Goal: Task Accomplishment & Management: Use online tool/utility

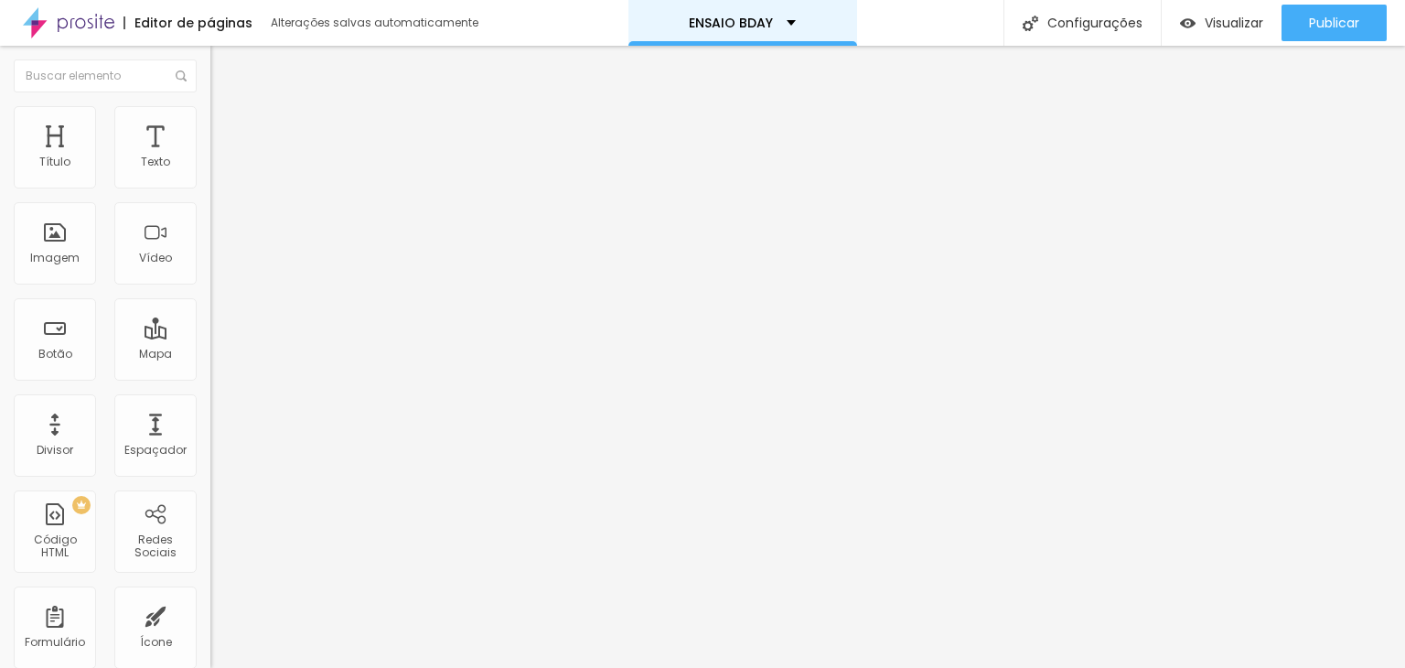
click at [770, 28] on div "ENSAIO BDAY" at bounding box center [742, 22] width 107 height 13
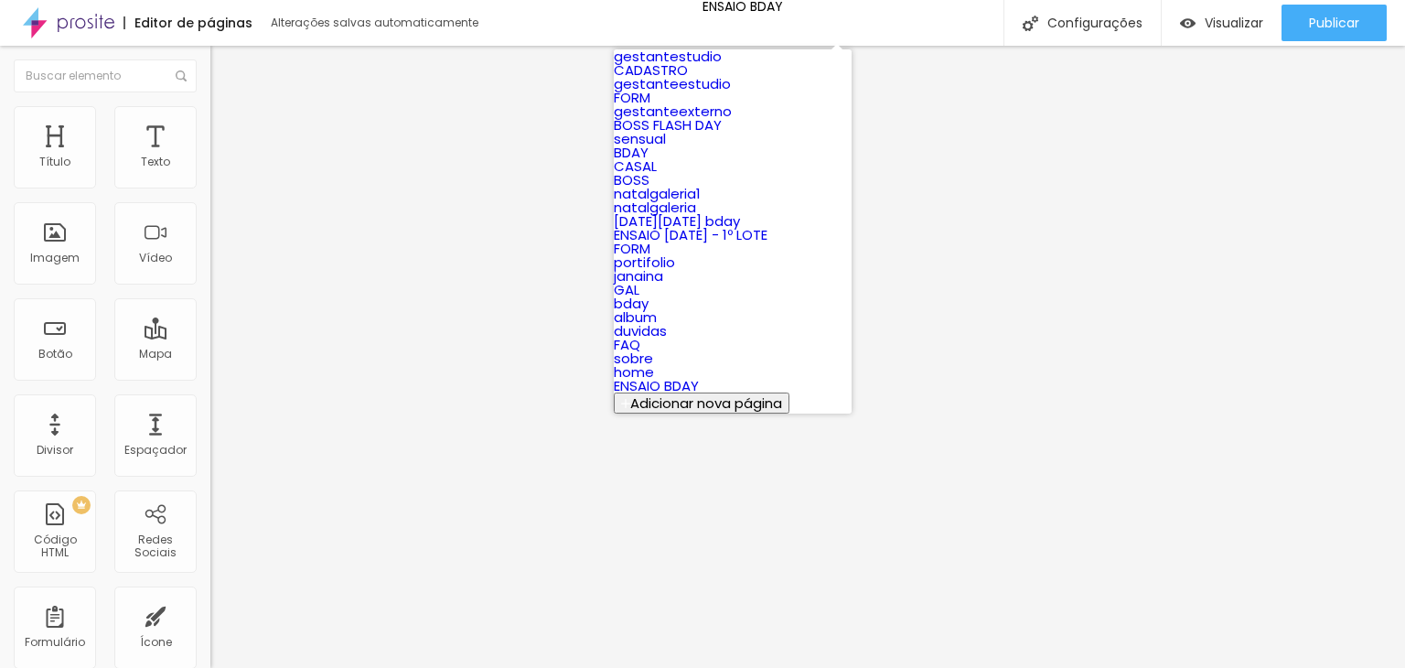
scroll to position [102, 0]
click at [713, 134] on link "BOSS FLASH DAY" at bounding box center [668, 124] width 108 height 19
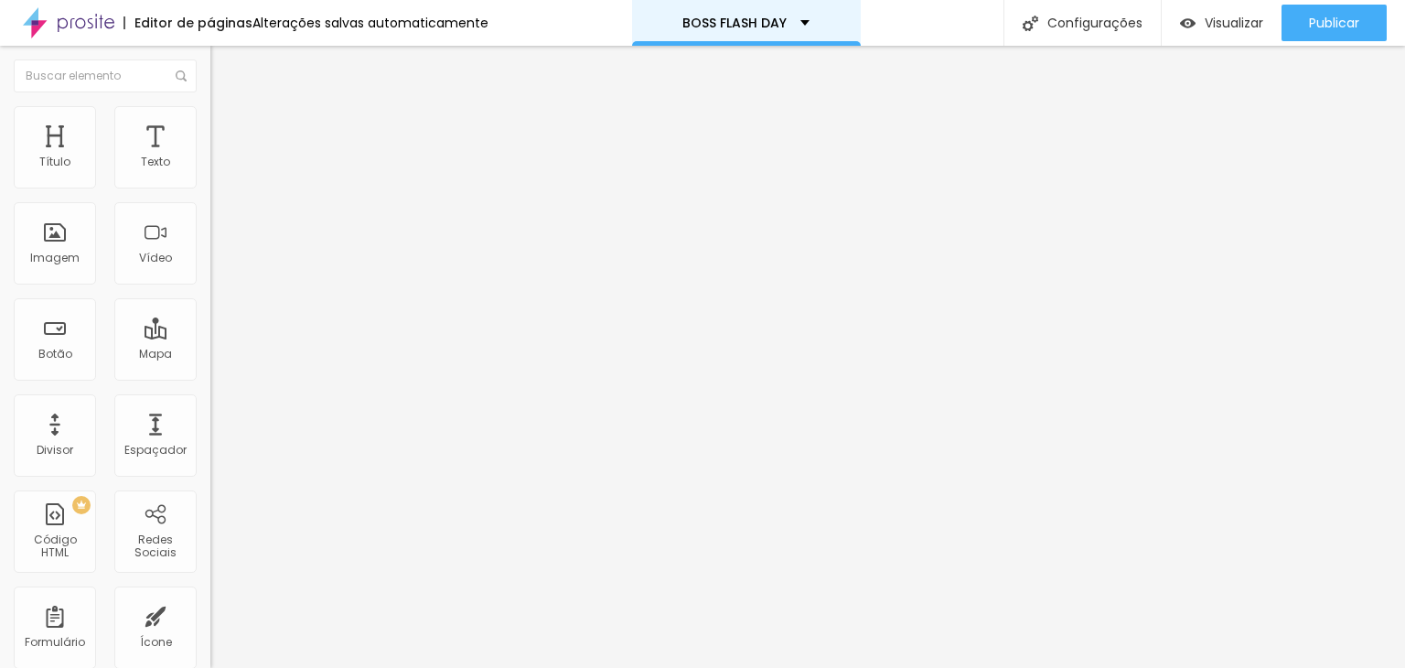
click at [713, 28] on p "BOSS FLASH DAY" at bounding box center [734, 22] width 104 height 13
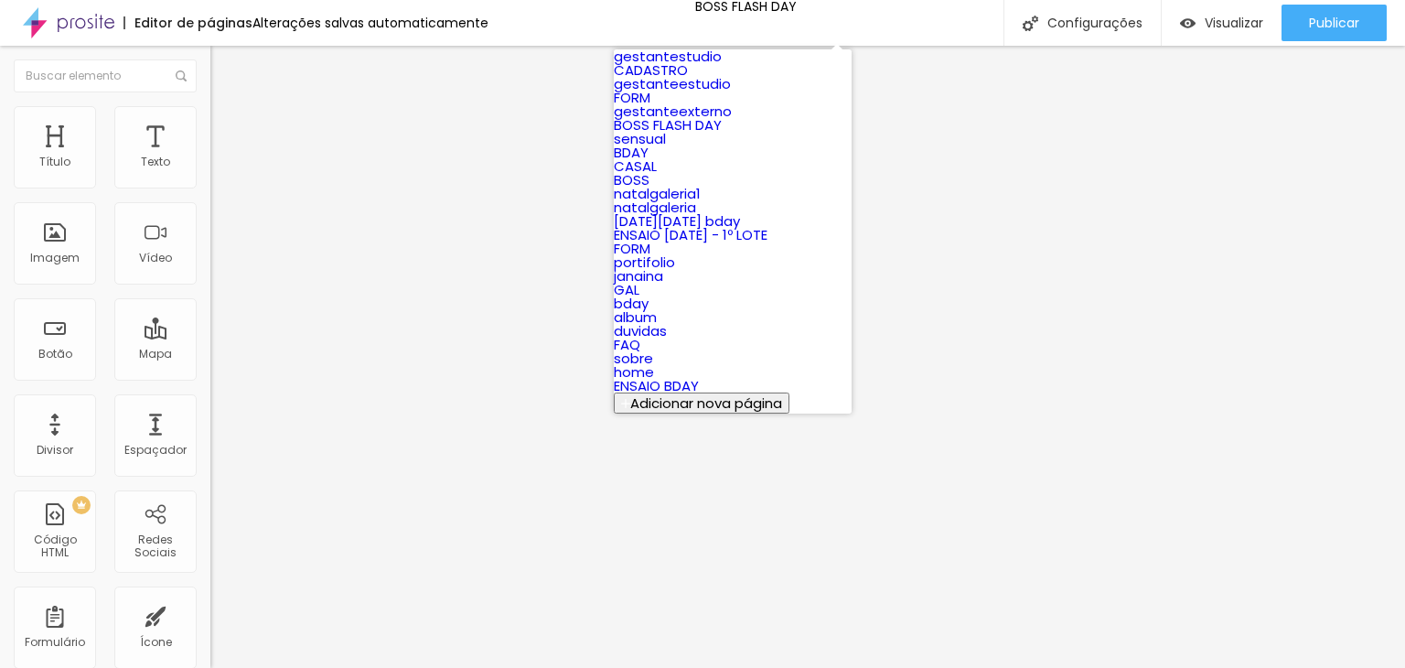
scroll to position [659, 0]
click at [699, 376] on link "ENSAIO BDAY" at bounding box center [656, 385] width 85 height 19
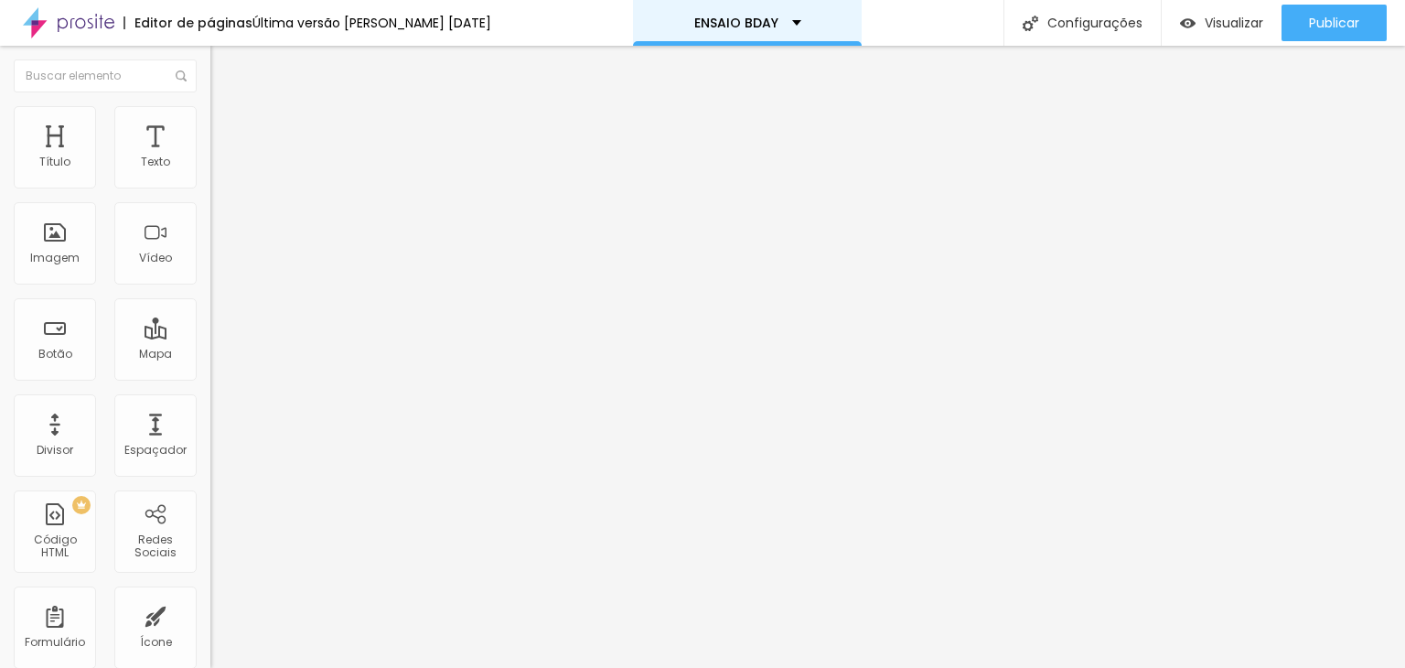
click at [743, 28] on p "ENSAIO BDAY" at bounding box center [736, 22] width 84 height 13
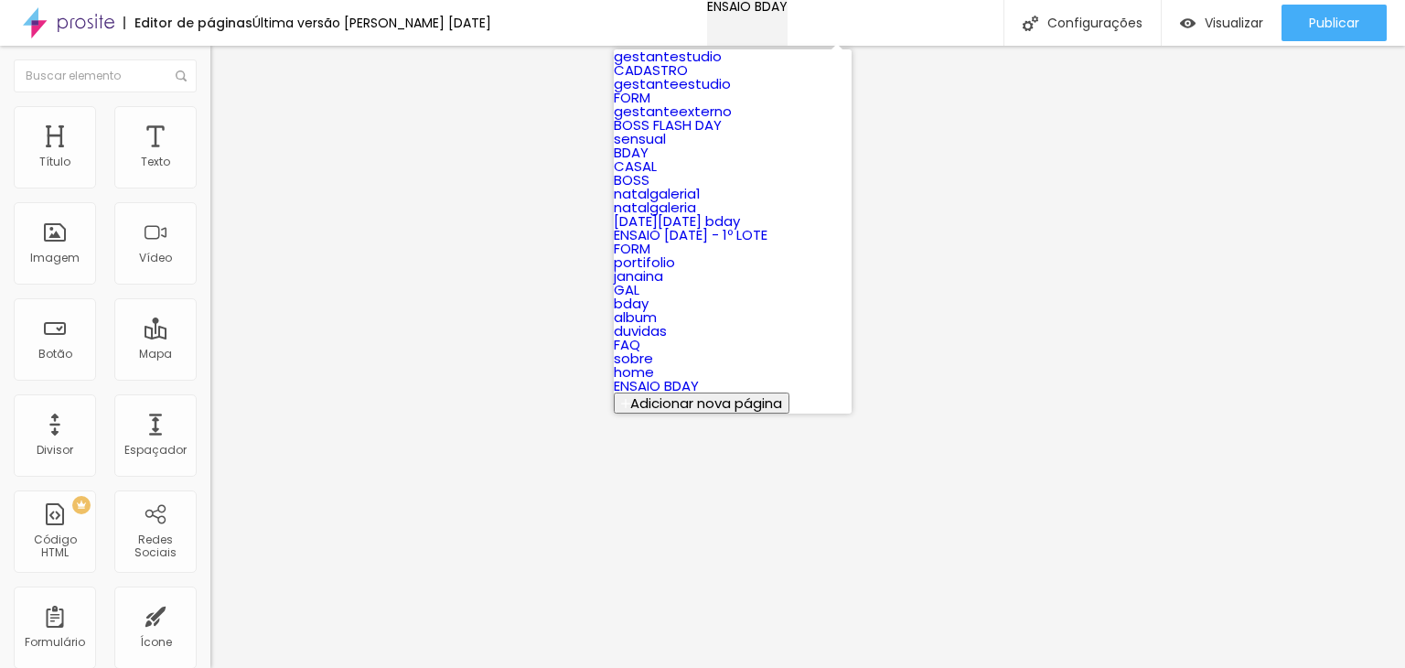
click at [743, 13] on p "ENSAIO BDAY" at bounding box center [747, 6] width 80 height 13
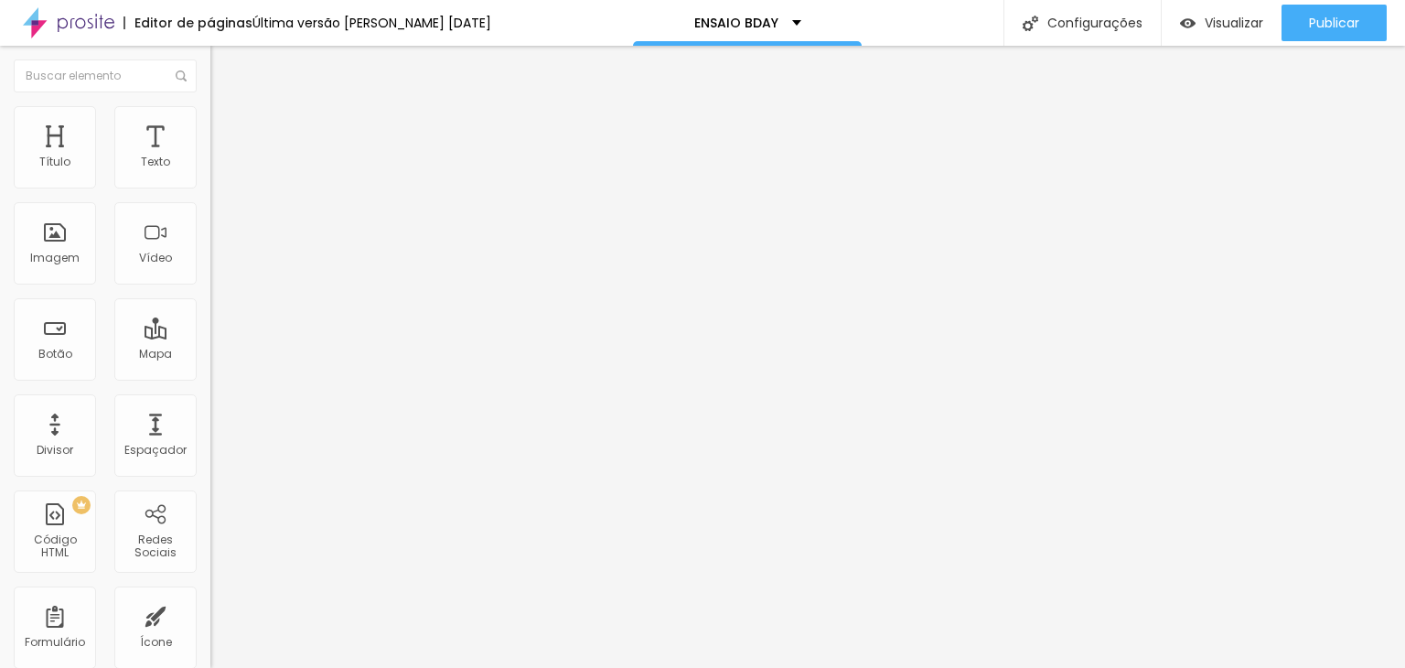
click at [224, 69] on img "button" at bounding box center [231, 66] width 15 height 15
click at [210, 157] on span "Adicionar imagem" at bounding box center [269, 150] width 118 height 16
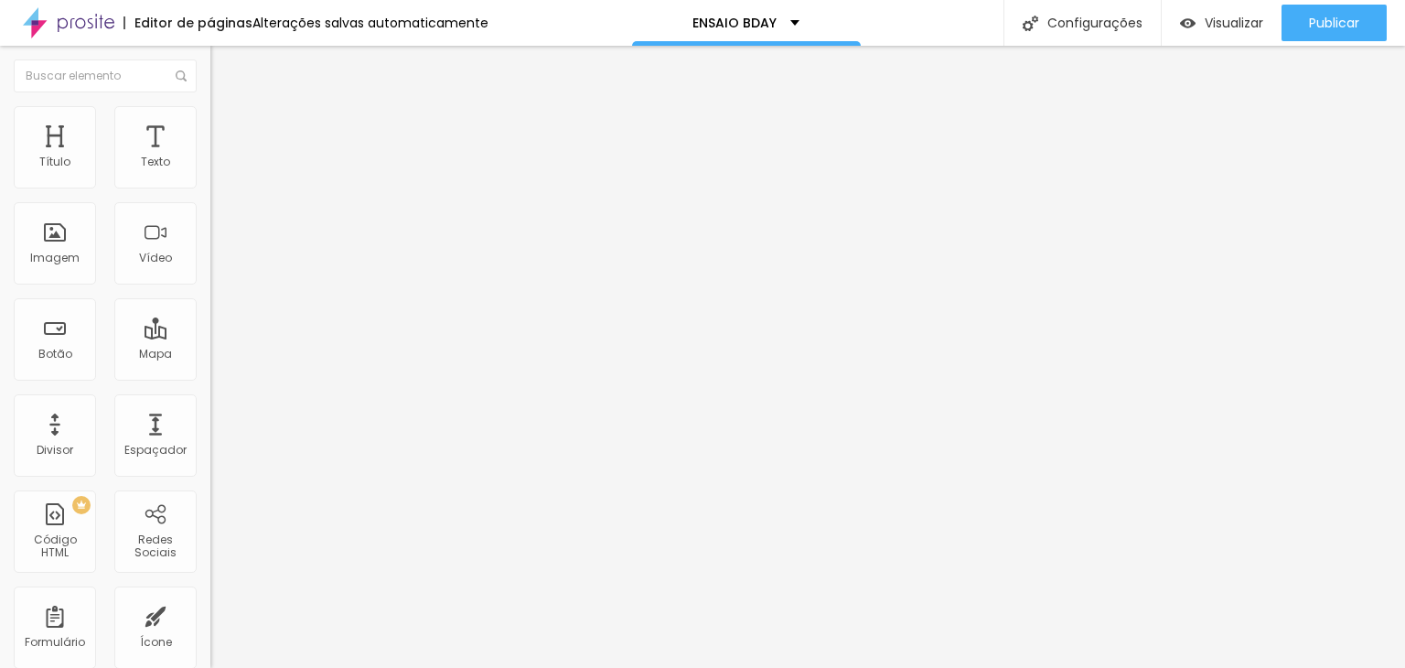
click at [210, 116] on img at bounding box center [218, 114] width 16 height 16
type input "90"
type input "85"
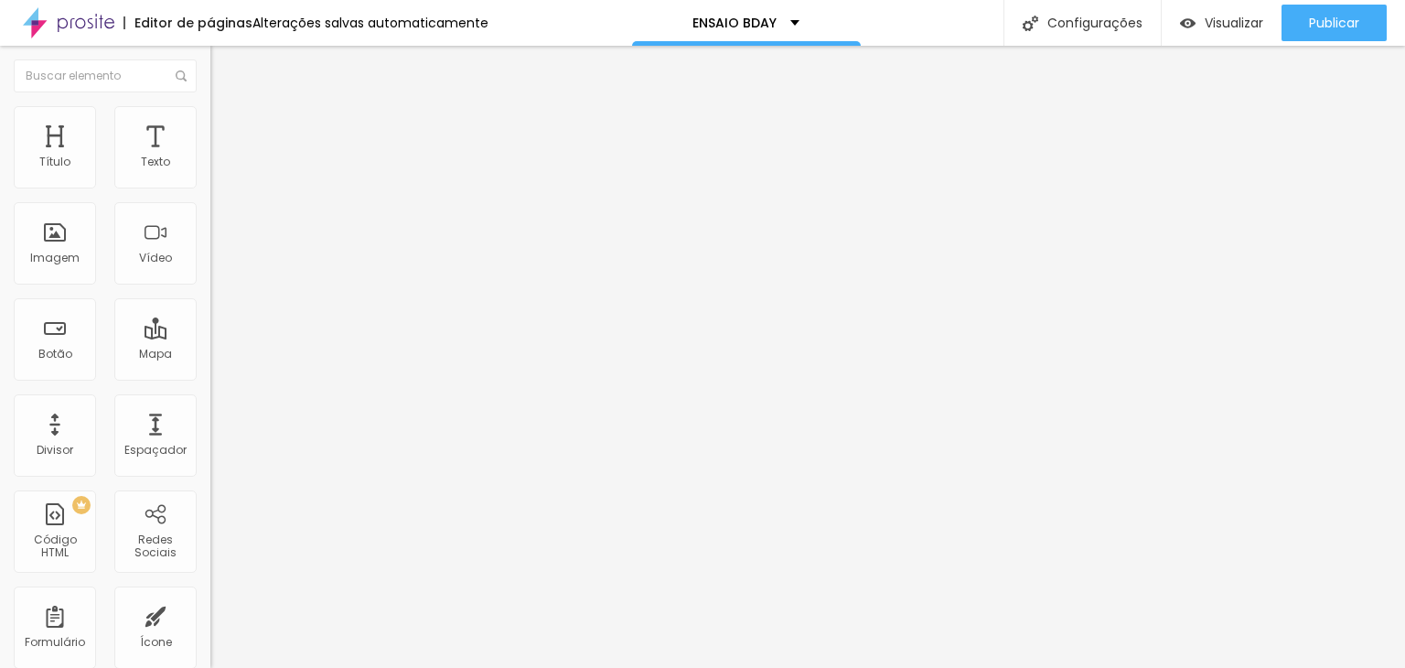
type input "80"
type input "75"
type input "65"
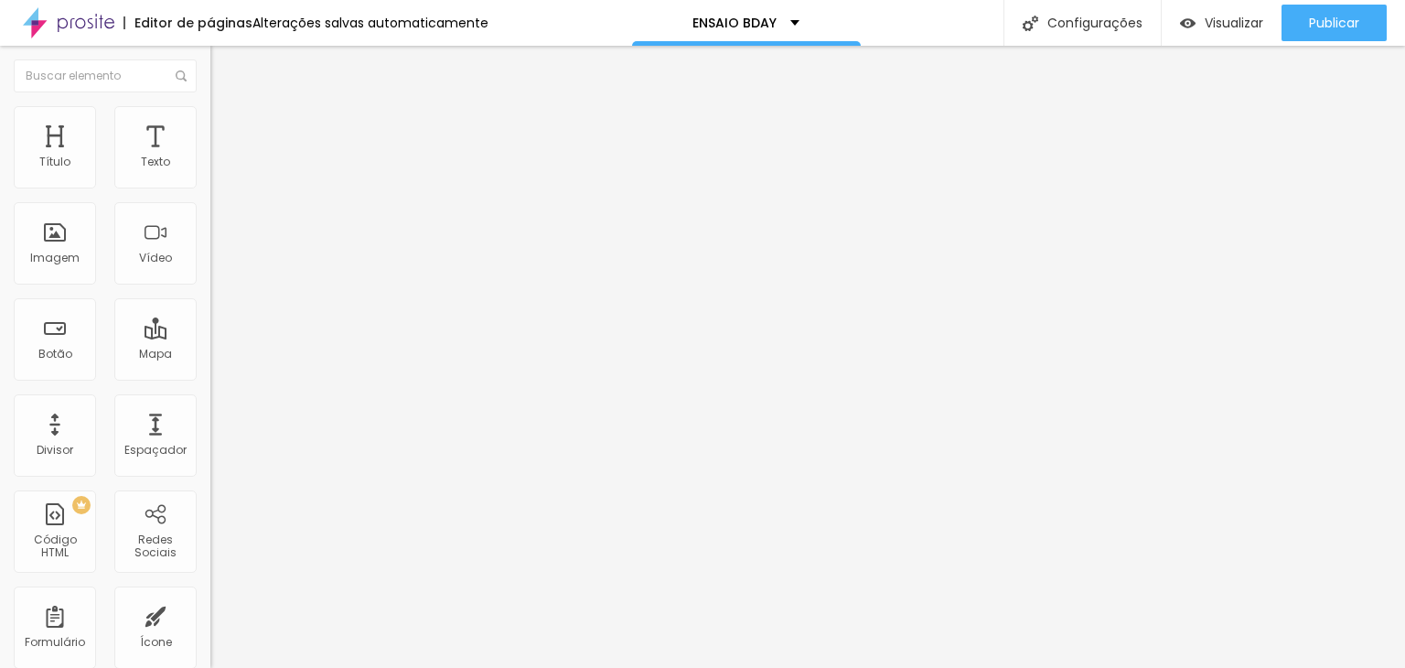
type input "65"
type input "60"
type input "55"
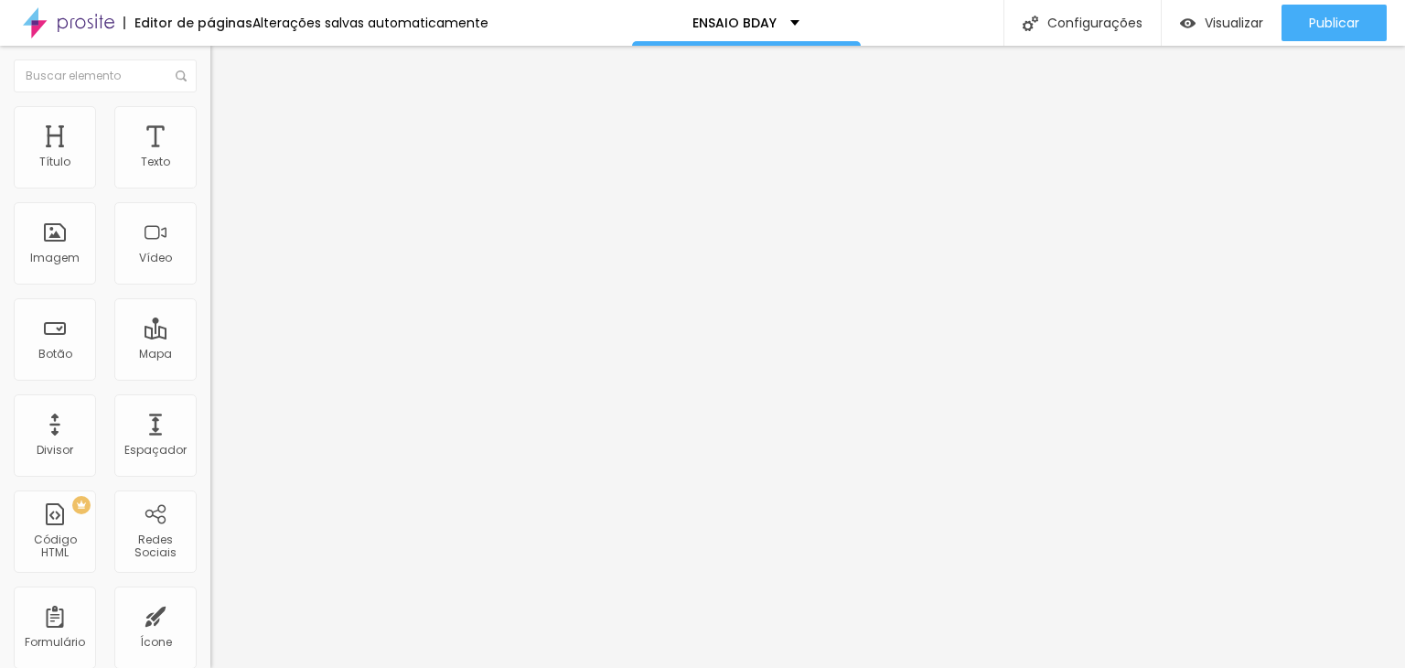
type input "50"
type input "45"
type input "40"
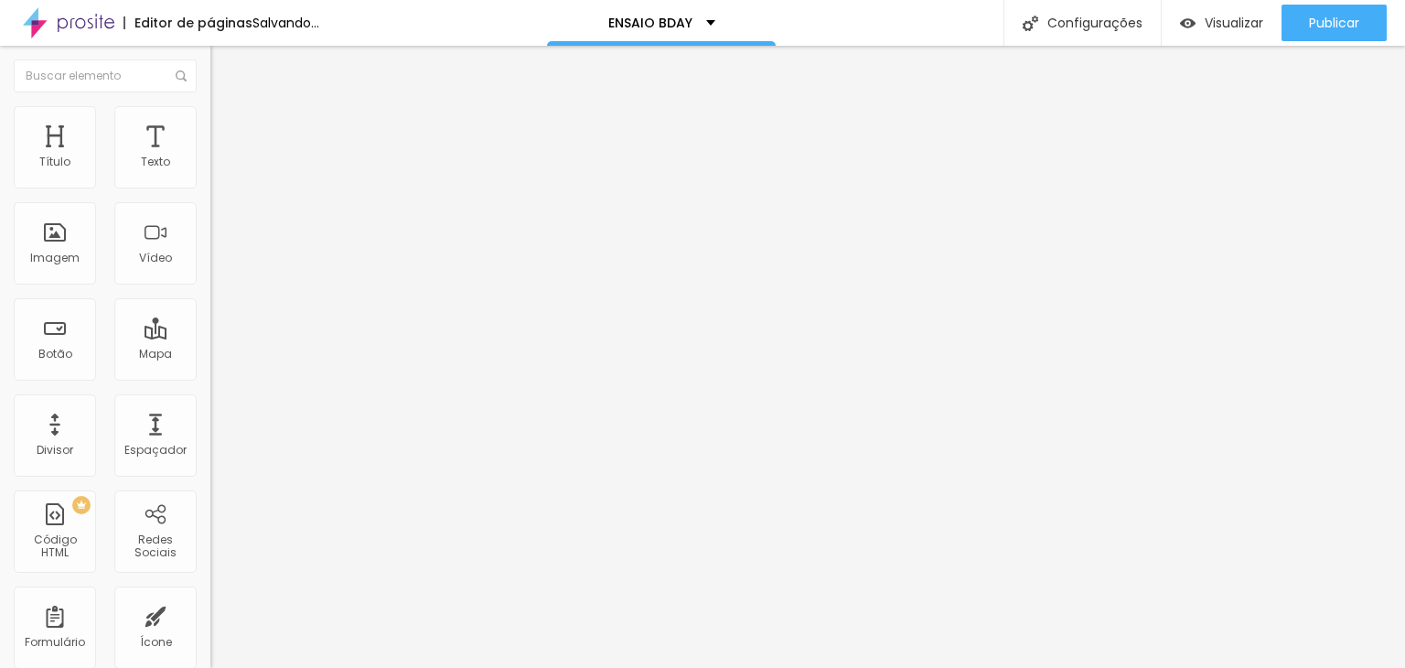
type input "40"
type input "35"
drag, startPoint x: 190, startPoint y: 196, endPoint x: 71, endPoint y: 198, distance: 118.9
type input "35"
click at [210, 188] on input "range" at bounding box center [269, 180] width 118 height 15
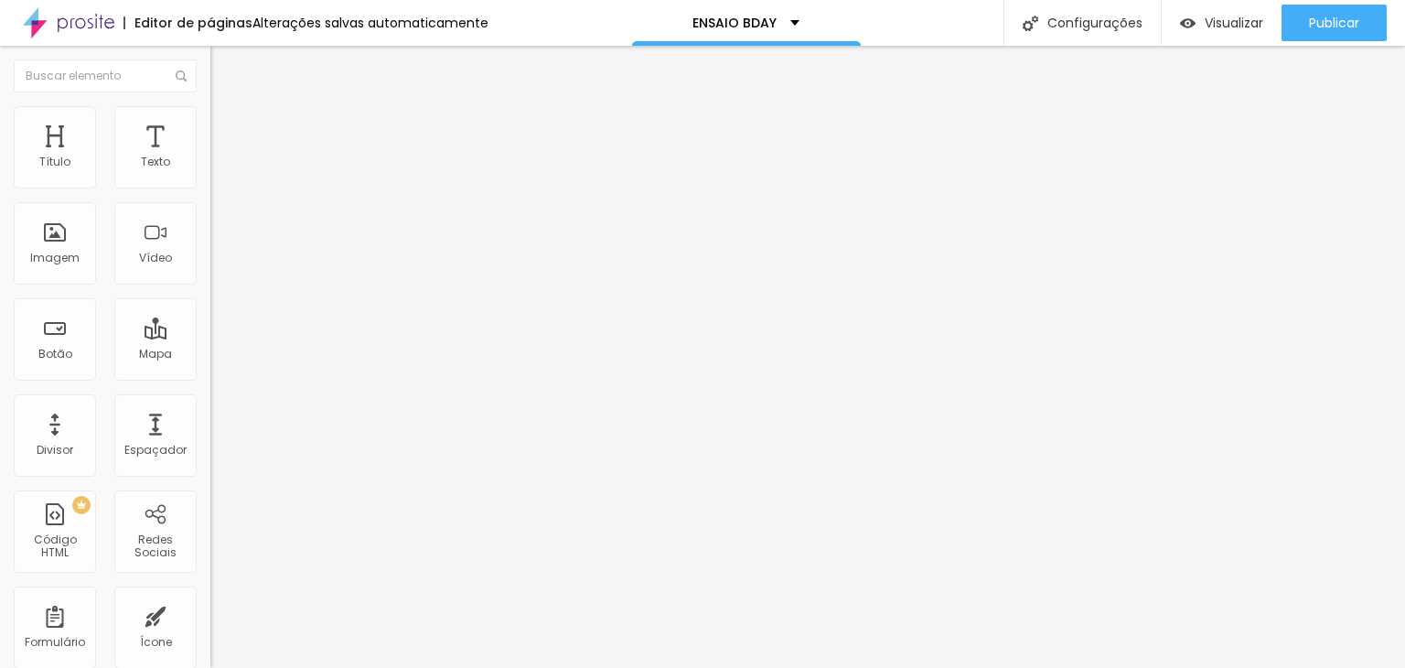
click at [210, 157] on span "Adicionar imagem" at bounding box center [269, 150] width 118 height 16
click at [210, 122] on li "Estilo" at bounding box center [315, 115] width 210 height 18
type input "90"
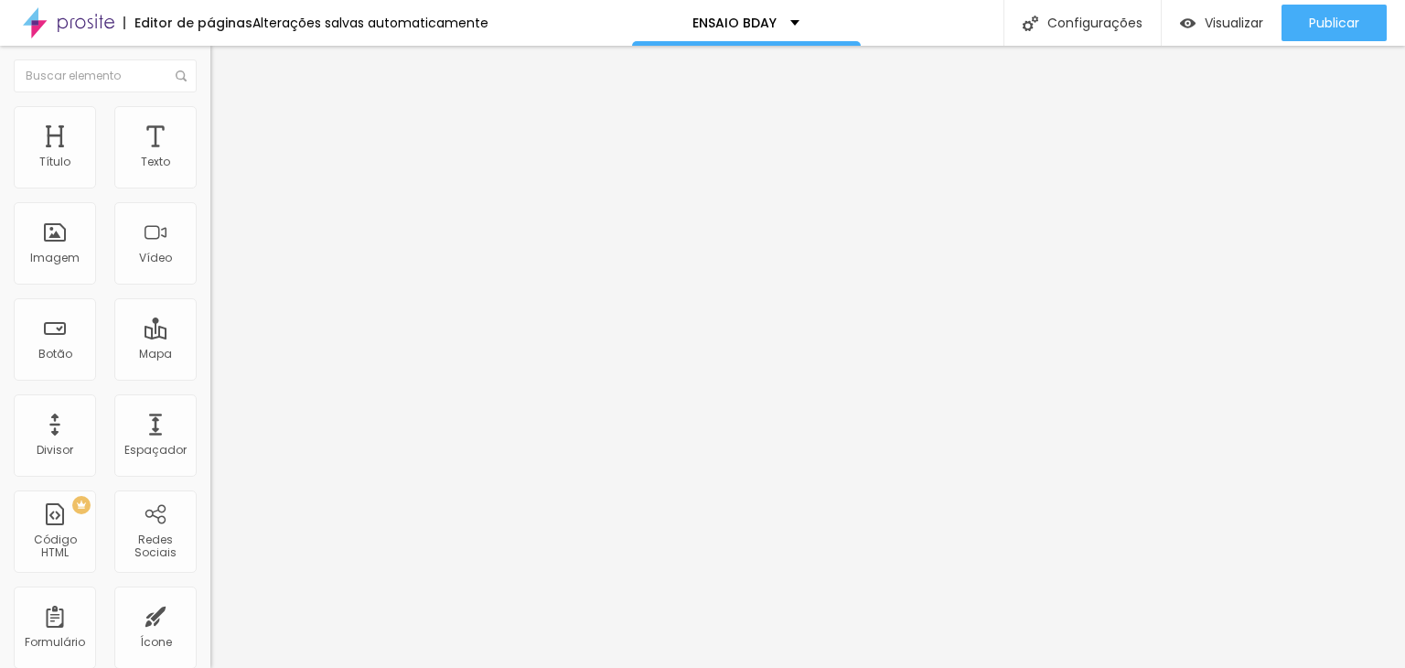
type input "90"
type input "60"
type input "55"
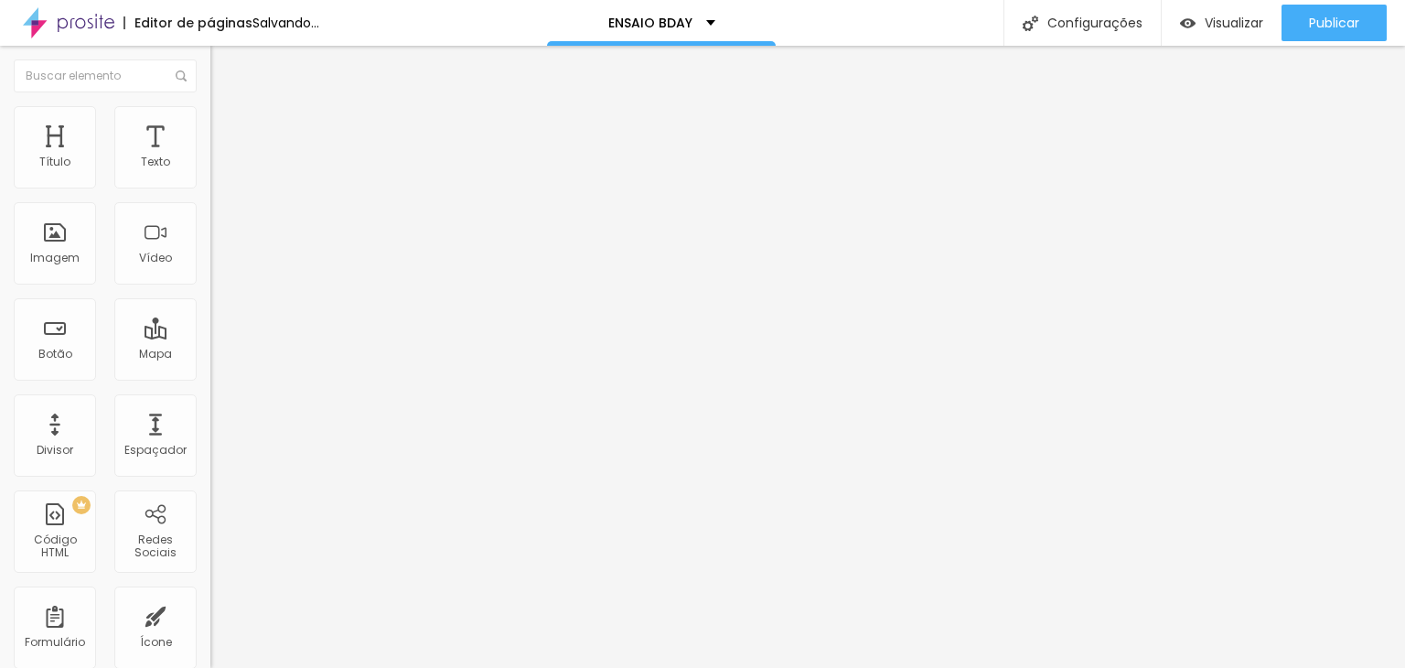
type input "50"
type input "45"
type input "40"
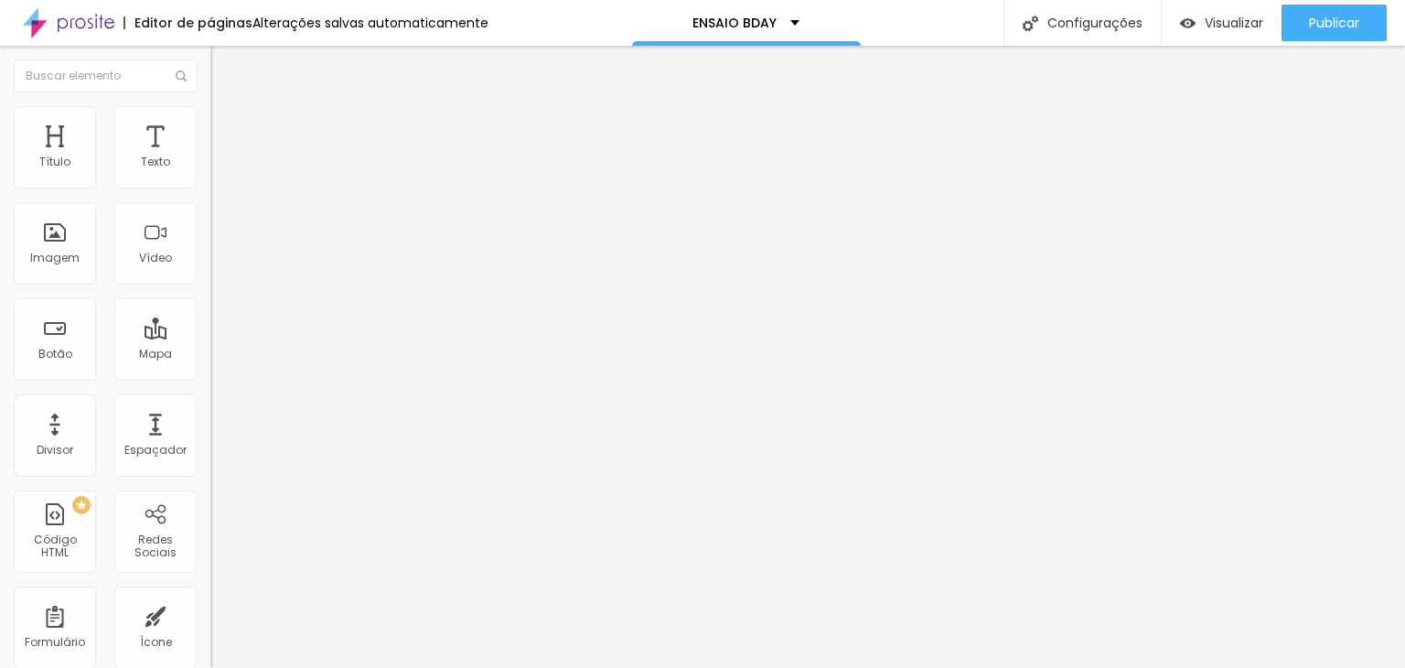
type input "40"
type input "35"
type input "30"
drag, startPoint x: 191, startPoint y: 198, endPoint x: 61, endPoint y: 207, distance: 130.2
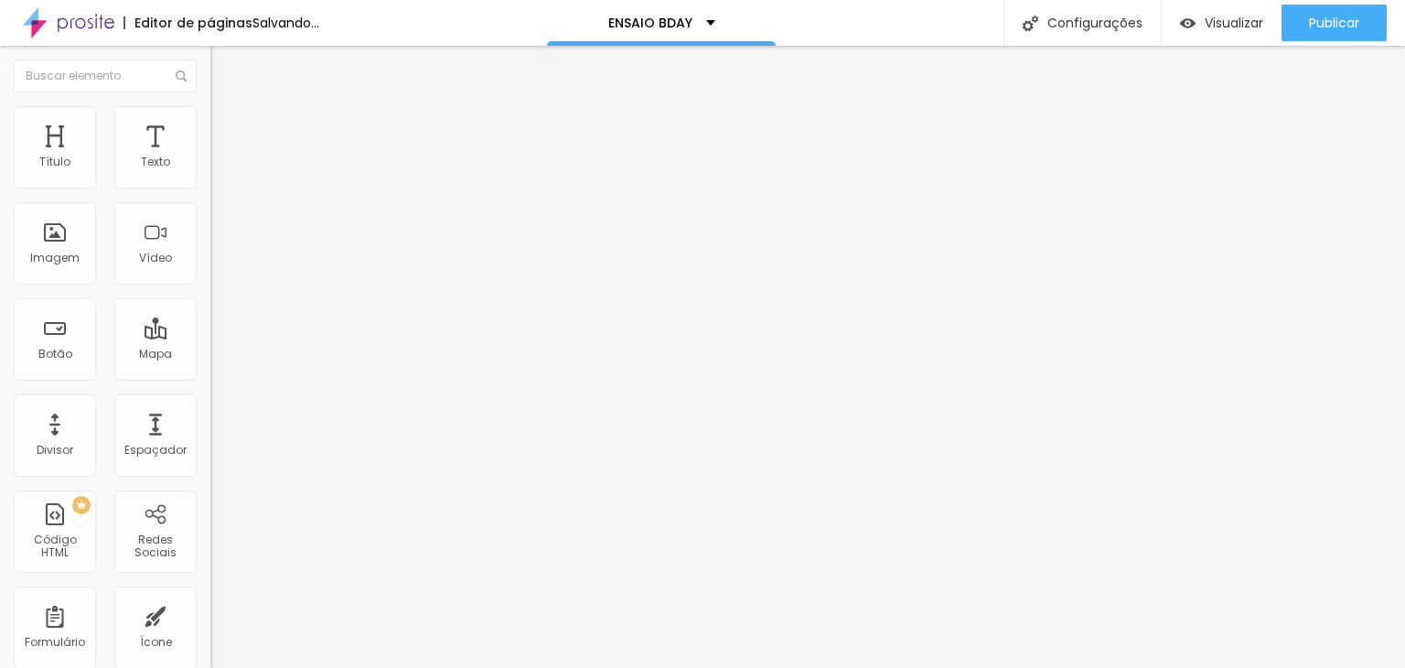
type input "30"
click at [210, 188] on input "range" at bounding box center [269, 180] width 118 height 15
drag, startPoint x: 140, startPoint y: 136, endPoint x: 129, endPoint y: 136, distance: 11.0
click at [210, 137] on ul "Conteúdo Estilo Avançado" at bounding box center [315, 115] width 210 height 55
click at [227, 126] on span "Estilo" at bounding box center [241, 119] width 28 height 16
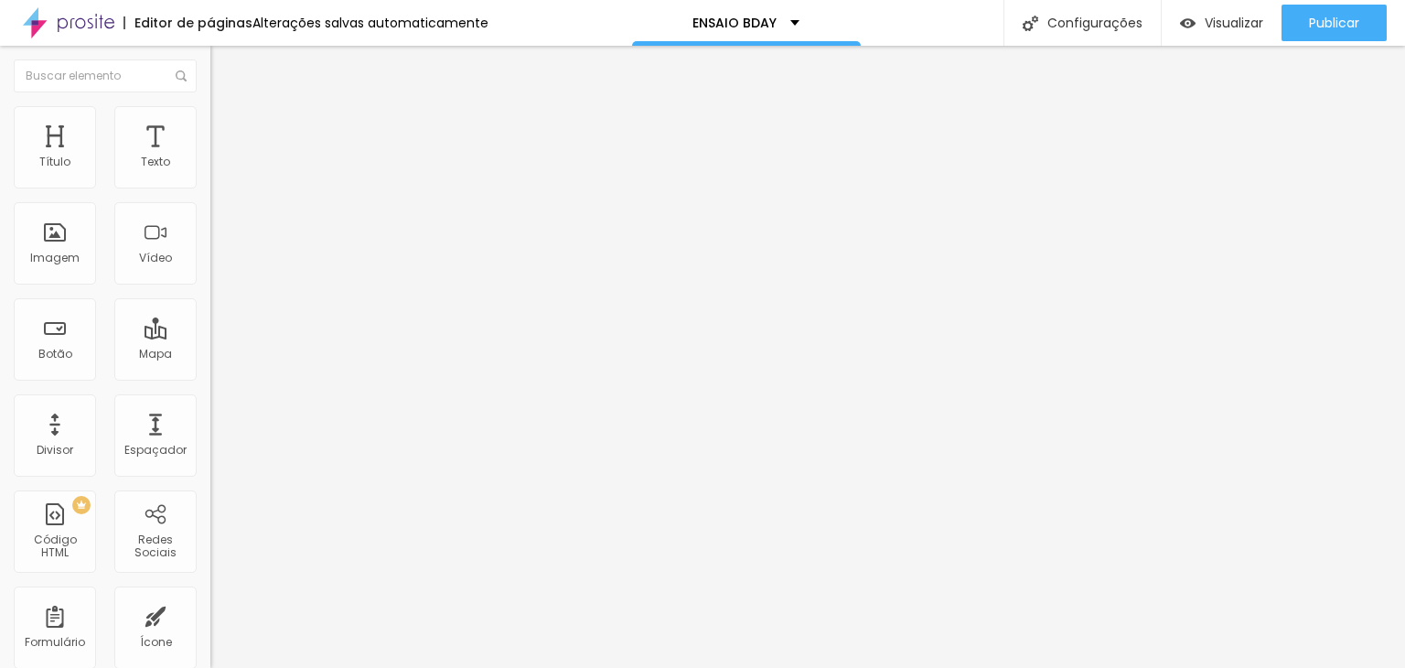
click at [210, 111] on img at bounding box center [218, 114] width 16 height 16
drag, startPoint x: 150, startPoint y: 183, endPoint x: 174, endPoint y: 183, distance: 23.8
click at [210, 173] on div "30 px %" at bounding box center [315, 163] width 210 height 19
type input "3"
type input "10"
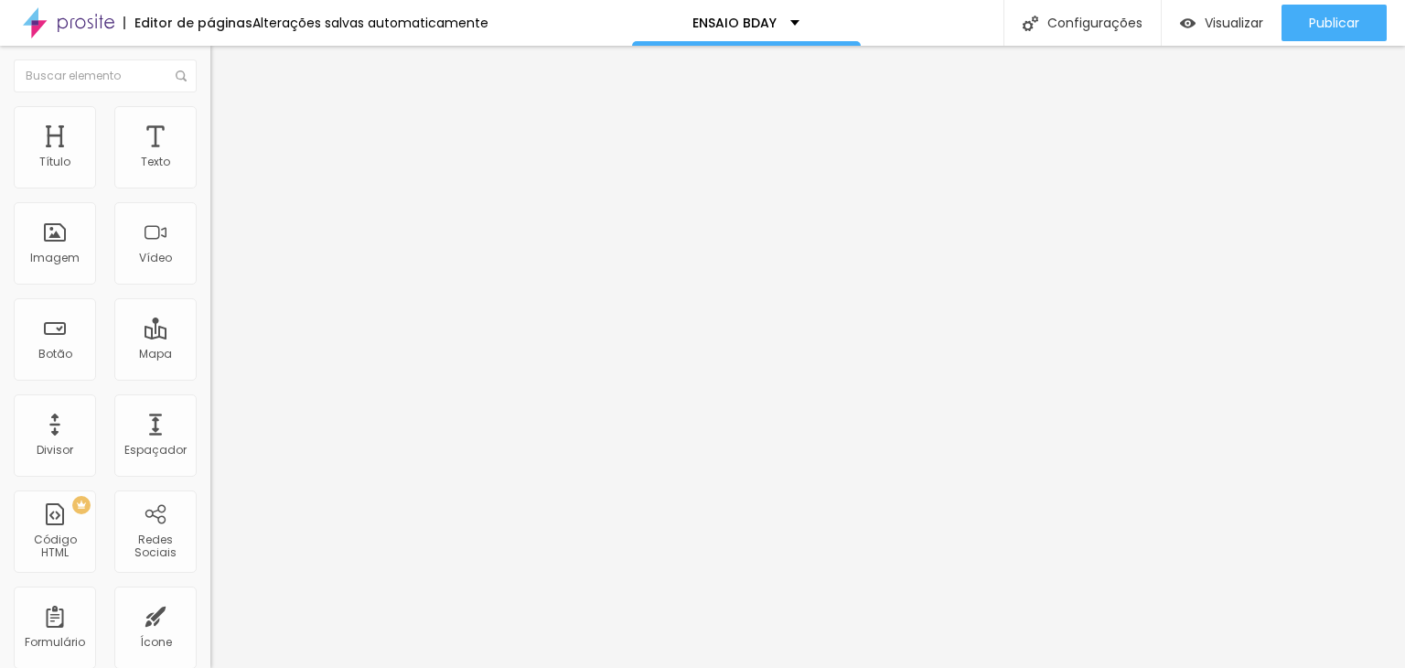
type input "35"
click at [726, 28] on p "ENSAIO BDAY" at bounding box center [734, 22] width 84 height 13
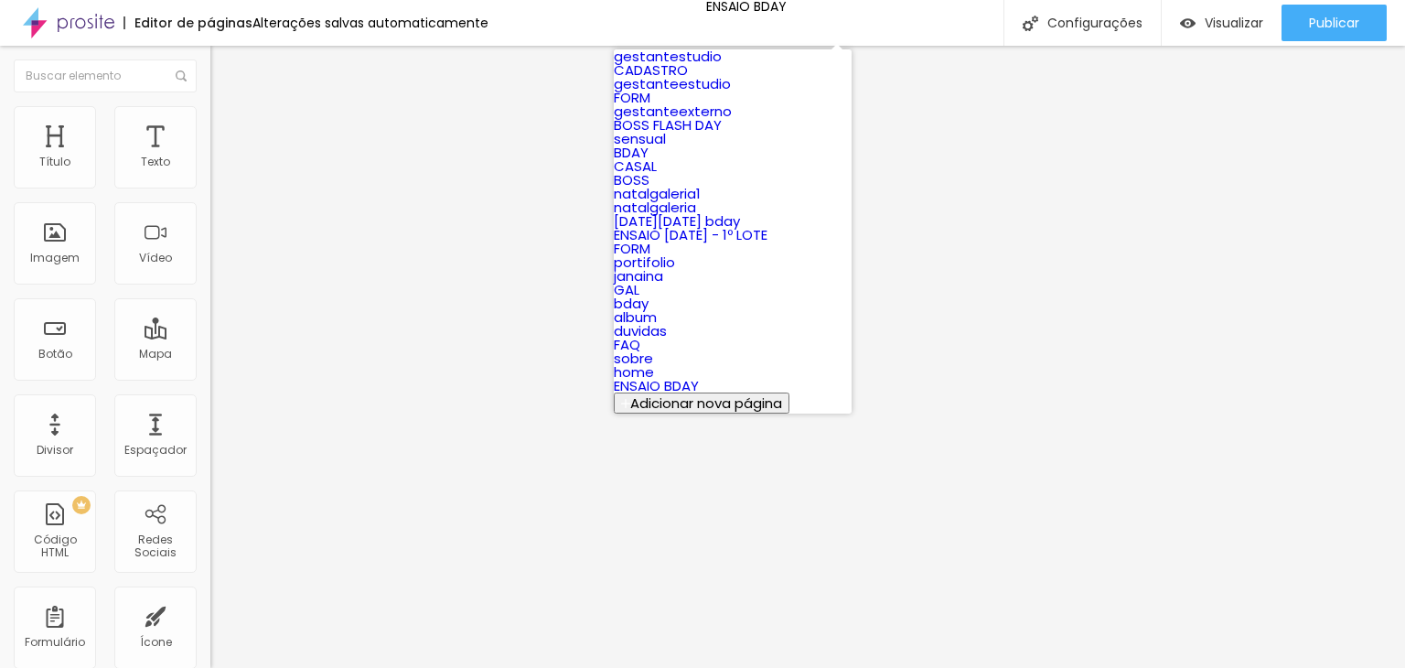
click at [677, 134] on link "BOSS FLASH DAY" at bounding box center [668, 124] width 108 height 19
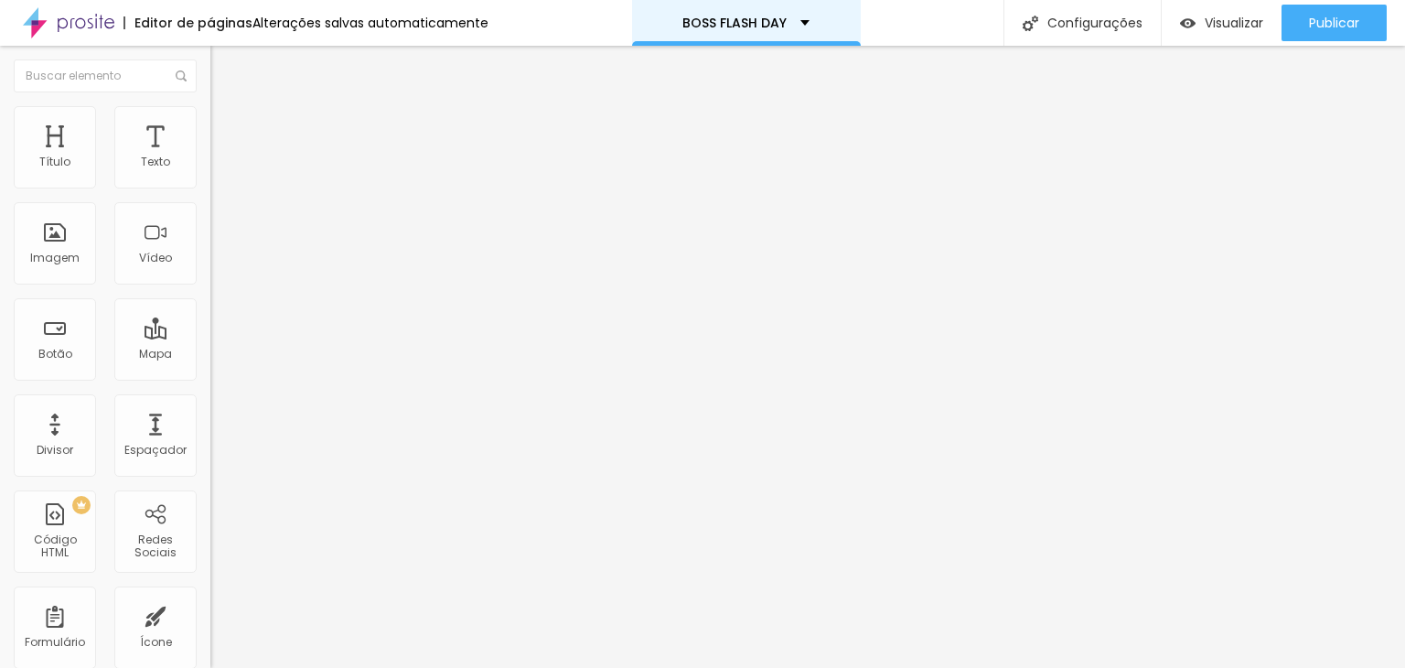
click at [722, 28] on p "BOSS FLASH DAY" at bounding box center [734, 22] width 104 height 13
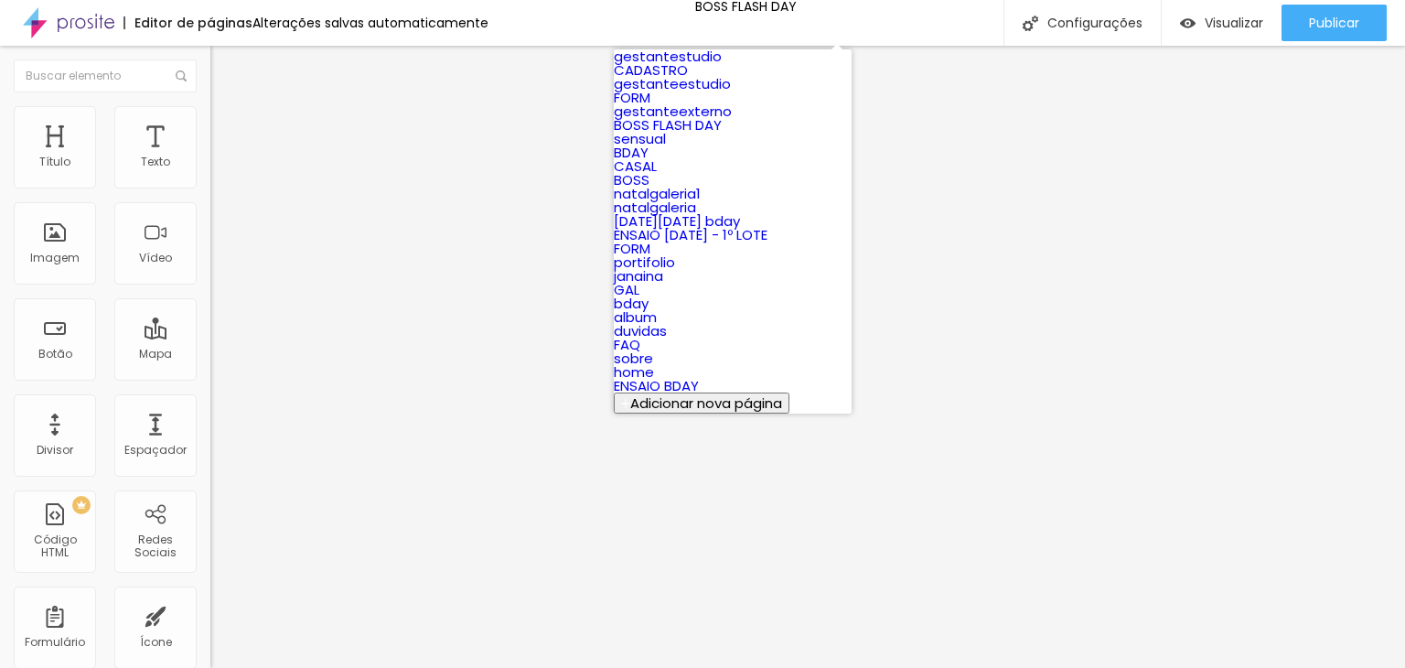
scroll to position [659, 0]
click at [699, 376] on link "ENSAIO BDAY" at bounding box center [656, 385] width 85 height 19
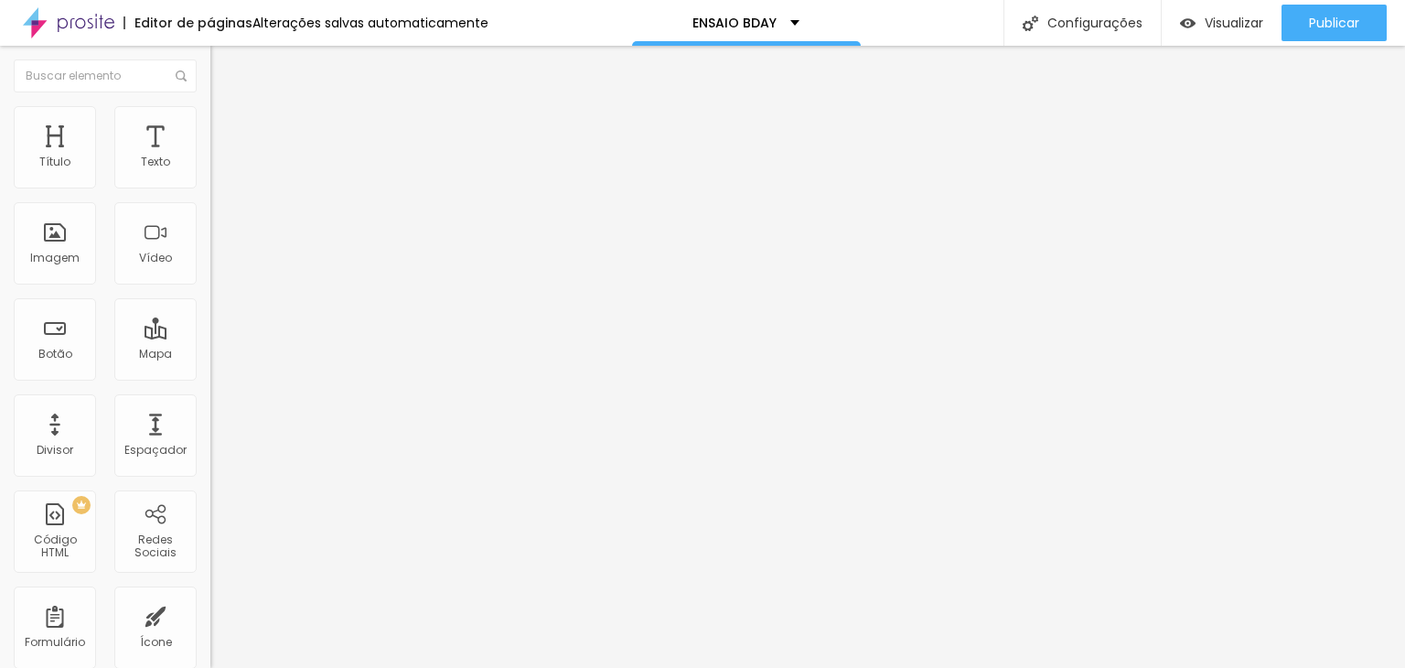
click at [210, 157] on span "Adicionar imagem" at bounding box center [269, 150] width 118 height 16
drag, startPoint x: 1237, startPoint y: 585, endPoint x: 1244, endPoint y: 597, distance: 14.7
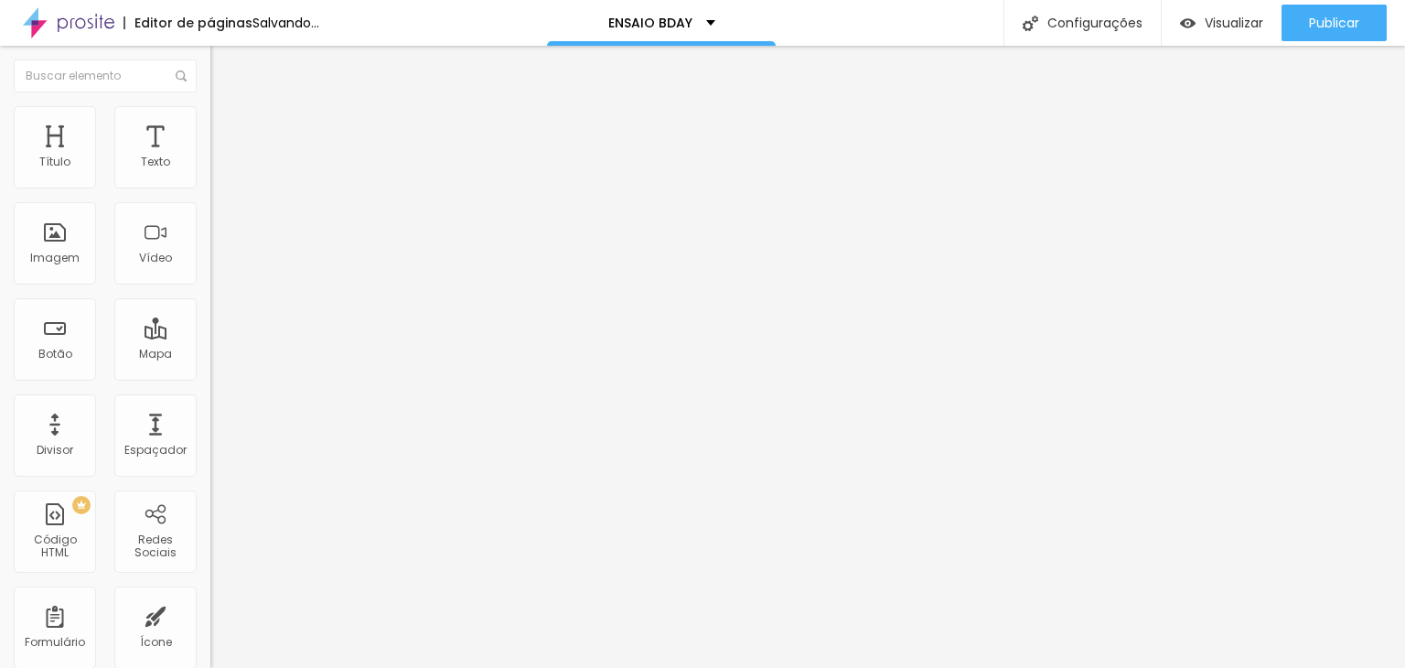
click at [210, 109] on img at bounding box center [218, 114] width 16 height 16
drag, startPoint x: 131, startPoint y: 180, endPoint x: 153, endPoint y: 180, distance: 22.0
click at [210, 173] on div "100 px %" at bounding box center [315, 163] width 210 height 19
type input "3"
type input "10"
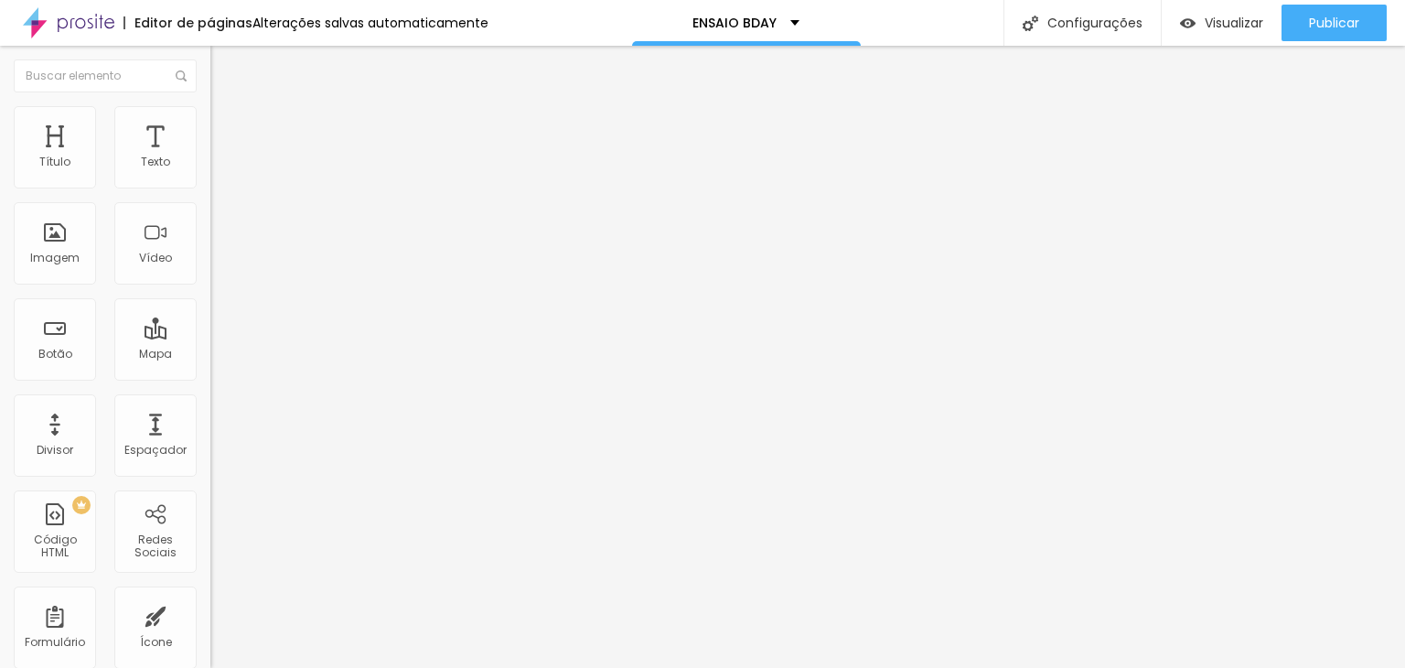
type input "35"
click at [218, 170] on icon "button" at bounding box center [223, 164] width 11 height 11
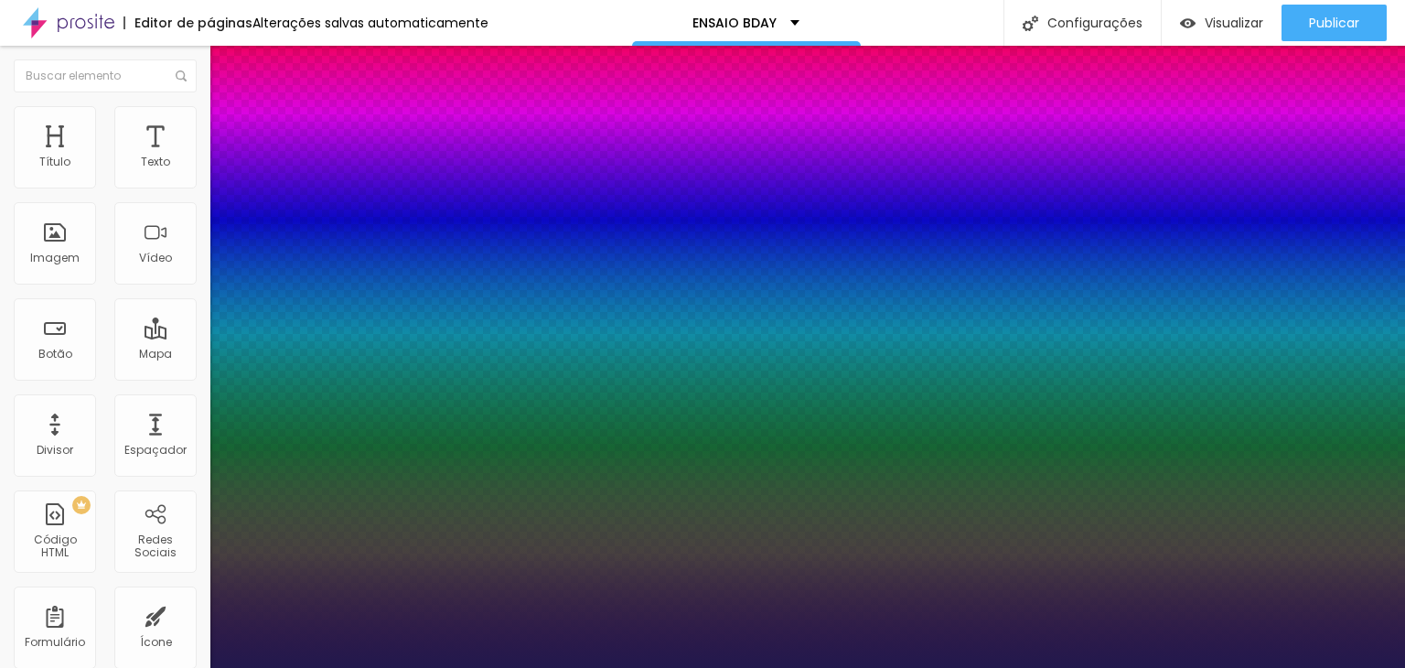
type input "1"
drag, startPoint x: 395, startPoint y: 310, endPoint x: 456, endPoint y: 315, distance: 60.5
click at [456, 315] on body "Editor de páginas Alterações salvas automaticamente ENSAIO BDAY Configurações C…" at bounding box center [702, 334] width 1405 height 668
type input "8"
type input "2"
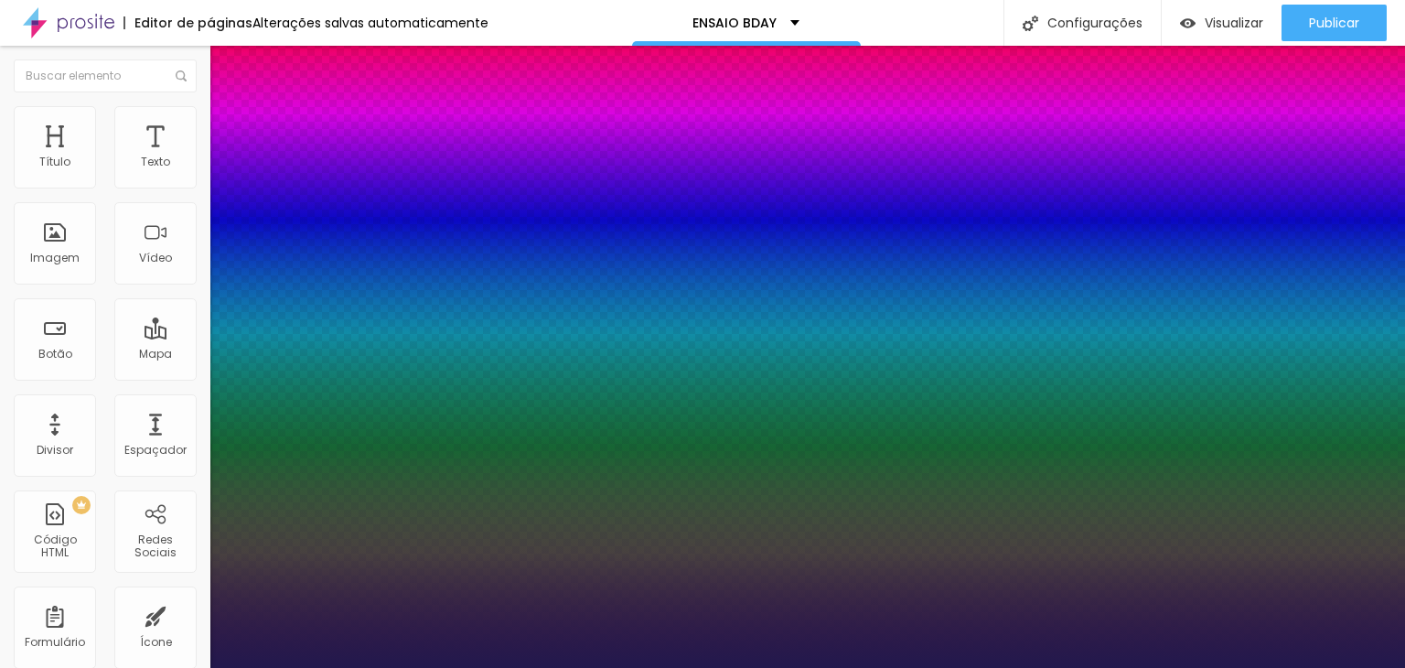
type input "1"
type input "20"
type input "1"
type input "20"
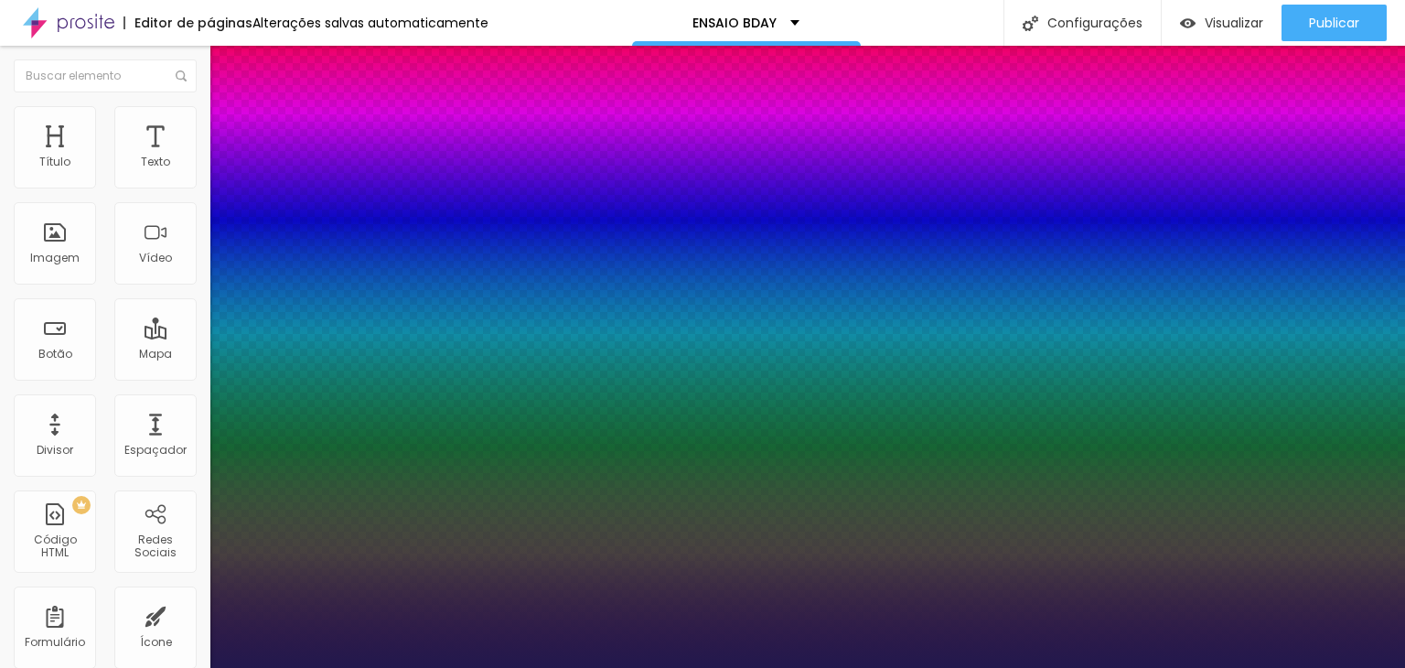
type input "1"
click at [517, 667] on div at bounding box center [702, 668] width 1405 height 0
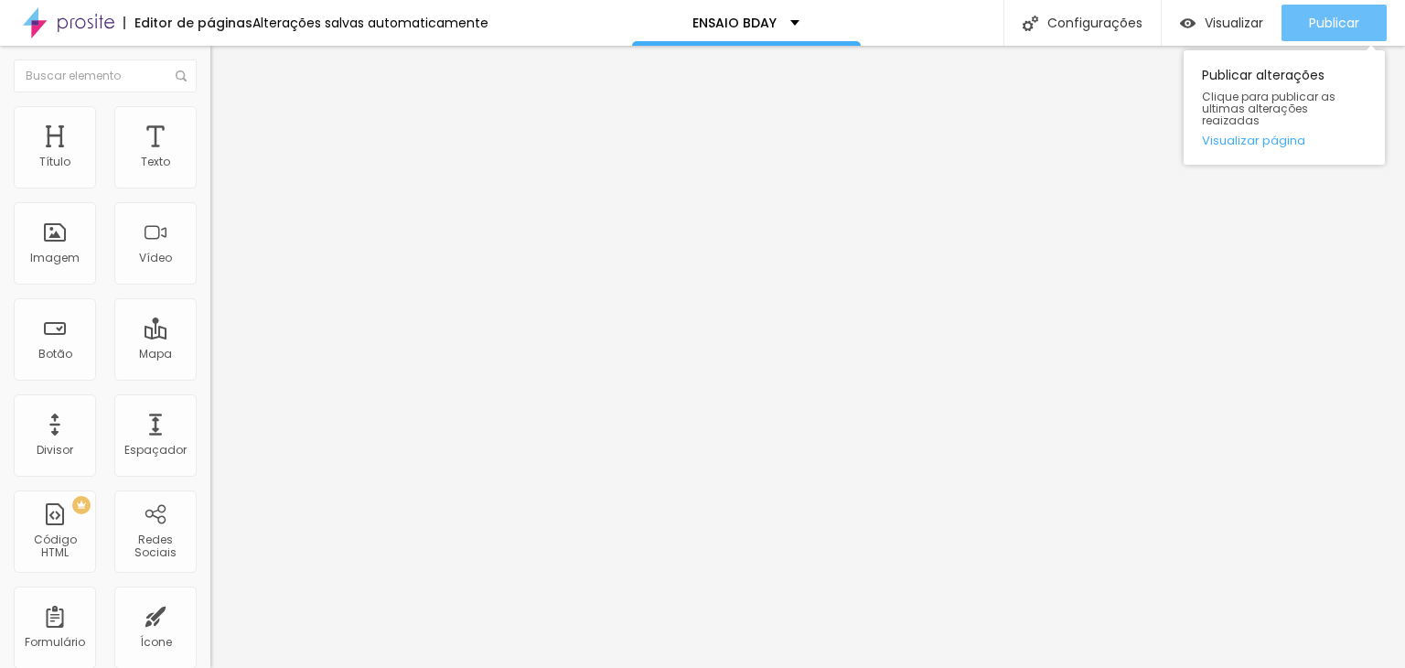
click at [1348, 23] on span "Publicar" at bounding box center [1334, 23] width 50 height 15
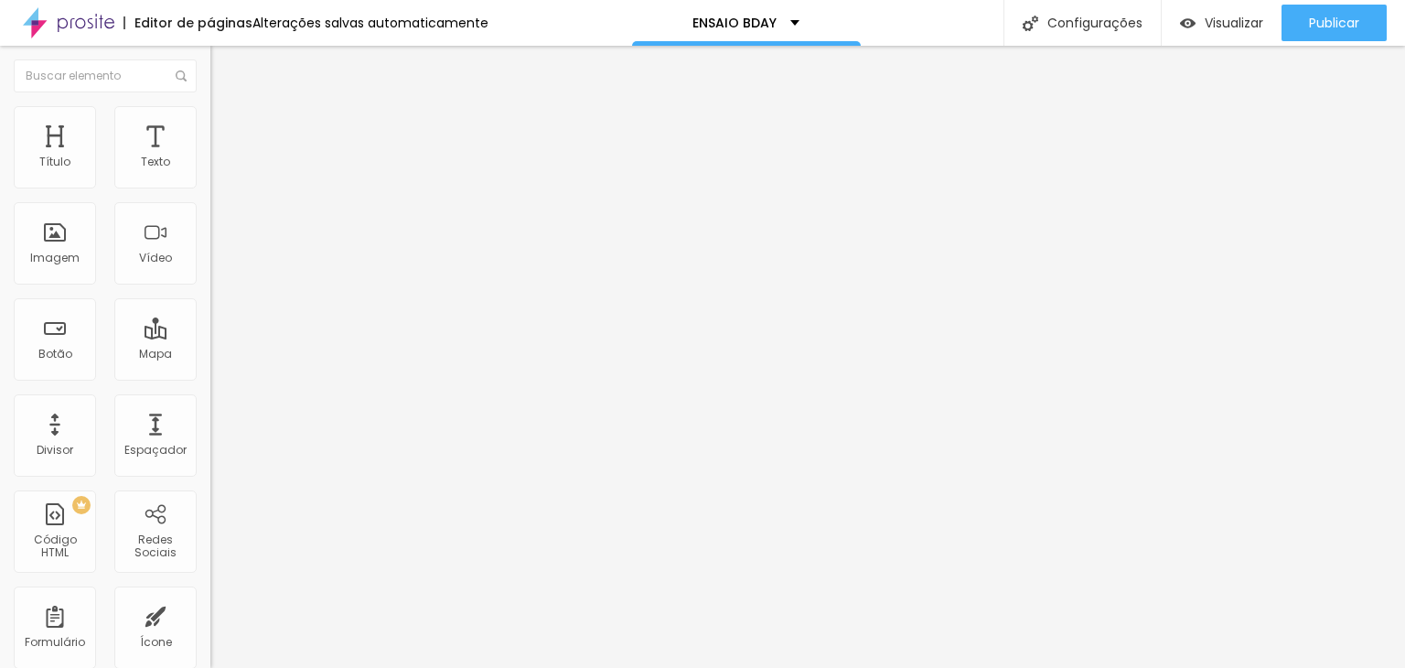
click at [210, 117] on li "Estilo" at bounding box center [315, 115] width 210 height 18
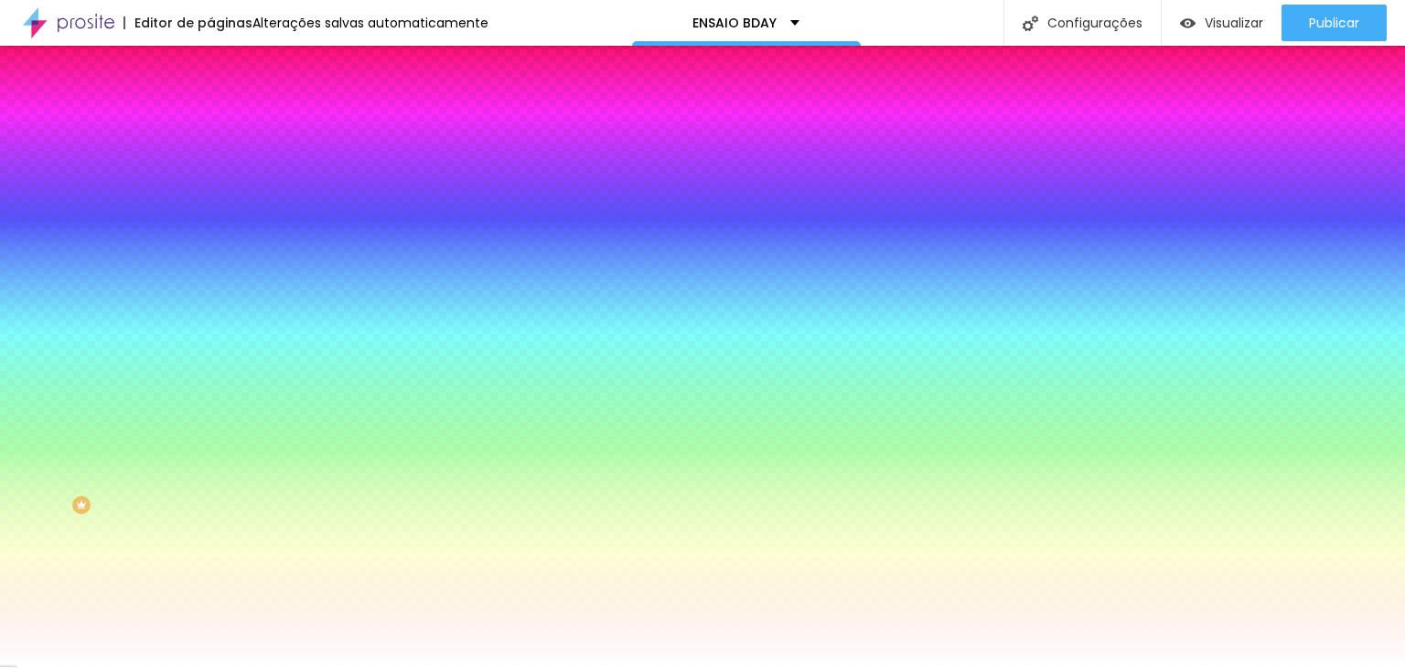
click at [210, 124] on li "Avançado" at bounding box center [315, 133] width 210 height 18
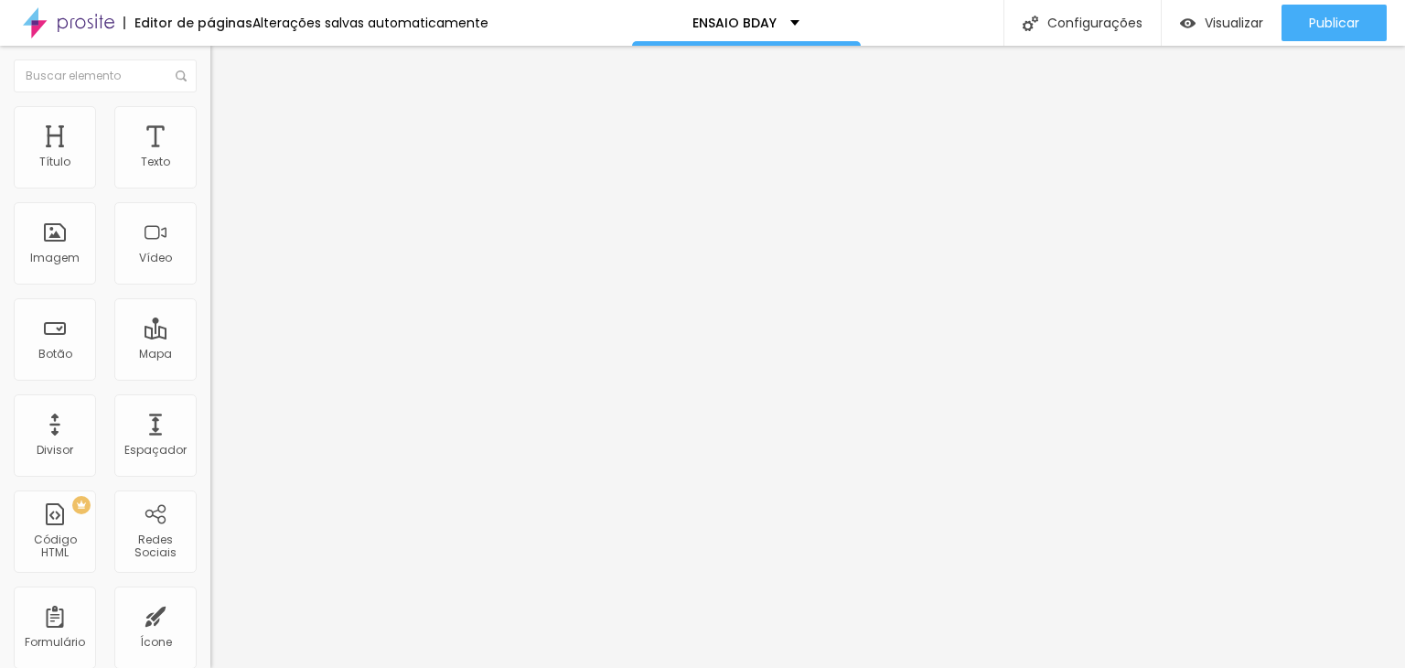
click at [210, 106] on li "Conteúdo" at bounding box center [315, 97] width 210 height 18
click at [210, 366] on div "Editar Coluna Conteúdo Estilo Avançado Alinhamento" at bounding box center [315, 357] width 210 height 622
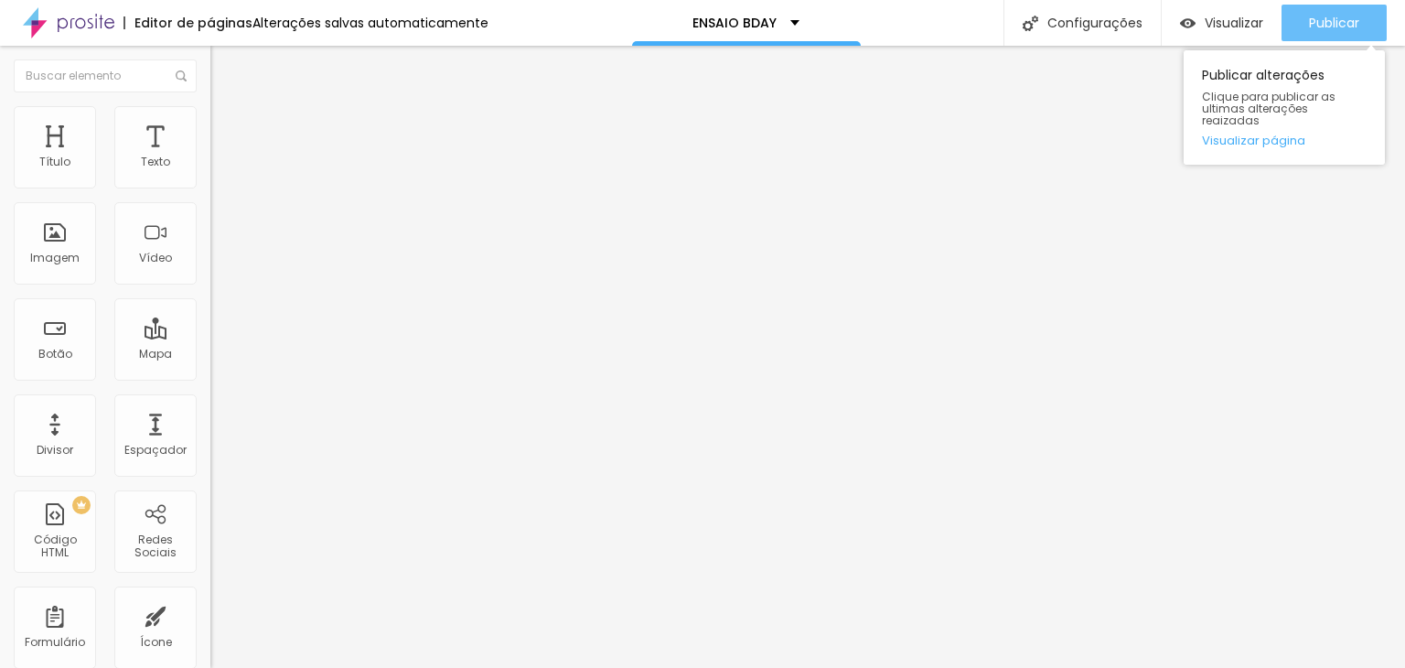
click at [1321, 16] on span "Publicar" at bounding box center [1334, 23] width 50 height 15
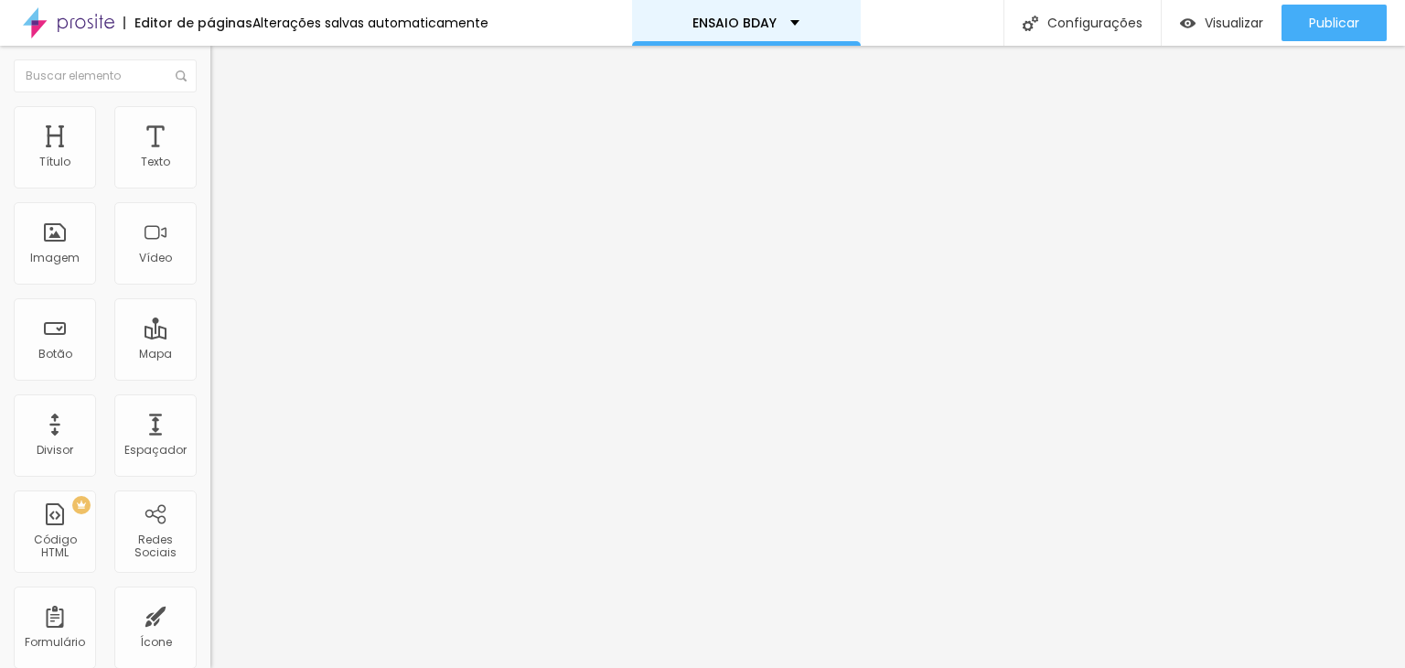
click at [756, 20] on p "ENSAIO BDAY" at bounding box center [734, 22] width 84 height 13
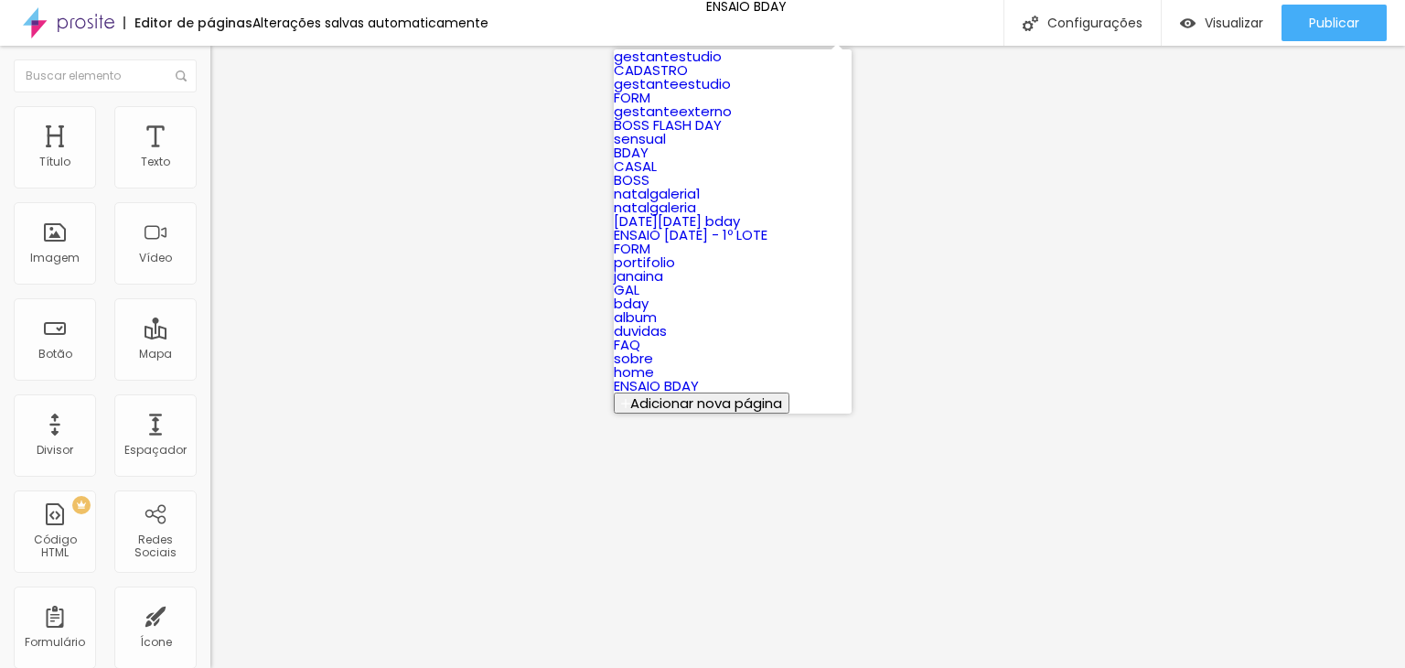
click at [709, 134] on link "BOSS FLASH DAY" at bounding box center [668, 124] width 108 height 19
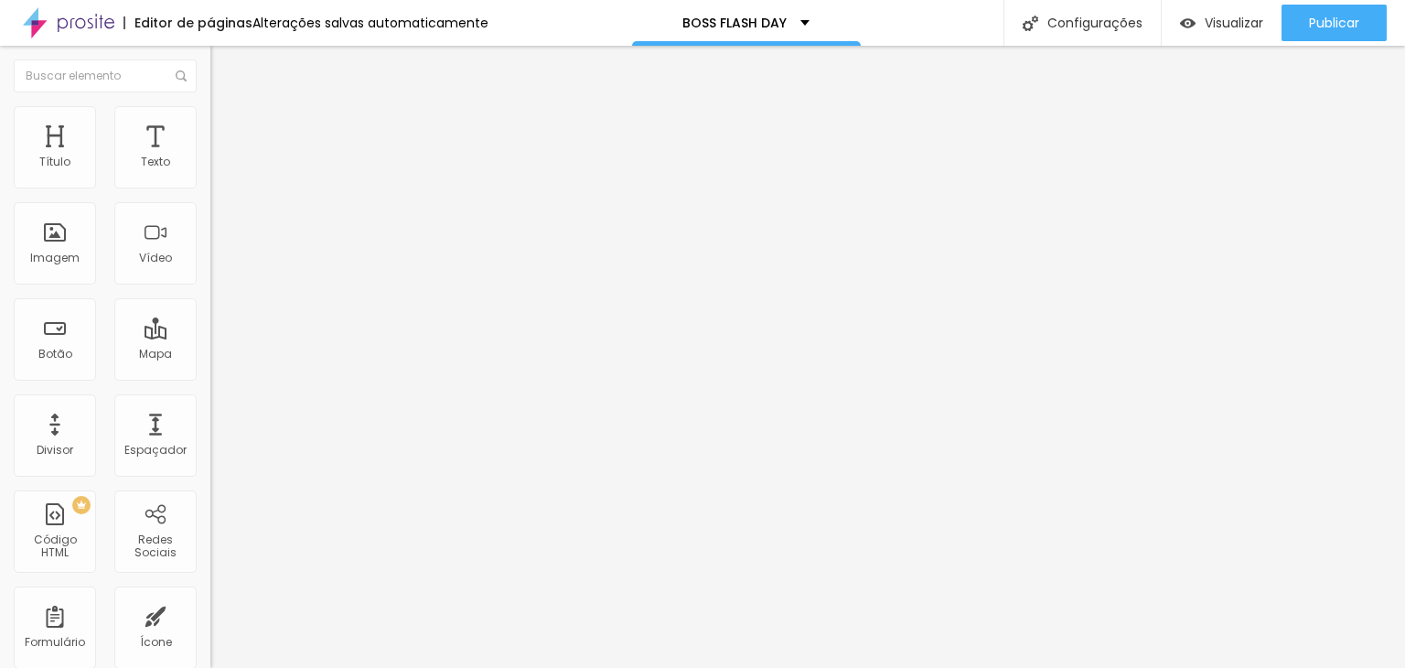
click at [210, 157] on span "Trocar imagem" at bounding box center [260, 150] width 100 height 16
click at [738, 18] on p "BOSS FLASH DAY" at bounding box center [734, 22] width 104 height 13
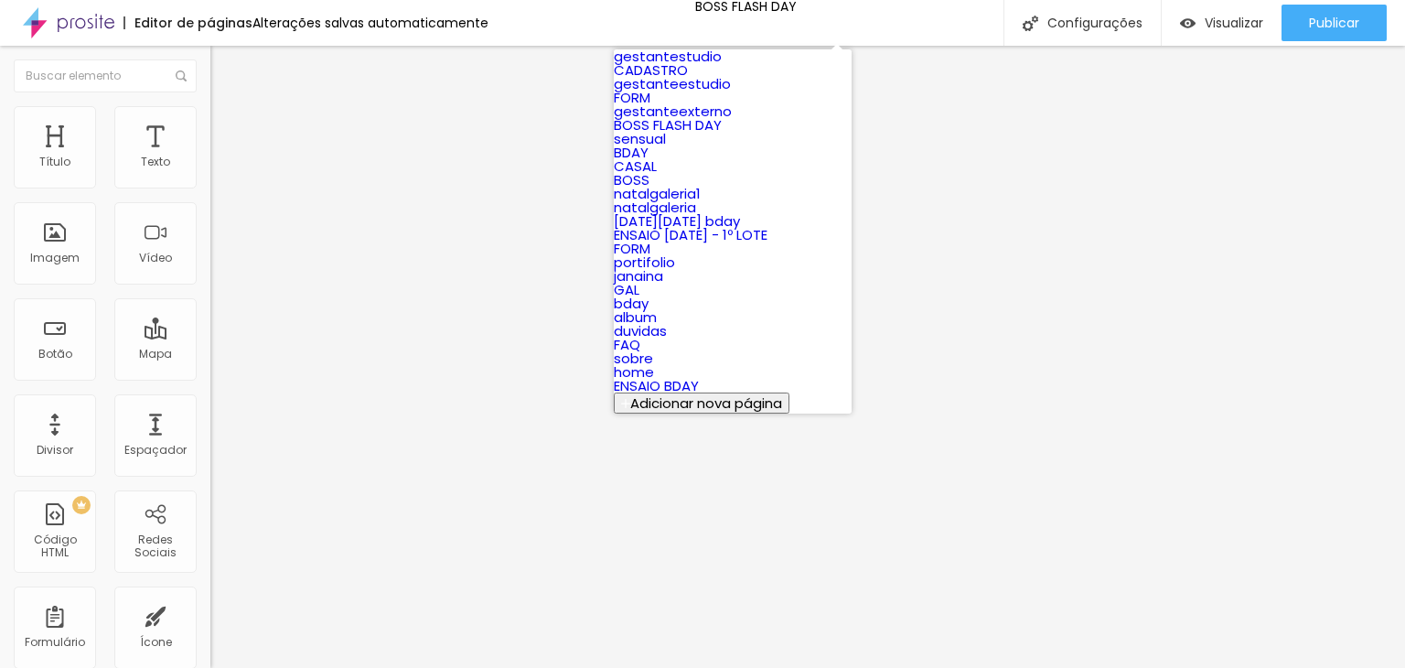
scroll to position [146, 0]
click at [649, 189] on link "BOSS" at bounding box center [632, 179] width 36 height 19
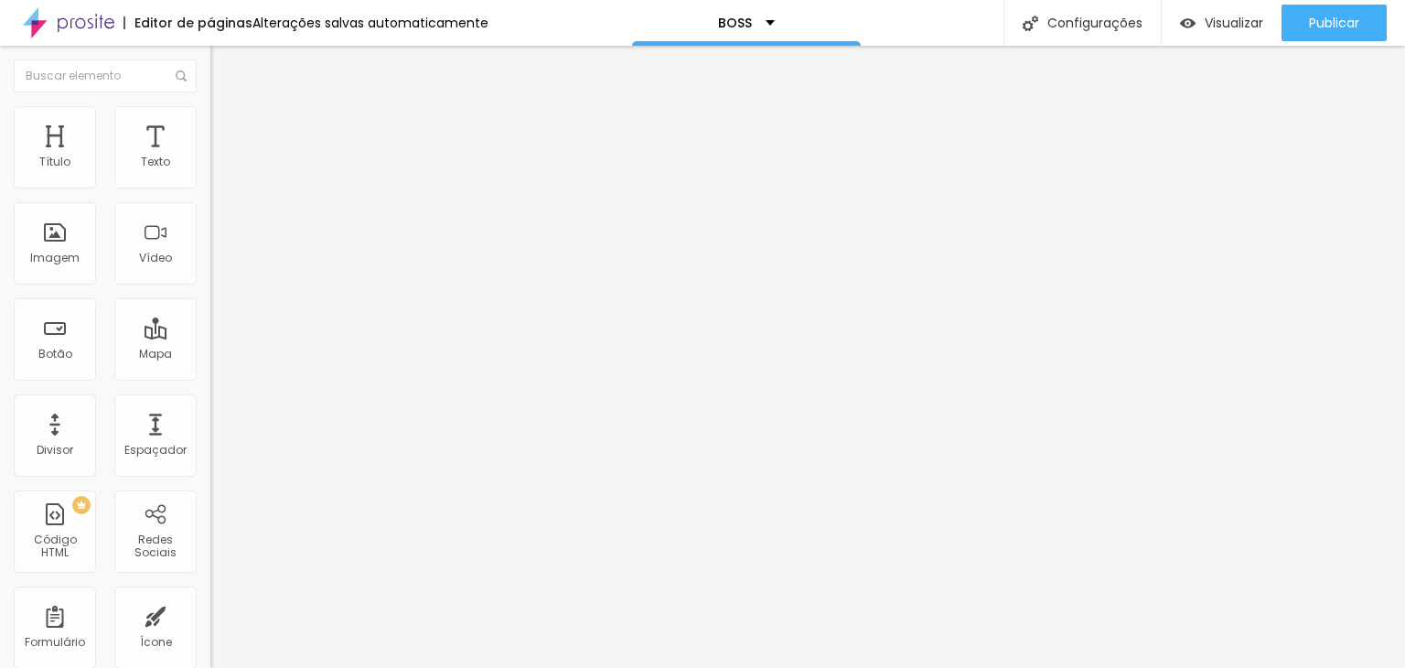
click at [210, 157] on span "Adicionar imagem" at bounding box center [269, 150] width 118 height 16
click at [227, 125] on span "Estilo" at bounding box center [241, 119] width 28 height 16
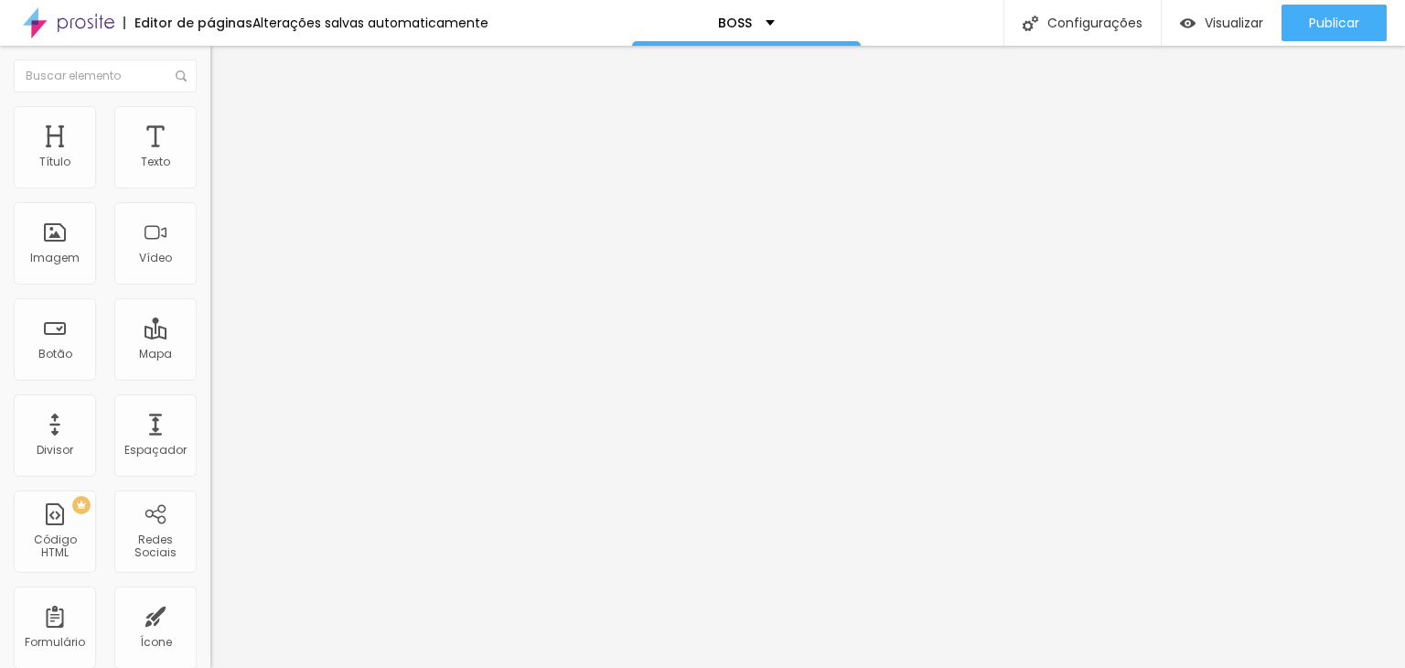
type input "95"
type input "90"
type input "85"
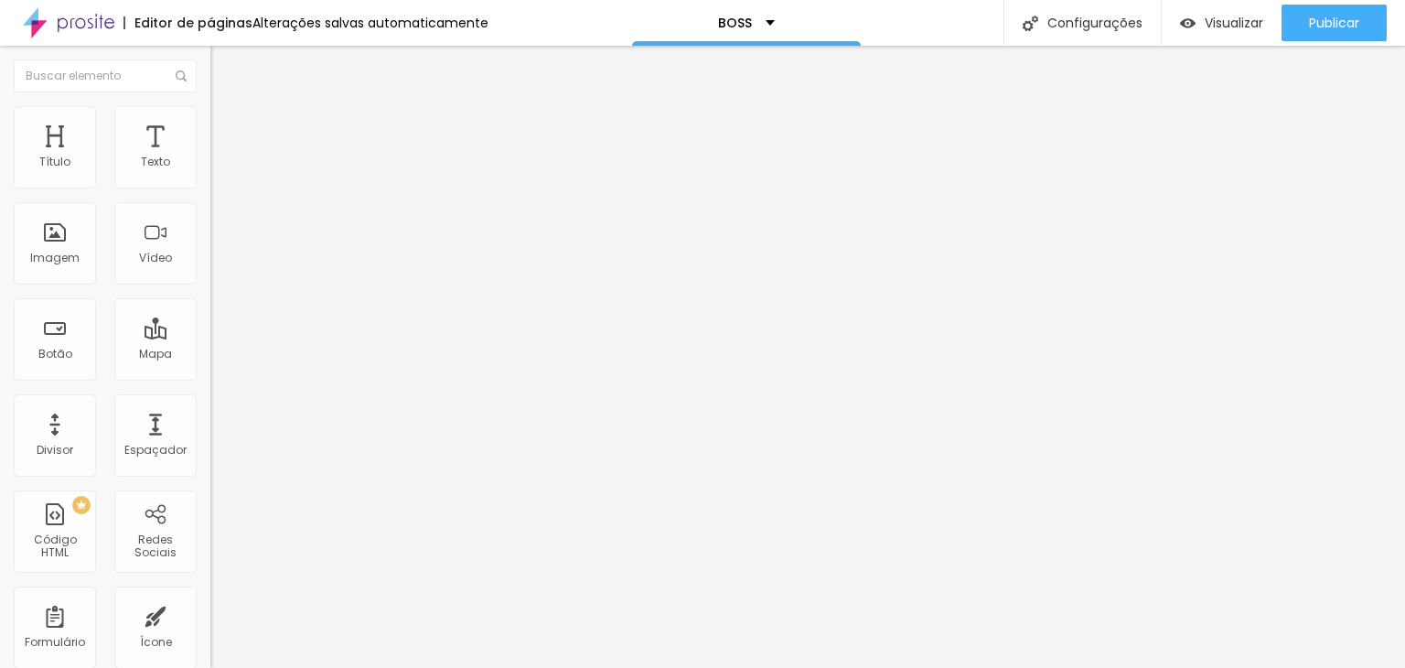
type input "85"
type input "80"
drag, startPoint x: 188, startPoint y: 198, endPoint x: 156, endPoint y: 198, distance: 32.0
type input "80"
click at [210, 188] on input "range" at bounding box center [269, 180] width 118 height 15
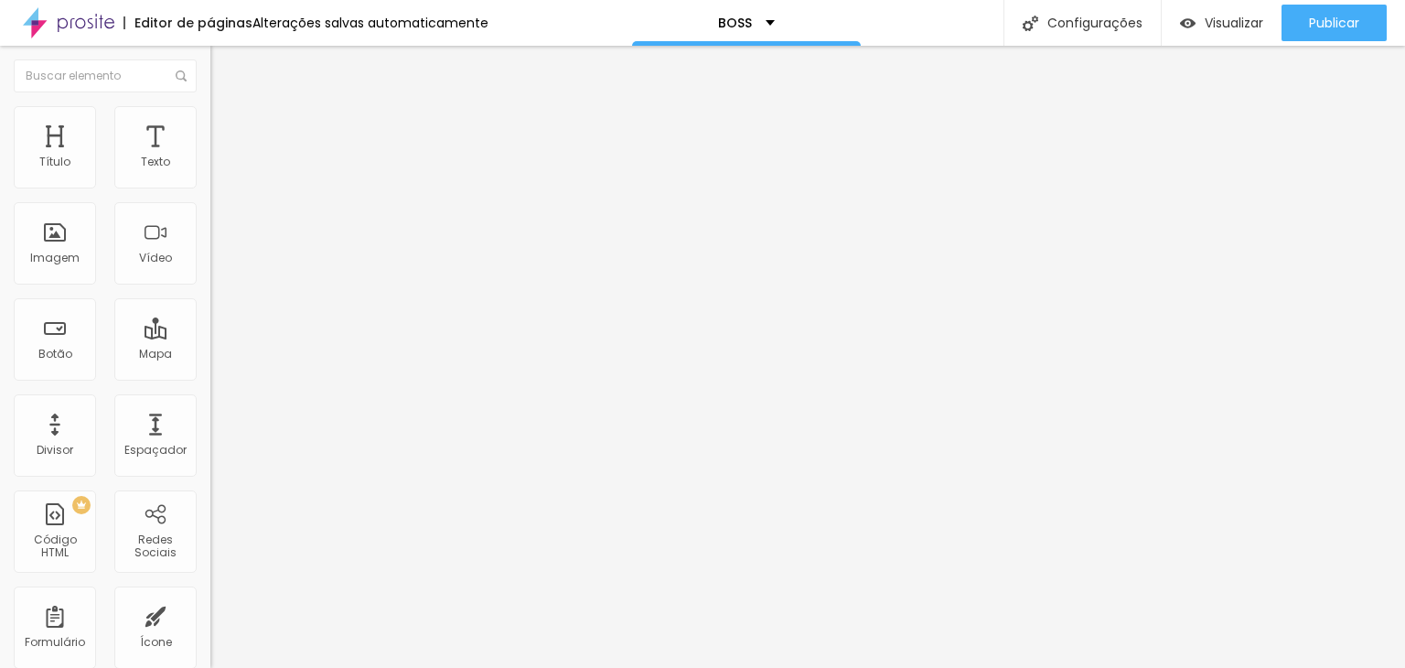
click at [227, 126] on span "Estilo" at bounding box center [241, 119] width 28 height 16
click at [227, 123] on span "Estilo" at bounding box center [241, 119] width 28 height 16
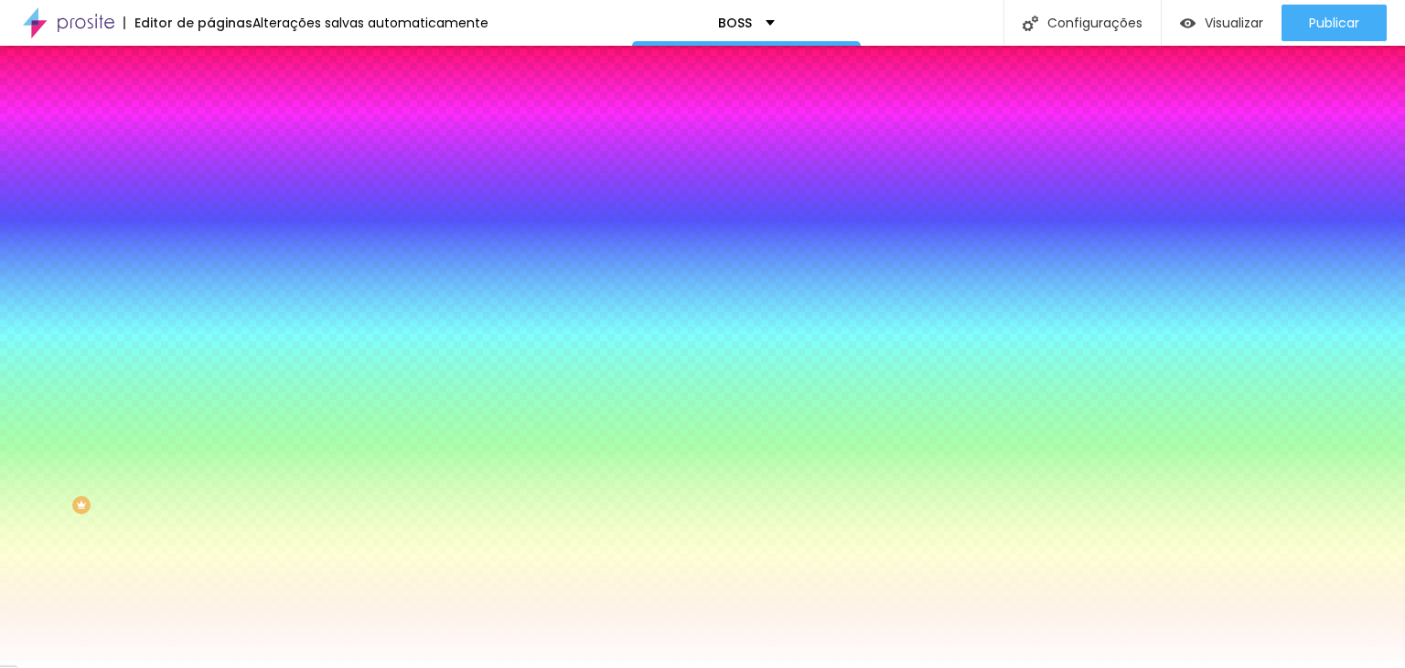
paste input "8F3E8"
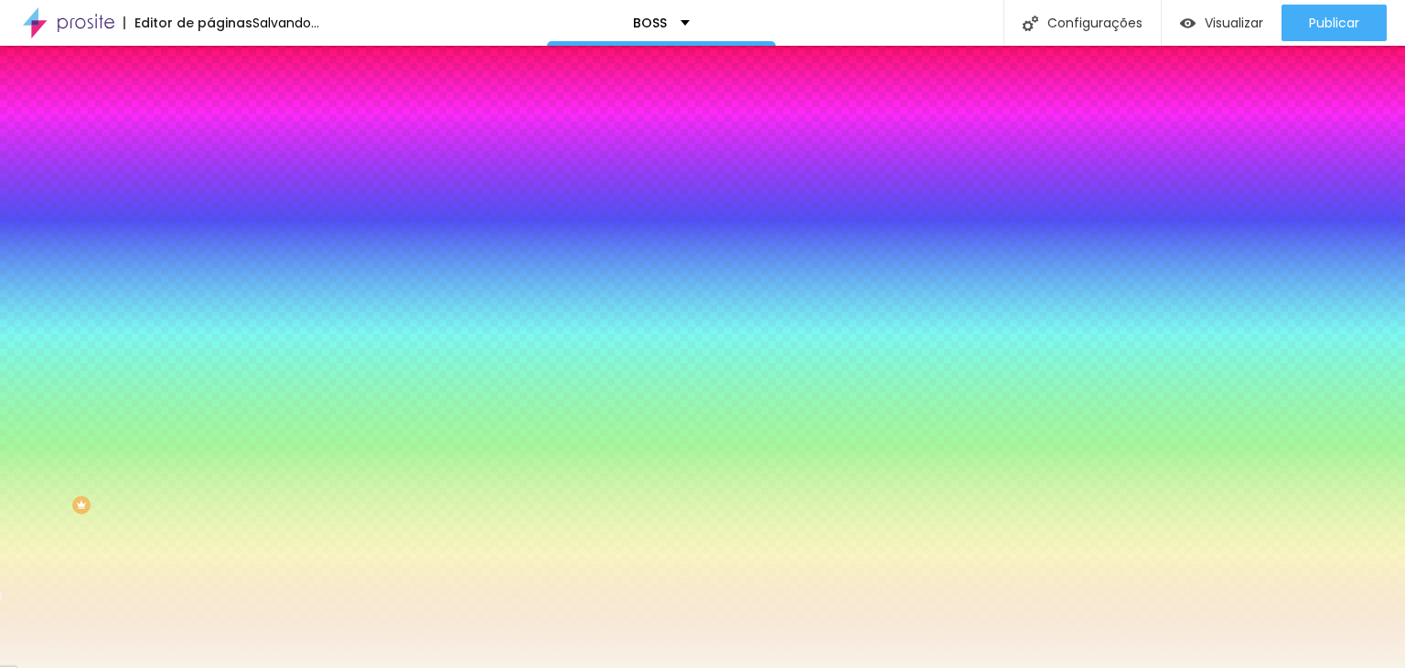
type input "#F8F3E8"
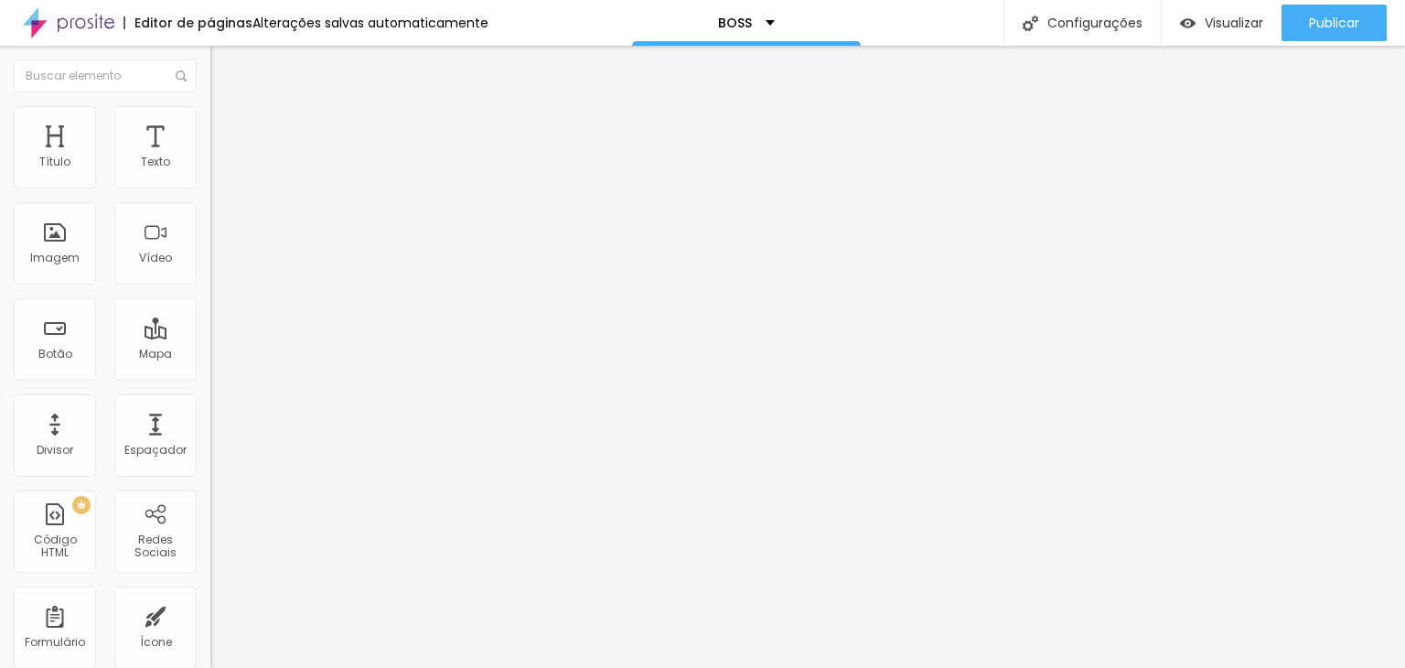
click at [227, 125] on span "Avançado" at bounding box center [257, 119] width 60 height 16
click at [227, 108] on span "Estilo" at bounding box center [241, 100] width 28 height 16
click at [218, 170] on icon "button" at bounding box center [223, 164] width 11 height 11
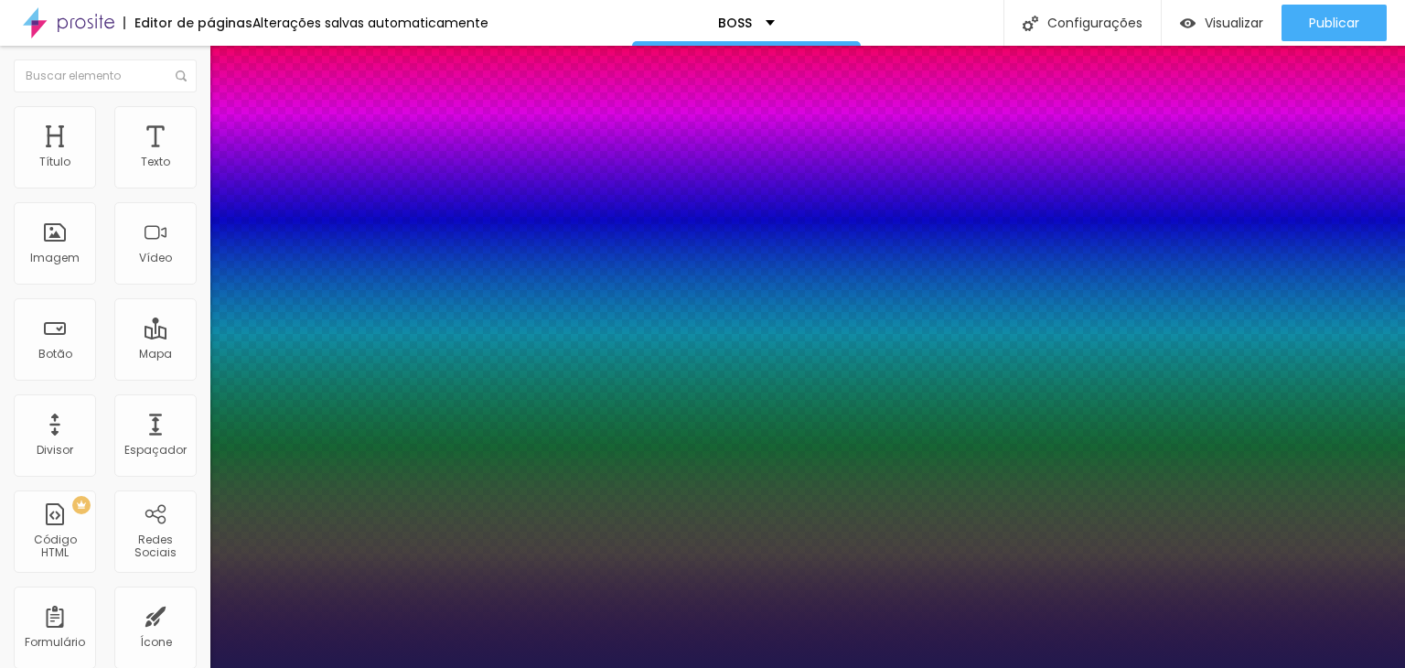
type input "1"
type input "18"
type input "1"
type input "19"
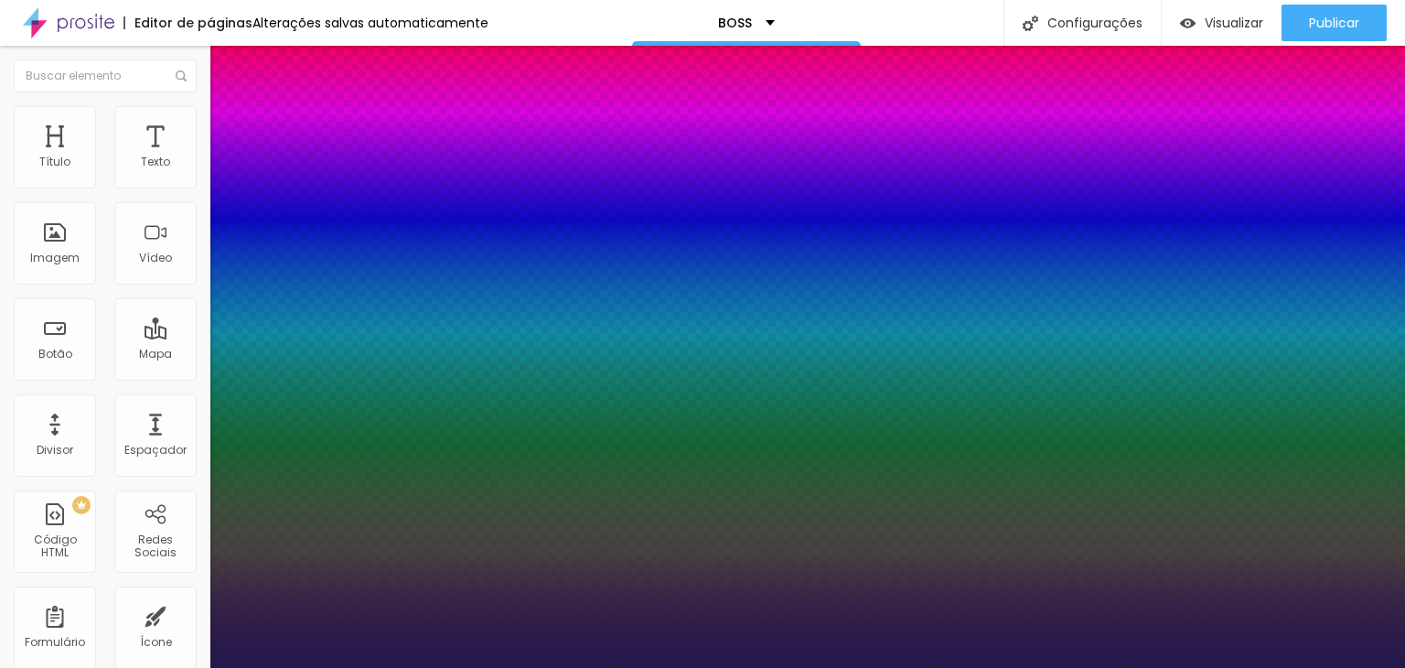
type input "19"
type input "1"
type input "20"
type input "1"
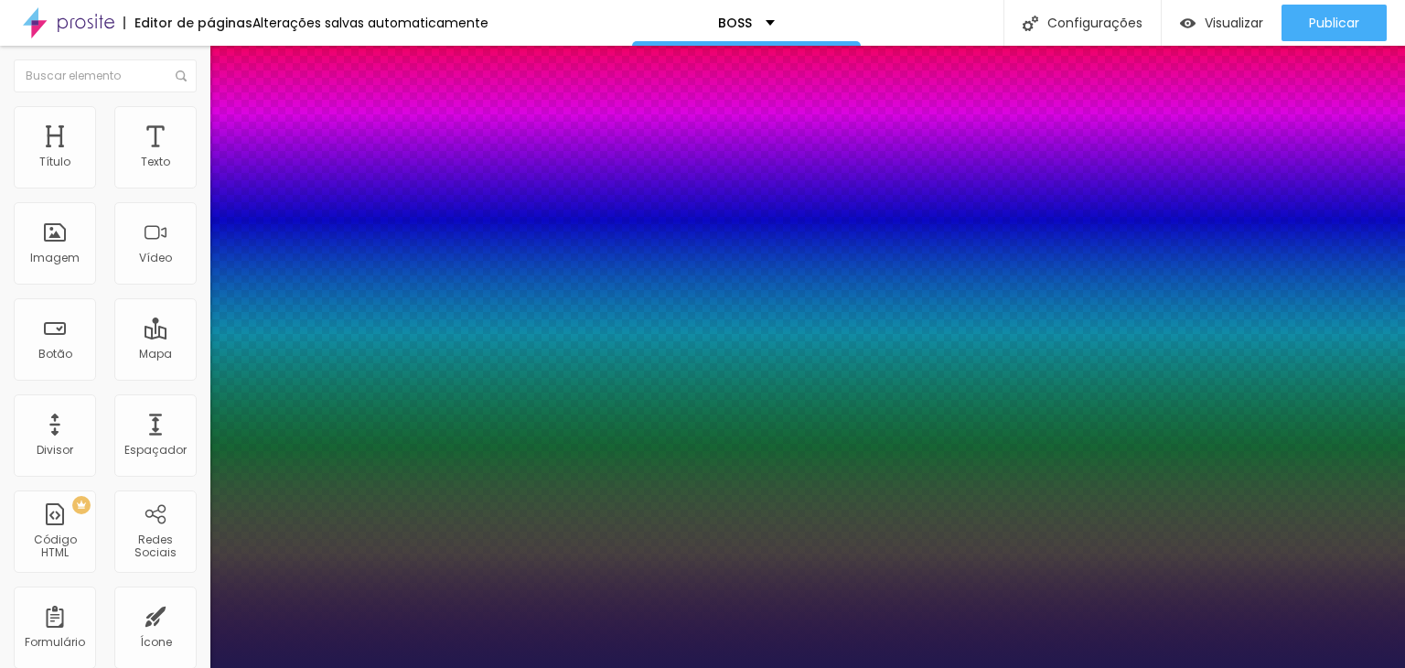
type input "21"
type input "1"
type input "22"
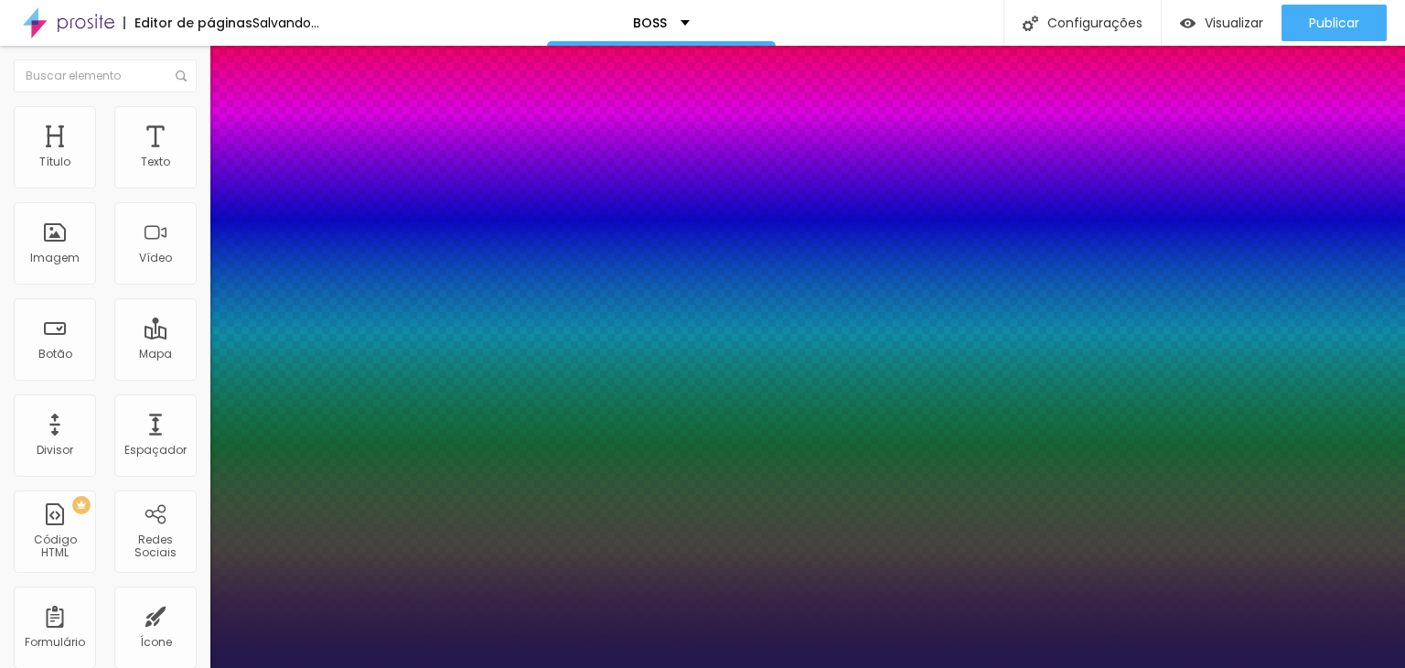
type input "1"
type input "20"
type input "1"
type input "20"
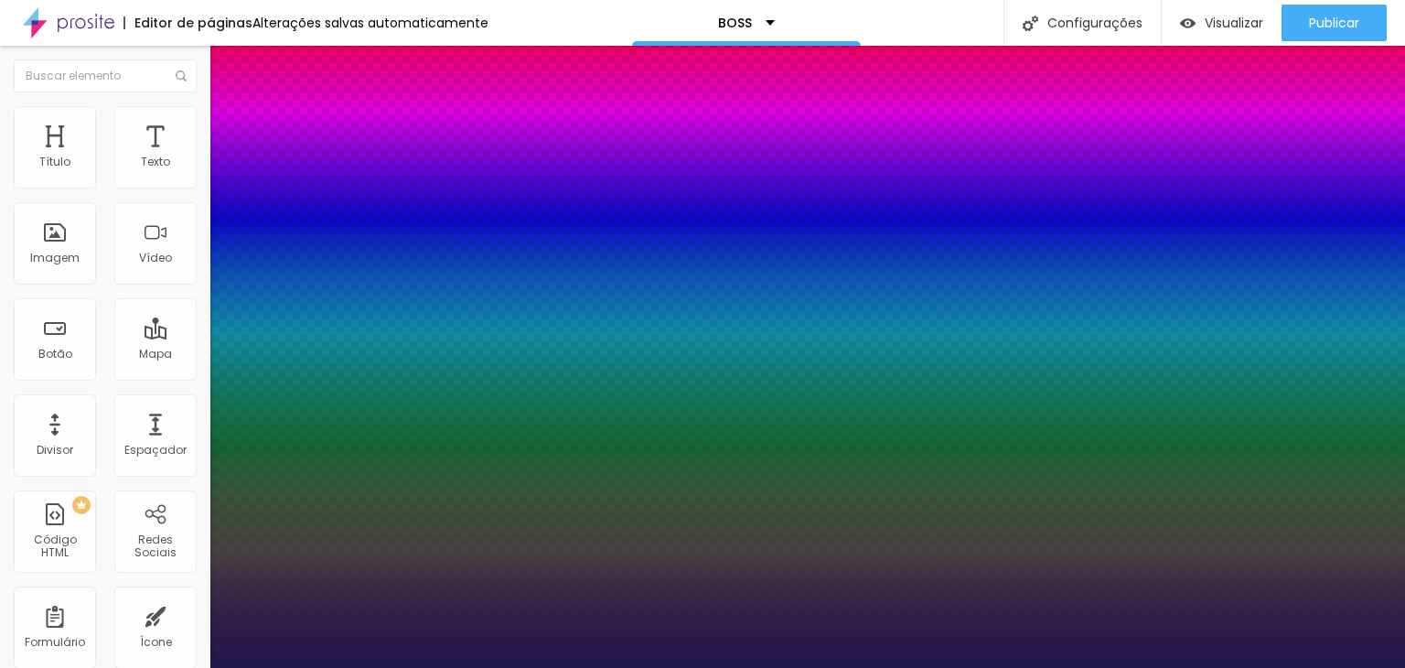
type input "1"
click at [1159, 667] on div at bounding box center [702, 668] width 1405 height 0
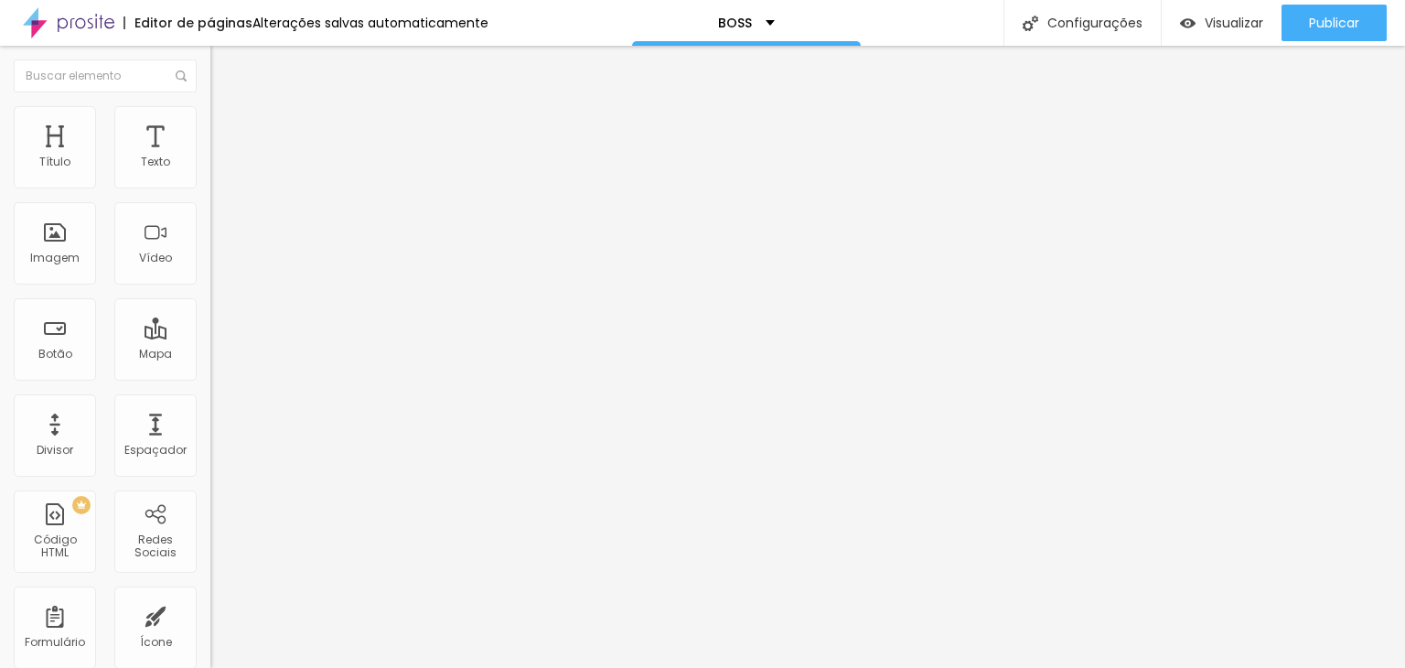
click at [227, 129] on span "Avançado" at bounding box center [257, 137] width 60 height 16
click at [210, 118] on li "Estilo" at bounding box center [315, 115] width 210 height 18
click at [227, 129] on span "Avançado" at bounding box center [257, 137] width 60 height 16
type input "0"
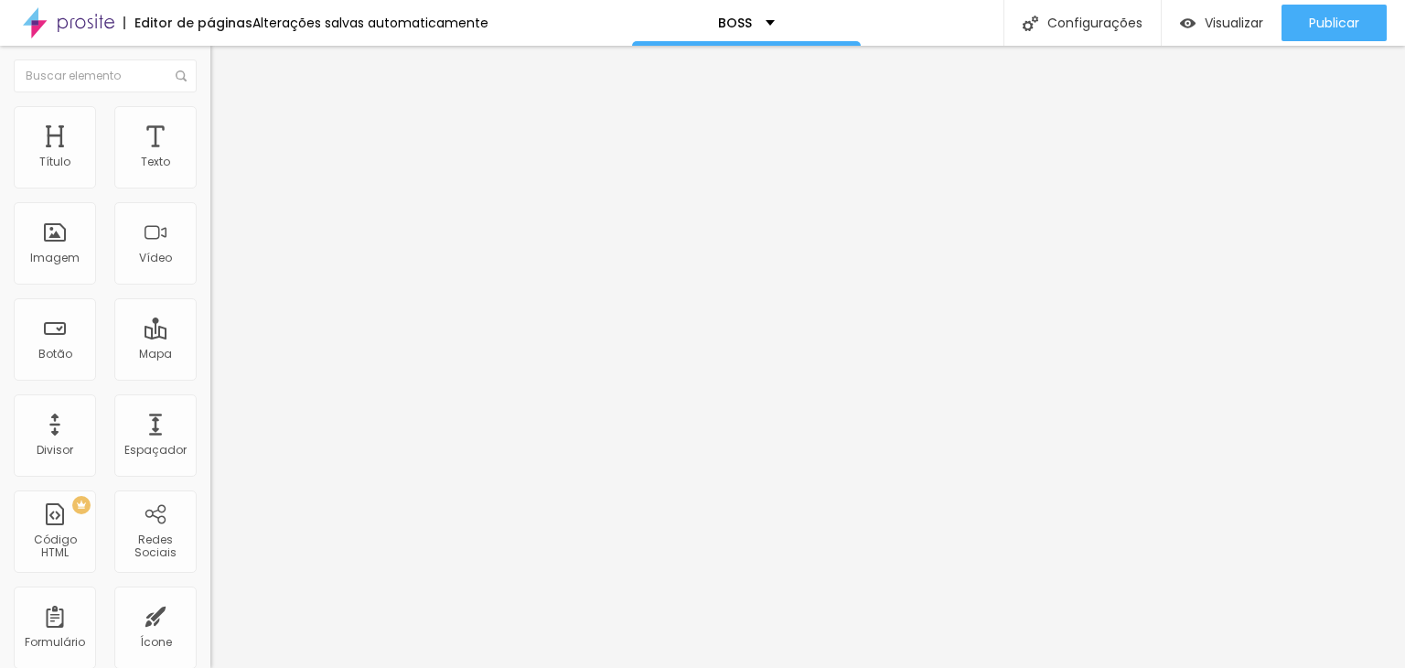
drag, startPoint x: 49, startPoint y: 180, endPoint x: 9, endPoint y: 189, distance: 41.3
type input "0"
click at [210, 355] on input "range" at bounding box center [269, 362] width 118 height 15
type input "7"
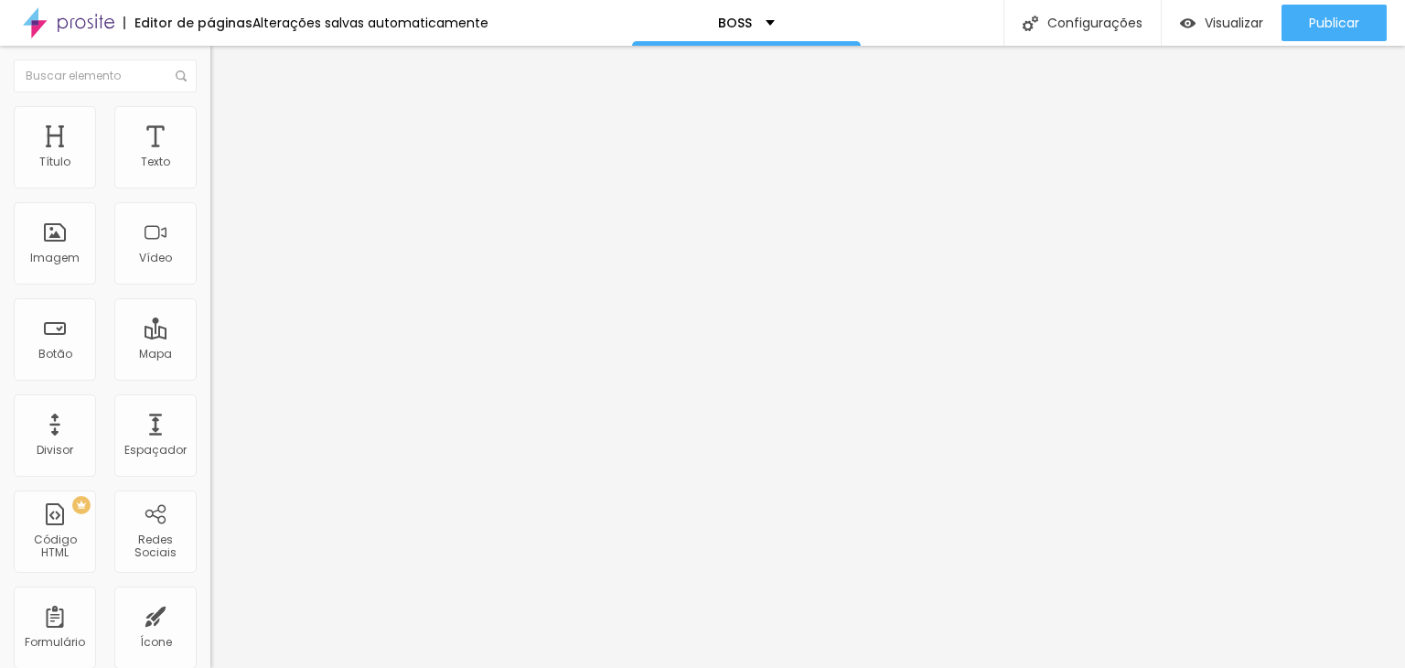
type input "0"
drag, startPoint x: 53, startPoint y: 216, endPoint x: 8, endPoint y: 210, distance: 45.2
type input "0"
click at [210, 614] on input "range" at bounding box center [269, 621] width 118 height 15
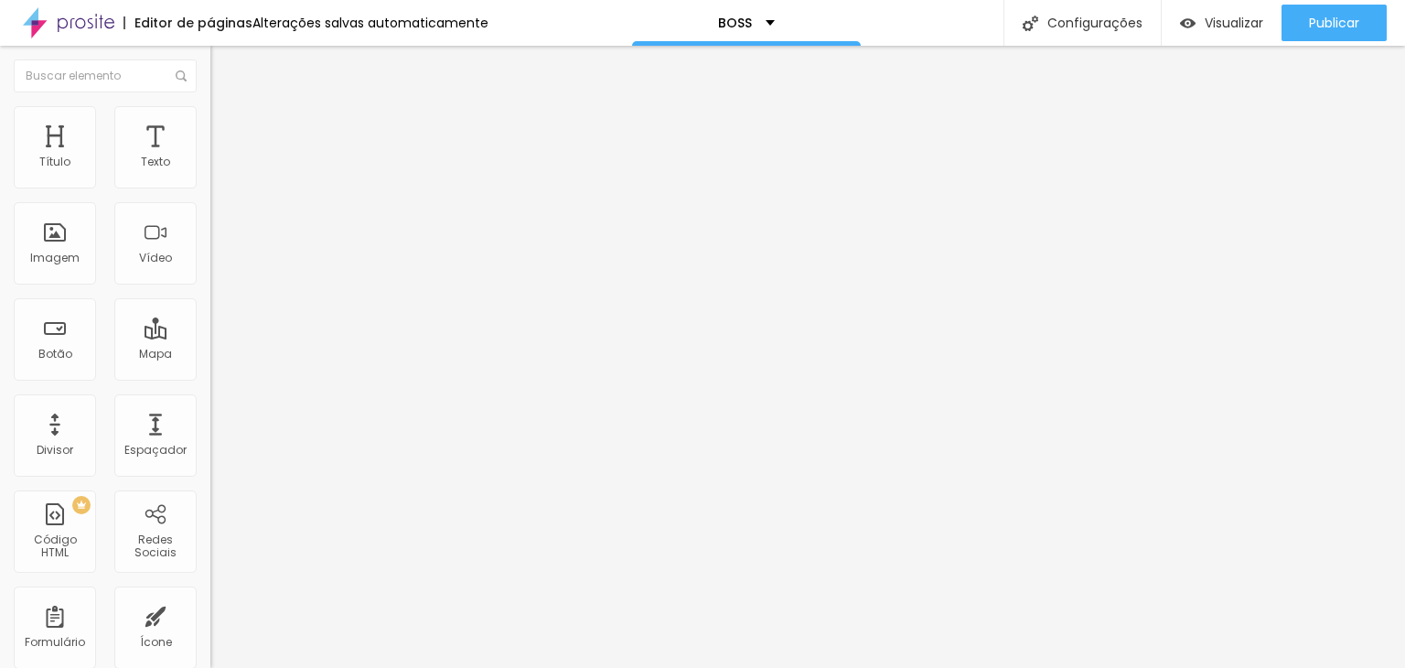
click at [210, 118] on ul "Conteúdo Estilo Avançado" at bounding box center [315, 115] width 210 height 55
click at [227, 129] on span "Avançado" at bounding box center [257, 137] width 60 height 16
type input "10"
type input "5"
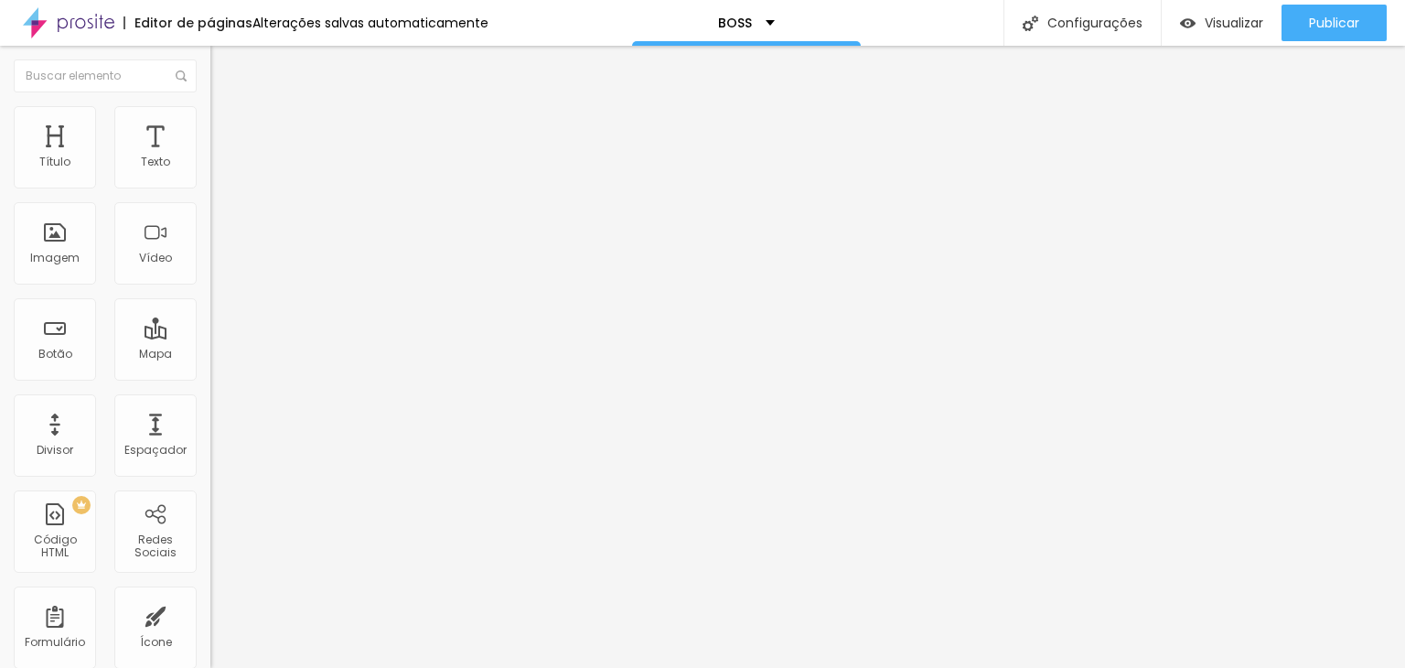
type input "5"
type input "0"
drag, startPoint x: 73, startPoint y: 177, endPoint x: 23, endPoint y: 183, distance: 50.6
type input "0"
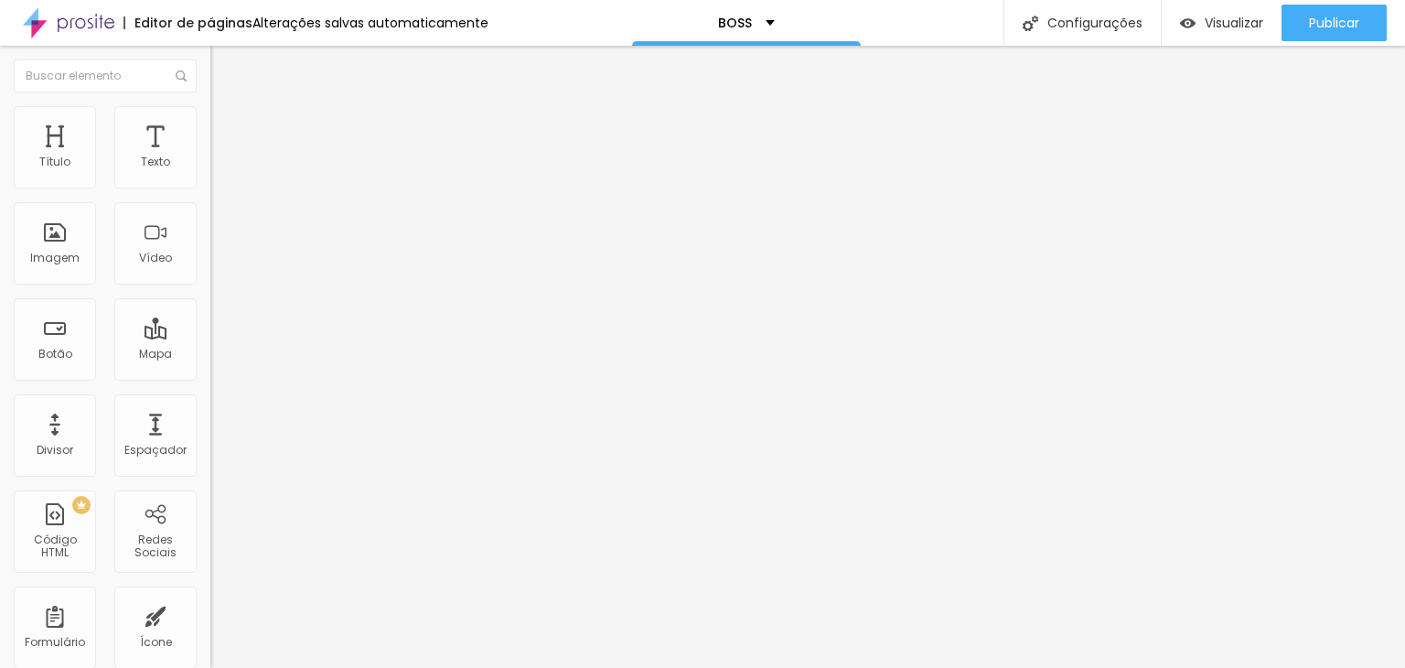
click at [210, 355] on input "range" at bounding box center [269, 362] width 118 height 15
click at [227, 129] on span "Avançado" at bounding box center [257, 137] width 60 height 16
type input "1"
type input "2"
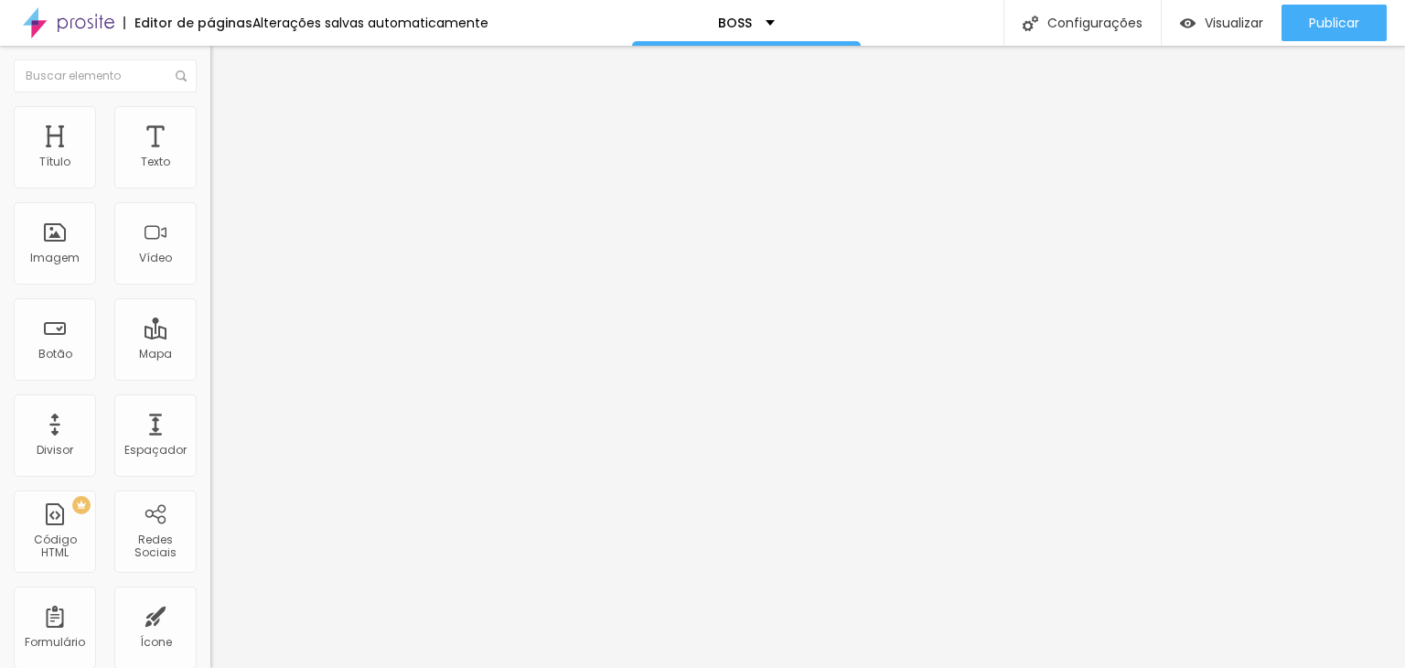
type input "2"
type input "3"
type input "4"
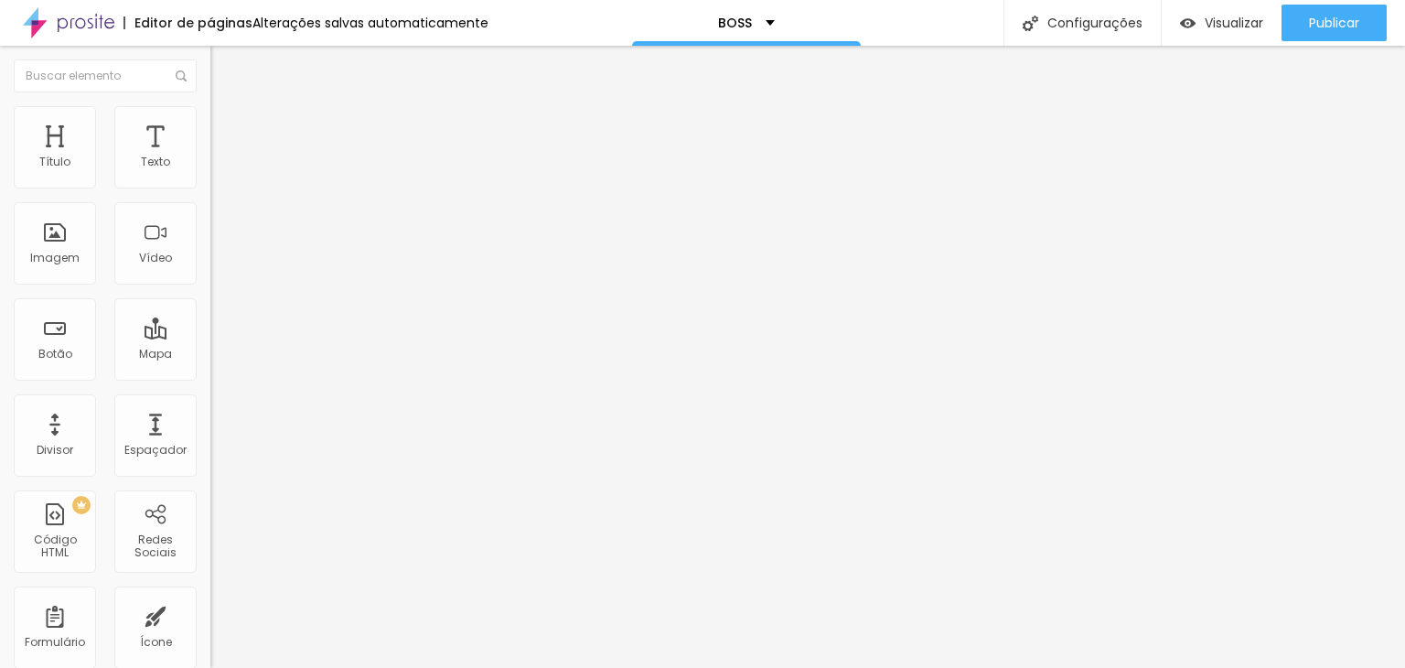
type input "5"
click at [210, 355] on input "range" at bounding box center [269, 362] width 118 height 15
click at [227, 129] on span "Avançado" at bounding box center [257, 137] width 60 height 16
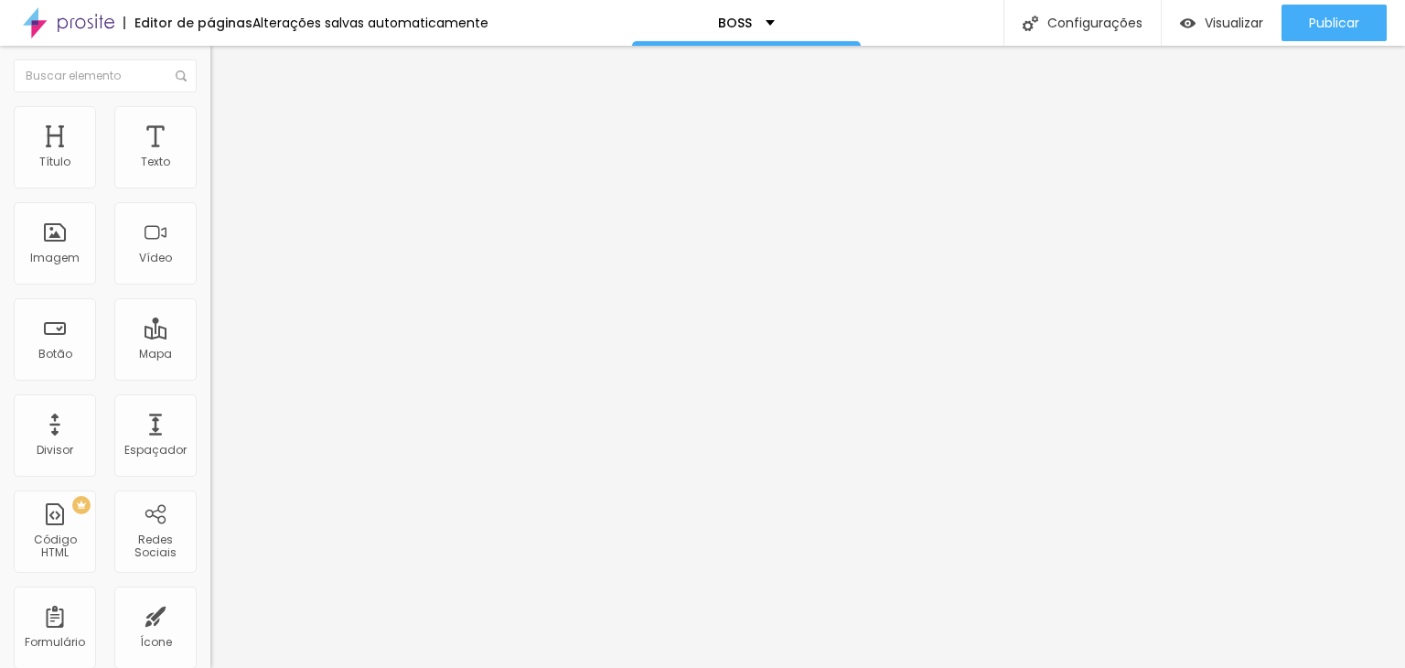
click at [227, 129] on span "Avançado" at bounding box center [257, 137] width 60 height 16
type input "60"
type input "75"
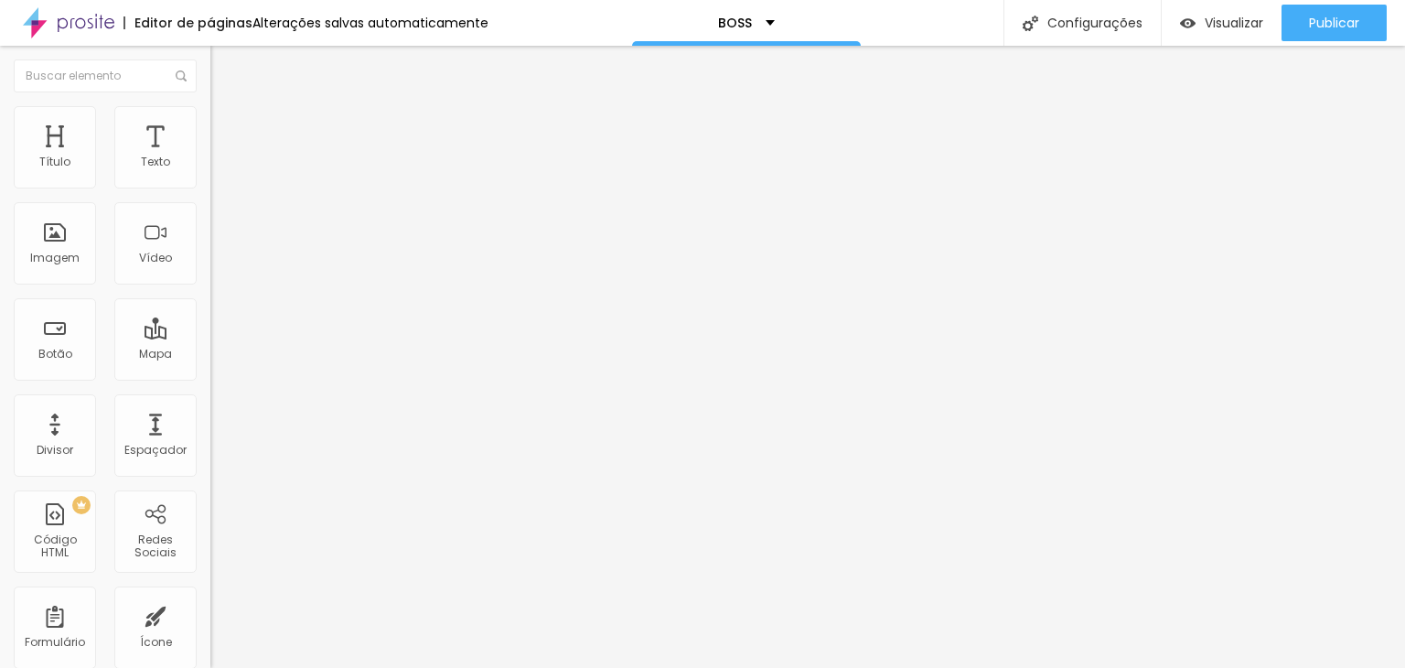
type input "0"
drag, startPoint x: 37, startPoint y: 209, endPoint x: 11, endPoint y: 210, distance: 25.6
type input "0"
click at [210, 614] on input "range" at bounding box center [269, 621] width 118 height 15
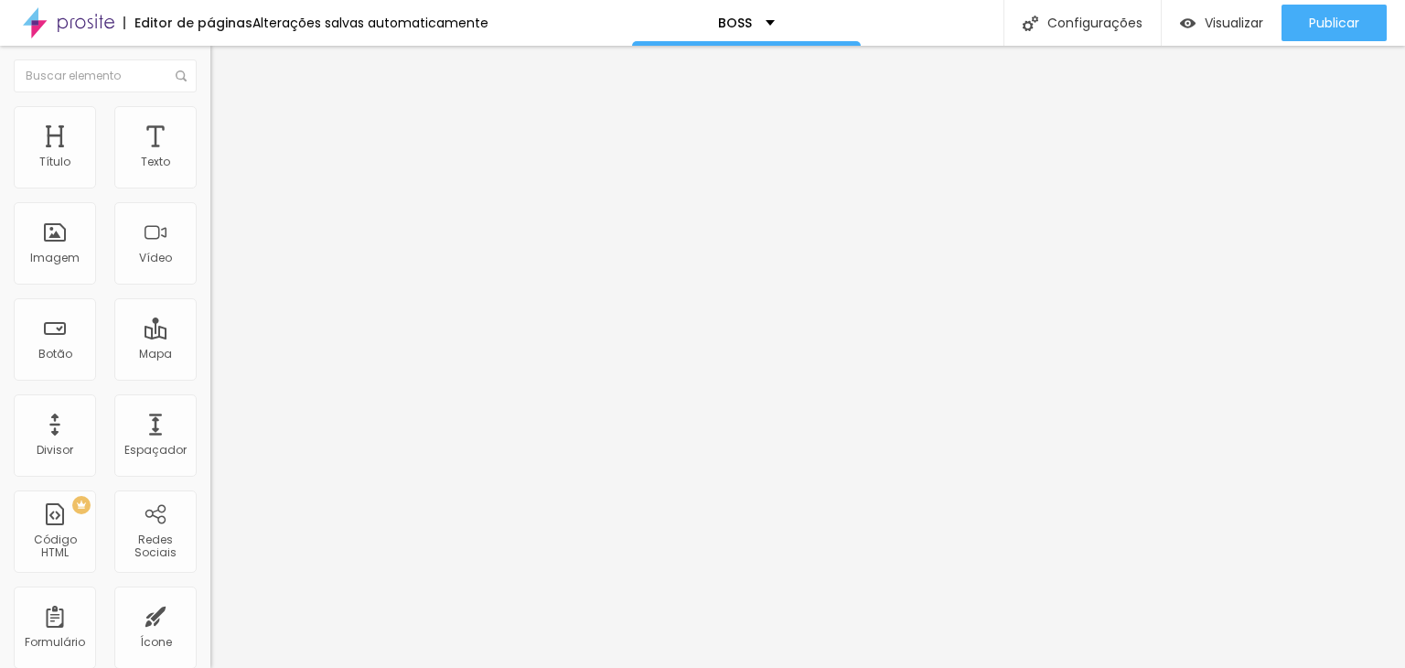
click at [210, 157] on span "Trocar imagem" at bounding box center [260, 150] width 100 height 16
click at [210, 286] on span "16:9 Cinema" at bounding box center [245, 279] width 70 height 16
click at [210, 315] on span "Padrão" at bounding box center [230, 307] width 41 height 16
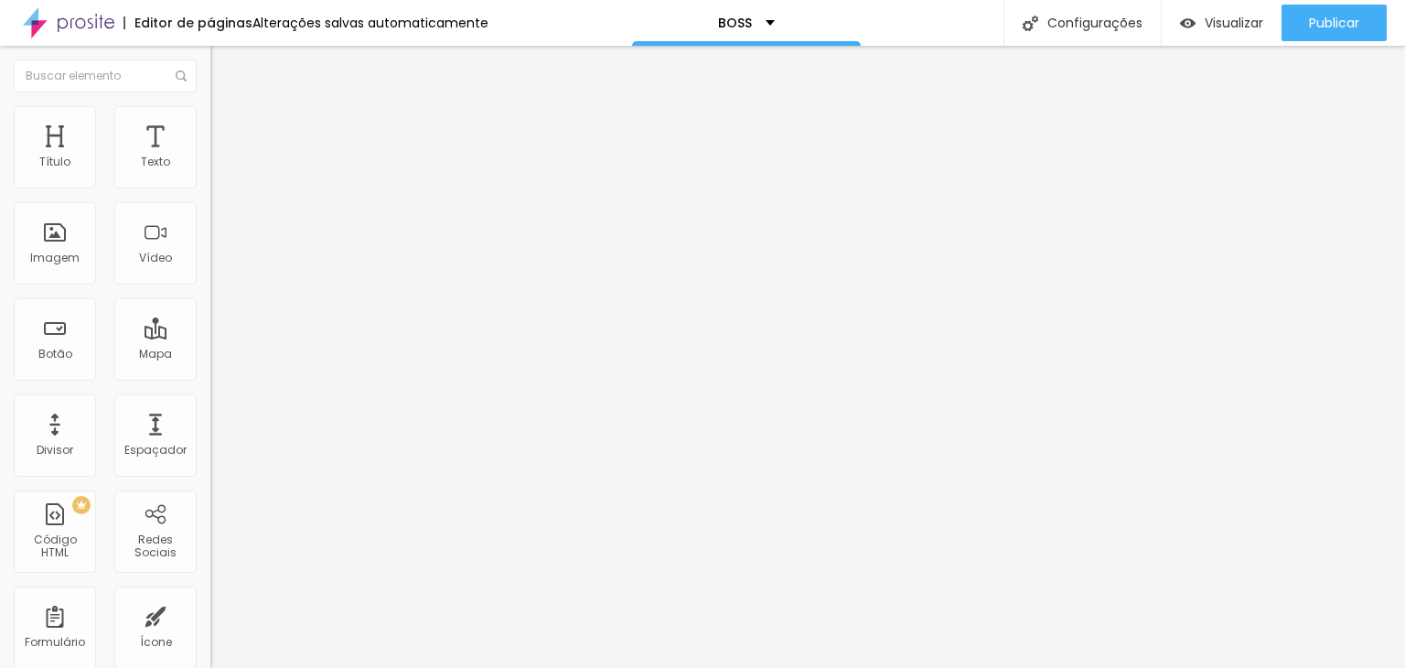
click at [210, 326] on span "Quadrado" at bounding box center [239, 318] width 59 height 16
click at [210, 335] on div "Original" at bounding box center [315, 329] width 210 height 11
click at [224, 73] on img "button" at bounding box center [231, 66] width 15 height 15
click at [224, 67] on img "button" at bounding box center [231, 66] width 15 height 15
click at [227, 129] on span "Avançado" at bounding box center [257, 137] width 60 height 16
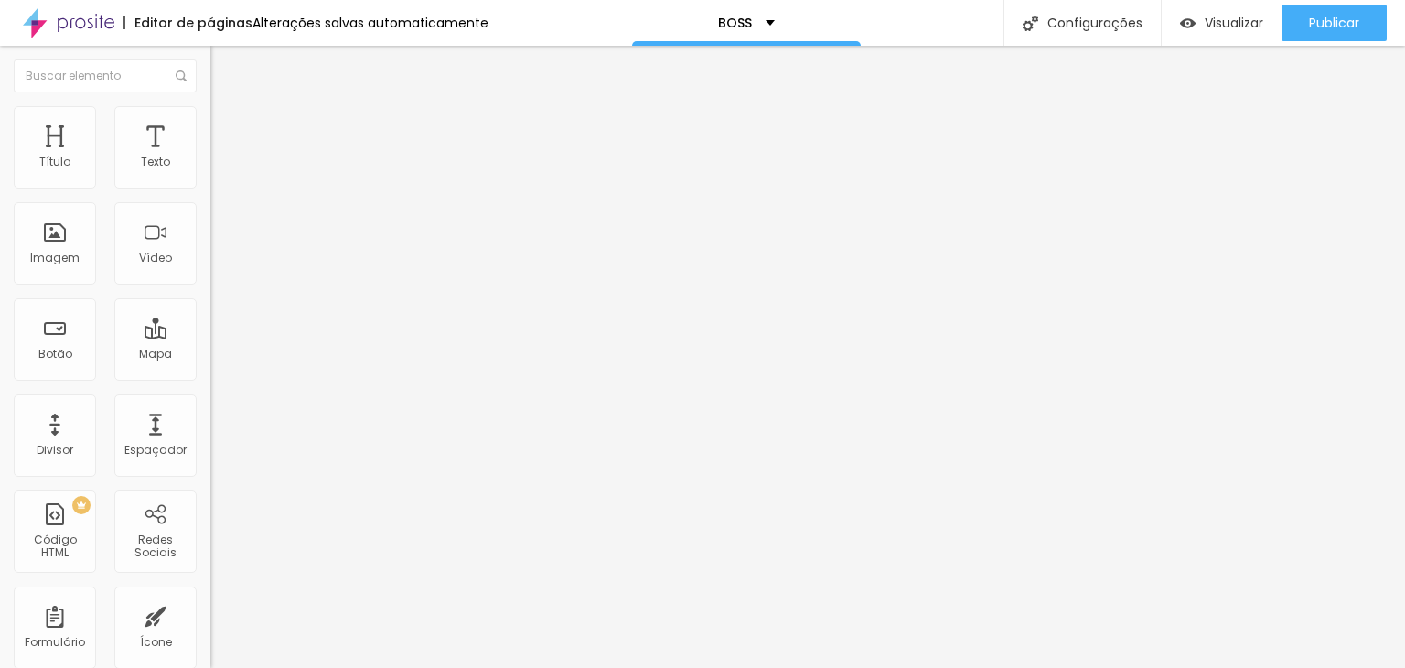
click at [227, 126] on span "Estilo" at bounding box center [241, 119] width 28 height 16
click at [210, 124] on li "Avançado" at bounding box center [315, 133] width 210 height 18
type input "5"
type input "0"
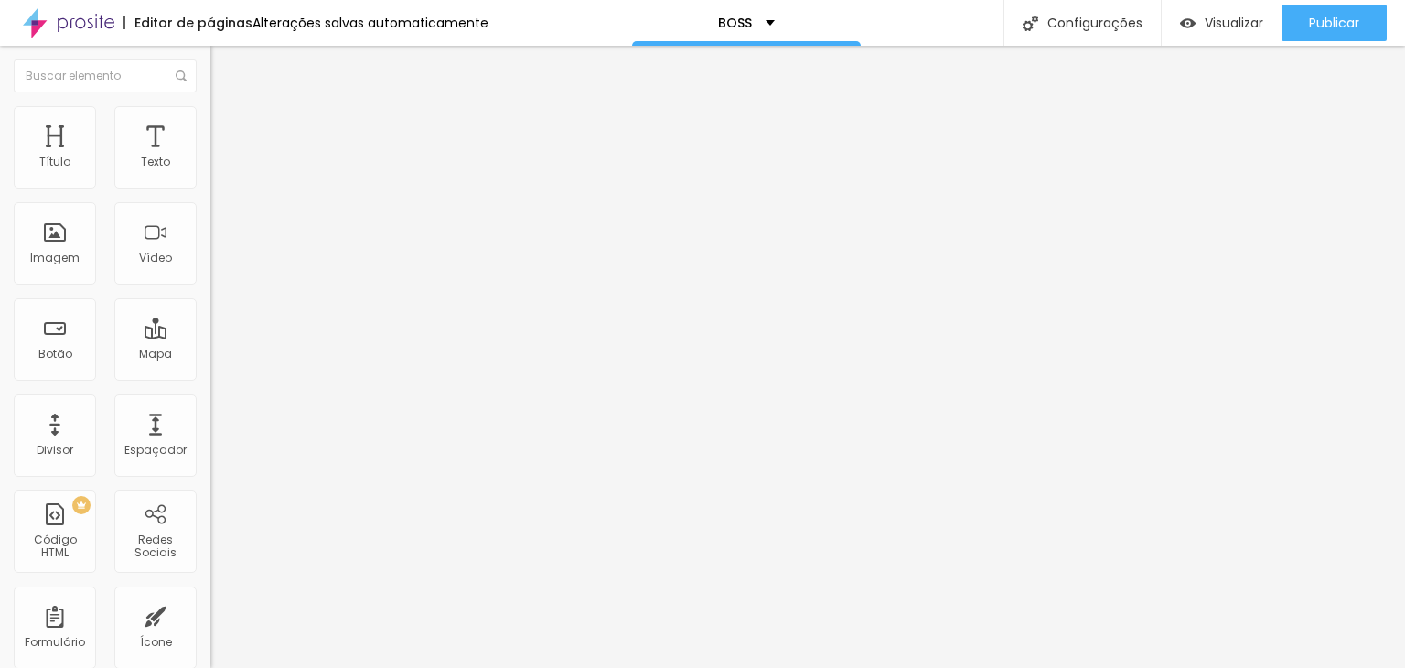
type input "0"
drag, startPoint x: 73, startPoint y: 184, endPoint x: 0, endPoint y: 186, distance: 73.2
type input "0"
click at [210, 355] on input "range" at bounding box center [269, 362] width 118 height 15
click at [227, 129] on span "Avançado" at bounding box center [257, 137] width 60 height 16
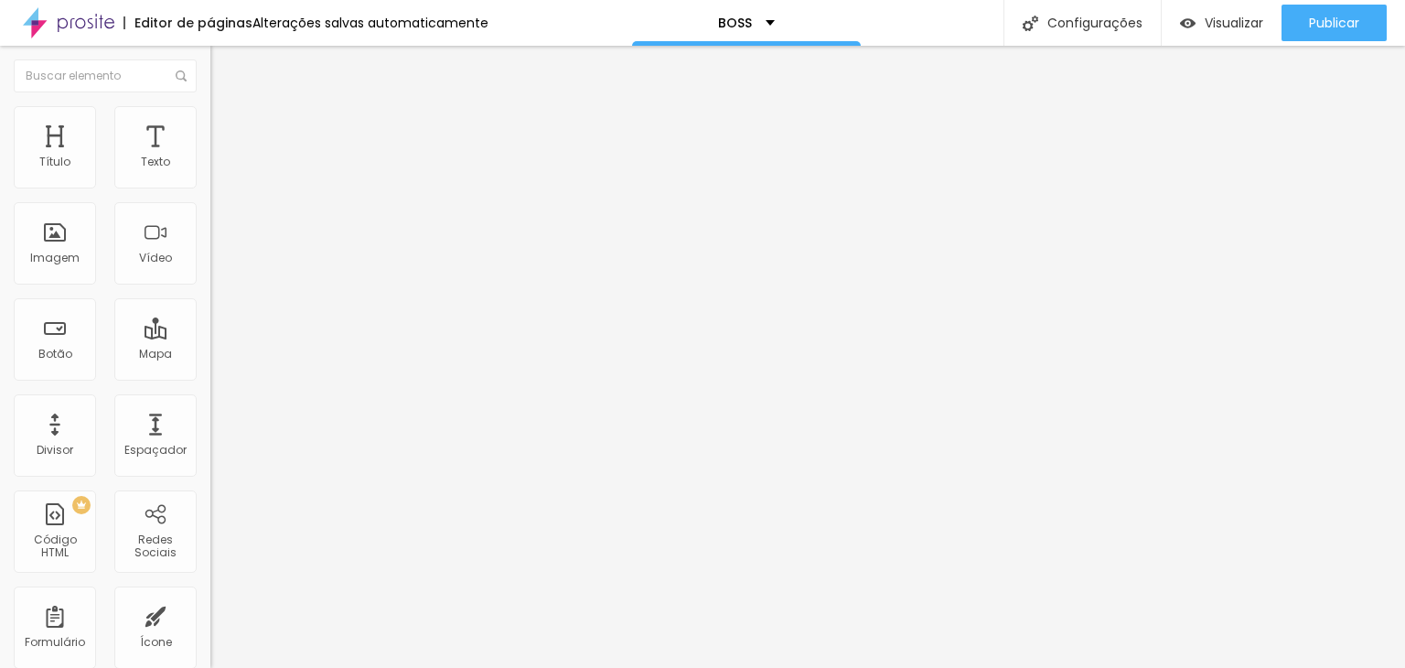
click at [227, 130] on span "Avançado" at bounding box center [257, 137] width 60 height 16
type input "9"
type input "0"
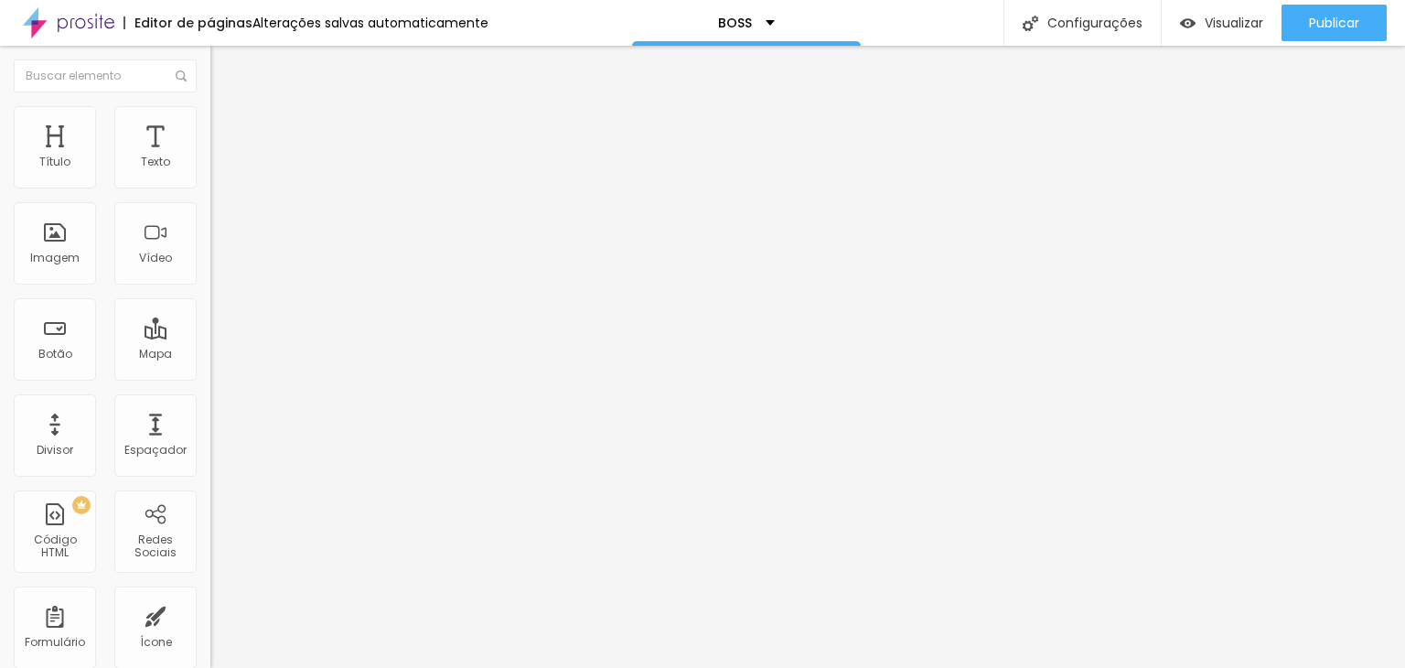
drag, startPoint x: 54, startPoint y: 177, endPoint x: 7, endPoint y: 175, distance: 46.7
type input "0"
click at [210, 355] on input "range" at bounding box center [269, 362] width 118 height 15
type input "0"
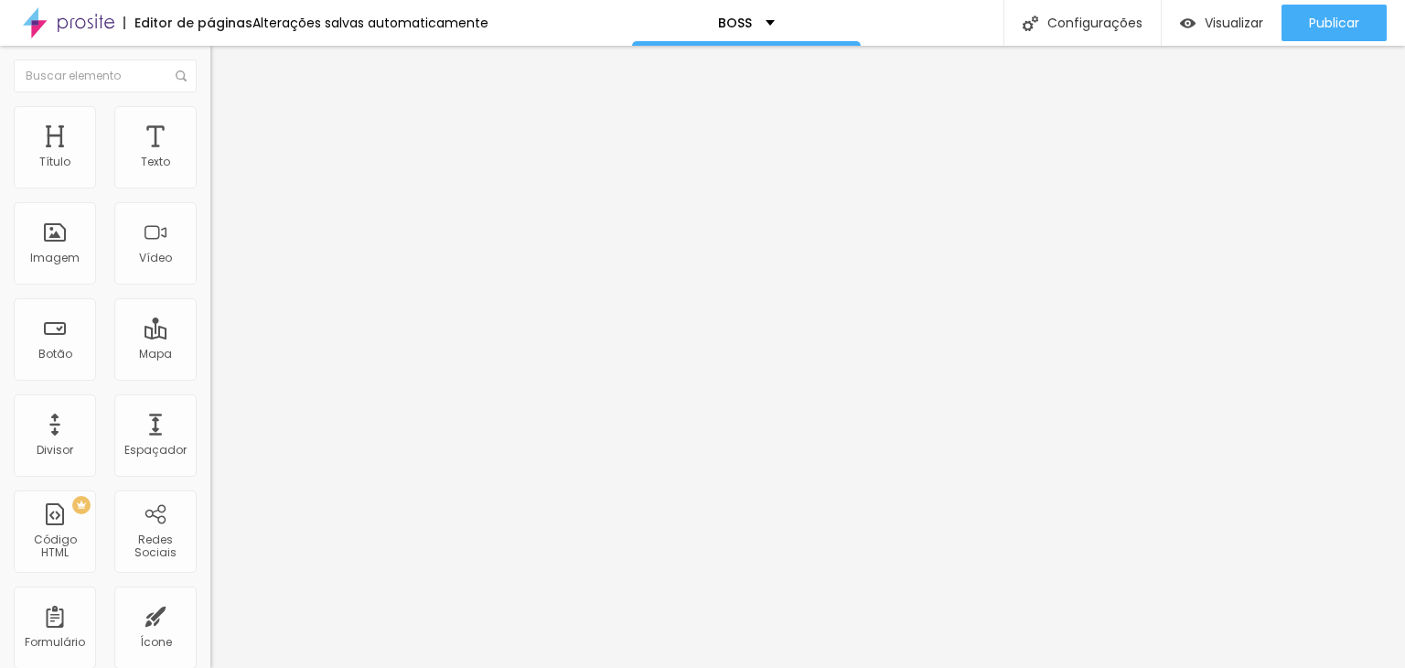
drag, startPoint x: 51, startPoint y: 219, endPoint x: 0, endPoint y: 218, distance: 51.2
type input "0"
click at [210, 614] on input "range" at bounding box center [269, 621] width 118 height 15
click at [227, 129] on span "Avançado" at bounding box center [257, 137] width 60 height 16
click at [227, 132] on span "Avançado" at bounding box center [257, 137] width 60 height 16
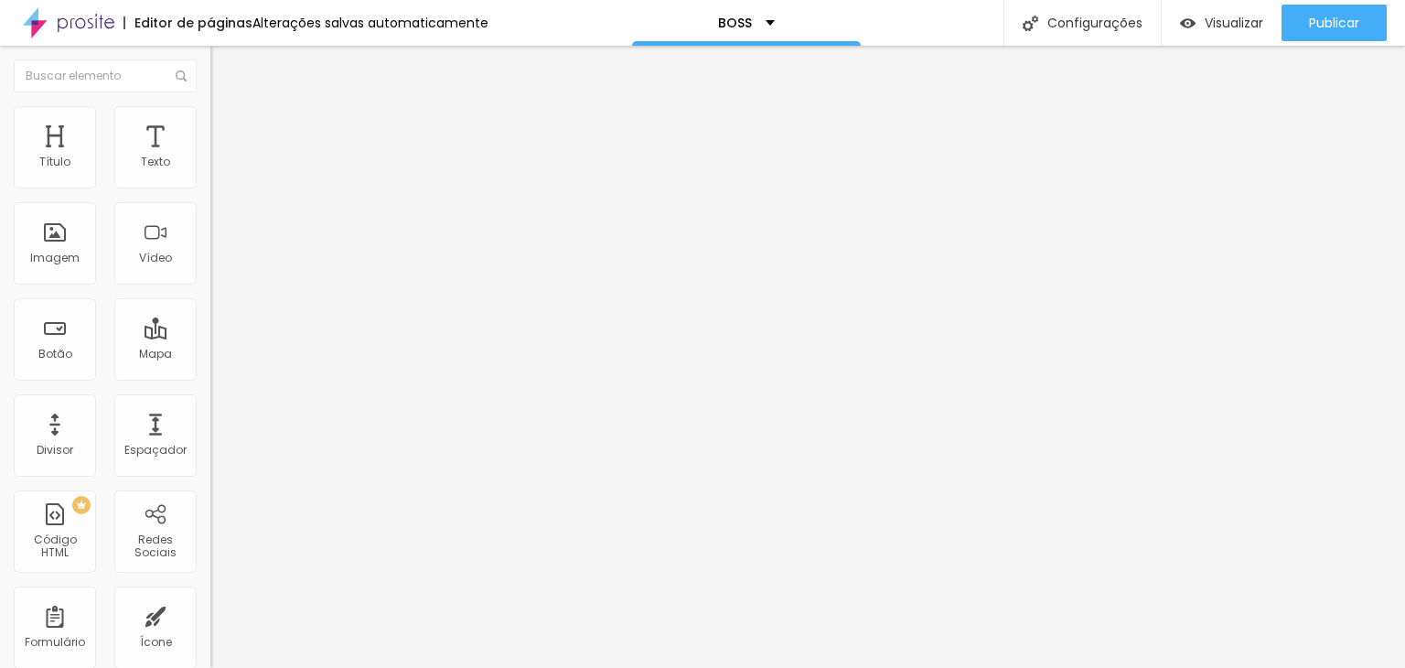
click at [210, 116] on img at bounding box center [218, 114] width 16 height 16
click at [210, 176] on button "button" at bounding box center [223, 165] width 26 height 19
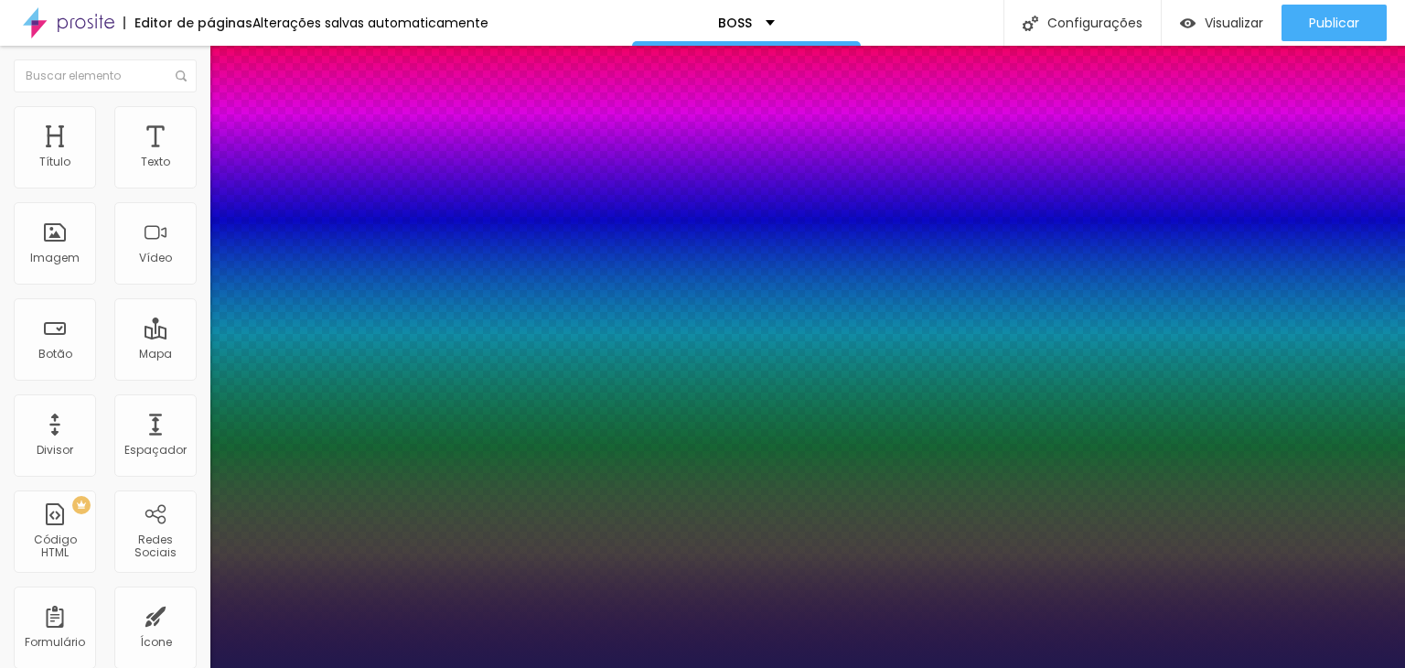
type input "1"
drag, startPoint x: 399, startPoint y: 305, endPoint x: 471, endPoint y: 312, distance: 72.6
click at [471, 312] on body "Editor de páginas Alterações salvas automaticamente BOSS Configurações Configur…" at bounding box center [702, 334] width 1405 height 668
type input "8"
type input "2"
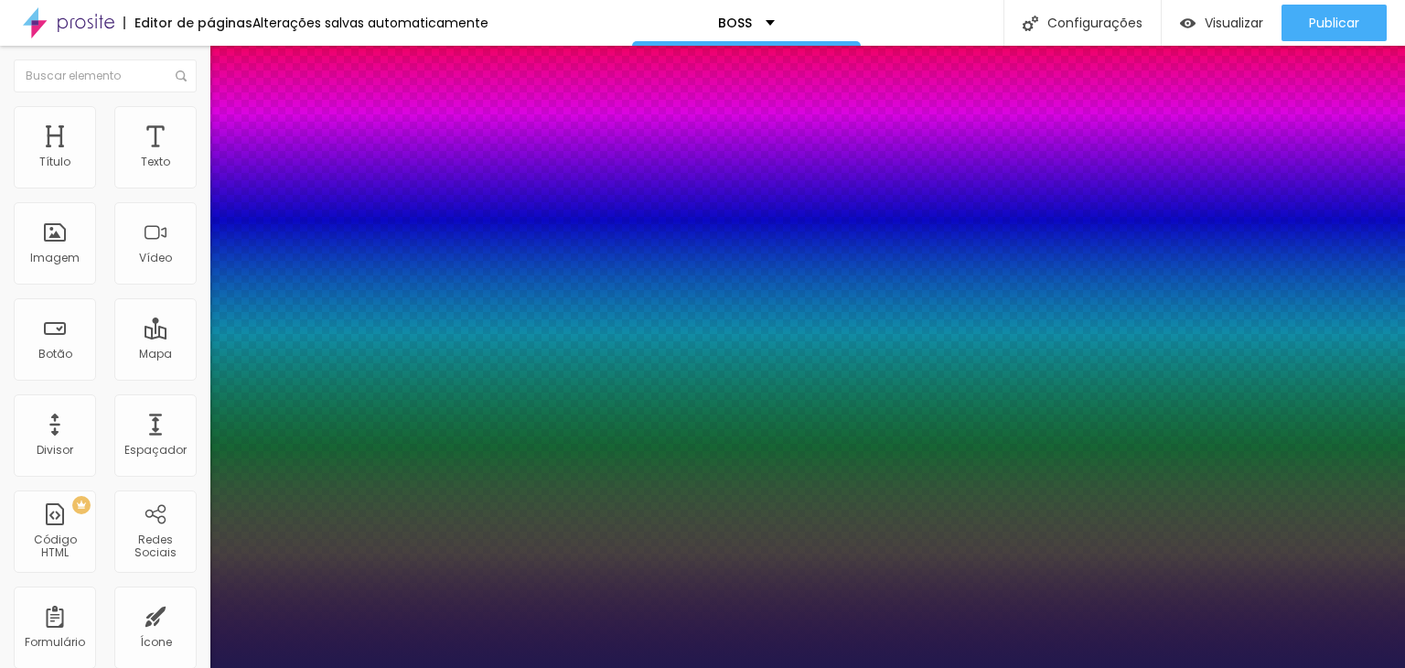
type input "1"
type input "20"
type input "1"
type input "20"
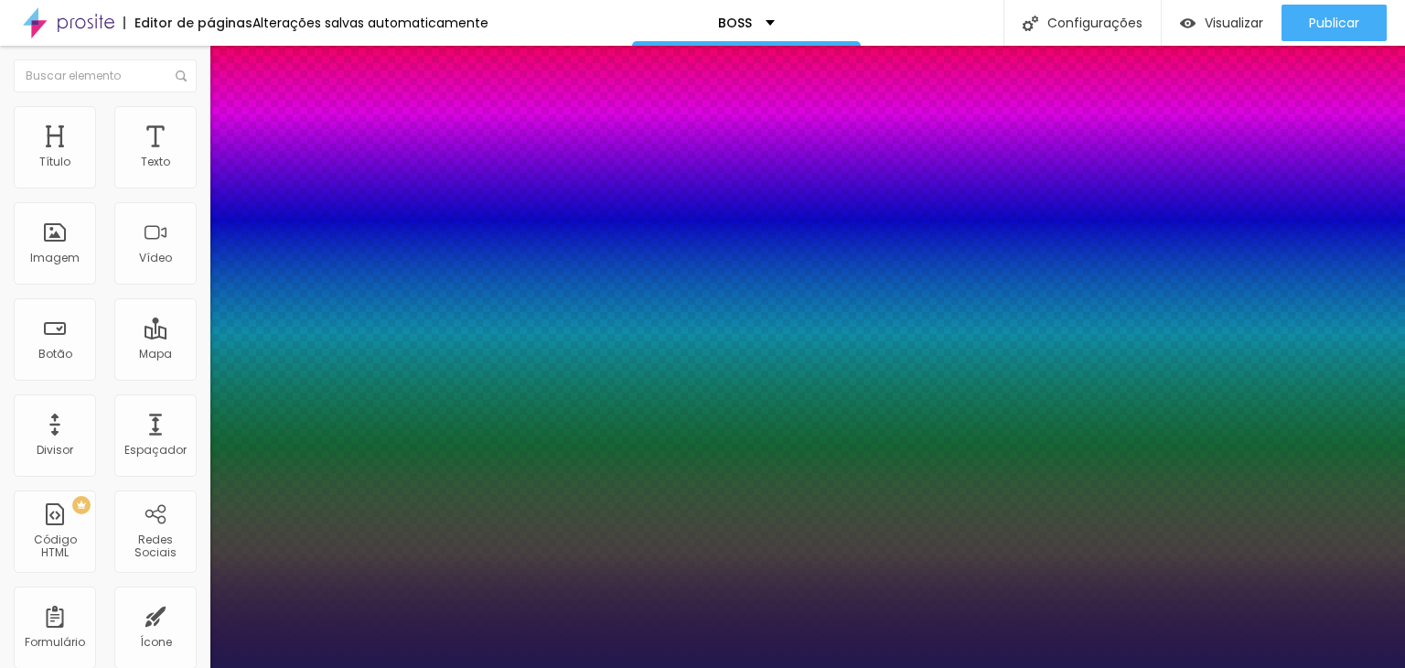
click at [588, 667] on div at bounding box center [702, 668] width 1405 height 0
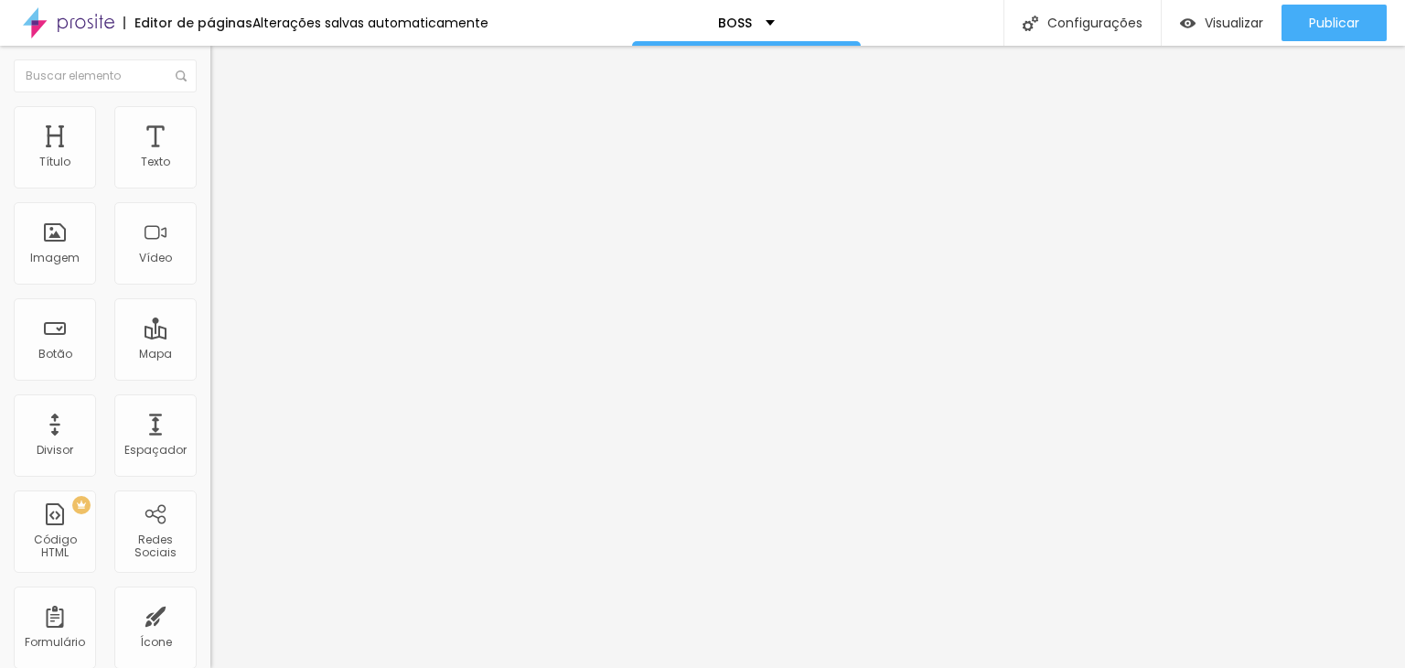
click at [225, 163] on icon "button" at bounding box center [227, 161] width 4 height 4
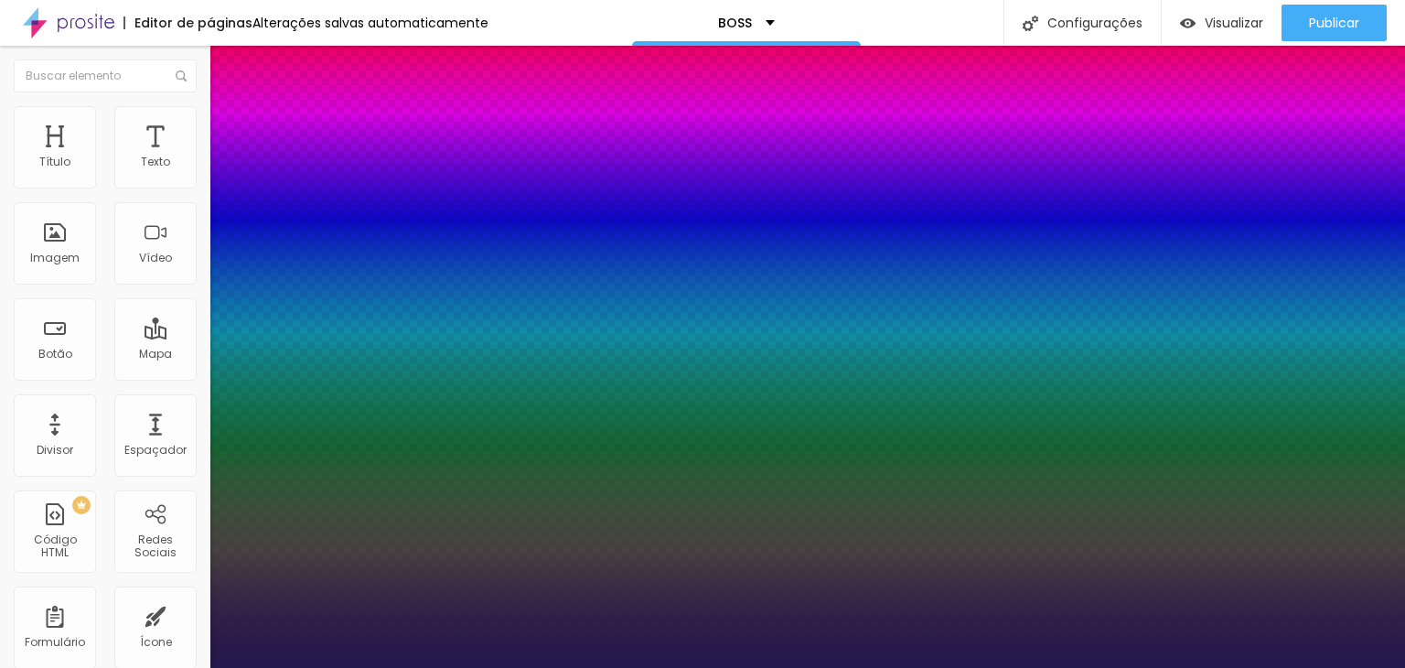
type input "1"
drag, startPoint x: 399, startPoint y: 312, endPoint x: 469, endPoint y: 319, distance: 70.8
click at [469, 319] on body "Editor de páginas Alterações salvas automaticamente BOSS Configurações Configur…" at bounding box center [702, 334] width 1405 height 668
type input "8"
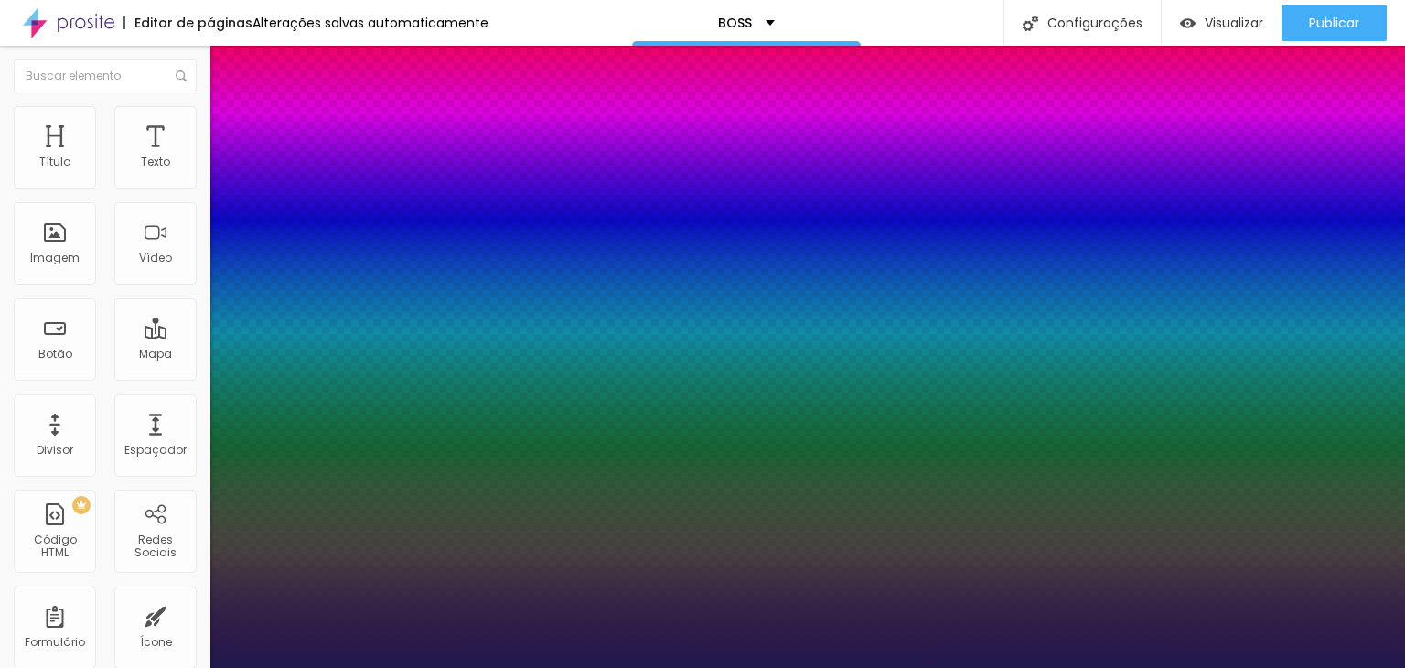
type input "1"
type input "18"
type input "1"
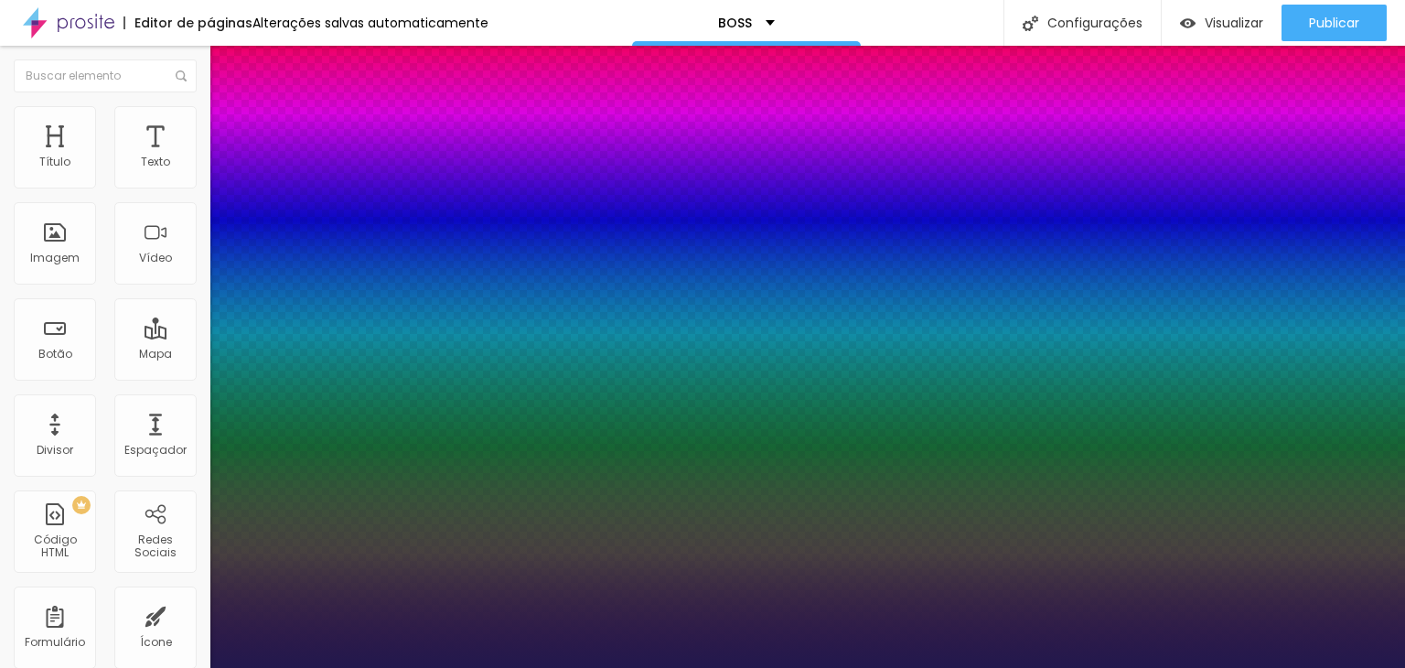
type input "18"
type input "1"
click at [542, 667] on div at bounding box center [702, 668] width 1405 height 0
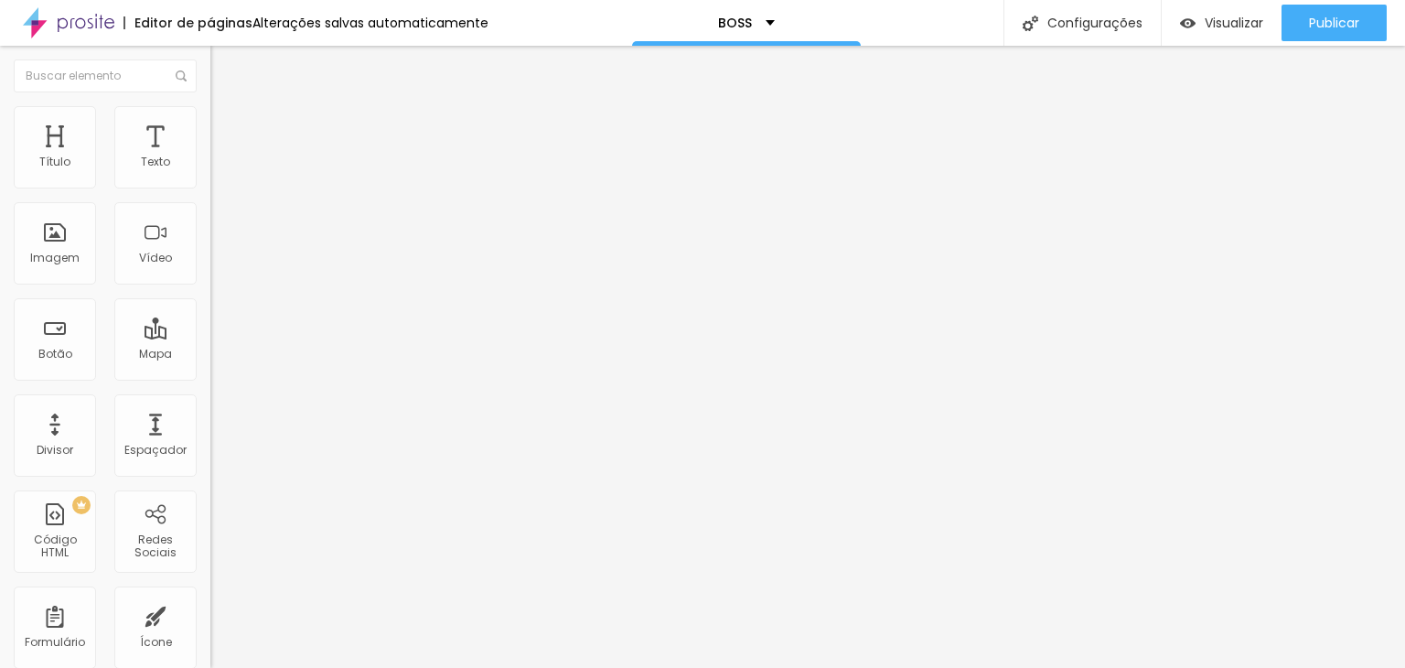
click at [210, 124] on li "Avançado" at bounding box center [315, 115] width 210 height 18
click at [210, 109] on img at bounding box center [218, 114] width 16 height 16
click at [210, 105] on li "Conteúdo" at bounding box center [315, 97] width 210 height 18
click at [210, 121] on li "Avançado" at bounding box center [315, 115] width 210 height 18
click at [210, 113] on img at bounding box center [218, 114] width 16 height 16
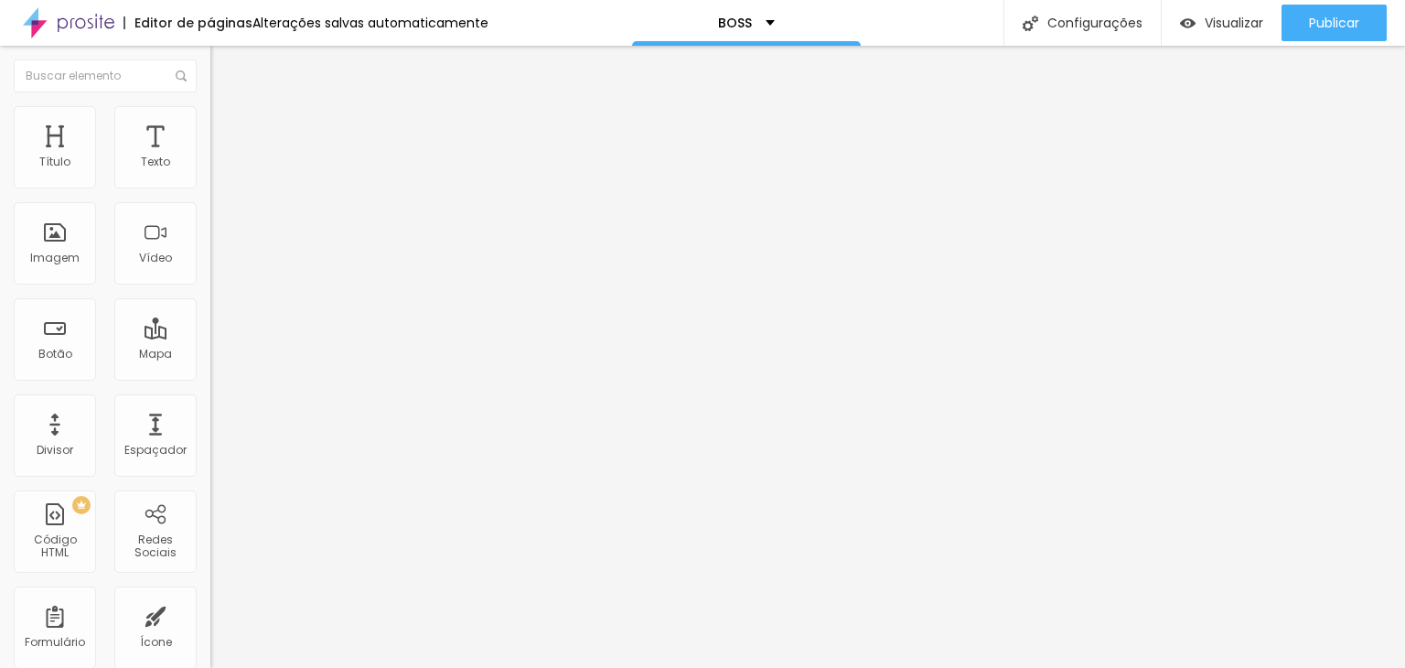
click at [210, 124] on img at bounding box center [218, 132] width 16 height 16
type input "1"
type input "4"
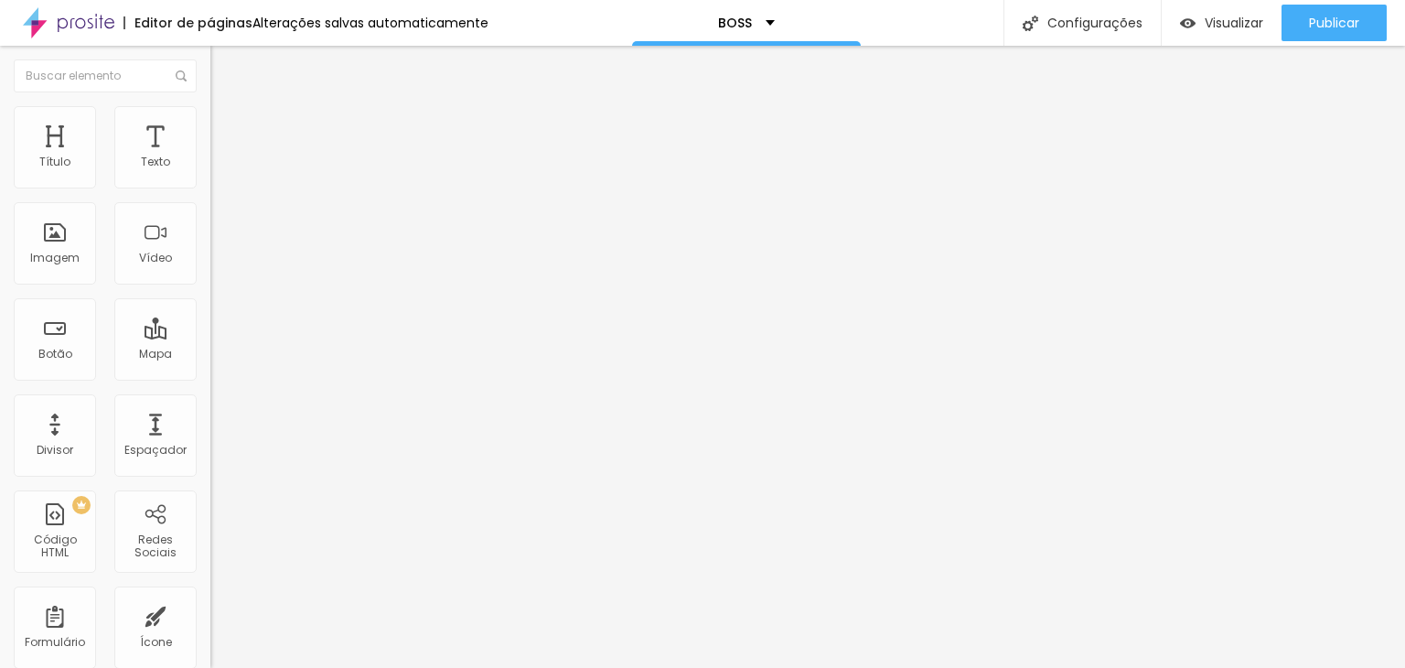
type input "1"
type input "0"
click at [210, 355] on input "range" at bounding box center [269, 362] width 118 height 15
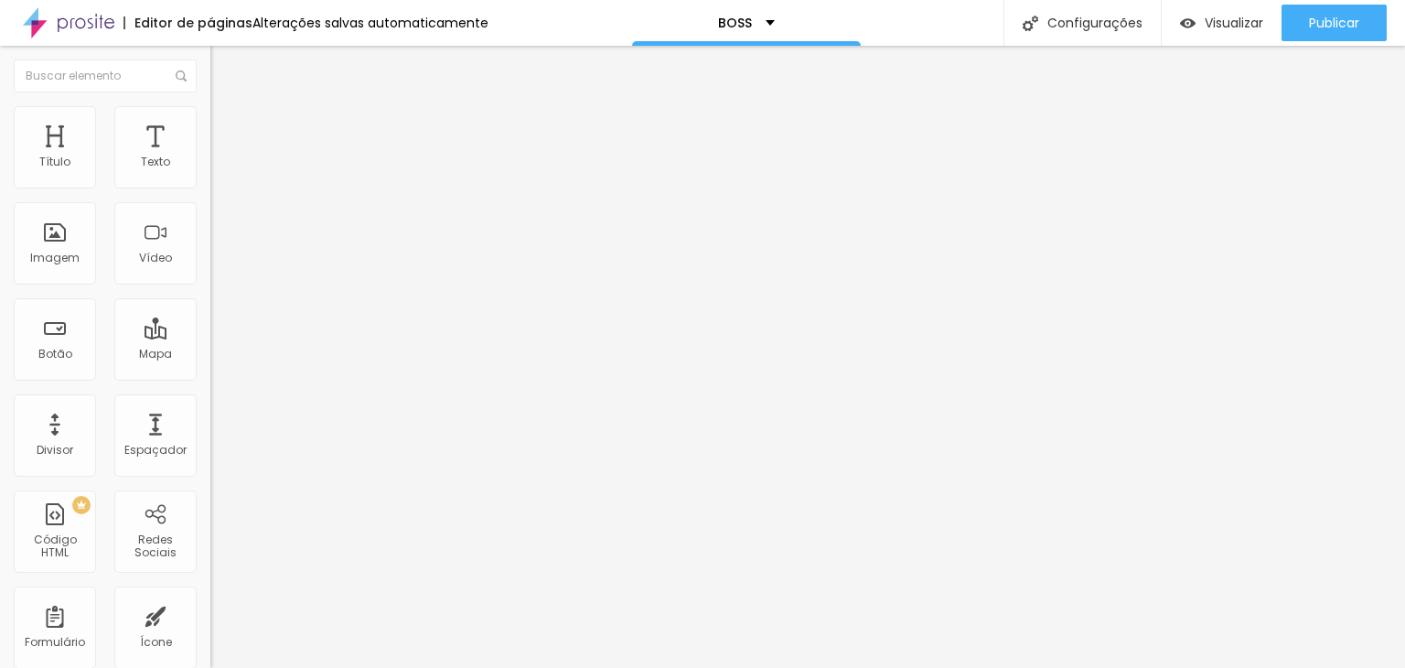
type input "3"
click at [210, 614] on input "range" at bounding box center [269, 621] width 118 height 15
type input "0"
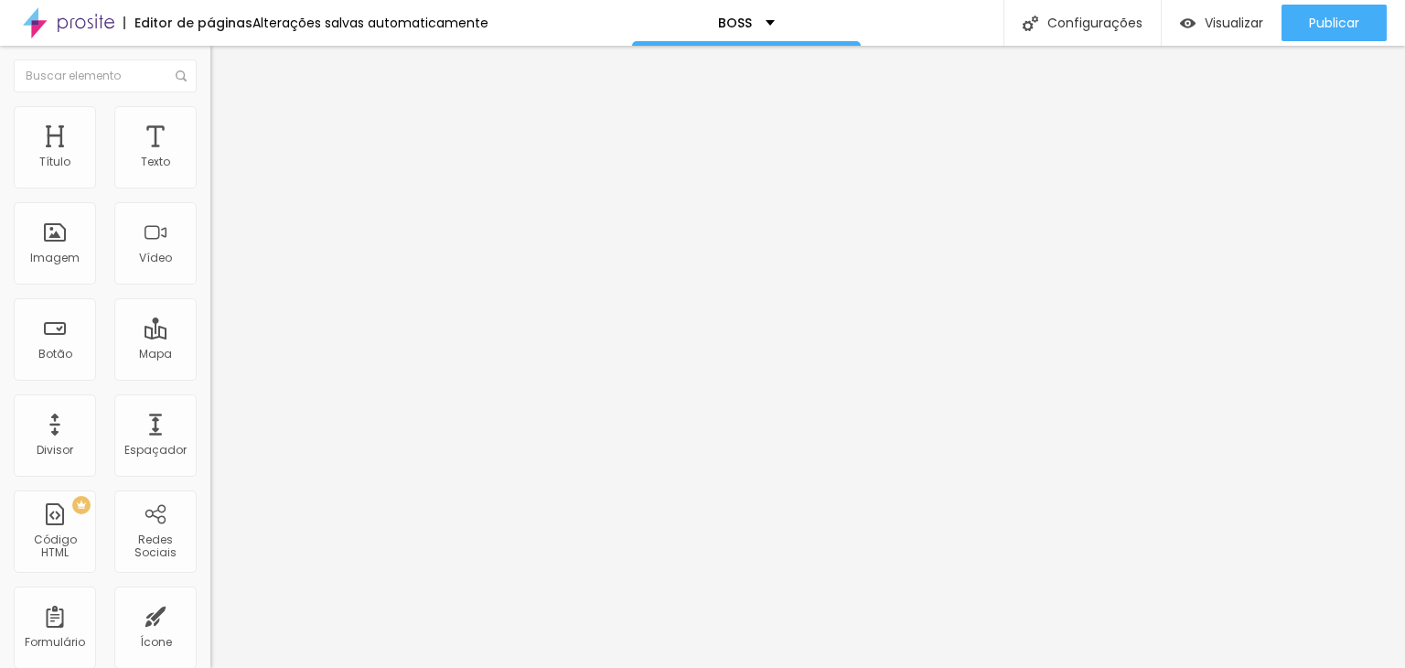
drag, startPoint x: 43, startPoint y: 216, endPoint x: 10, endPoint y: 218, distance: 33.0
type input "0"
click at [210, 614] on input "range" at bounding box center [269, 621] width 118 height 15
drag, startPoint x: 40, startPoint y: 176, endPoint x: 17, endPoint y: 176, distance: 22.9
click at [210, 355] on input "range" at bounding box center [269, 362] width 118 height 15
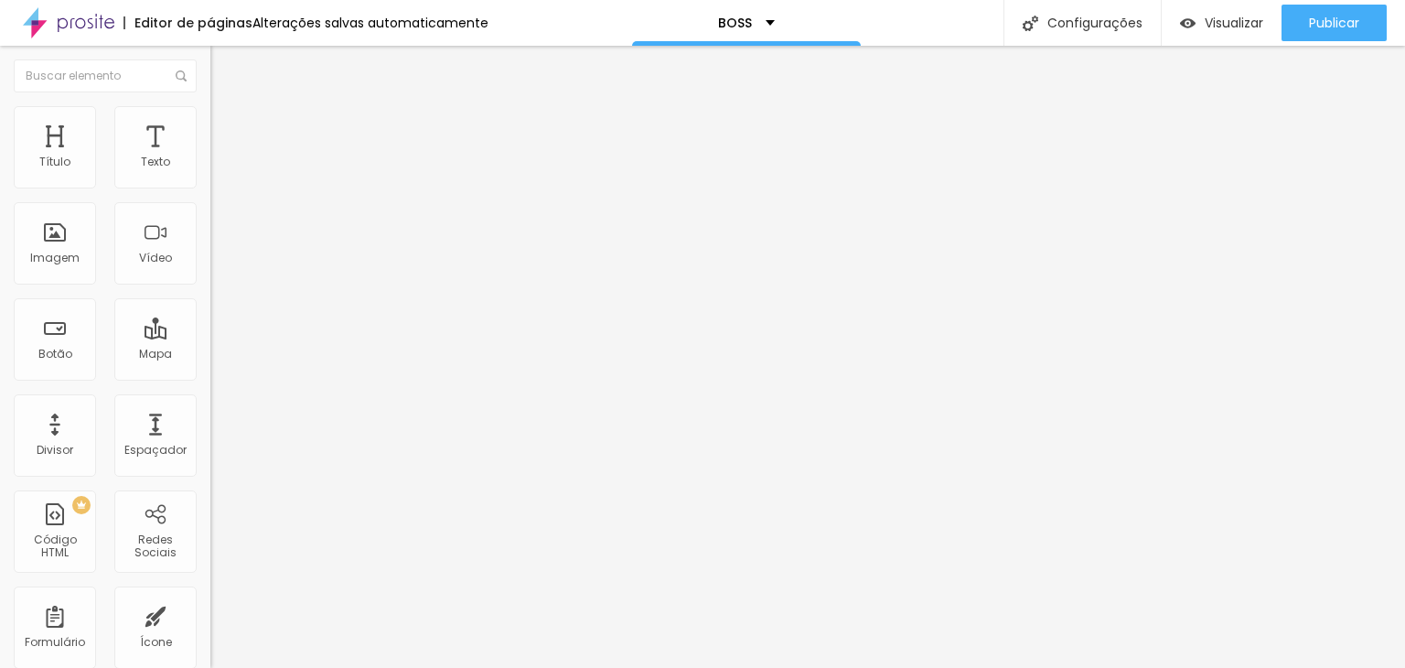
click at [227, 129] on span "Avançado" at bounding box center [257, 137] width 60 height 16
type input "5"
type input "10"
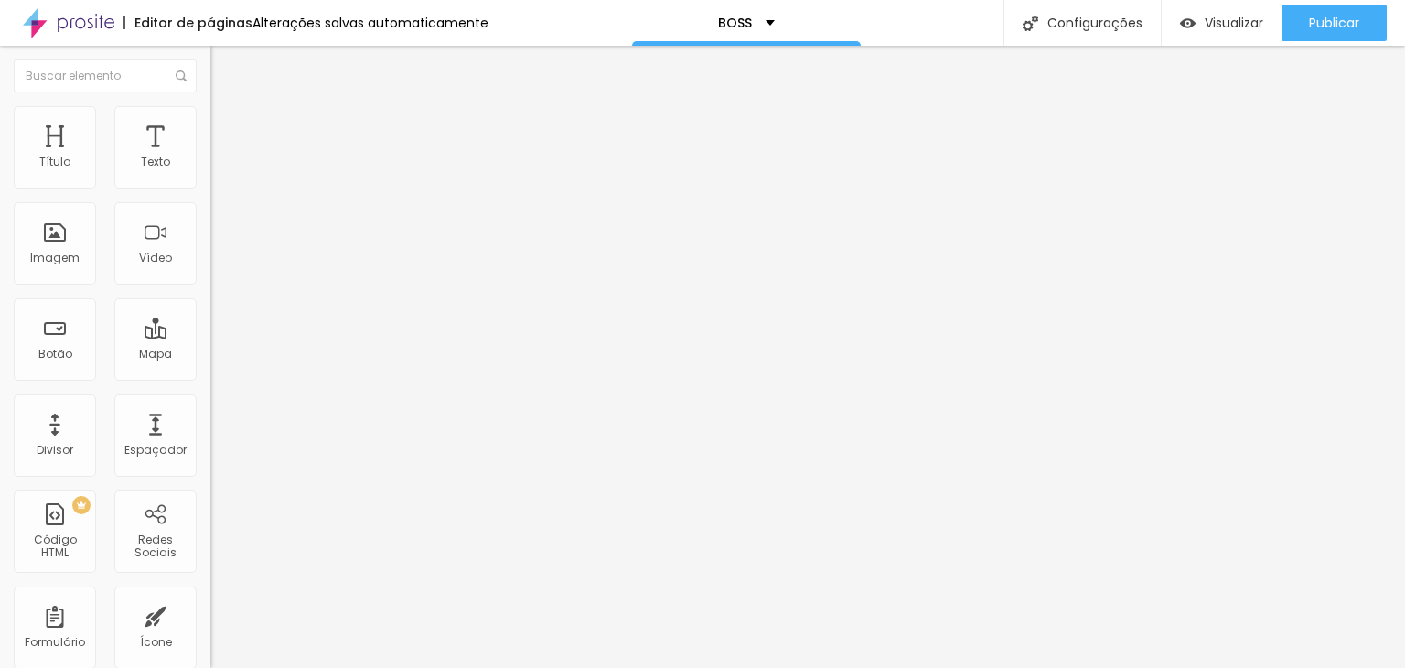
type input "15"
type input "20"
type input "25"
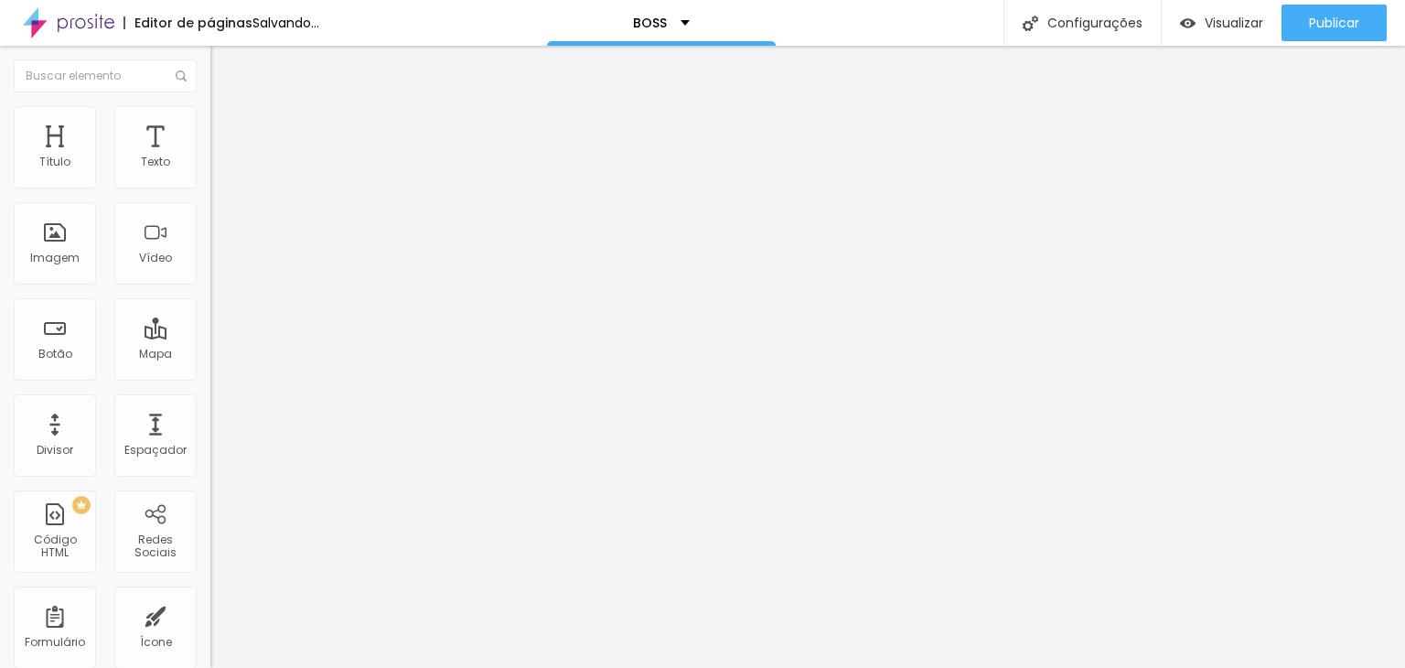
type input "25"
type input "20"
type input "10"
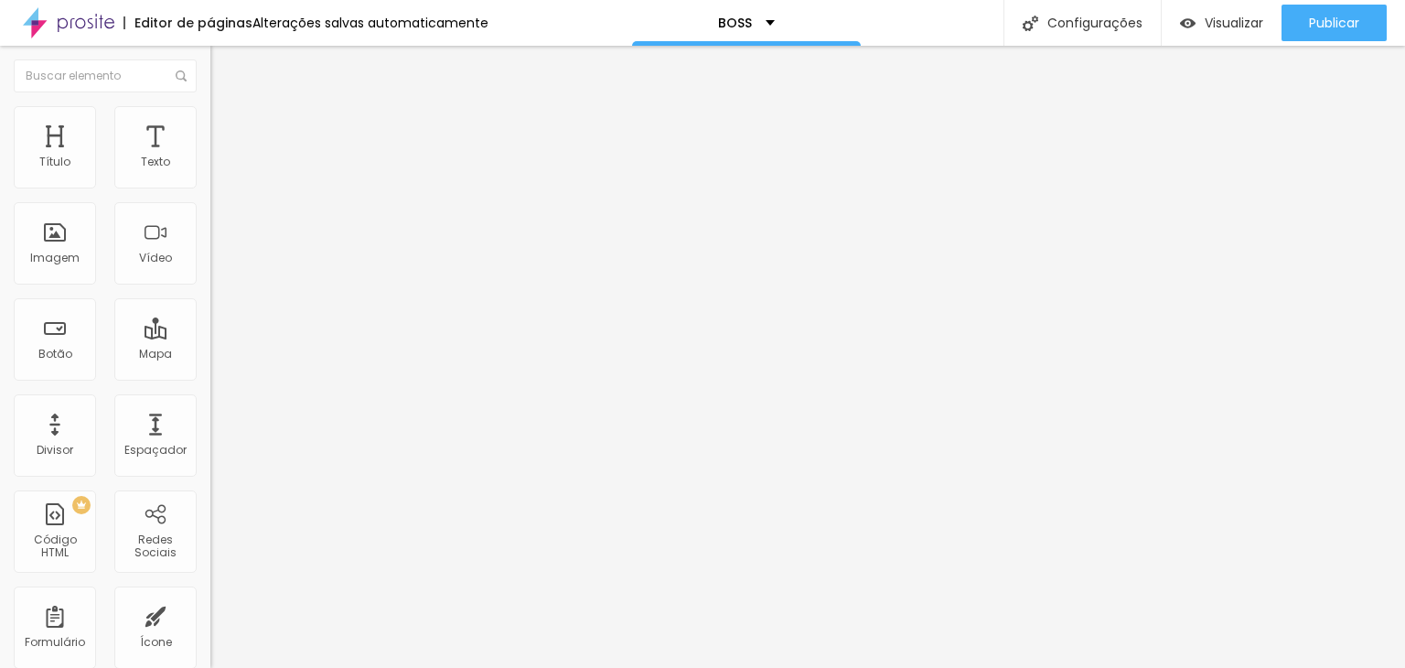
type input "0"
drag, startPoint x: 46, startPoint y: 179, endPoint x: 11, endPoint y: 180, distance: 34.8
click at [210, 355] on input "range" at bounding box center [269, 362] width 118 height 15
click at [210, 124] on li "Avançado" at bounding box center [315, 133] width 210 height 18
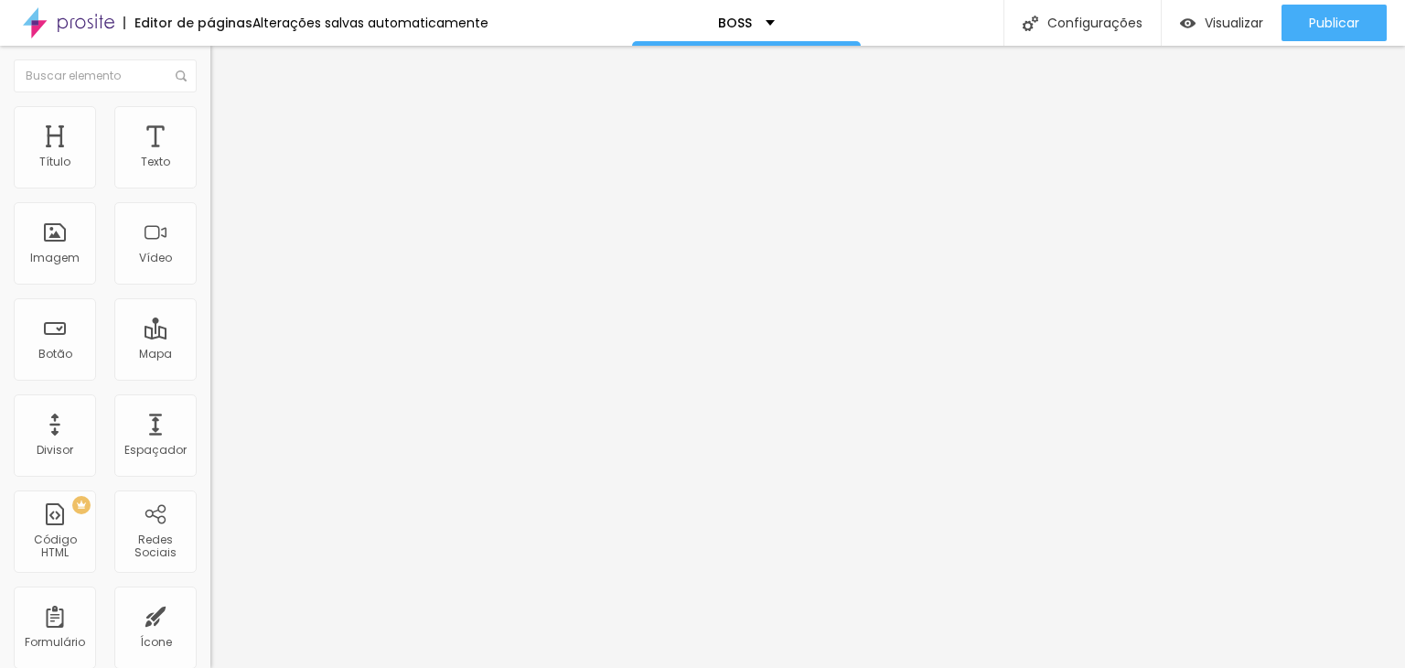
click at [227, 129] on span "Avançado" at bounding box center [257, 137] width 60 height 16
type input "5"
type input "10"
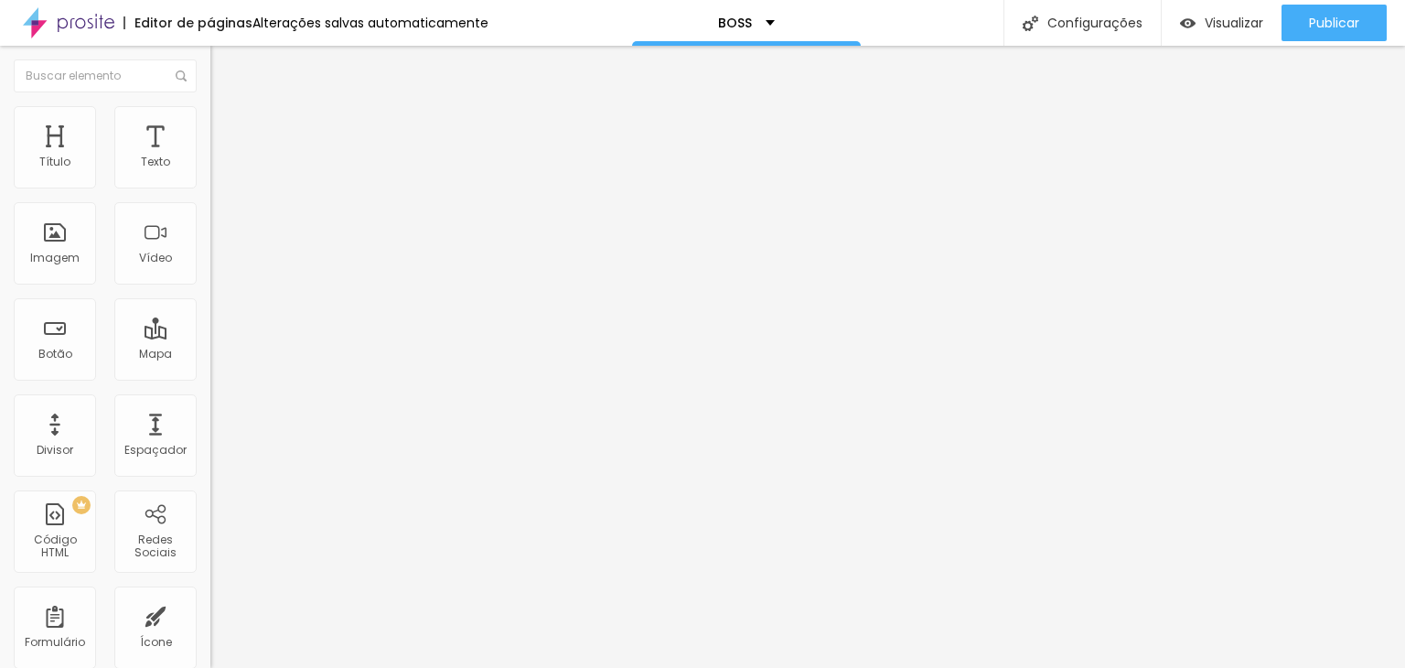
type input "15"
type input "20"
type input "25"
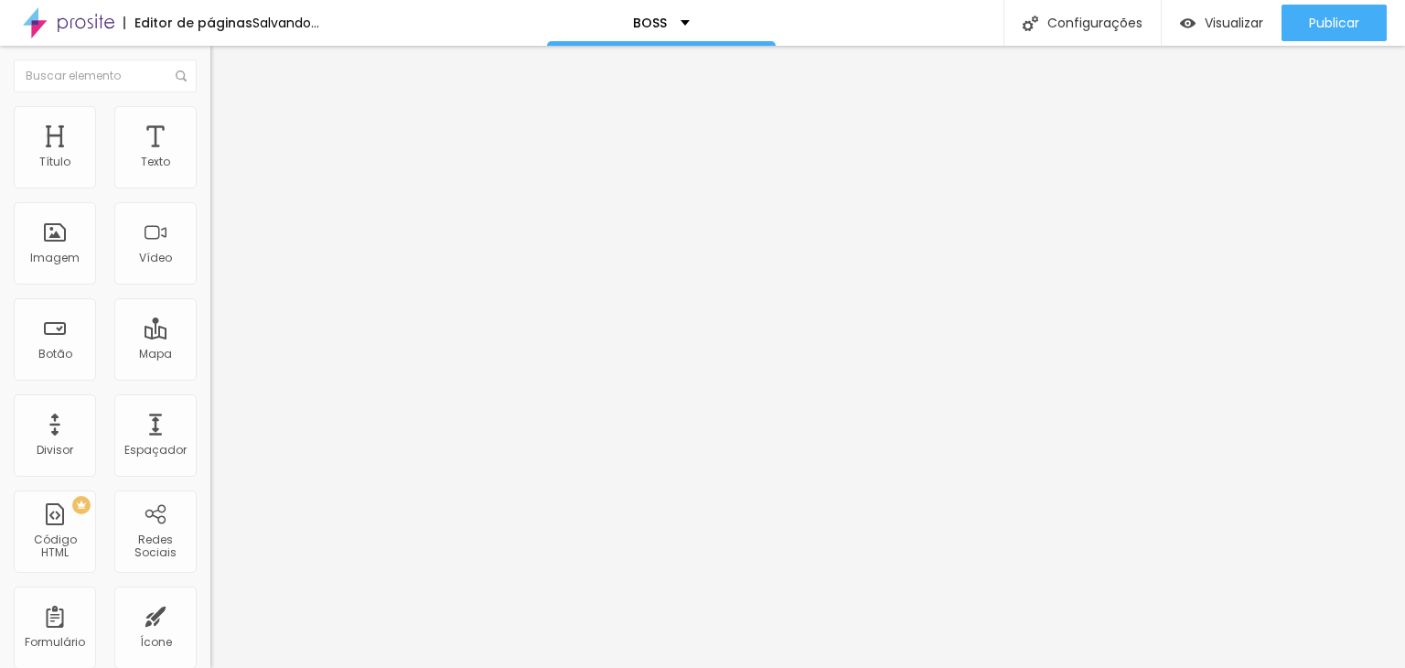
type input "25"
type input "20"
drag, startPoint x: 44, startPoint y: 181, endPoint x: 109, endPoint y: 181, distance: 64.9
type input "20"
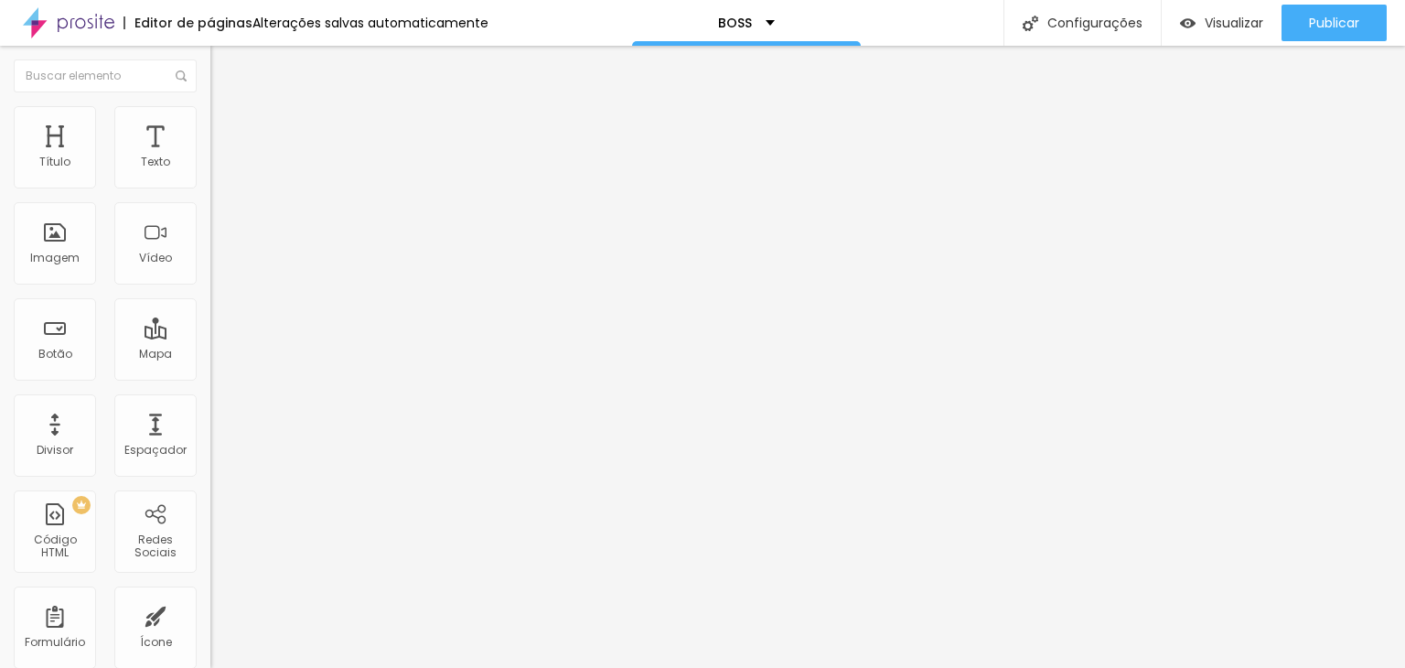
click at [210, 355] on input "range" at bounding box center [269, 362] width 118 height 15
click at [210, 157] on span "Trocar imagem" at bounding box center [260, 150] width 100 height 16
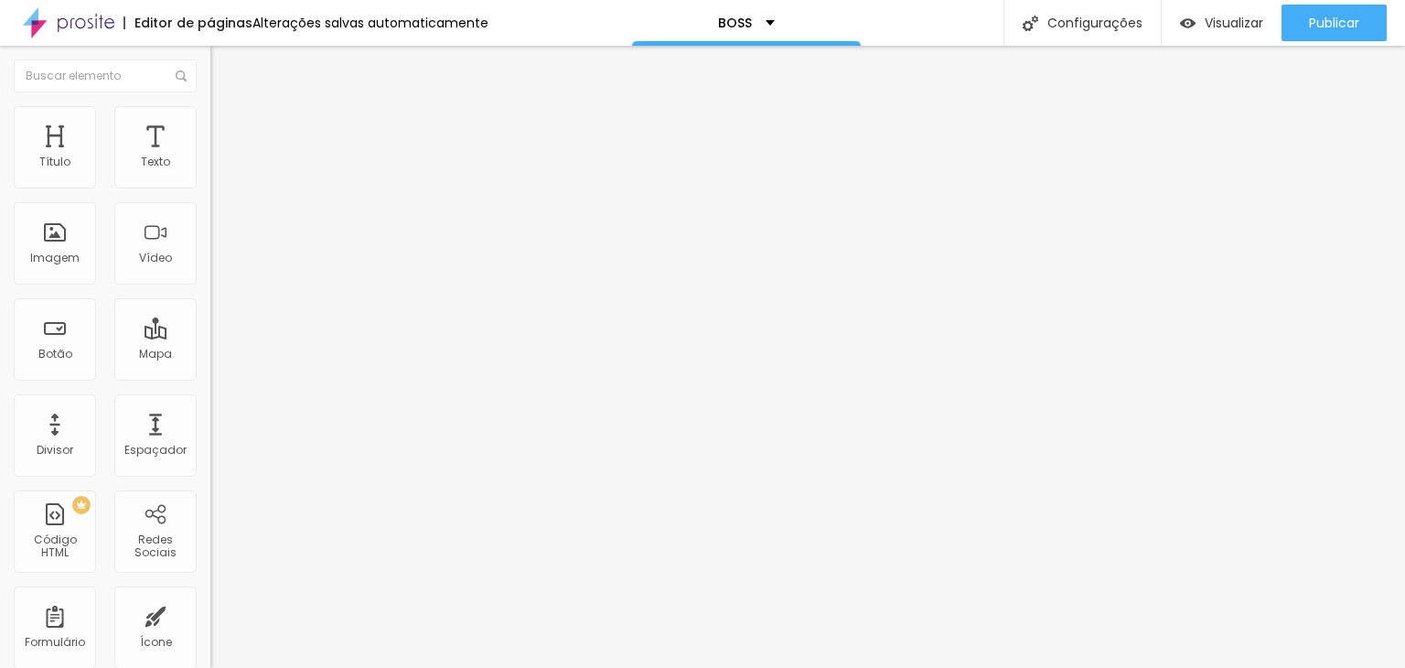
scroll to position [649, 0]
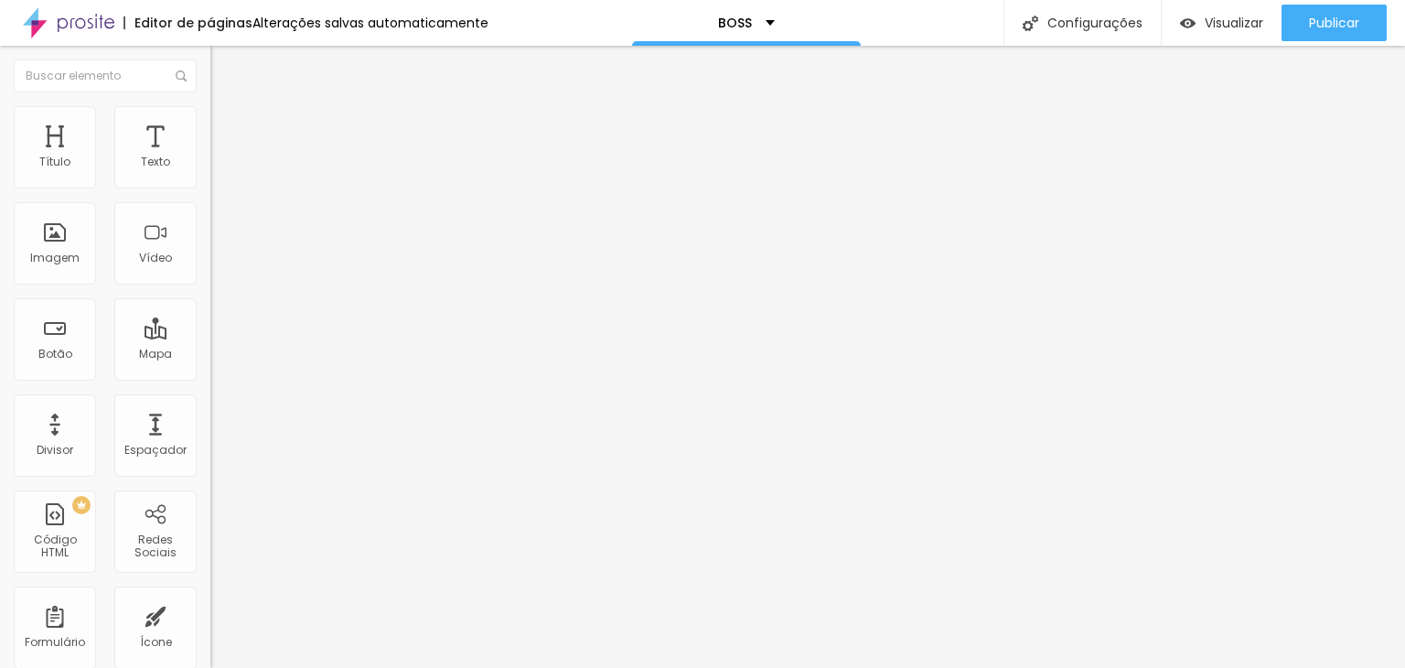
scroll to position [0, 0]
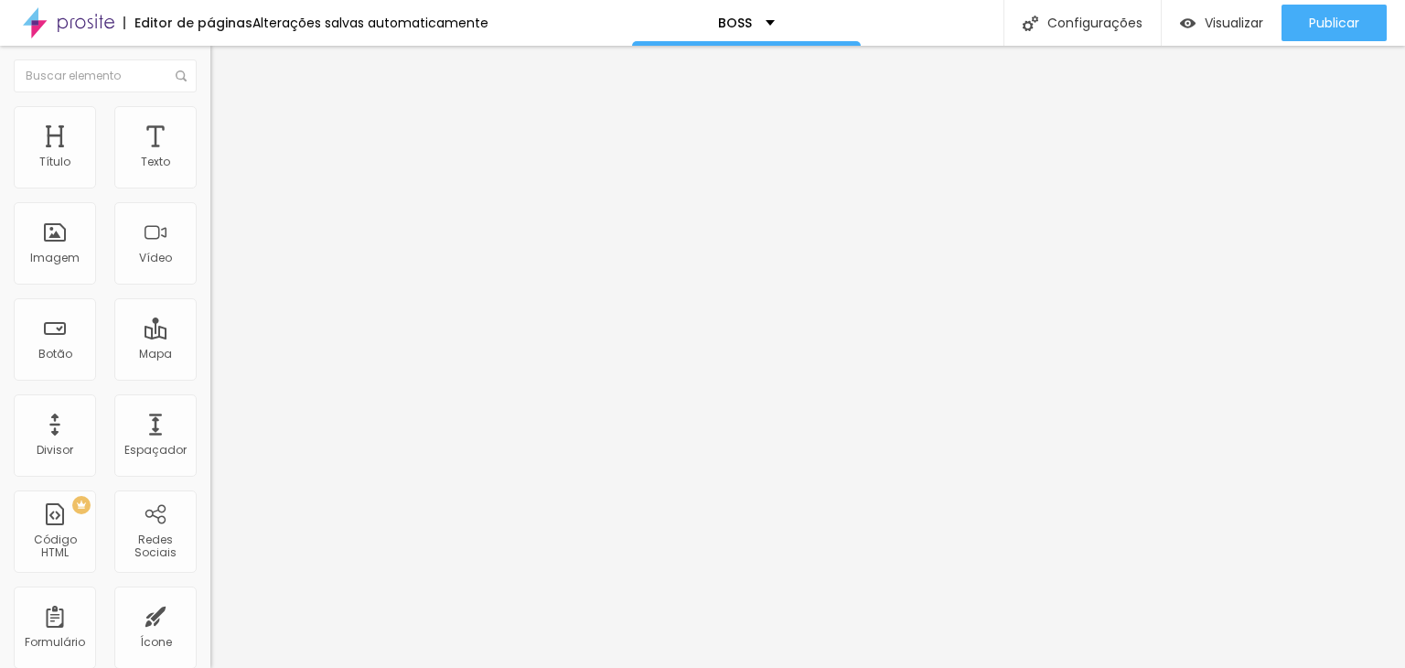
scroll to position [2933, 0]
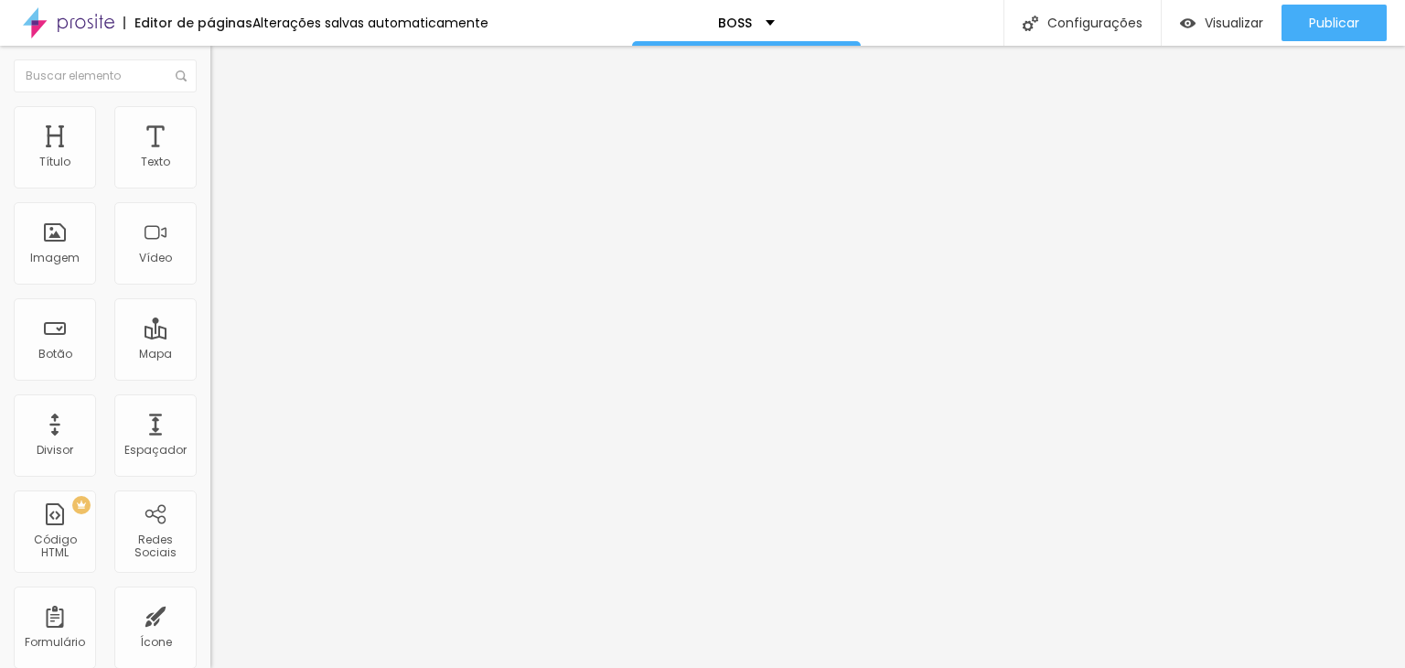
click at [210, 157] on span "Trocar imagem" at bounding box center [260, 150] width 100 height 16
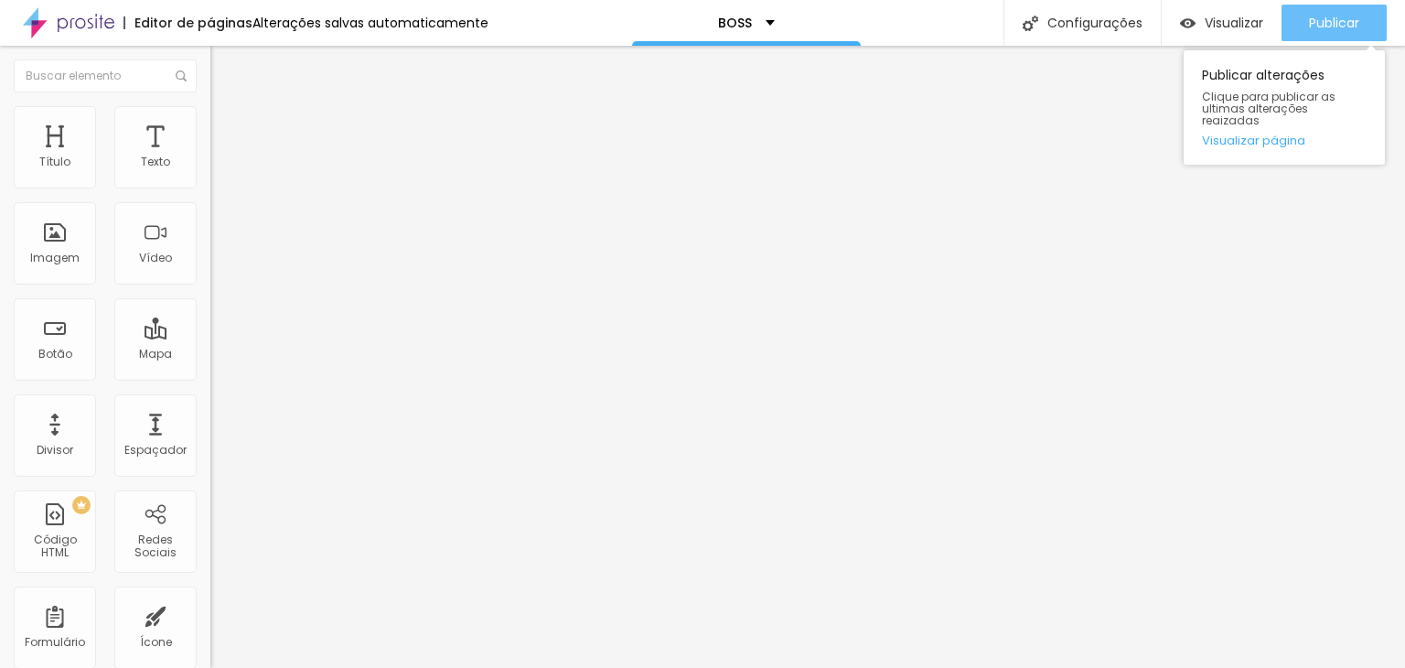
click at [1317, 12] on div "Publicar" at bounding box center [1334, 23] width 50 height 37
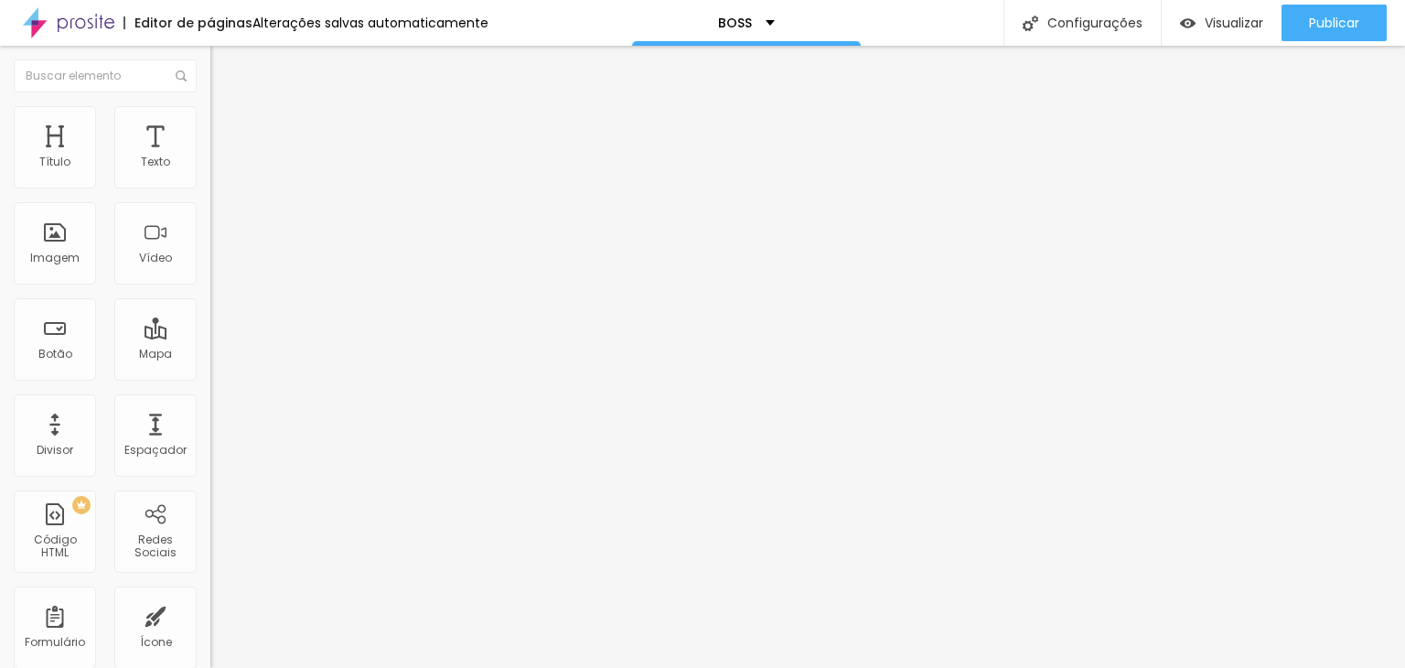
click at [210, 188] on span "Titulo 3" at bounding box center [235, 176] width 51 height 21
click at [210, 435] on div at bounding box center [315, 443] width 210 height 16
type input "17"
type input "20"
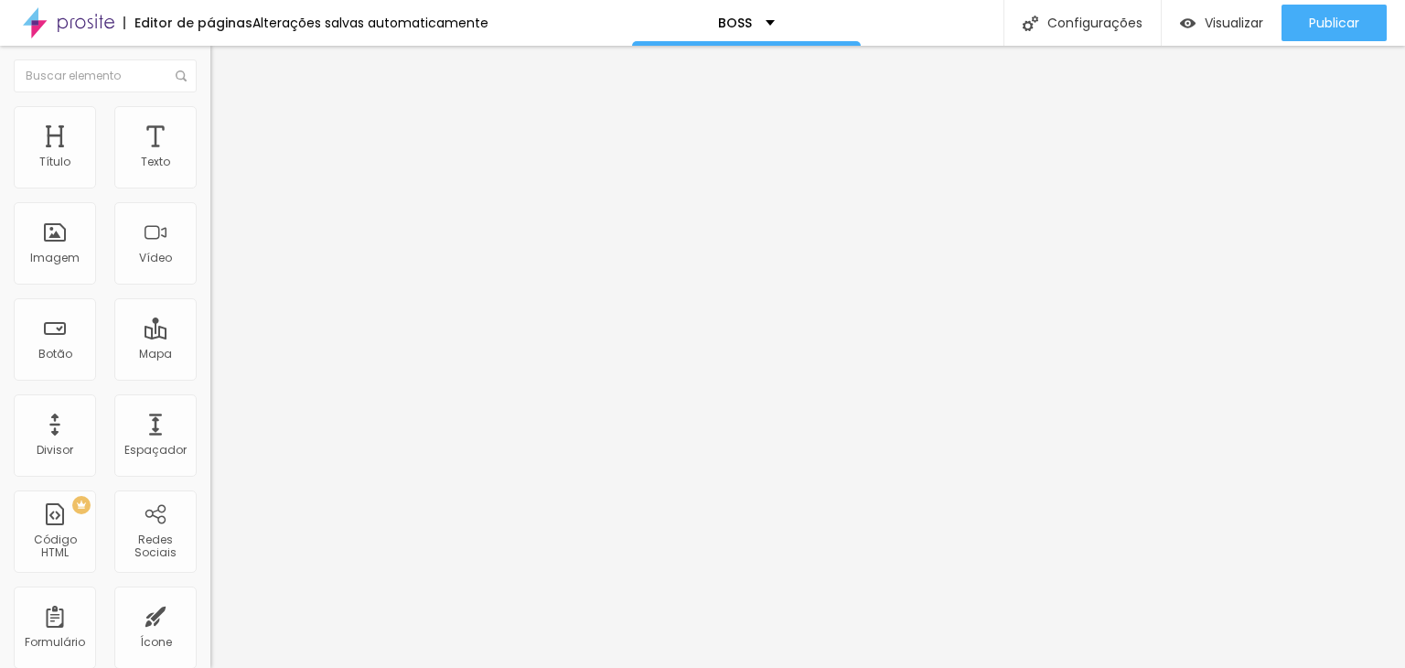
type input "20"
type input "19"
type input "18"
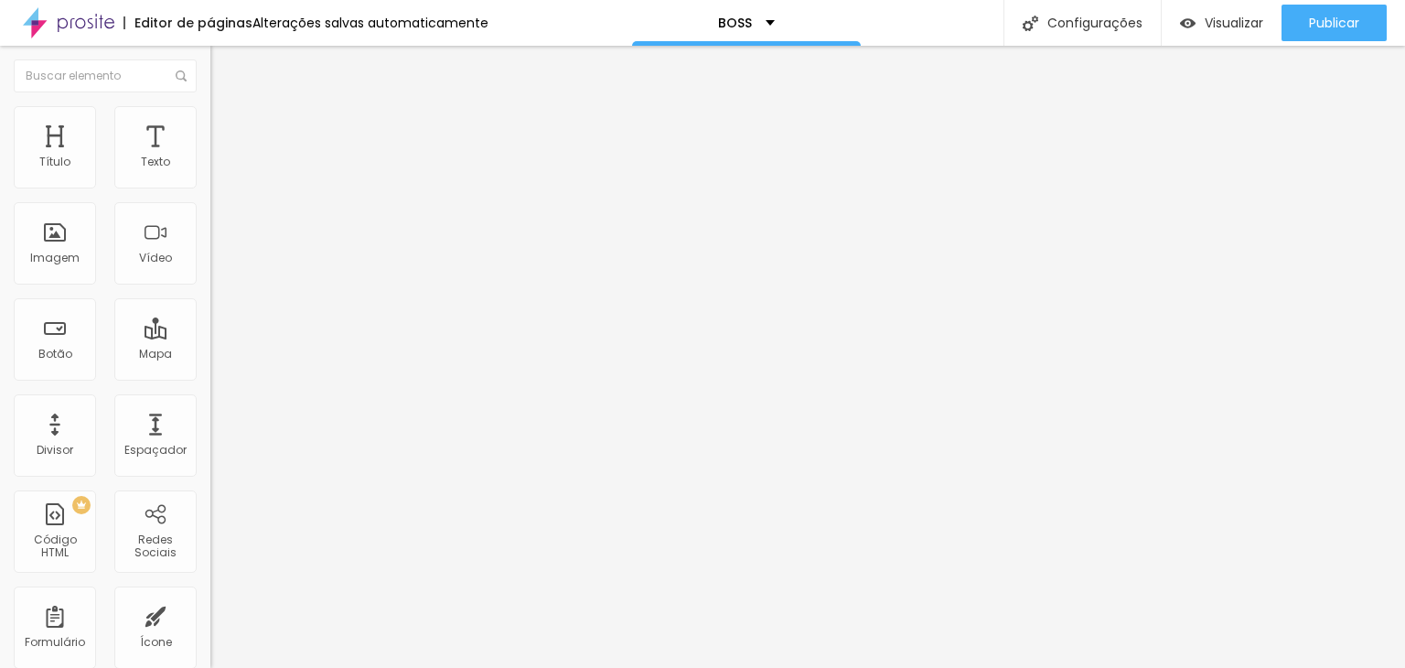
type input "16"
type input "18"
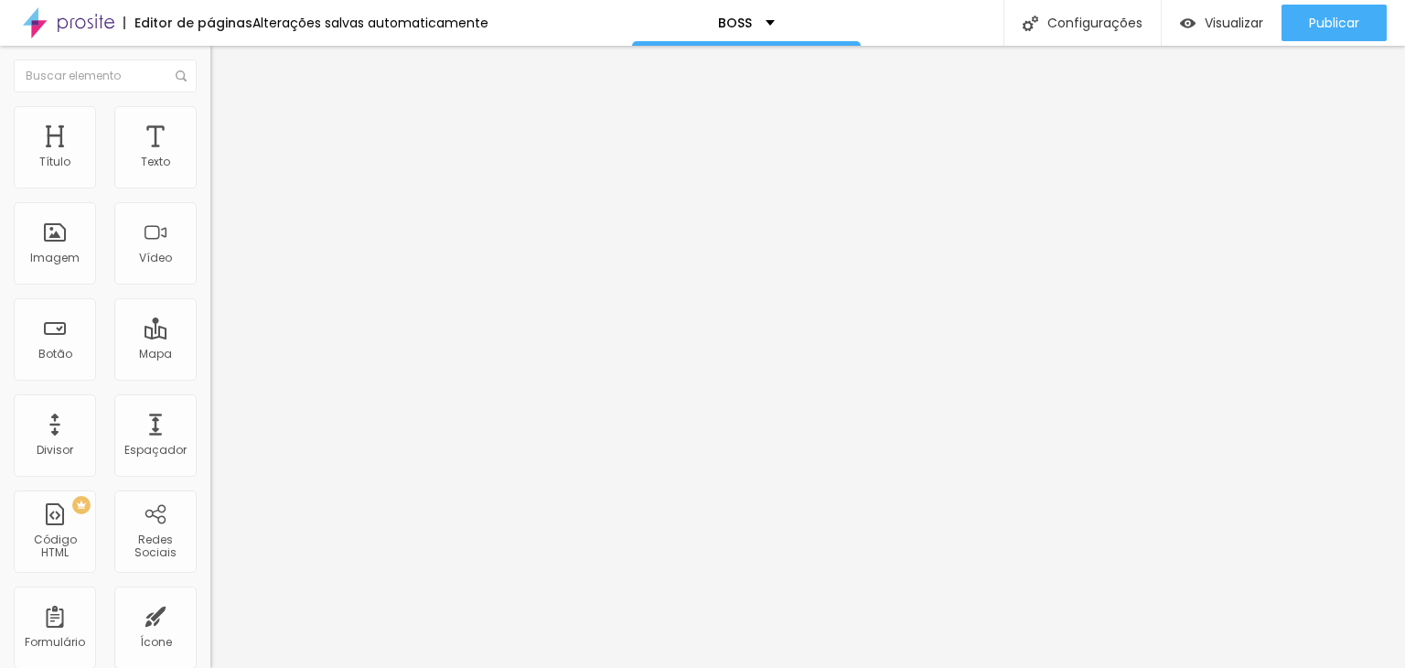
click at [210, 435] on input "range" at bounding box center [269, 442] width 118 height 15
type input "2"
type input "20"
click at [210, 157] on span "Trocar imagem" at bounding box center [260, 150] width 100 height 16
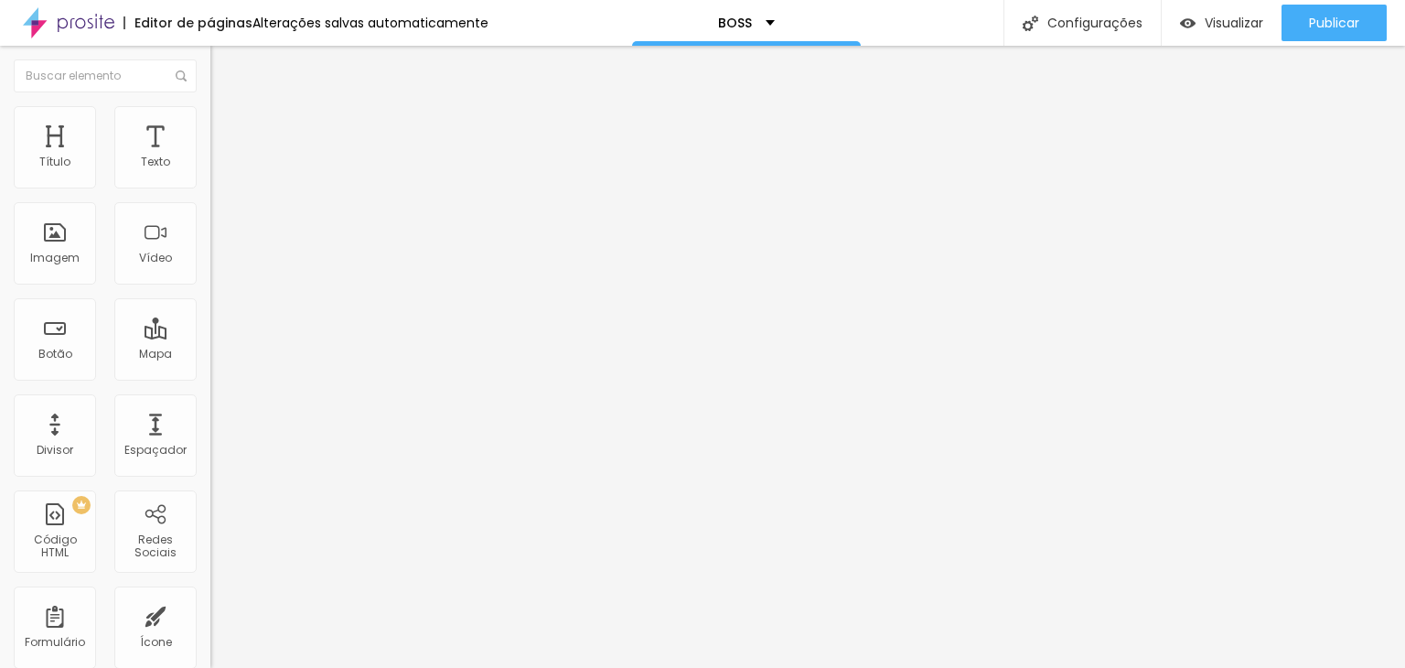
scroll to position [262, 0]
click at [210, 286] on span "Original" at bounding box center [232, 279] width 44 height 16
click at [210, 319] on span "Quadrado" at bounding box center [239, 312] width 59 height 16
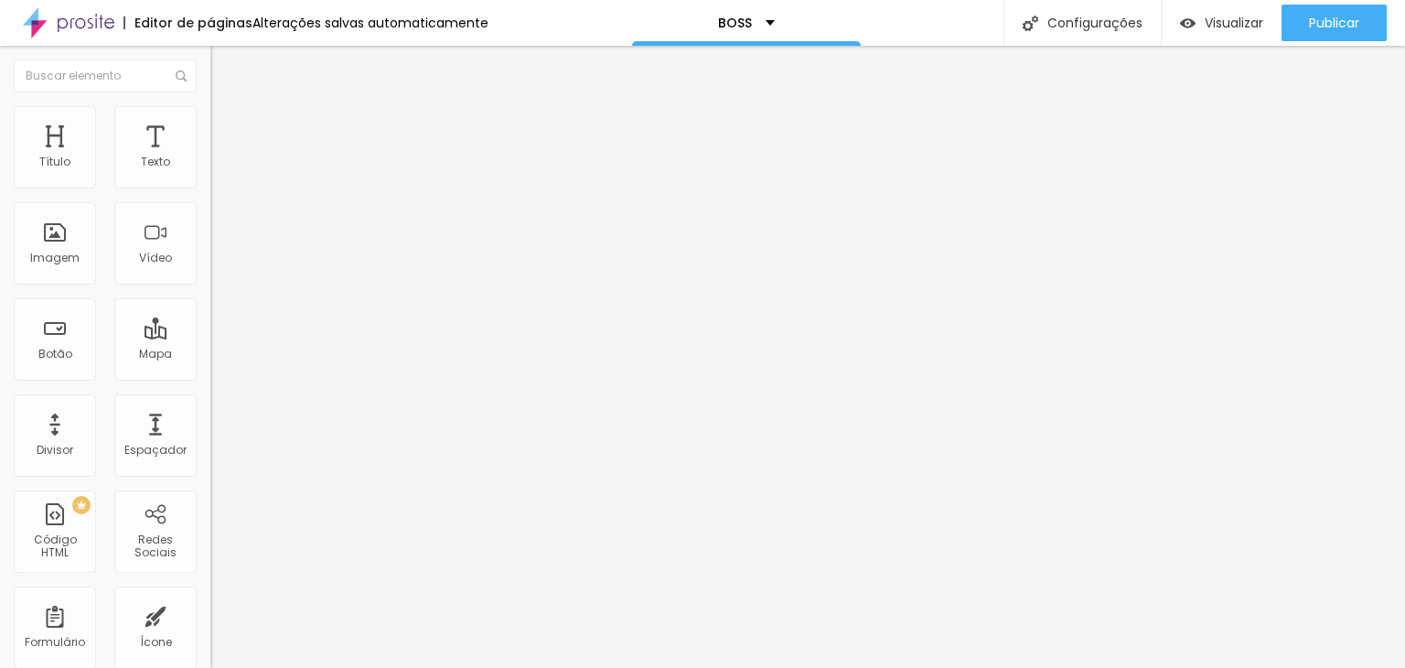
click at [210, 308] on span "Padrão" at bounding box center [230, 301] width 41 height 16
click at [210, 326] on span "Quadrado" at bounding box center [239, 318] width 59 height 16
click at [210, 231] on img at bounding box center [216, 225] width 13 height 13
click at [210, 246] on img at bounding box center [216, 239] width 13 height 13
click at [210, 119] on li "Estilo" at bounding box center [315, 115] width 210 height 18
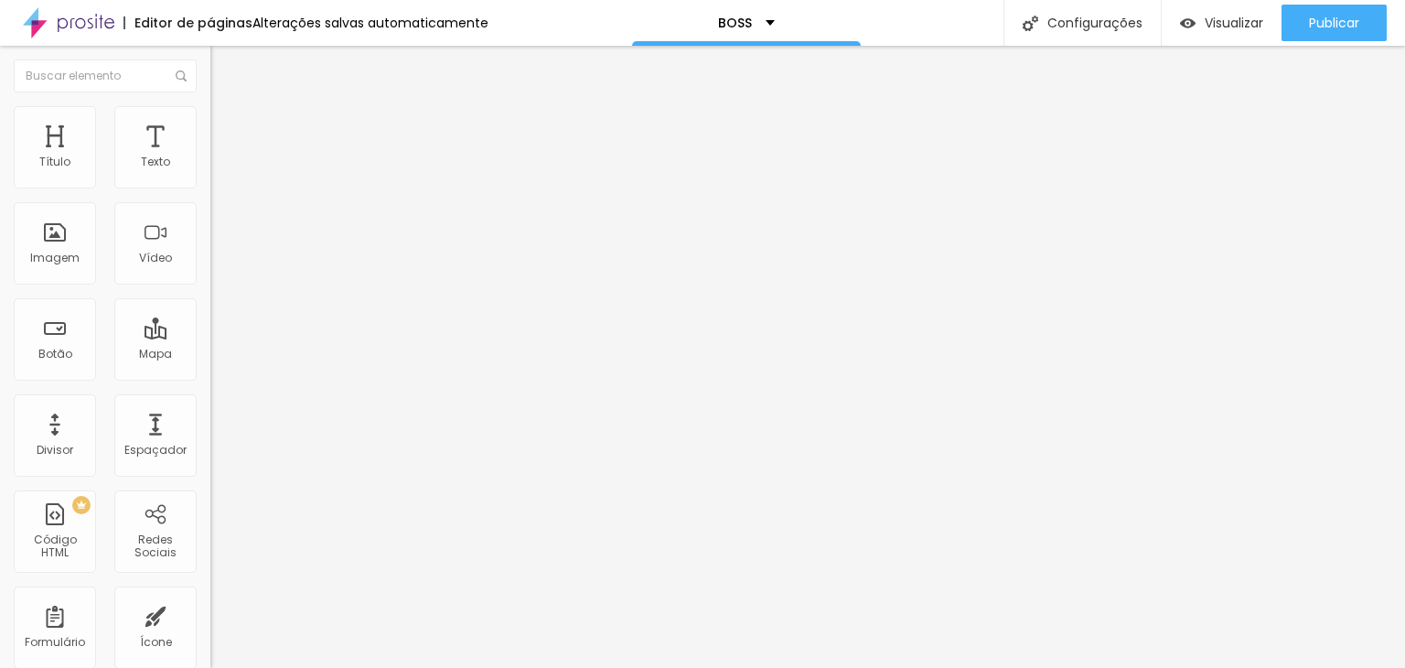
click at [227, 129] on span "Avançado" at bounding box center [257, 137] width 60 height 16
type input "2"
type input "0"
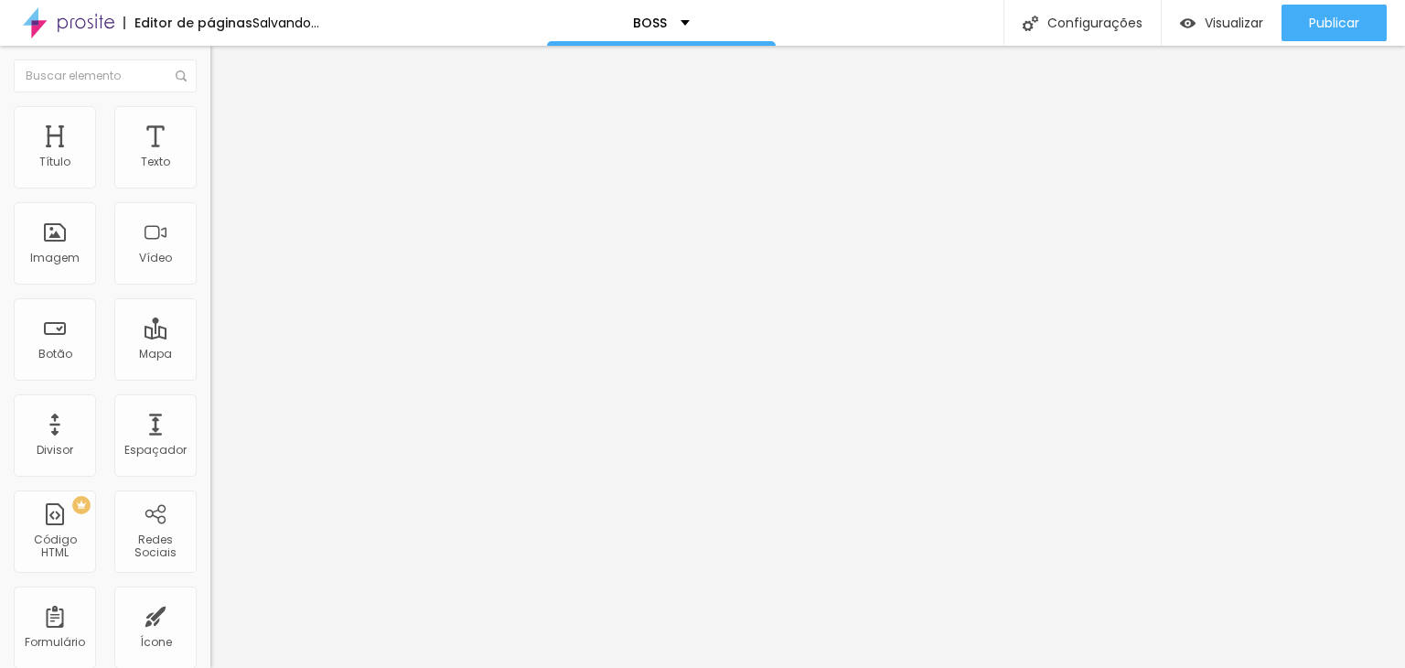
drag, startPoint x: 51, startPoint y: 212, endPoint x: 0, endPoint y: 217, distance: 51.4
type input "0"
click at [210, 614] on input "range" at bounding box center [269, 621] width 118 height 15
click at [210, 117] on img at bounding box center [218, 114] width 16 height 16
type input "95"
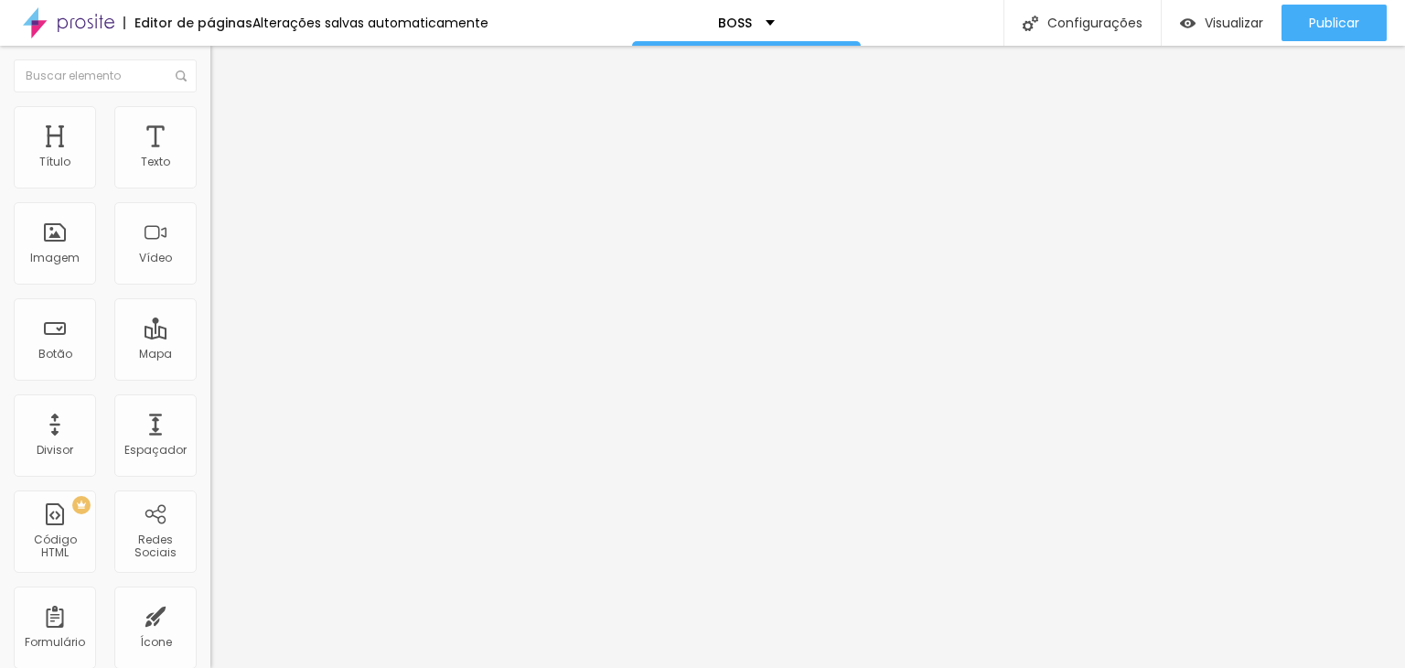
type input "95"
type input "90"
type input "85"
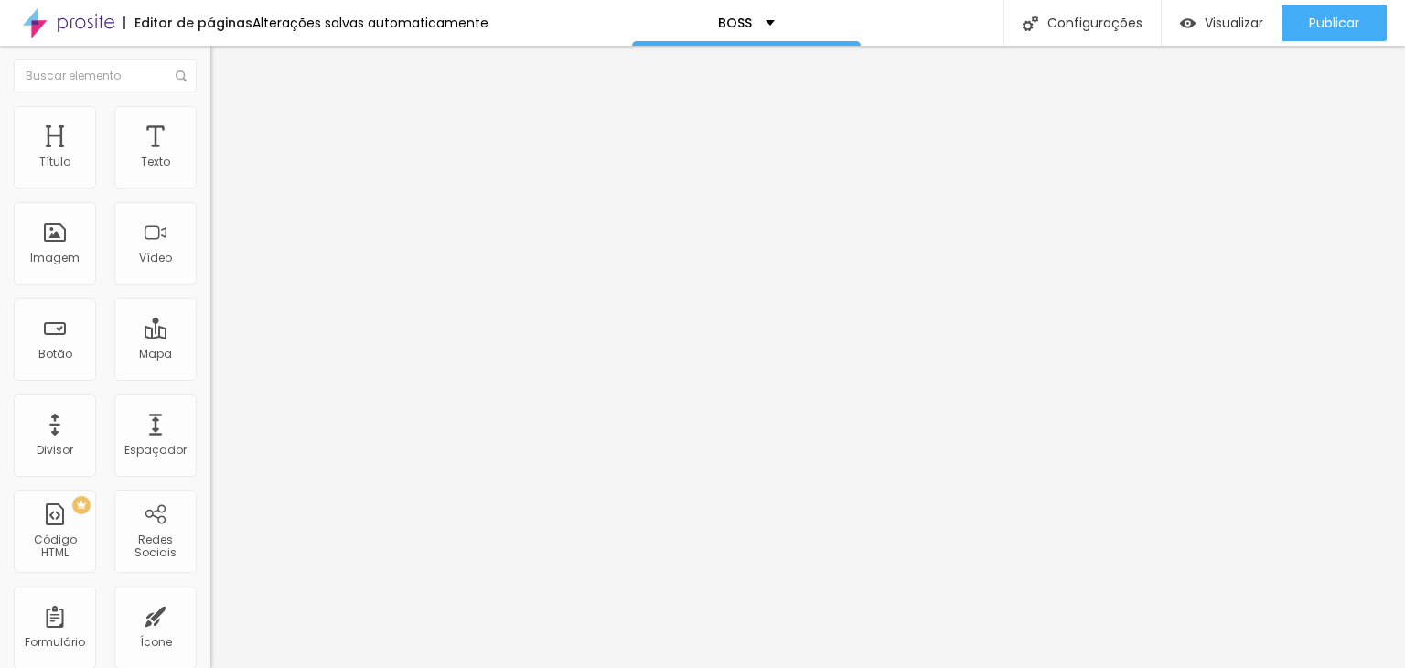
type input "80"
type input "75"
type input "70"
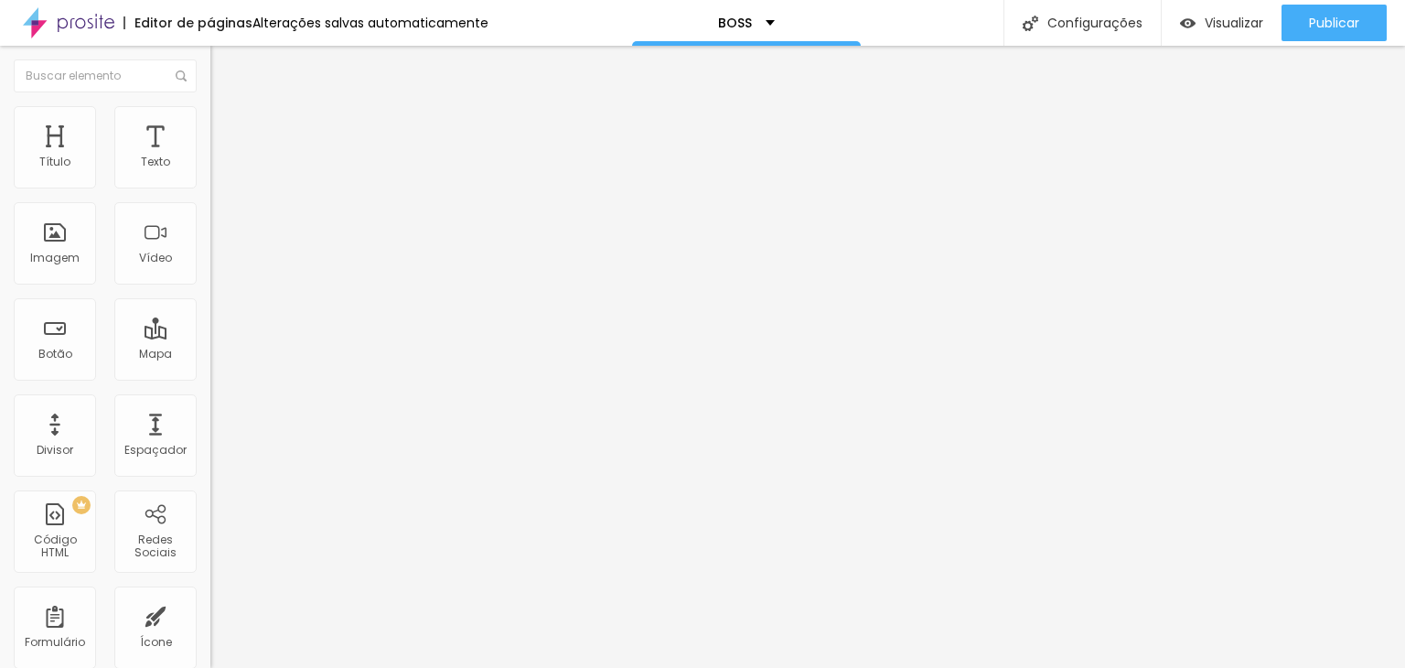
type input "70"
type input "65"
type input "60"
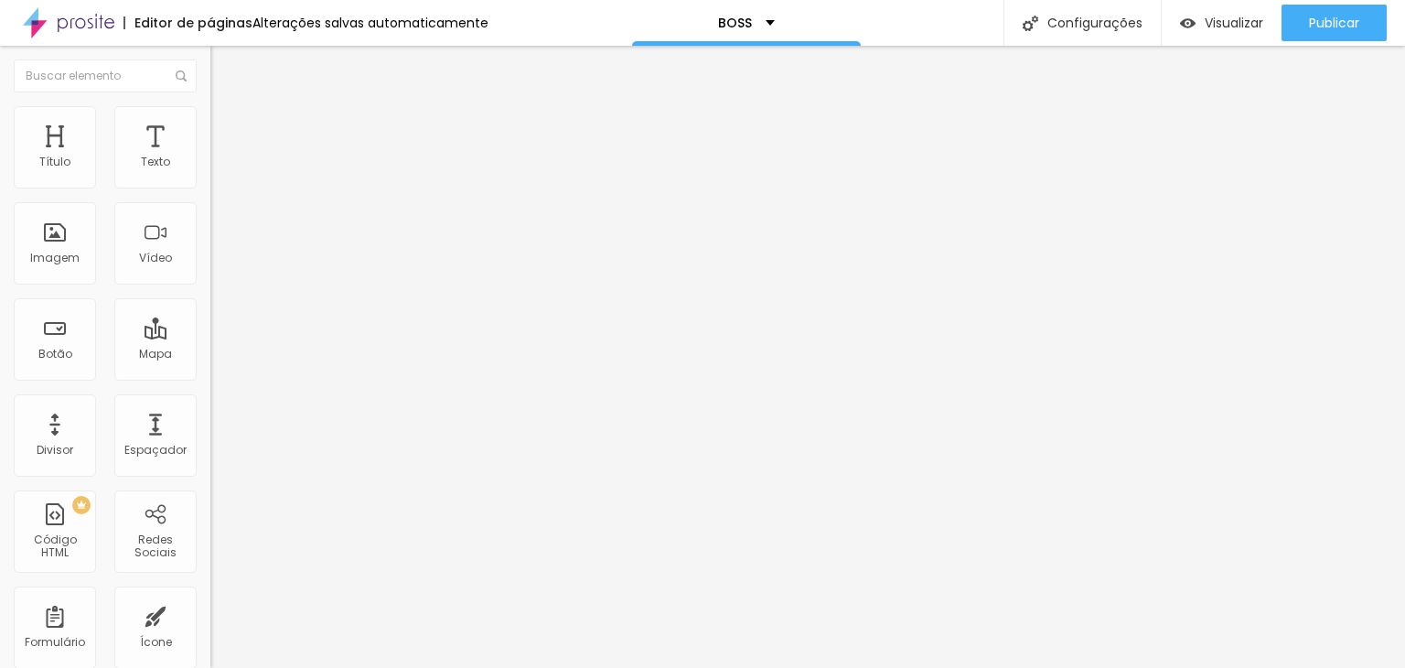
type input "55"
type input "50"
drag, startPoint x: 189, startPoint y: 198, endPoint x: 99, endPoint y: 213, distance: 91.7
type input "50"
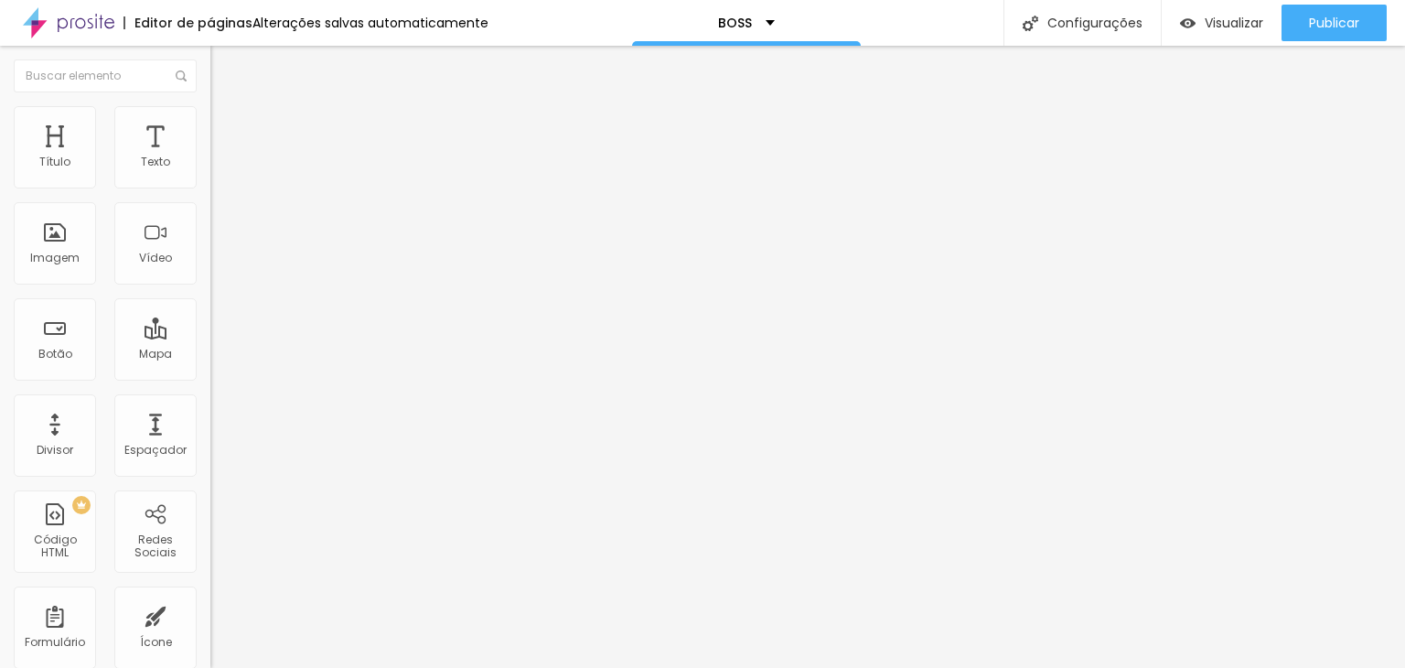
click at [210, 188] on input "range" at bounding box center [269, 180] width 118 height 15
type input "45"
drag, startPoint x: 95, startPoint y: 195, endPoint x: 84, endPoint y: 198, distance: 11.3
type input "45"
click at [210, 188] on input "range" at bounding box center [269, 180] width 118 height 15
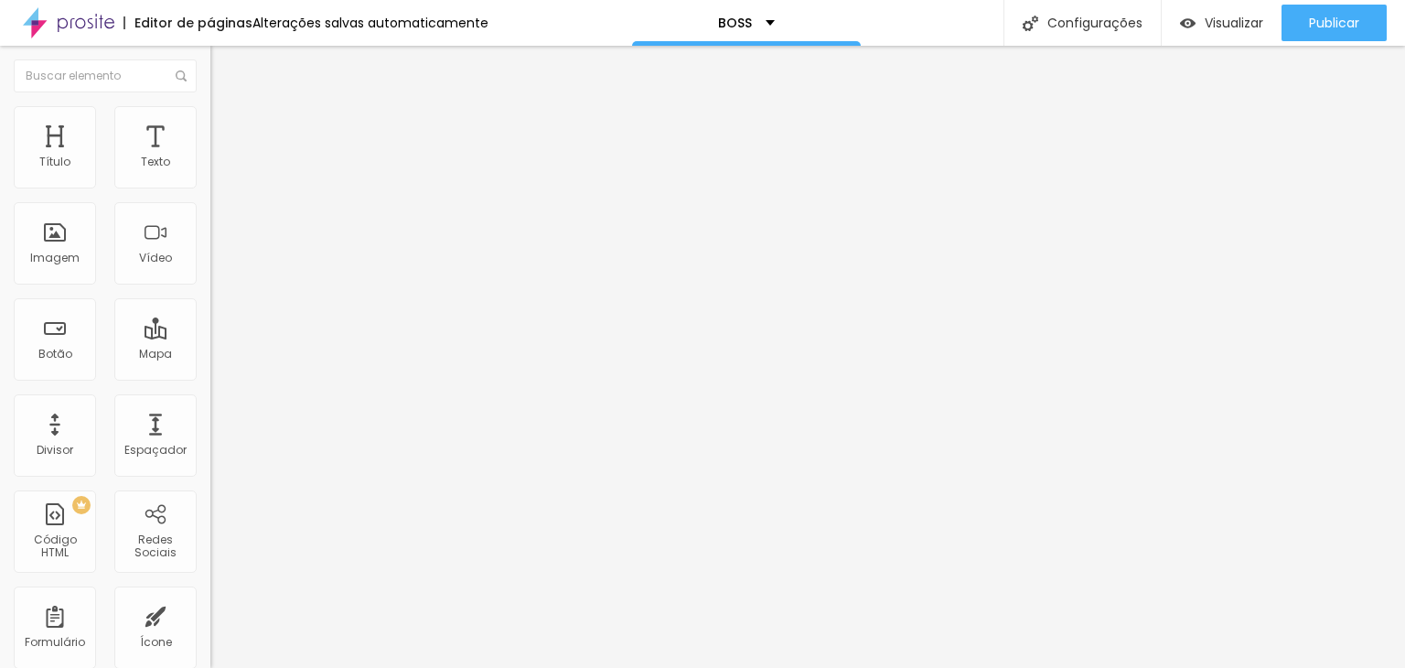
click at [227, 108] on span "Conteúdo" at bounding box center [255, 100] width 57 height 16
click at [210, 286] on span "1:1 Quadrado" at bounding box center [246, 279] width 72 height 16
click at [210, 337] on span "Original" at bounding box center [232, 329] width 44 height 16
click at [210, 297] on span "Cinema" at bounding box center [233, 290] width 46 height 16
click at [210, 313] on div "Padrão 4:3" at bounding box center [315, 307] width 210 height 11
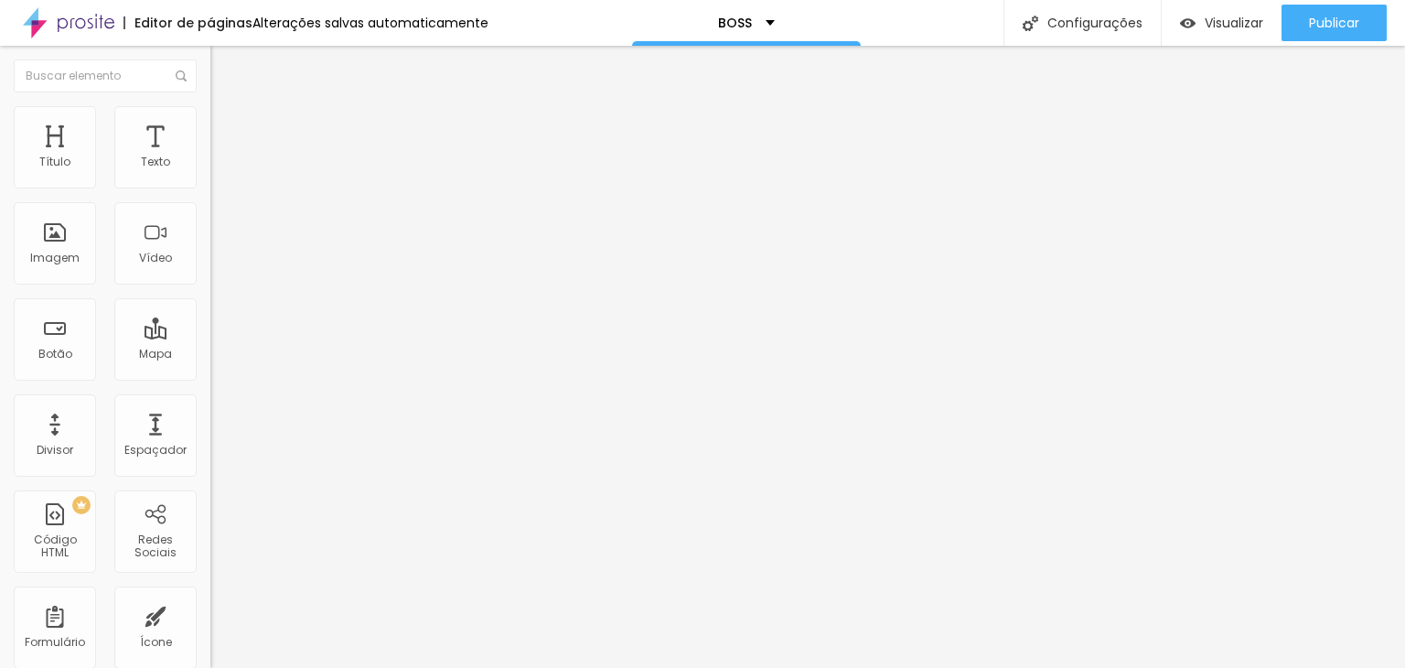
click at [210, 326] on span "Quadrado" at bounding box center [239, 318] width 59 height 16
click at [210, 337] on span "Original" at bounding box center [232, 329] width 44 height 16
click at [210, 115] on li "Avançado" at bounding box center [315, 115] width 210 height 18
click at [227, 129] on span "Avançado" at bounding box center [257, 137] width 60 height 16
click at [227, 126] on span "Estilo" at bounding box center [241, 119] width 28 height 16
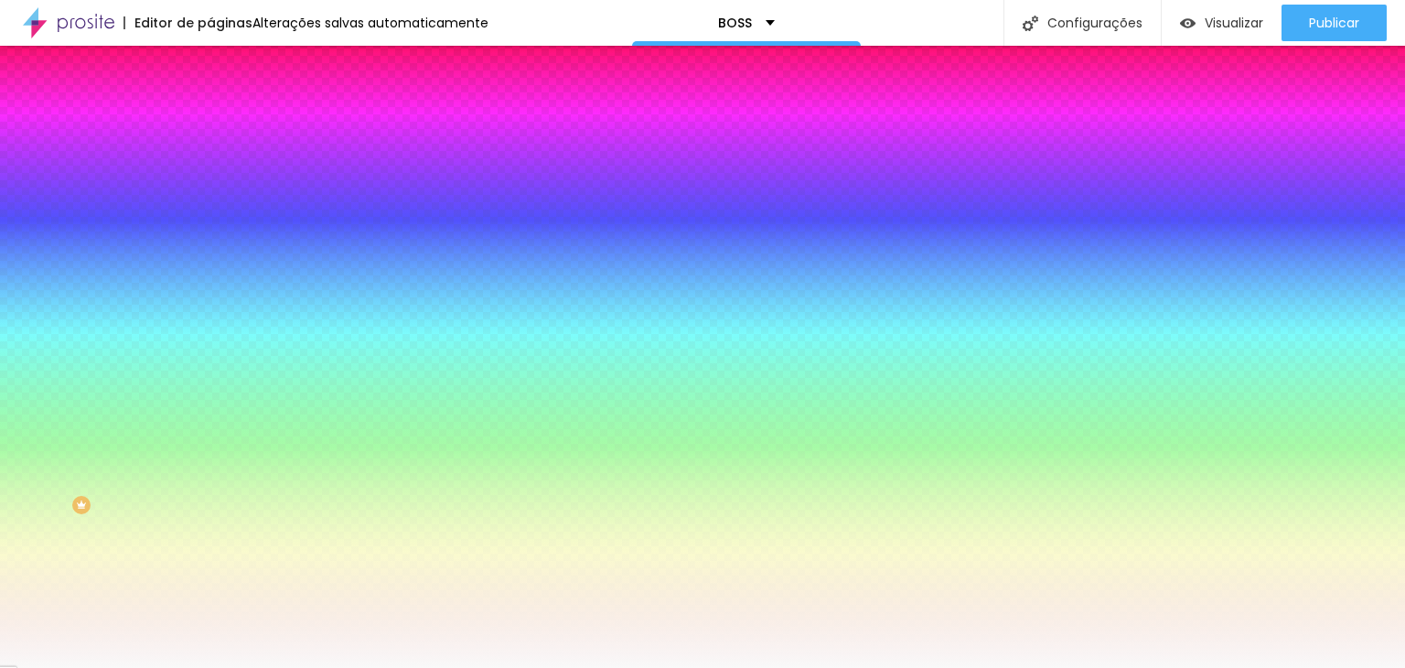
paste input "68418F"
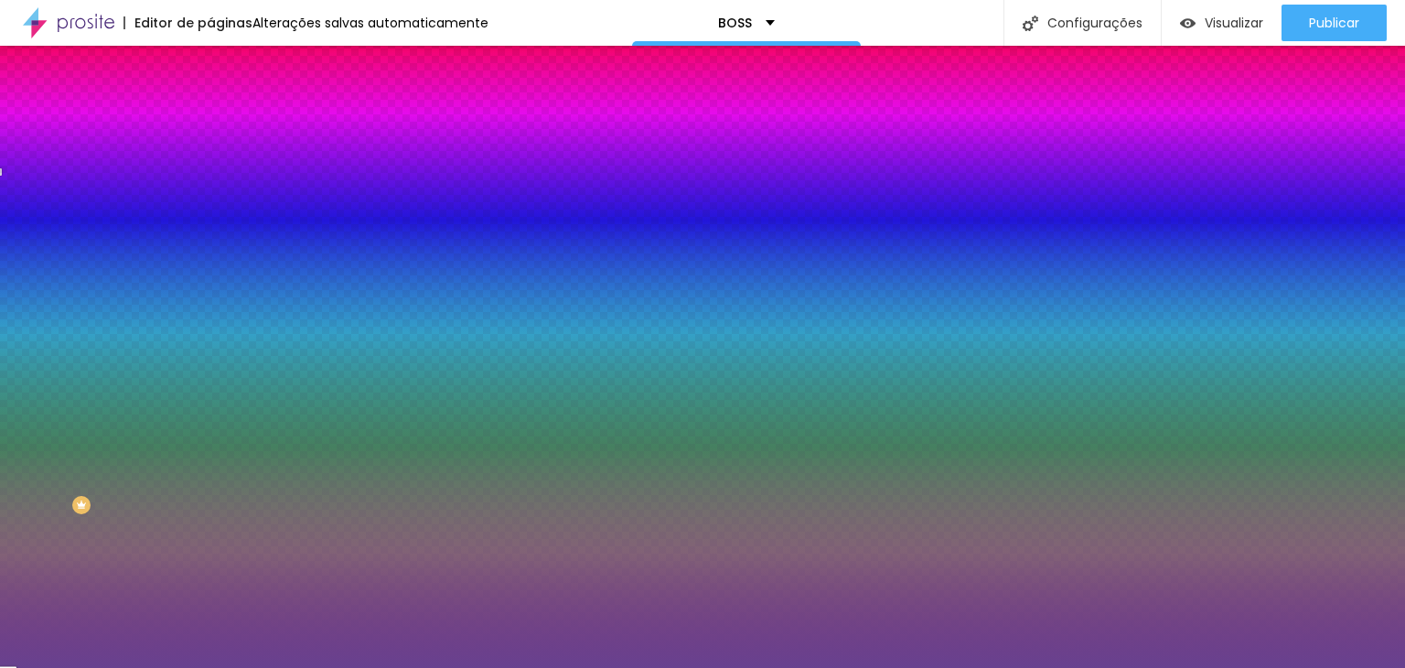
type input "#68418F"
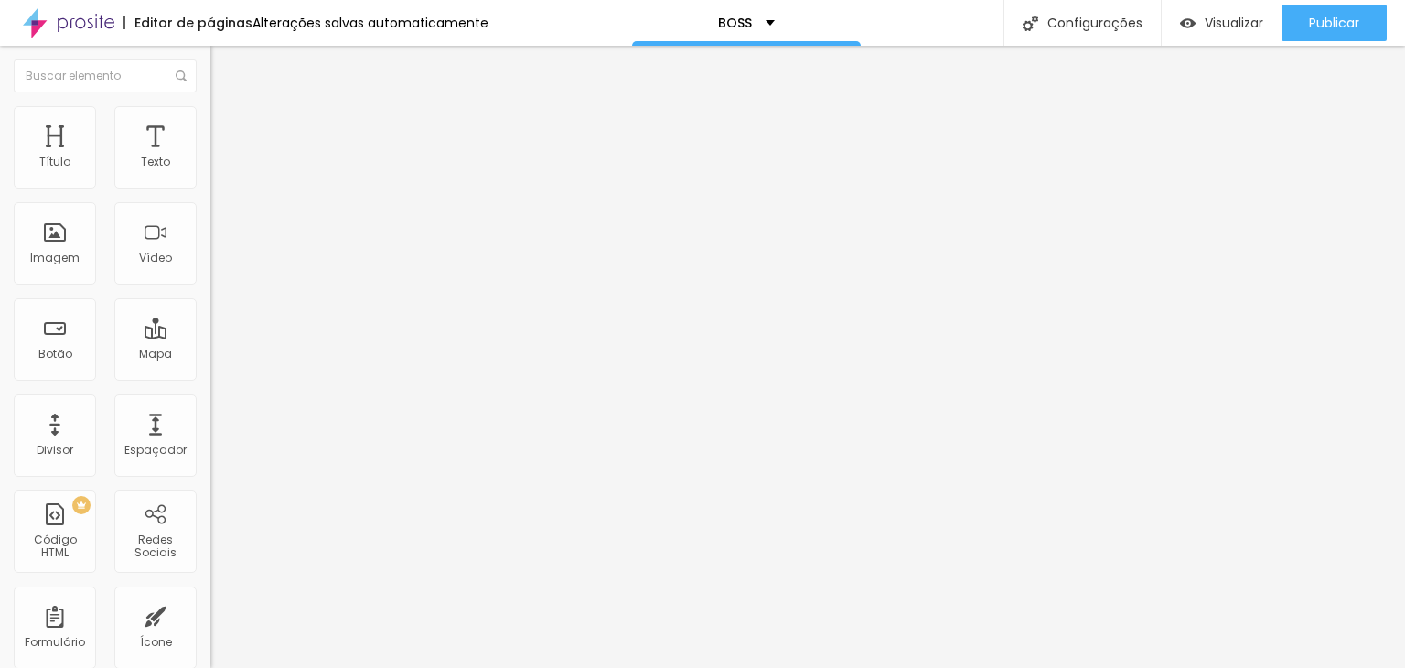
click at [224, 66] on div "Editar Coluna" at bounding box center [280, 66] width 113 height 15
click at [210, 124] on li "Avançado" at bounding box center [315, 133] width 210 height 18
type input "15"
type input "40"
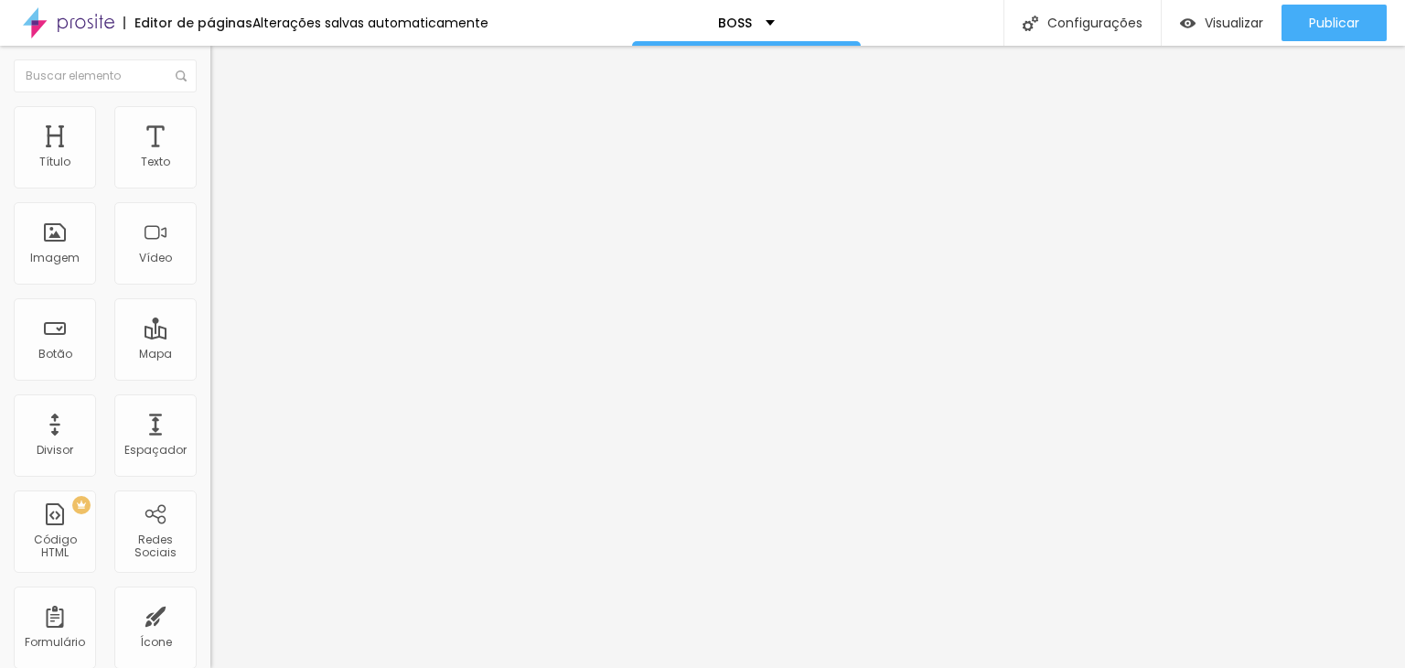
type input "40"
type input "35"
type input "25"
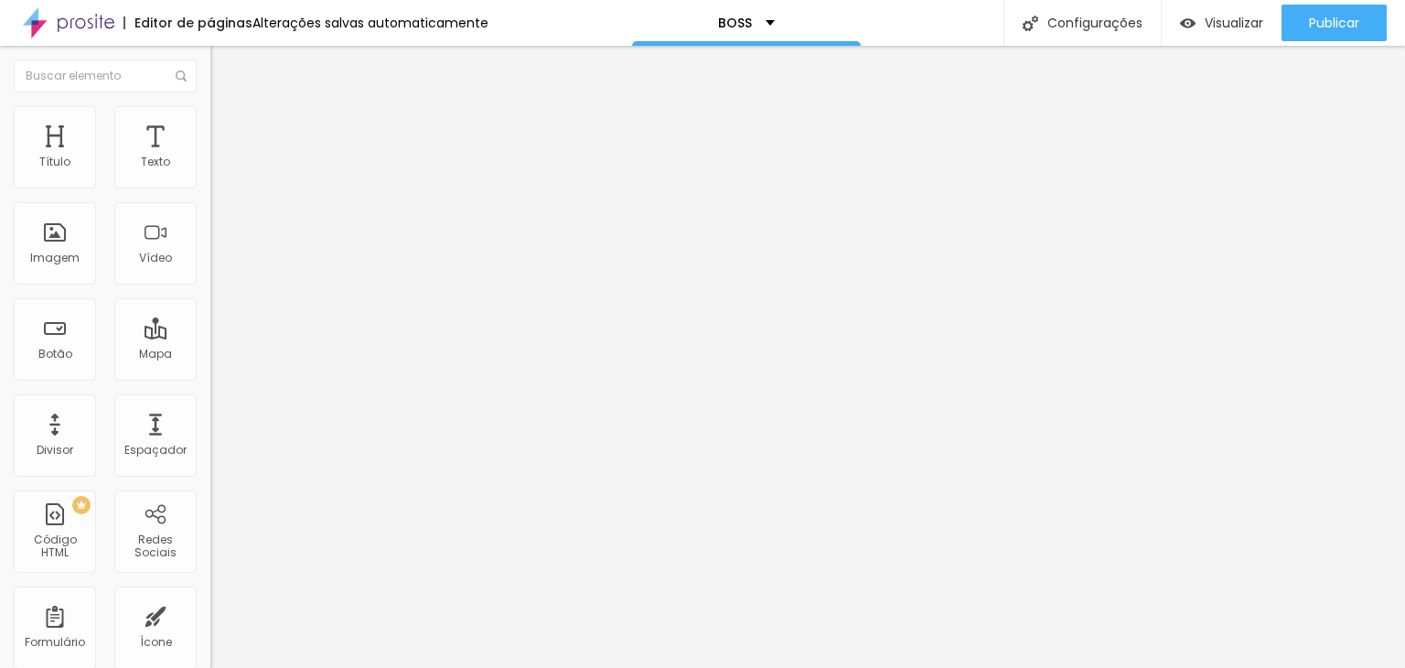
type input "20"
type input "15"
click at [210, 614] on input "range" at bounding box center [269, 621] width 118 height 15
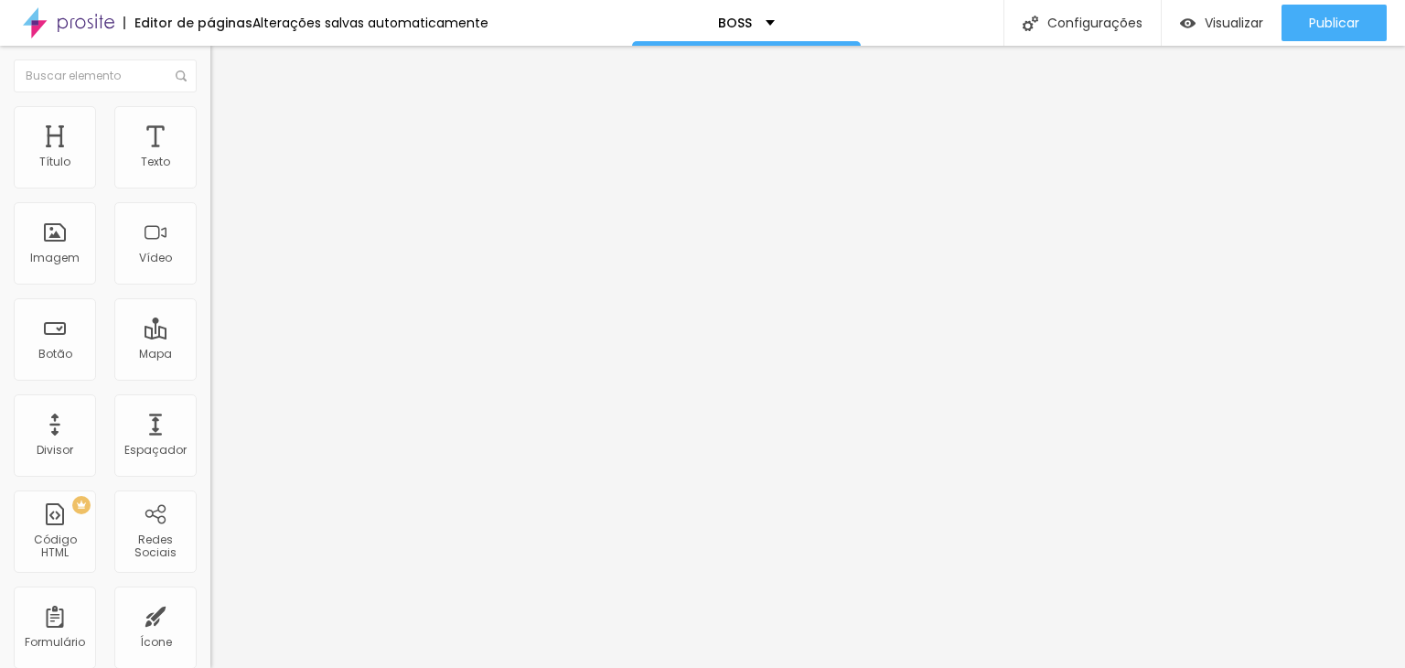
type input "5"
type input "145"
type input "155"
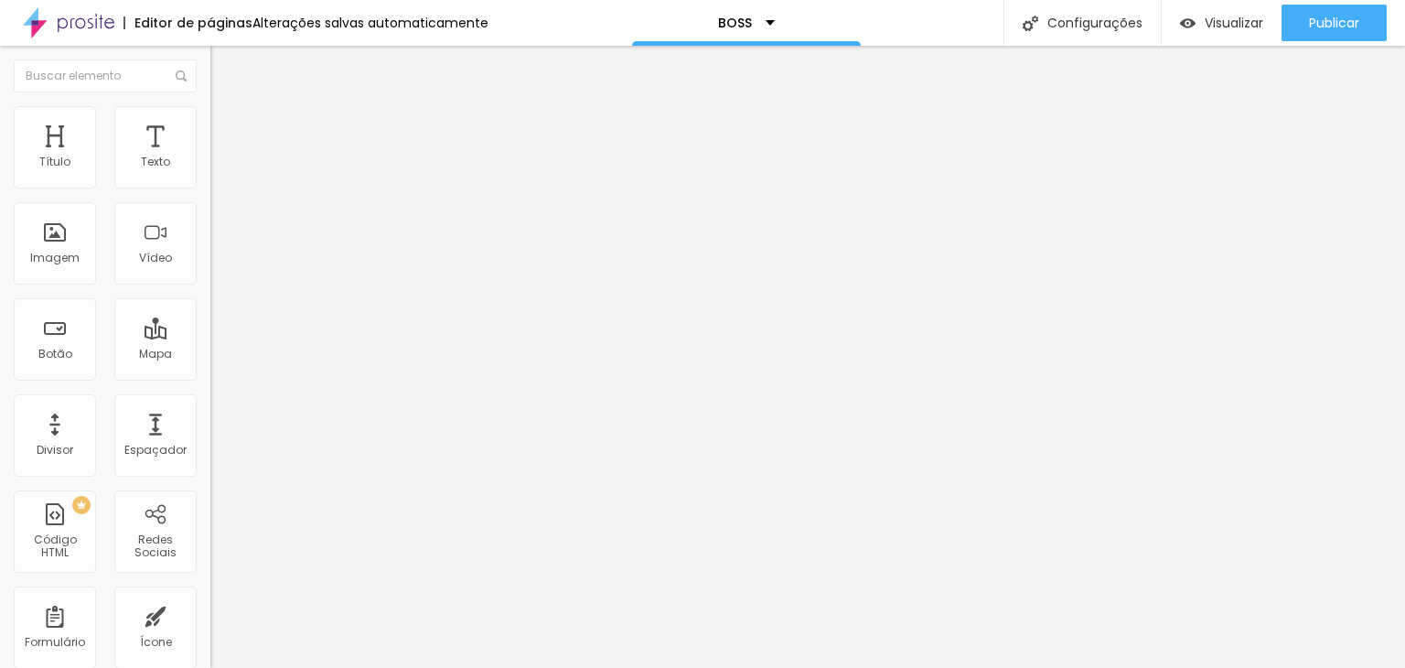
type input "155"
type input "160"
type input "165"
click at [210, 614] on input "range" at bounding box center [269, 621] width 118 height 15
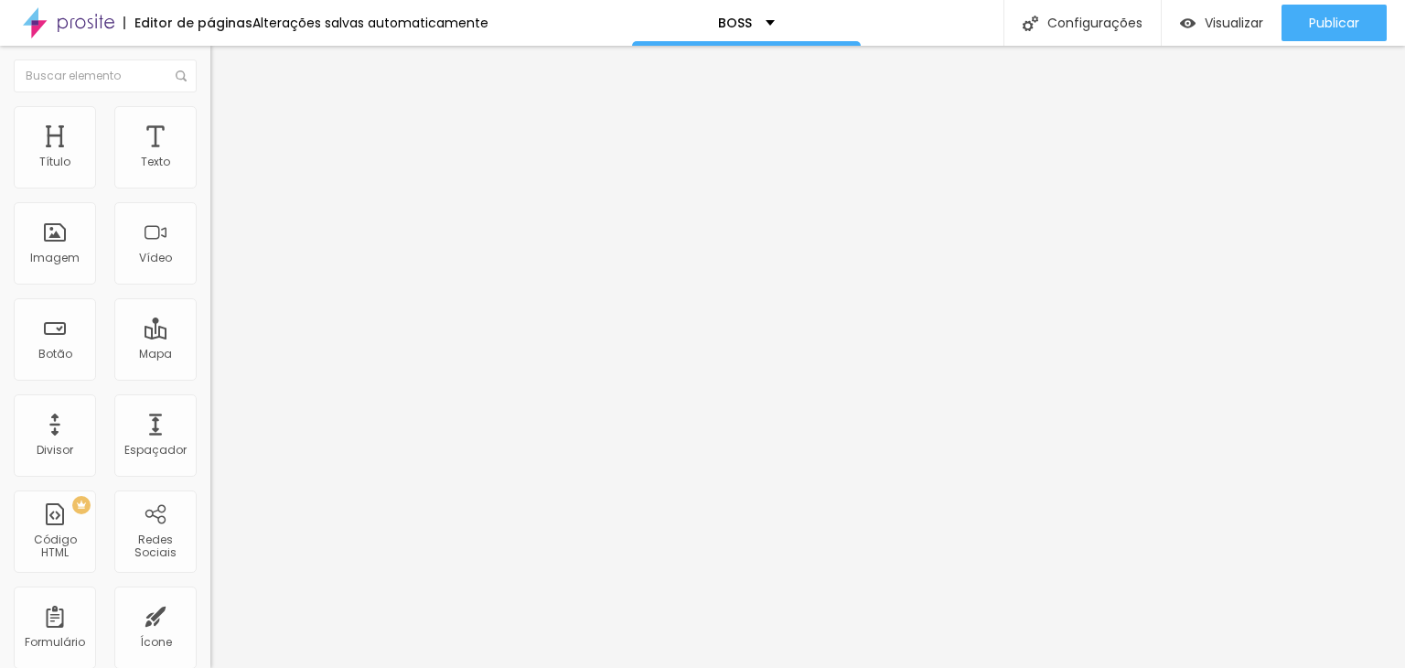
drag, startPoint x: 154, startPoint y: 220, endPoint x: 113, endPoint y: 219, distance: 41.2
click at [210, 402] on div "35 px Espaçamento vertical" at bounding box center [315, 531] width 210 height 259
click at [210, 355] on input "range" at bounding box center [269, 362] width 118 height 15
click at [210, 166] on span "Encaixotado" at bounding box center [245, 159] width 71 height 16
click at [210, 183] on div "Encaixotado Completo" at bounding box center [315, 179] width 210 height 28
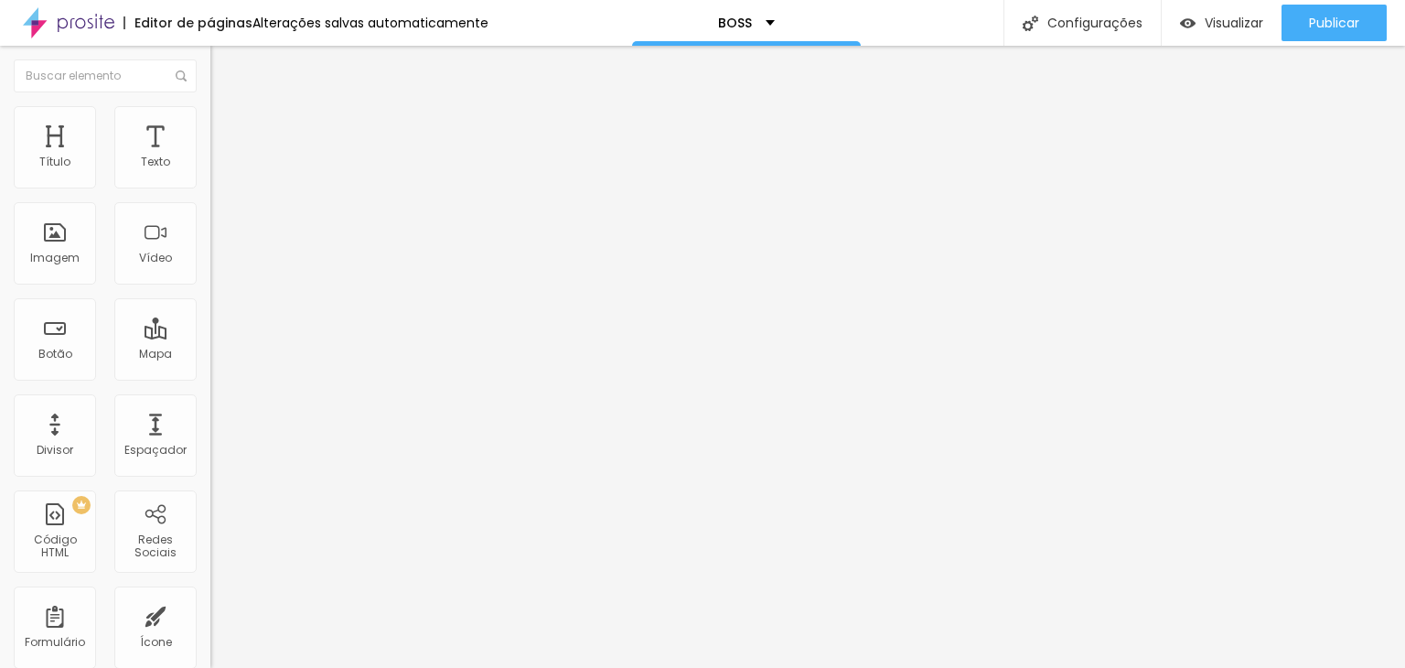
click at [218, 170] on icon "button" at bounding box center [223, 164] width 11 height 11
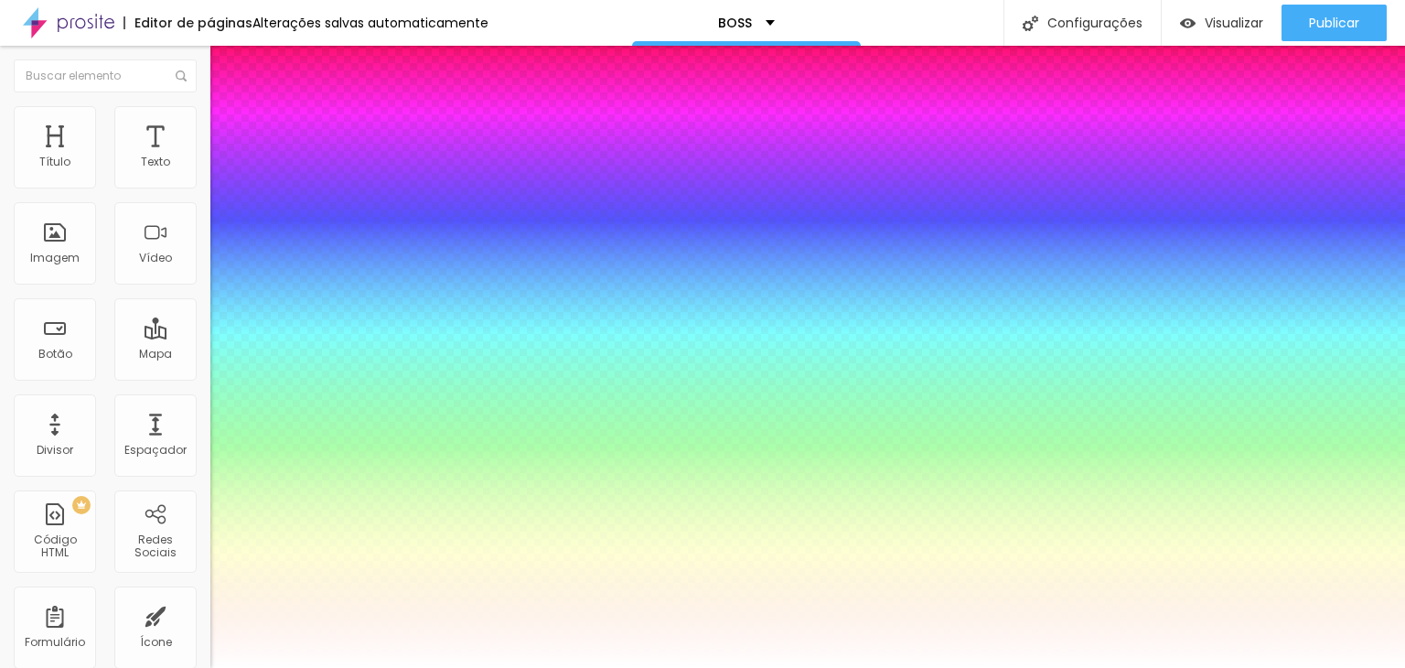
drag, startPoint x: 290, startPoint y: 531, endPoint x: 231, endPoint y: 468, distance: 86.1
click at [639, 667] on div at bounding box center [702, 668] width 1405 height 0
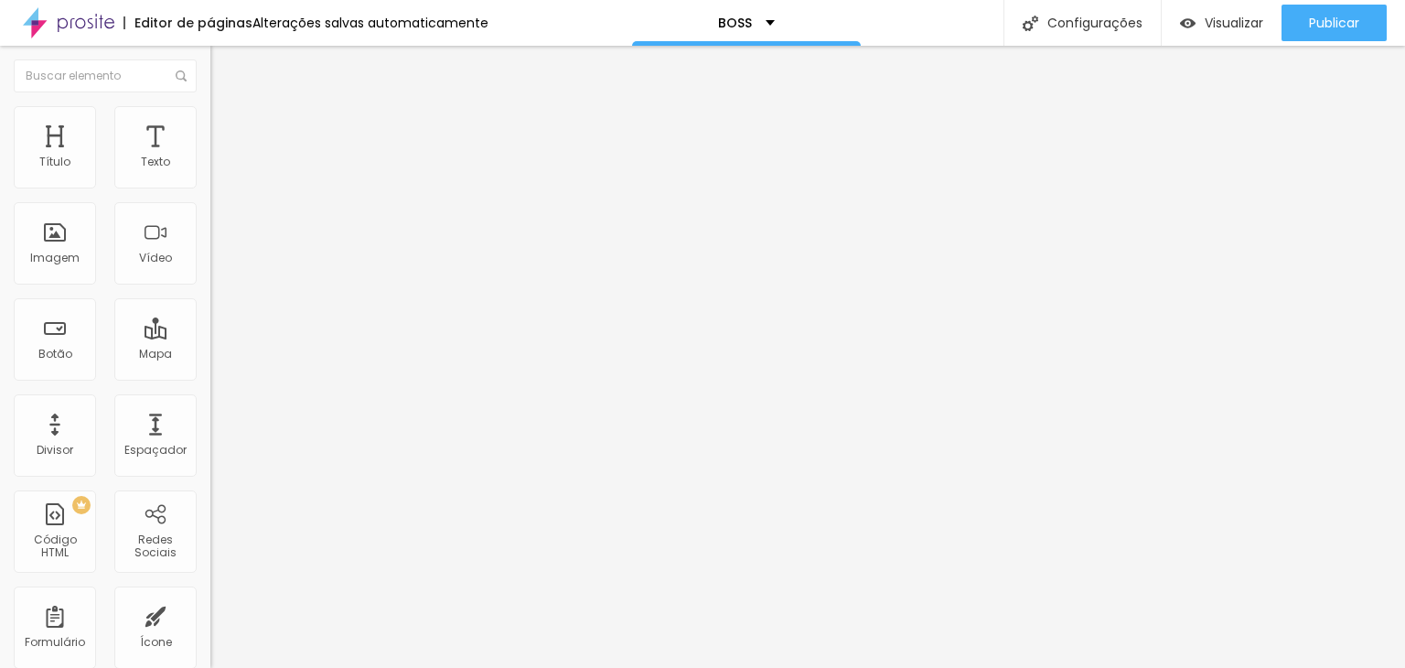
click at [227, 126] on span "Estilo" at bounding box center [241, 119] width 28 height 16
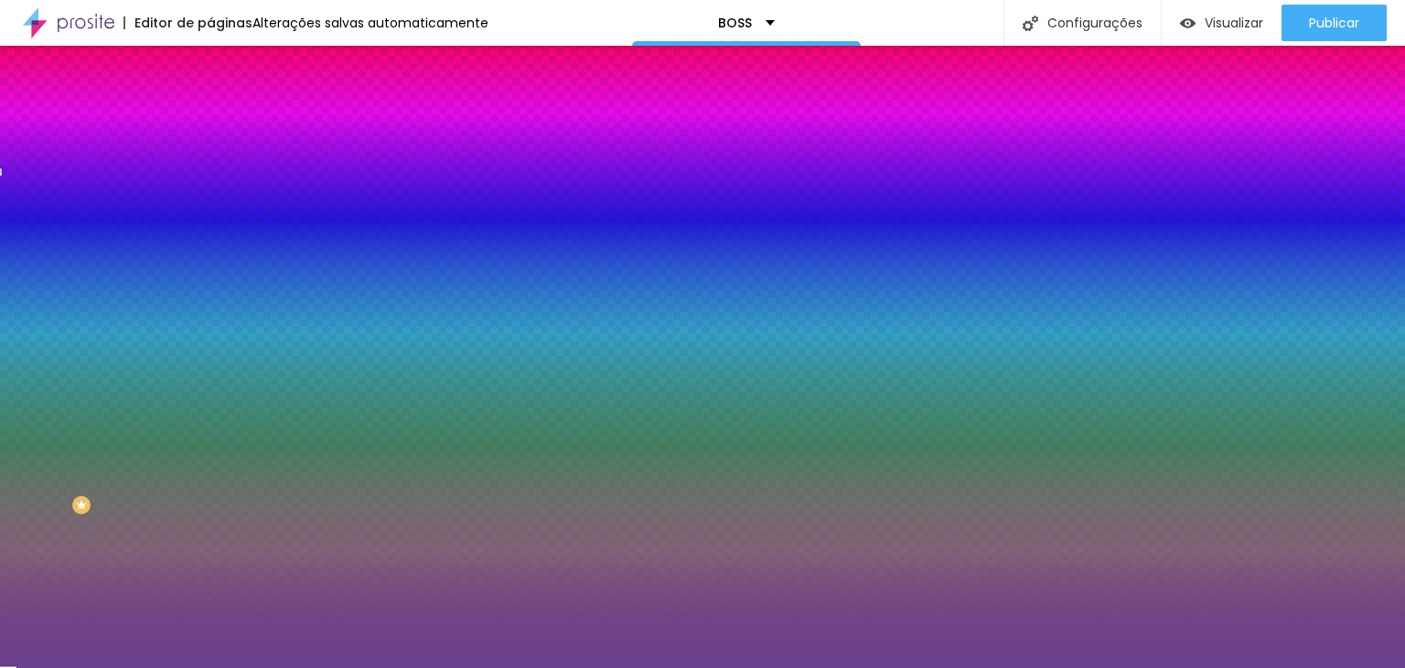
click at [210, 124] on li "Avançado" at bounding box center [315, 133] width 210 height 18
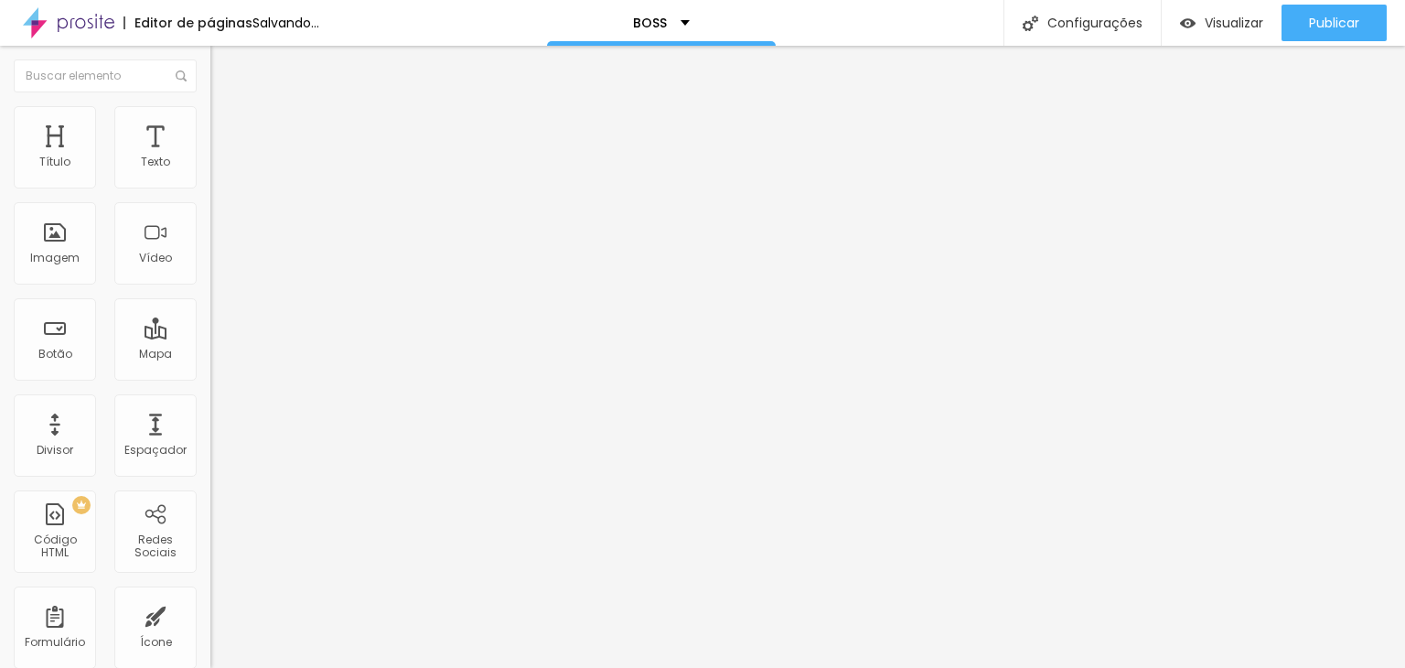
drag, startPoint x: 73, startPoint y: 177, endPoint x: 49, endPoint y: 179, distance: 23.9
click at [210, 355] on input "range" at bounding box center [269, 362] width 118 height 15
drag, startPoint x: 173, startPoint y: 271, endPoint x: 0, endPoint y: 273, distance: 172.9
click at [210, 273] on div "Número do WhatsApp * + 55 Texto do botão Conversar no WhatsApp Mensagem Olá, ch…" at bounding box center [315, 462] width 210 height 610
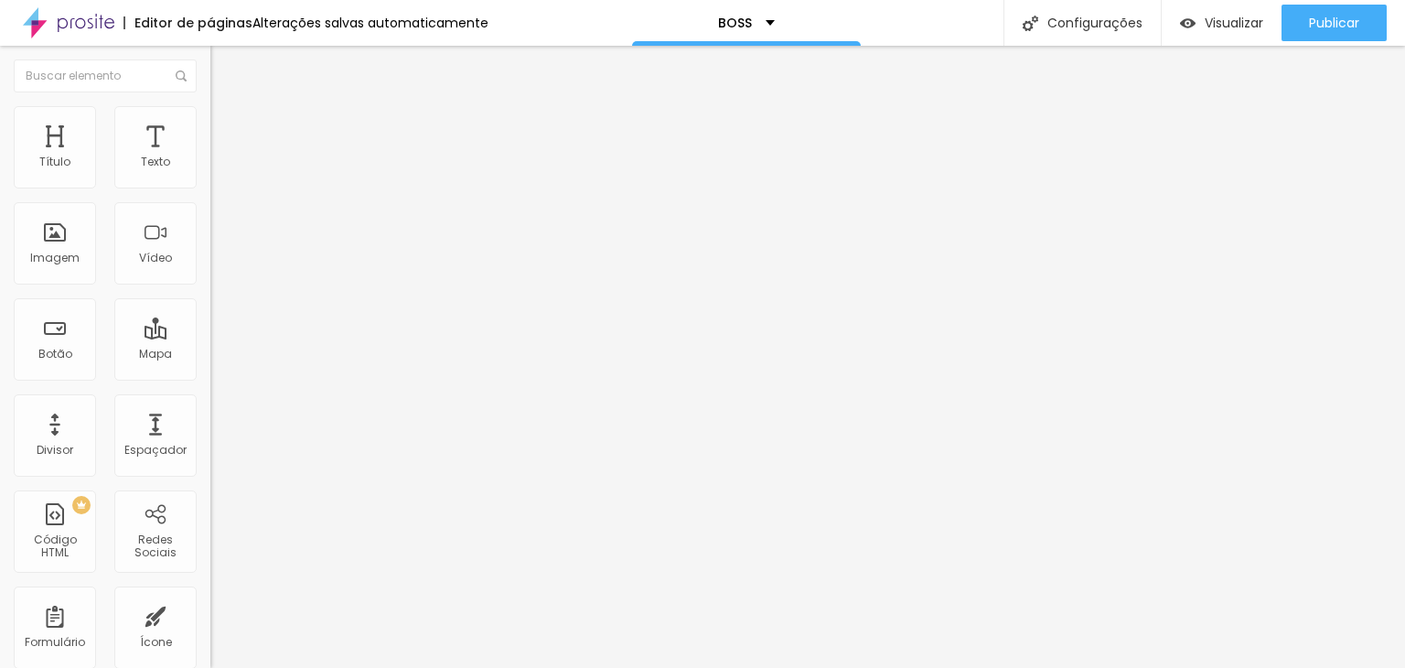
scroll to position [0, 0]
click at [210, 632] on textarea "Olá, cheguei até você pela página {page_title} e gostaria de mais informações" at bounding box center [313, 647] width 207 height 31
drag, startPoint x: 91, startPoint y: 350, endPoint x: 128, endPoint y: 350, distance: 37.5
click at [210, 632] on textarea "Olá, cheguei até você pela página {page_title} e gostaria de mais informações d…" at bounding box center [313, 647] width 207 height 31
click at [210, 632] on textarea "Olá, cheguei até você pela página {page_title} e gostaria de informações do ens…" at bounding box center [313, 647] width 207 height 31
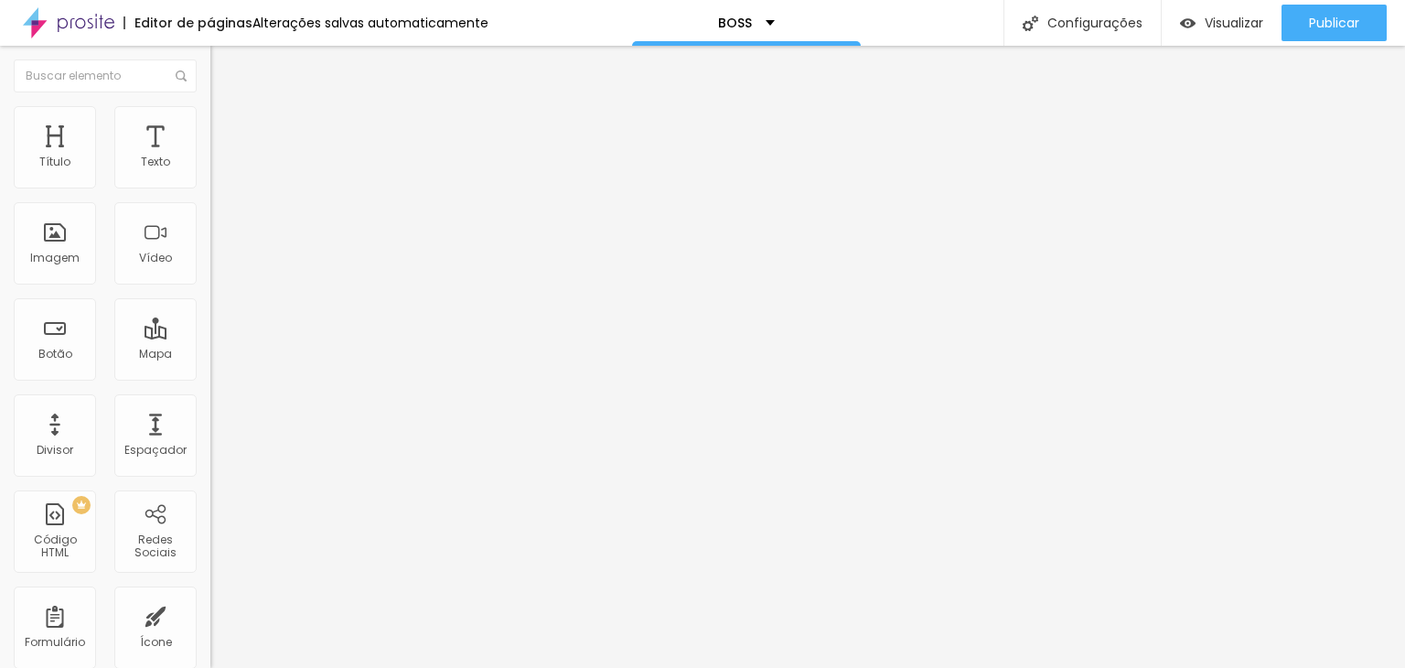
click at [210, 125] on img at bounding box center [218, 129] width 16 height 16
click at [210, 139] on img at bounding box center [218, 147] width 16 height 16
click at [210, 129] on li "Estilo" at bounding box center [315, 130] width 210 height 18
click at [218, 303] on img at bounding box center [223, 308] width 11 height 11
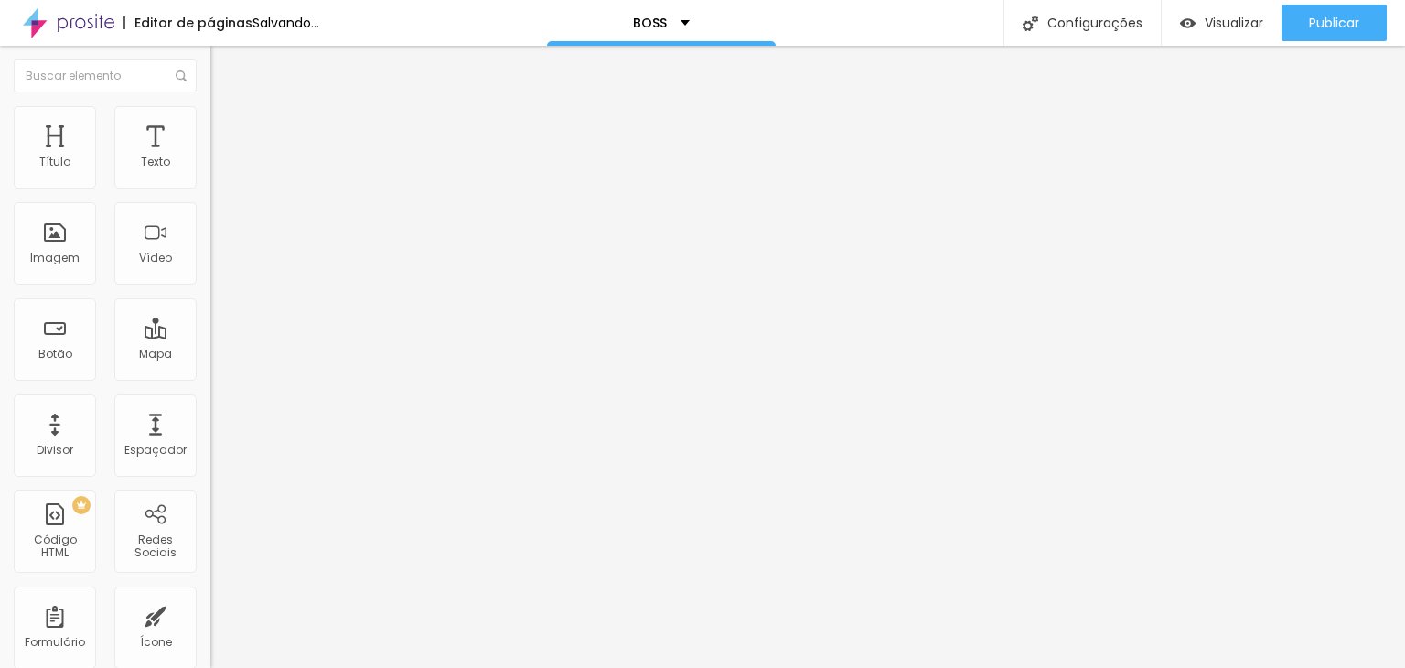
click at [218, 303] on img at bounding box center [223, 308] width 11 height 11
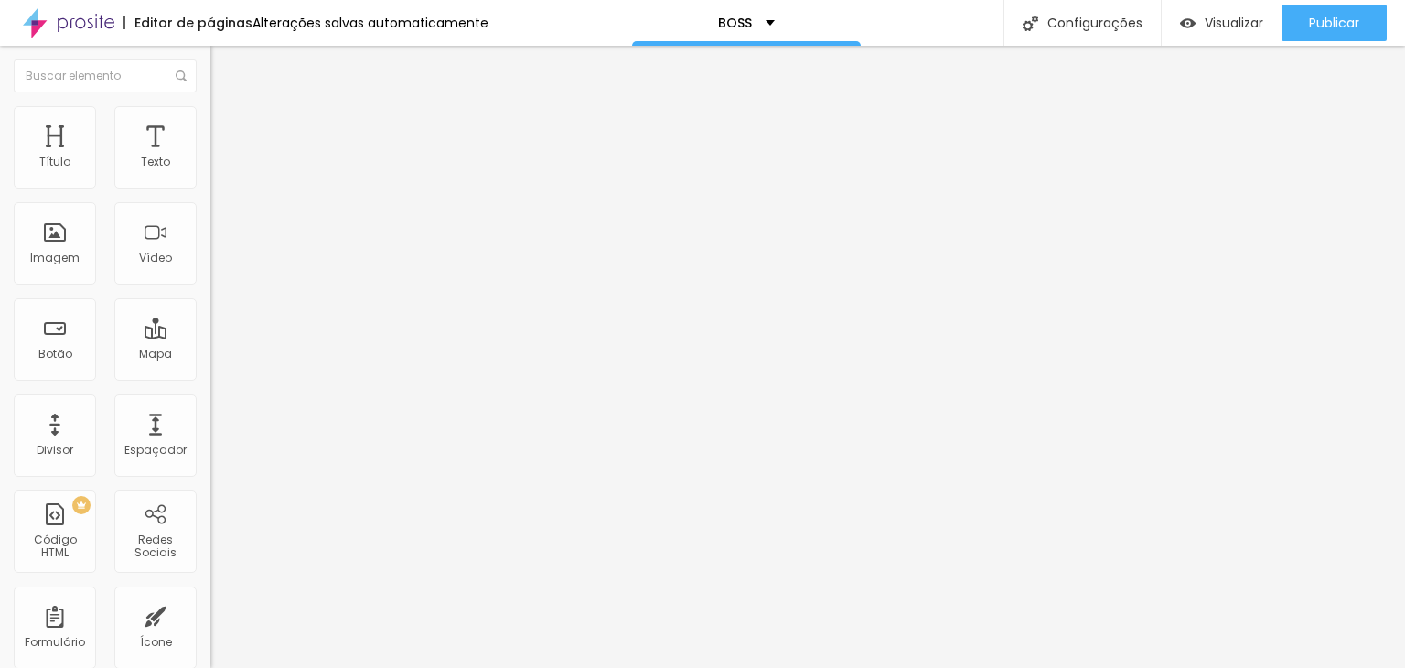
click at [218, 303] on img at bounding box center [223, 308] width 11 height 11
click at [210, 600] on span "Verde claro" at bounding box center [242, 608] width 64 height 16
click at [210, 628] on span "Verde escuro" at bounding box center [246, 636] width 73 height 16
click at [210, 611] on span "Verde claro" at bounding box center [242, 619] width 64 height 16
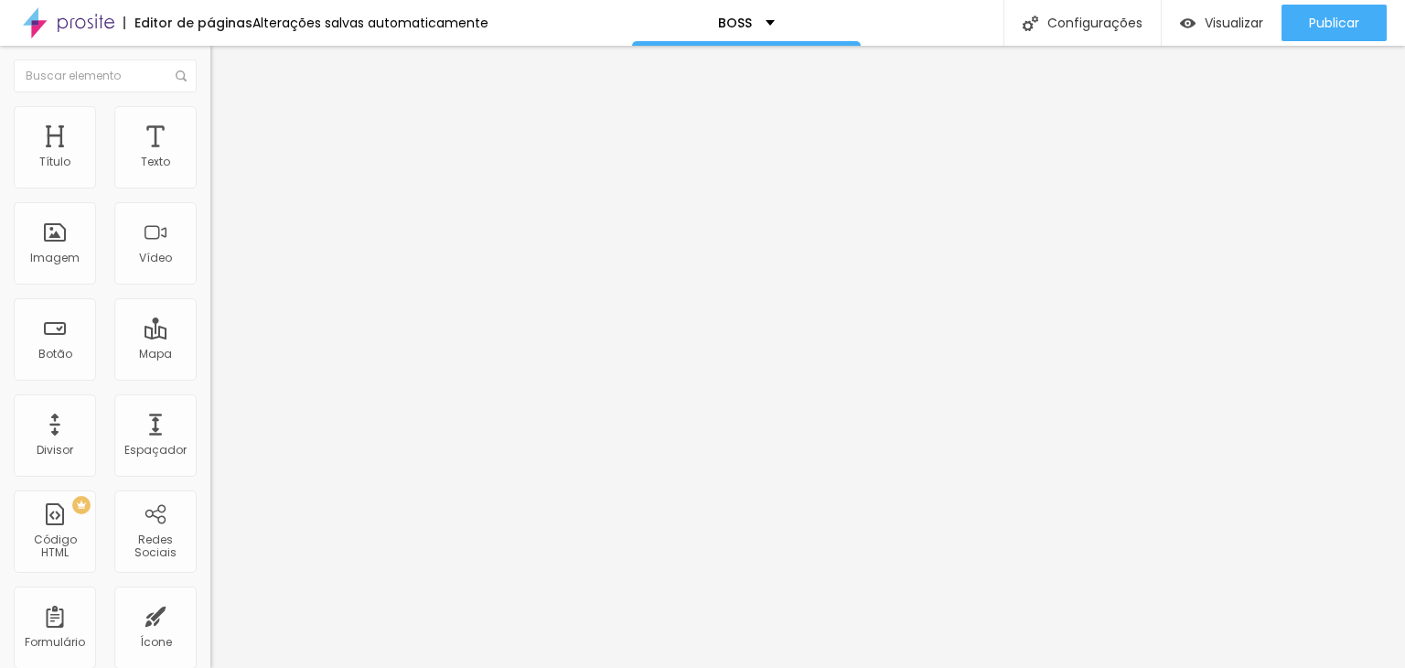
click at [210, 650] on span "Arredondada" at bounding box center [248, 658] width 77 height 16
click at [210, 546] on div "Editar Botão do WhatsApp Conteúdo Estilo Avançado Visual 14 Tamanho do texto Co…" at bounding box center [315, 357] width 210 height 622
click at [227, 144] on span "Avançado" at bounding box center [257, 152] width 60 height 16
click at [227, 129] on span "Avançado" at bounding box center [257, 137] width 60 height 16
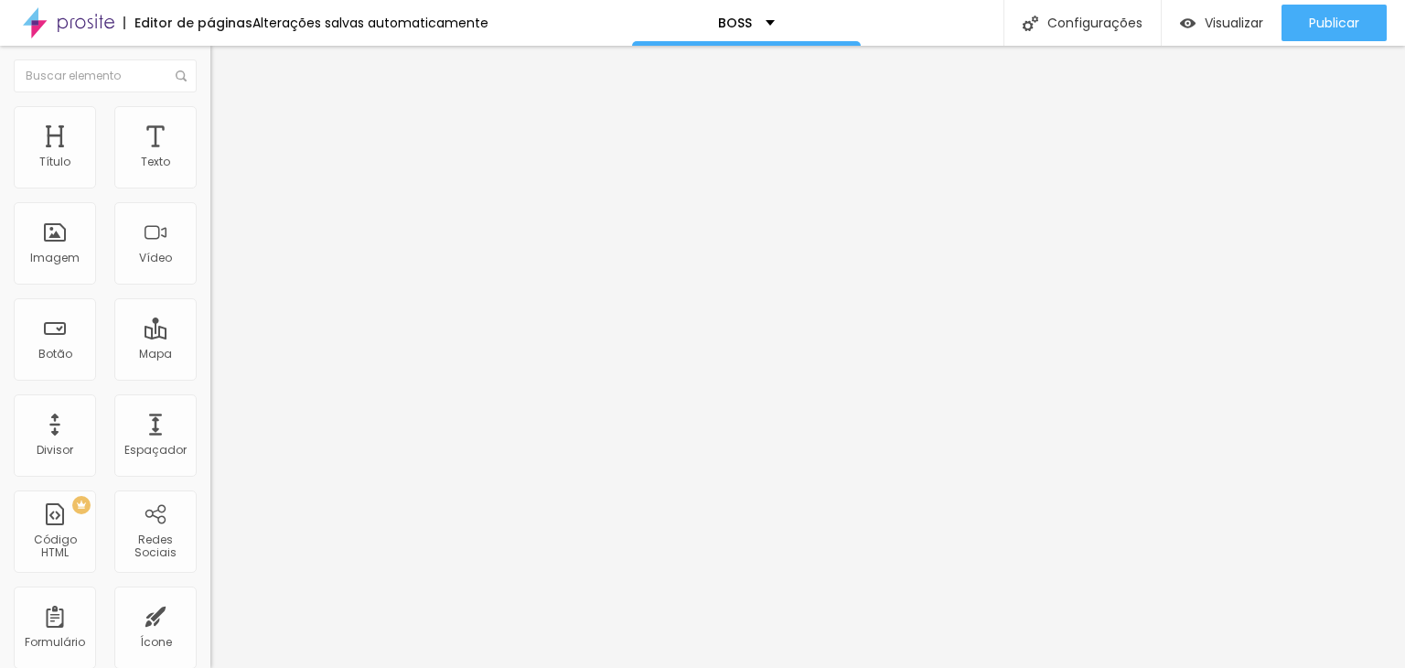
click at [210, 110] on img at bounding box center [218, 114] width 16 height 16
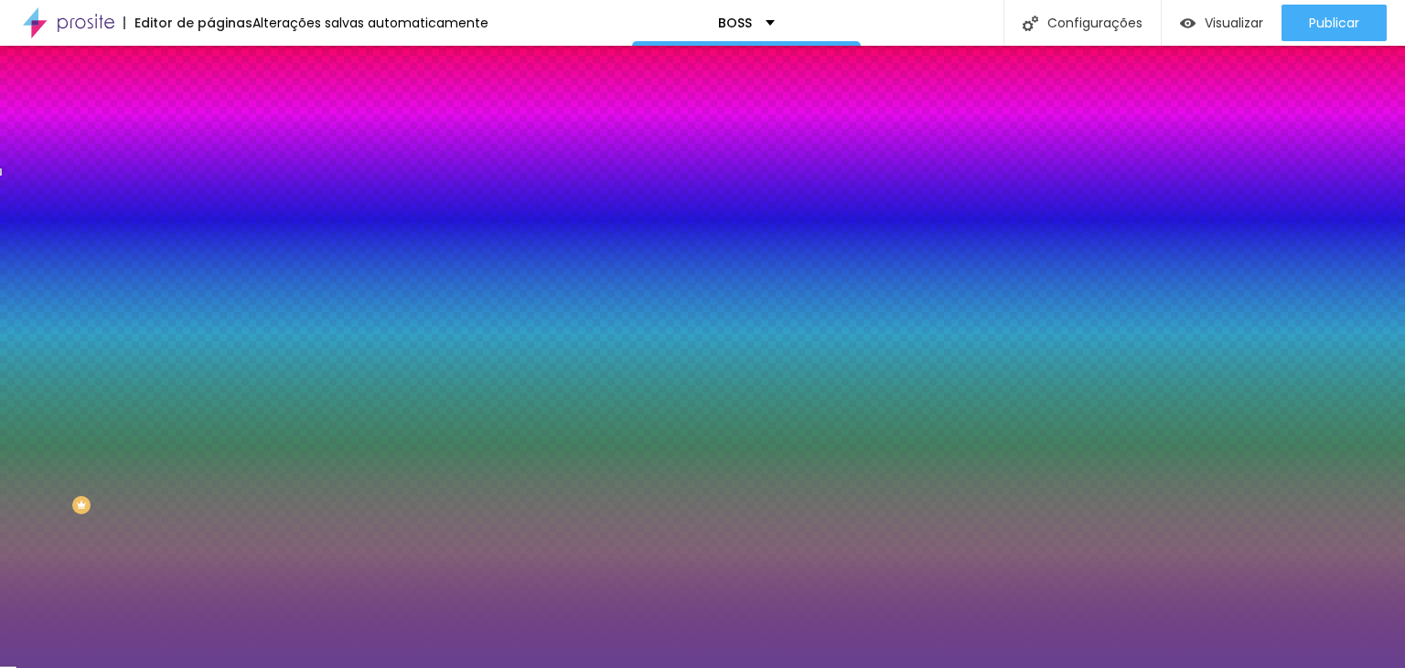
click at [210, 175] on div at bounding box center [315, 175] width 210 height 0
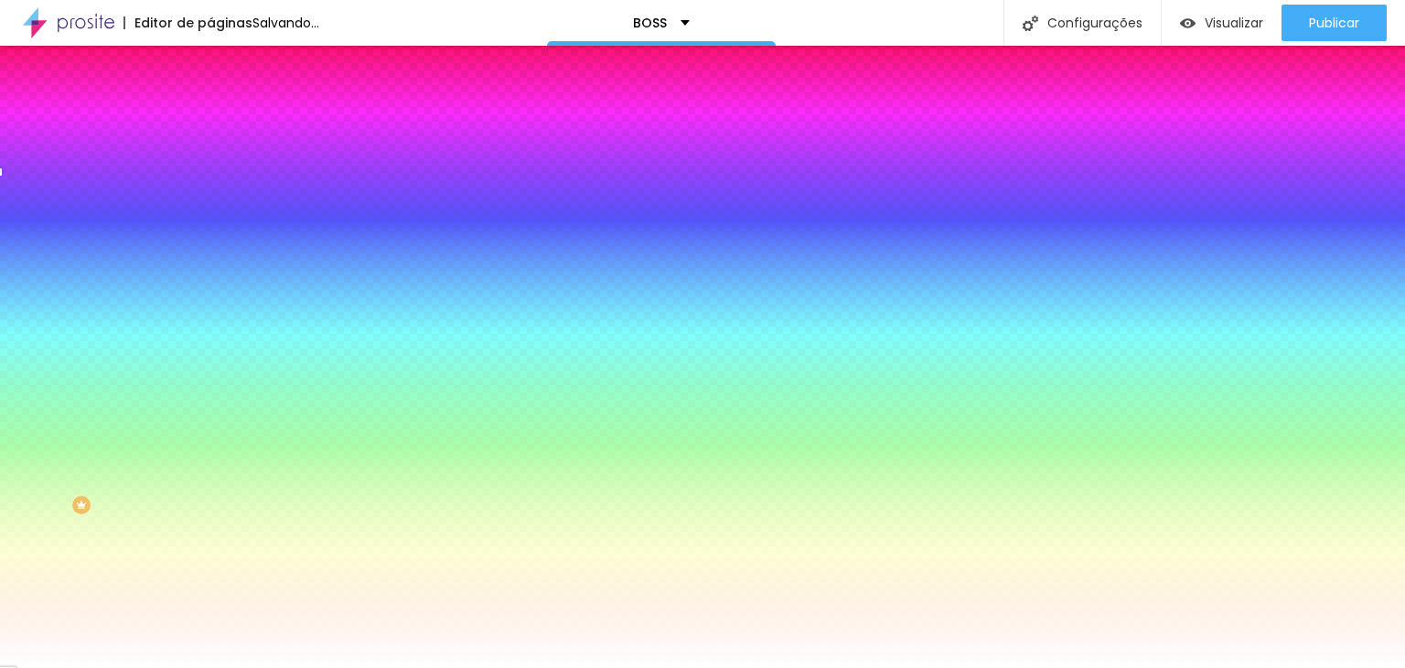
drag, startPoint x: 105, startPoint y: 250, endPoint x: 0, endPoint y: 177, distance: 128.1
click at [210, 177] on div "Cor de fundo Voltar ao padrão #FFFFFF 0 Borda arredondada" at bounding box center [315, 297] width 210 height 309
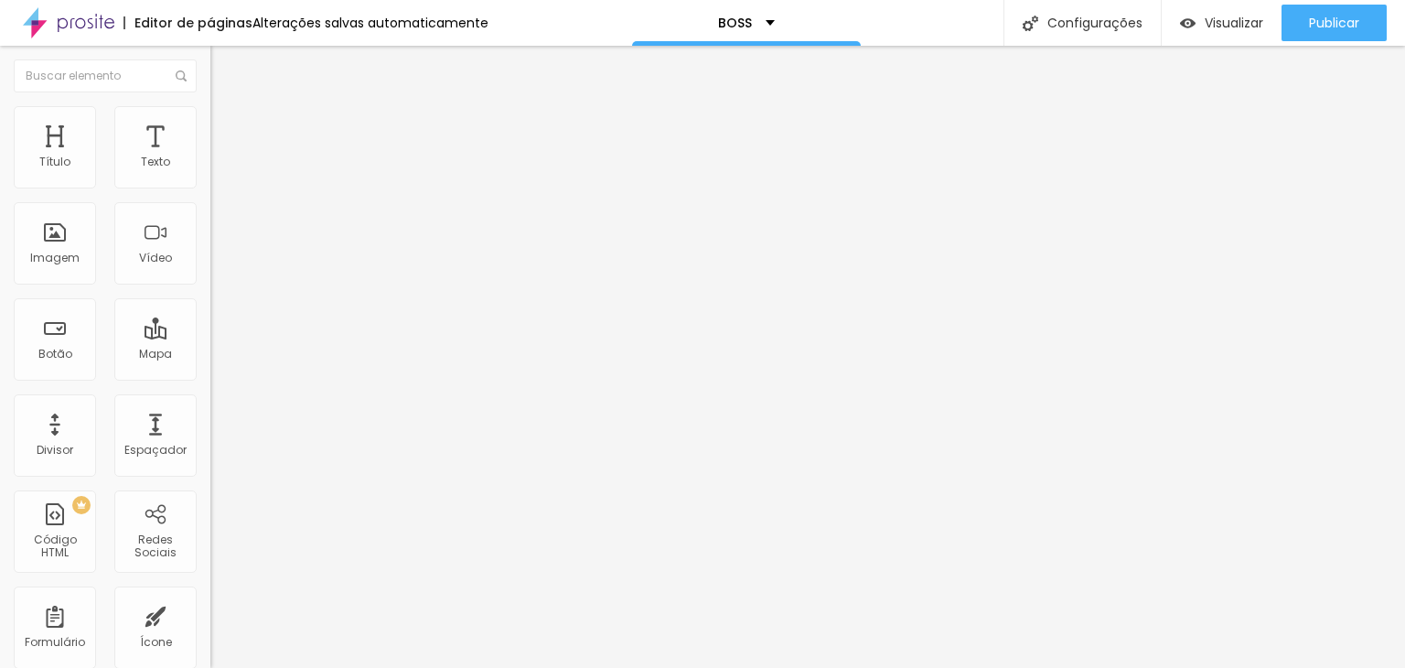
click at [227, 126] on span "Estilo" at bounding box center [241, 119] width 28 height 16
click at [210, 103] on ul "Conteúdo Estilo Avançado" at bounding box center [315, 115] width 210 height 55
click at [210, 107] on img at bounding box center [218, 114] width 16 height 16
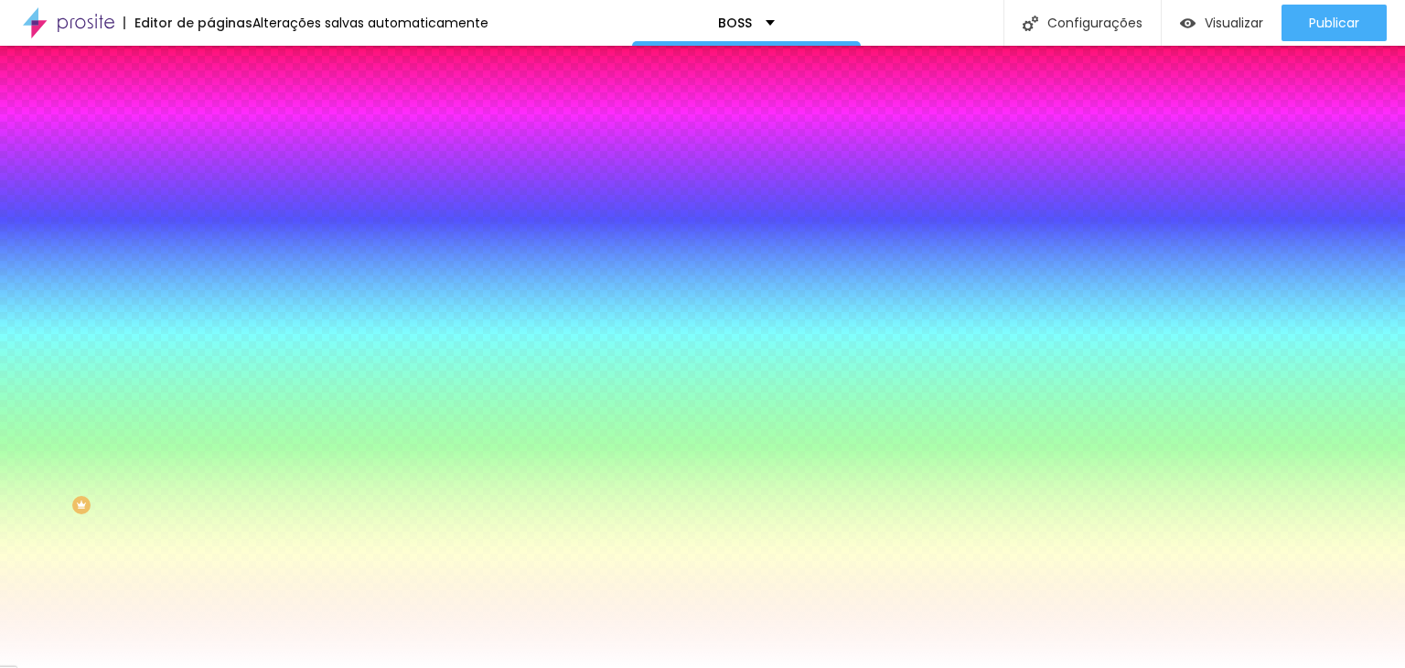
paste input "8F3E8"
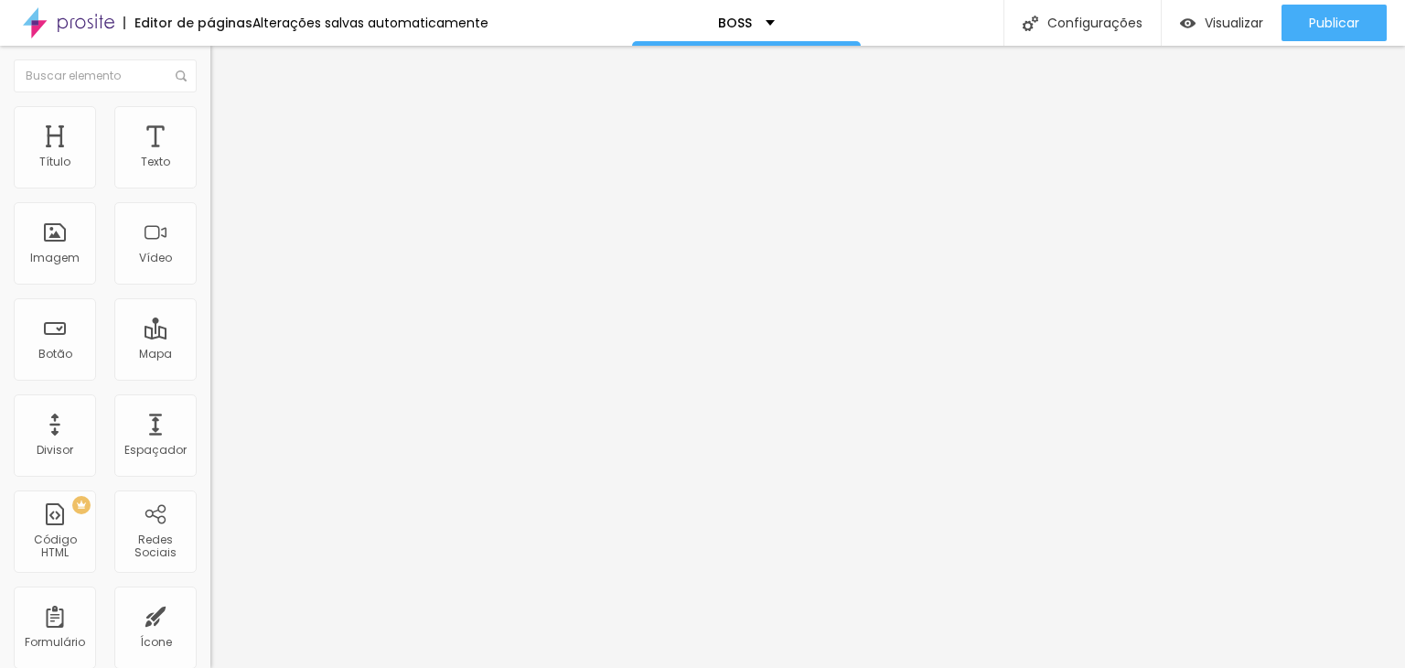
click at [227, 141] on span "Estilo" at bounding box center [241, 133] width 28 height 16
click at [210, 139] on li "Avançado" at bounding box center [315, 148] width 210 height 18
click at [210, 126] on li "Estilo" at bounding box center [315, 130] width 210 height 18
click at [210, 600] on span "Verde claro" at bounding box center [242, 608] width 64 height 16
click at [210, 628] on span "Verde escuro" at bounding box center [246, 636] width 73 height 16
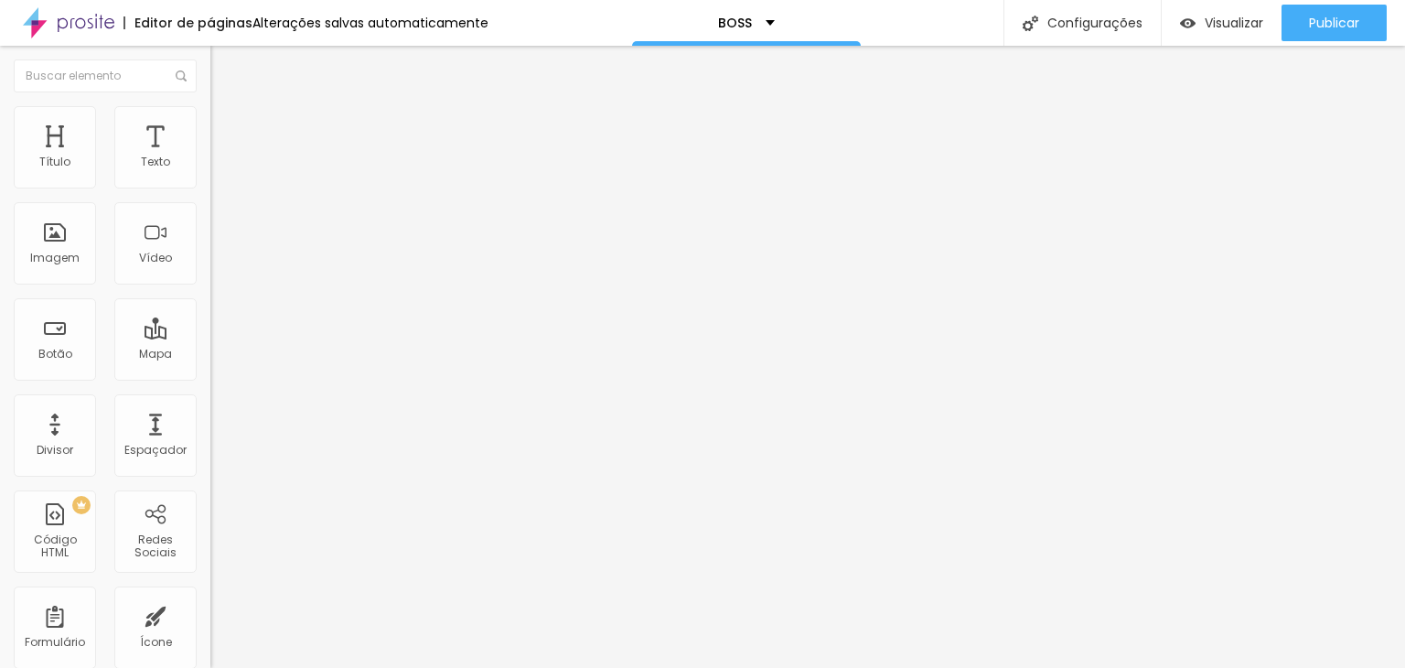
click at [218, 303] on img at bounding box center [223, 308] width 11 height 11
click at [210, 118] on li "Estilo" at bounding box center [315, 115] width 210 height 18
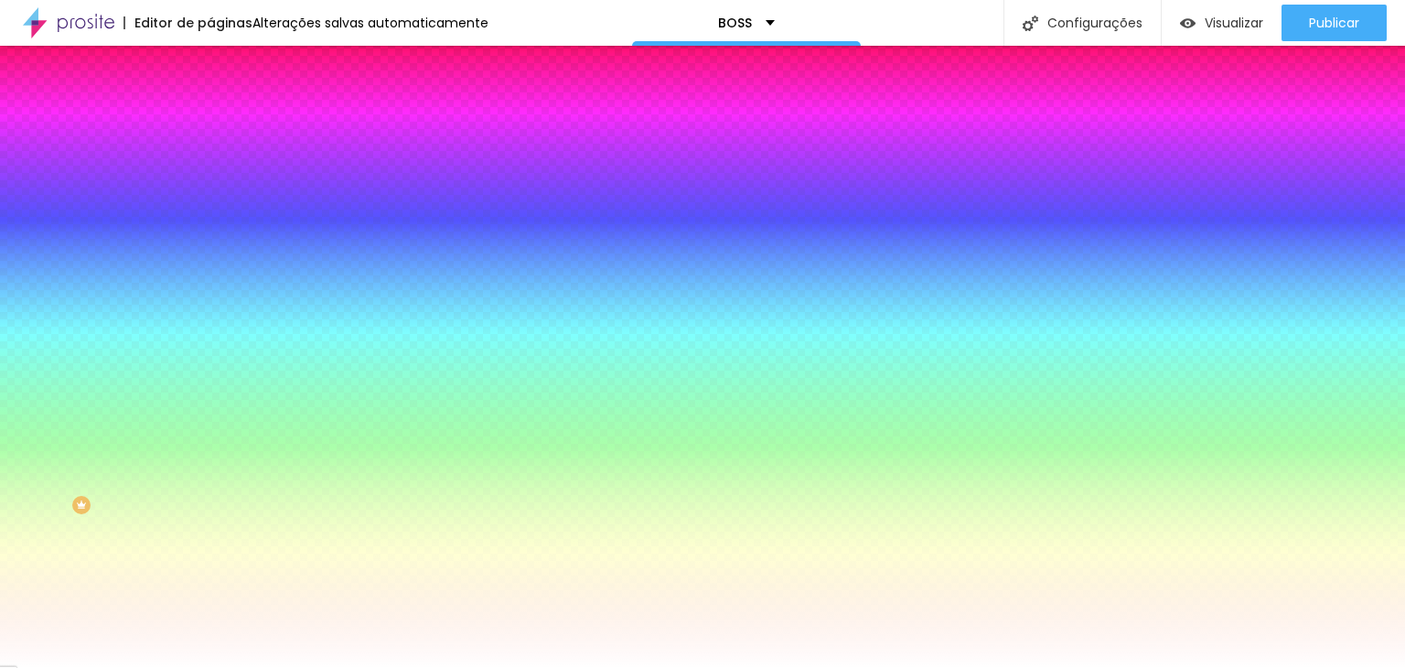
click at [210, 124] on li "Avançado" at bounding box center [315, 133] width 210 height 18
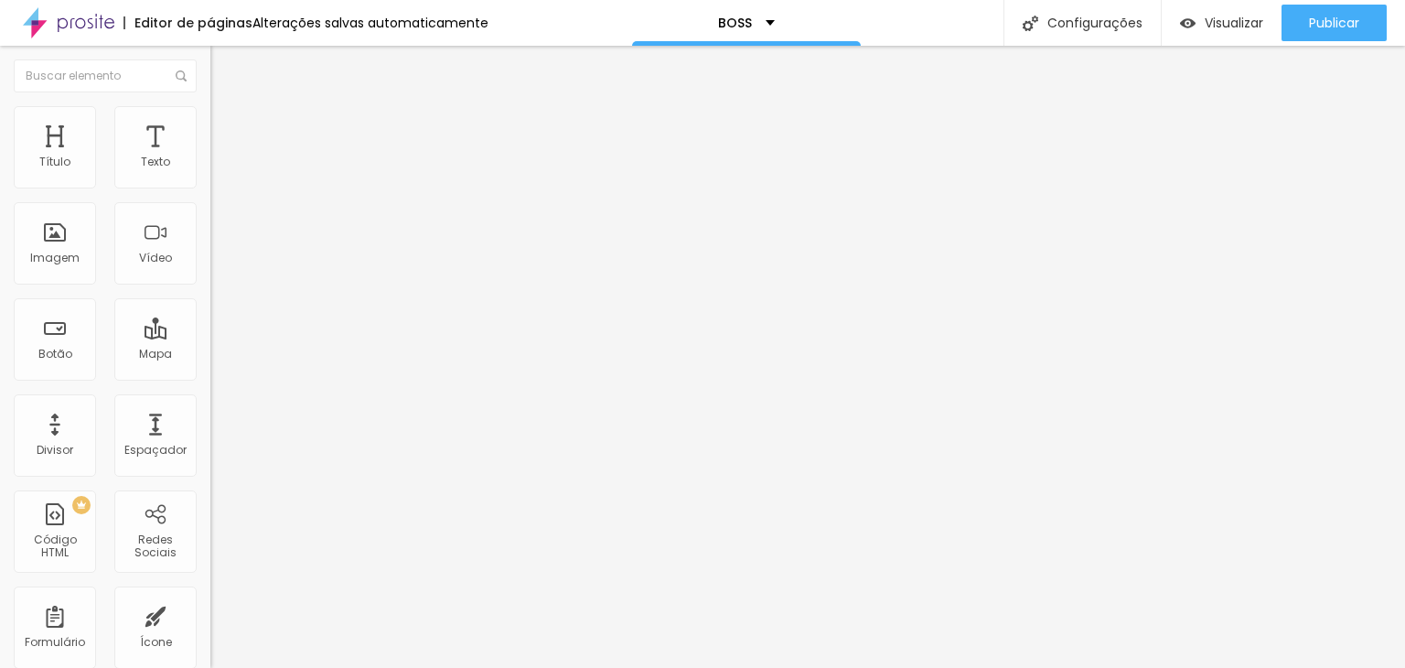
drag, startPoint x: 72, startPoint y: 179, endPoint x: 35, endPoint y: 178, distance: 37.5
click at [210, 355] on input "range" at bounding box center [269, 362] width 118 height 15
click at [227, 126] on span "Avançado" at bounding box center [257, 119] width 60 height 16
click at [210, 106] on li "Estilo" at bounding box center [315, 97] width 210 height 18
click at [210, 392] on div "18 Tamanho do texto" at bounding box center [315, 352] width 210 height 259
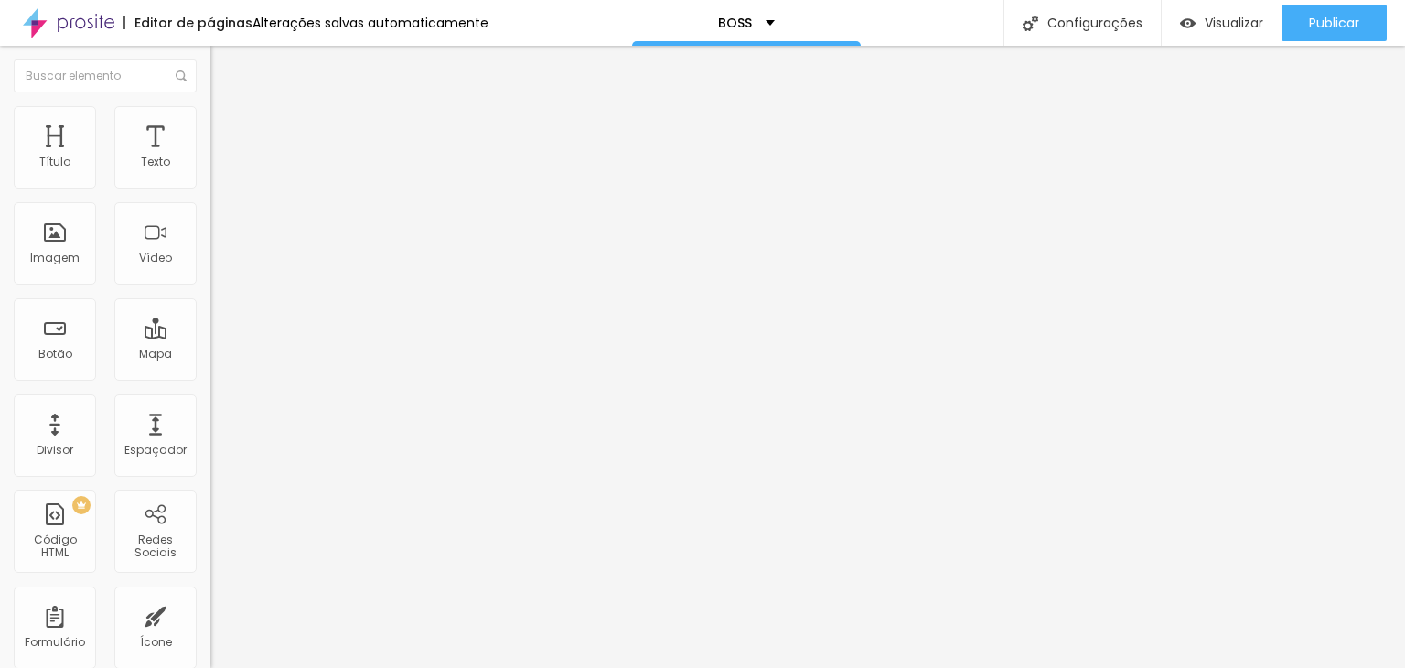
click at [210, 176] on button "button" at bounding box center [223, 165] width 26 height 19
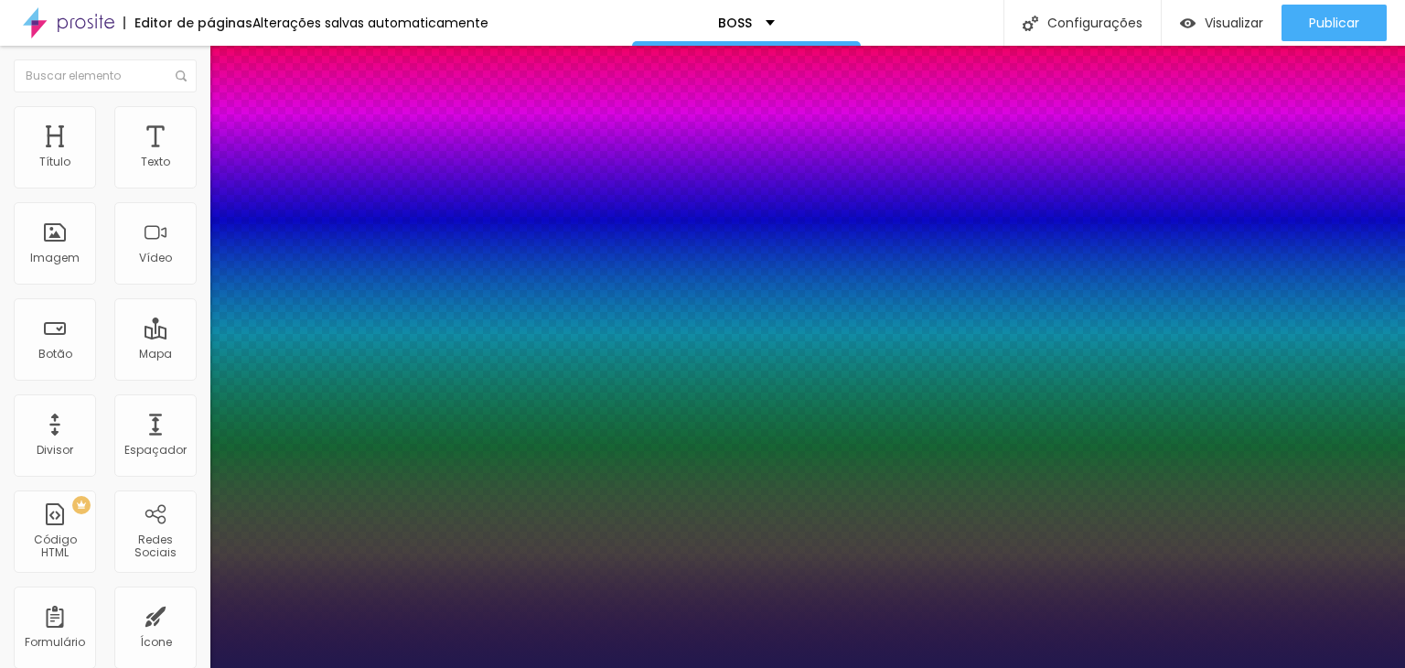
drag, startPoint x: 398, startPoint y: 310, endPoint x: 445, endPoint y: 312, distance: 46.7
click at [626, 667] on div at bounding box center [702, 668] width 1405 height 0
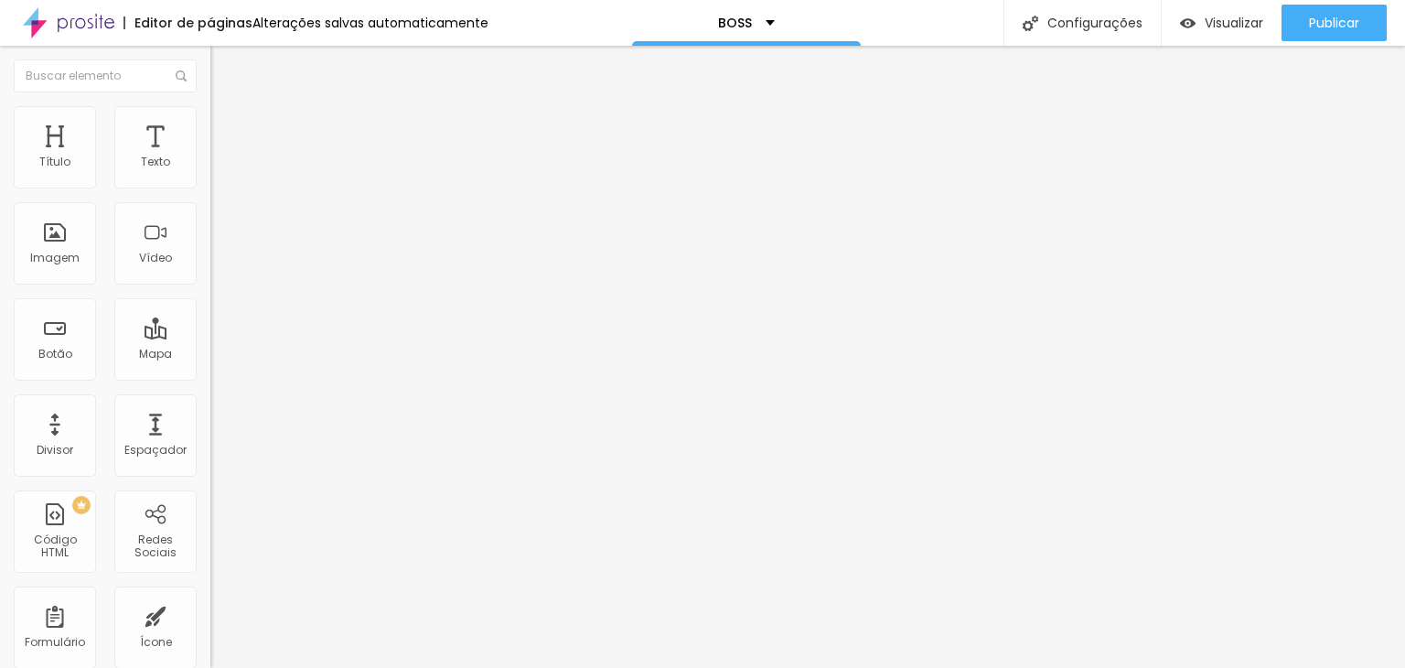
click at [218, 170] on icon "button" at bounding box center [223, 164] width 11 height 11
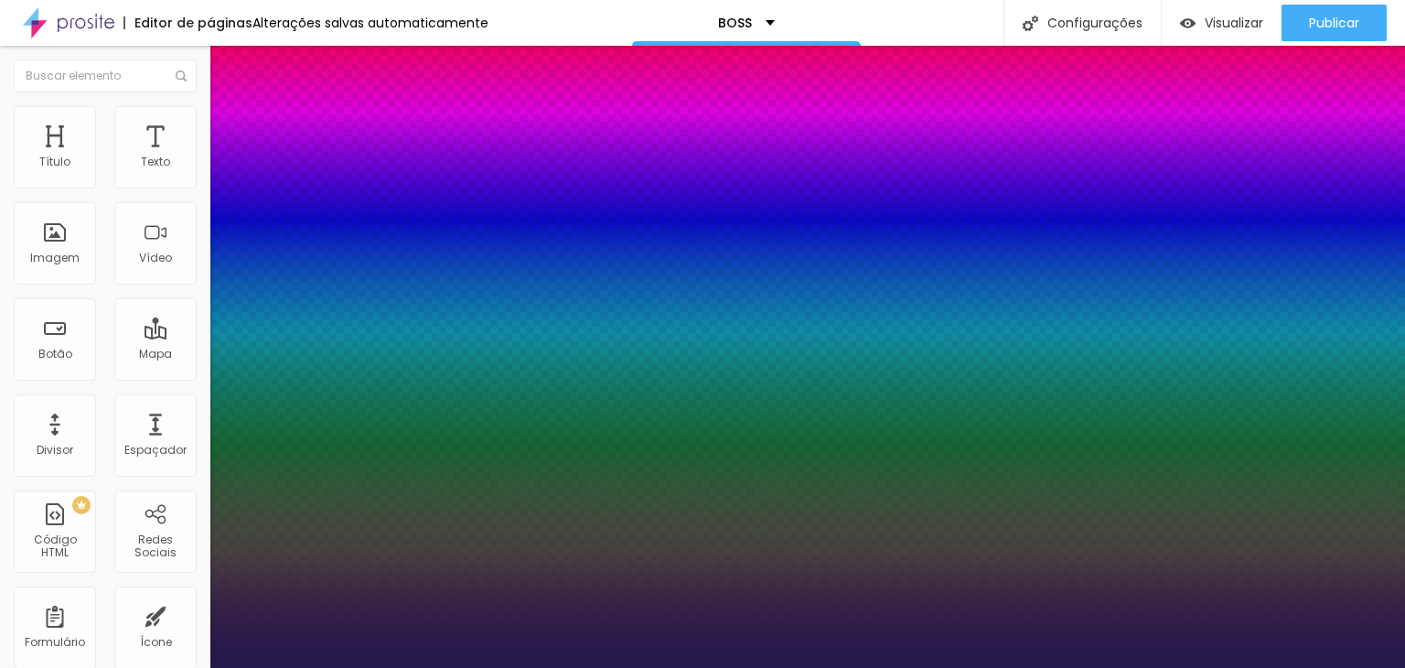
click at [568, 667] on div at bounding box center [702, 668] width 1405 height 0
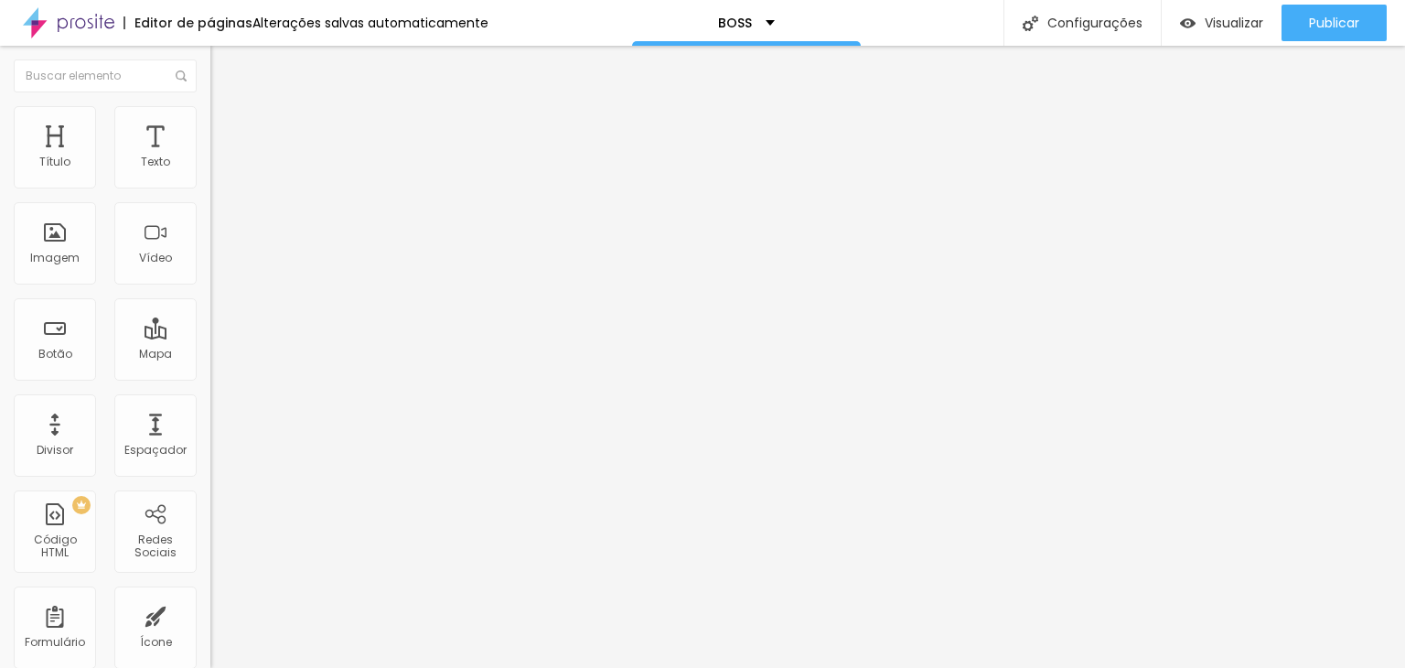
click at [210, 176] on button "button" at bounding box center [223, 165] width 26 height 19
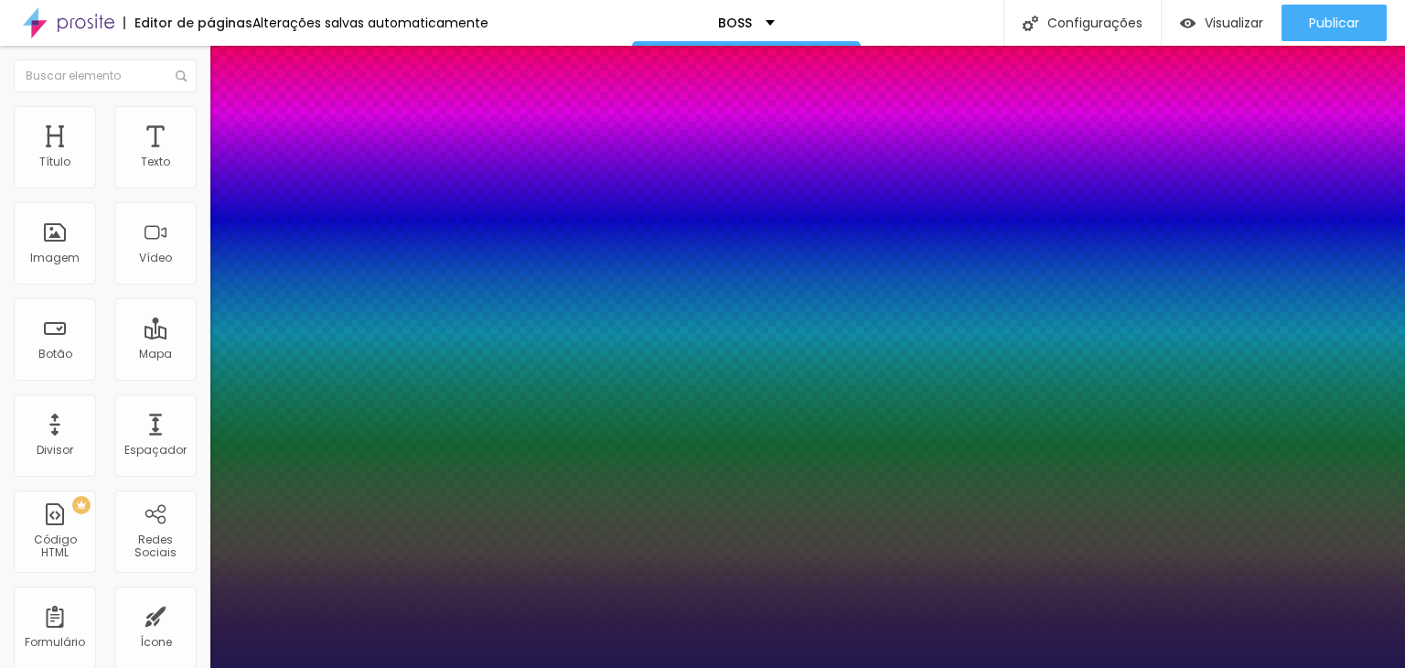
drag, startPoint x: 396, startPoint y: 312, endPoint x: 479, endPoint y: 310, distance: 83.3
click at [479, 310] on body "Editor de páginas Alterações salvas automaticamente BOSS Configurações Configur…" at bounding box center [702, 334] width 1405 height 668
click at [713, 667] on div at bounding box center [702, 668] width 1405 height 0
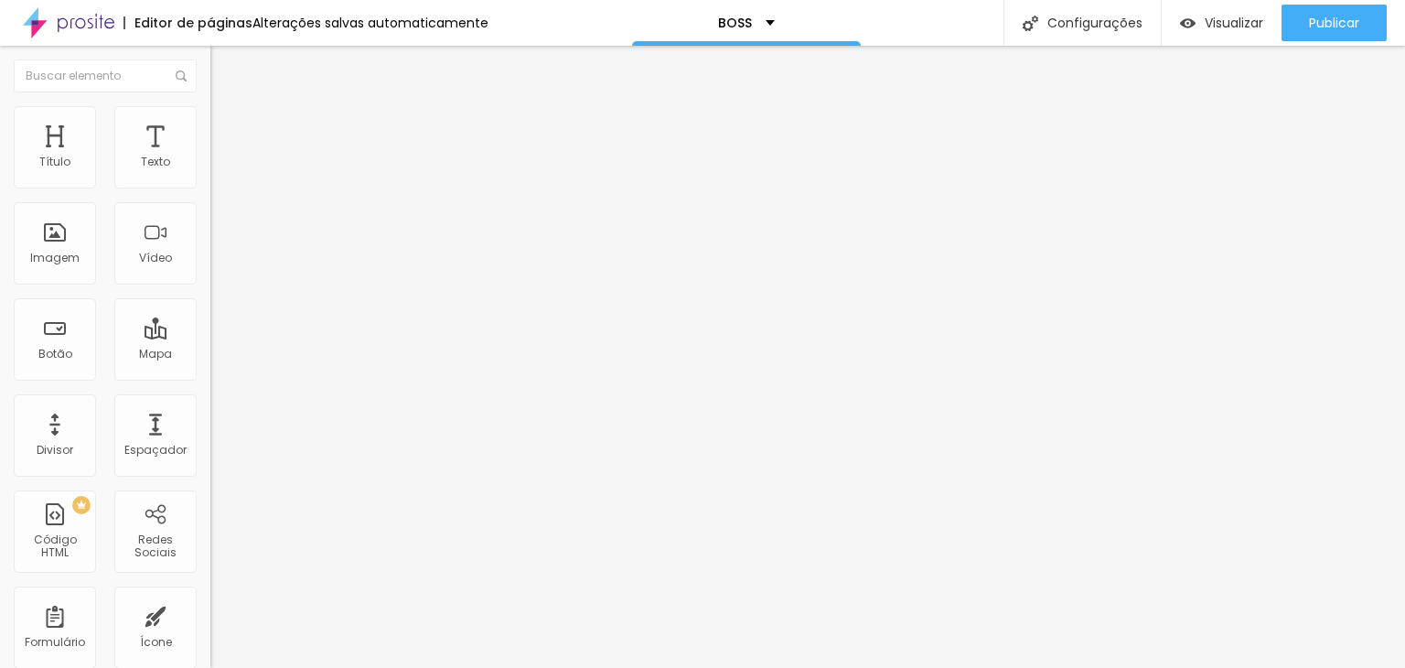
click at [210, 176] on button "button" at bounding box center [223, 165] width 26 height 19
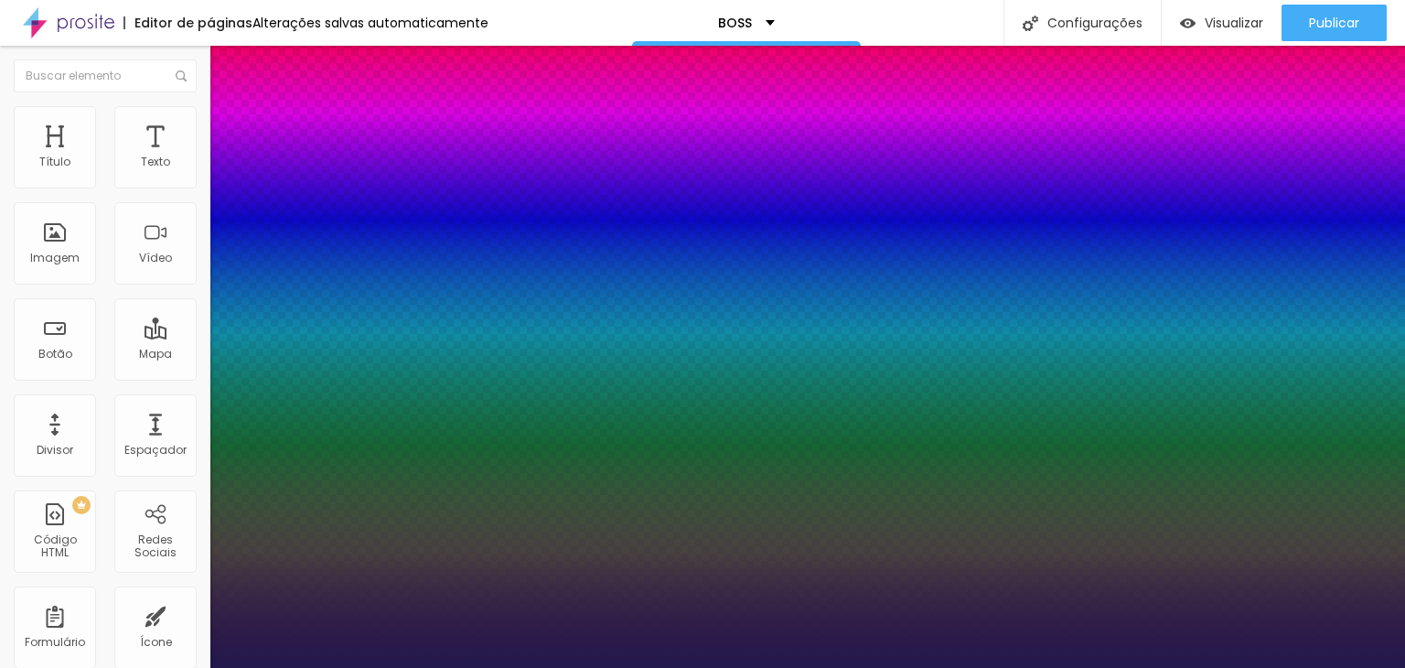
click at [39, 667] on div at bounding box center [702, 668] width 1405 height 0
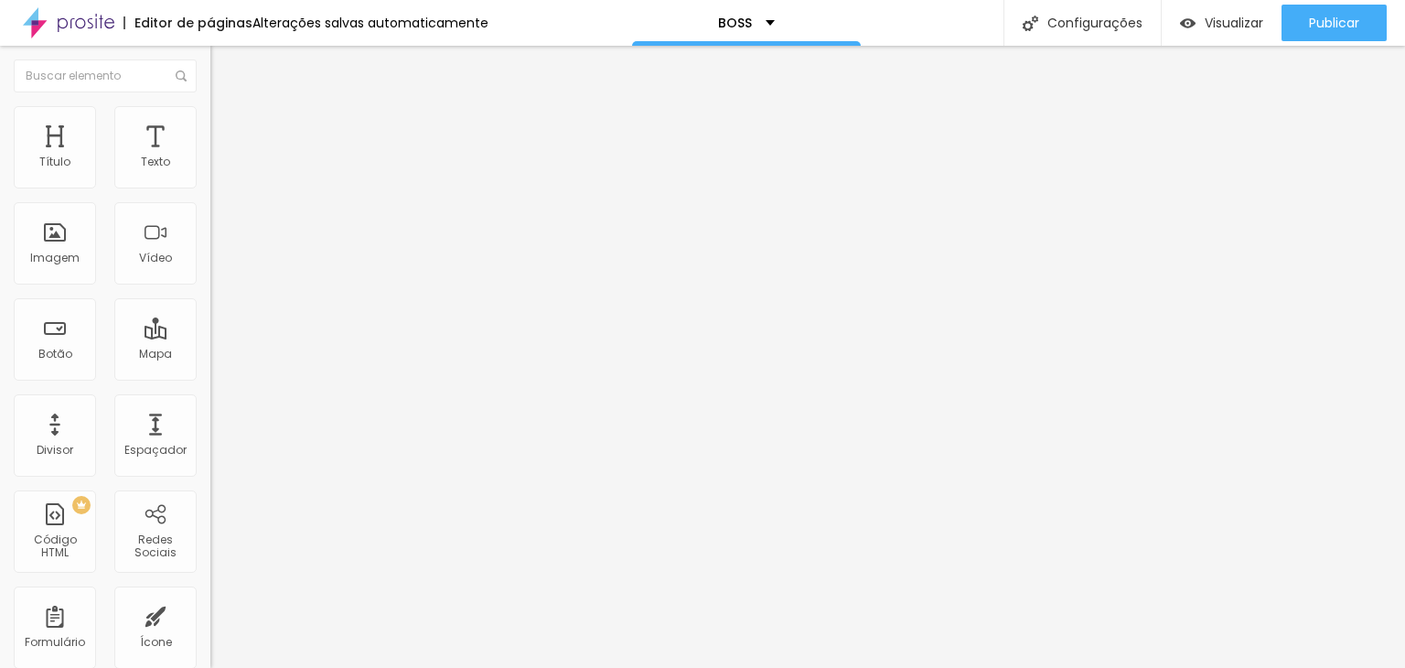
click at [210, 424] on div "Editar Texto Estilo Avançado Tipografia Voltar ao padrão Sombra DESATIVADO Volt…" at bounding box center [315, 357] width 210 height 622
click at [220, 168] on icon "button" at bounding box center [223, 164] width 7 height 7
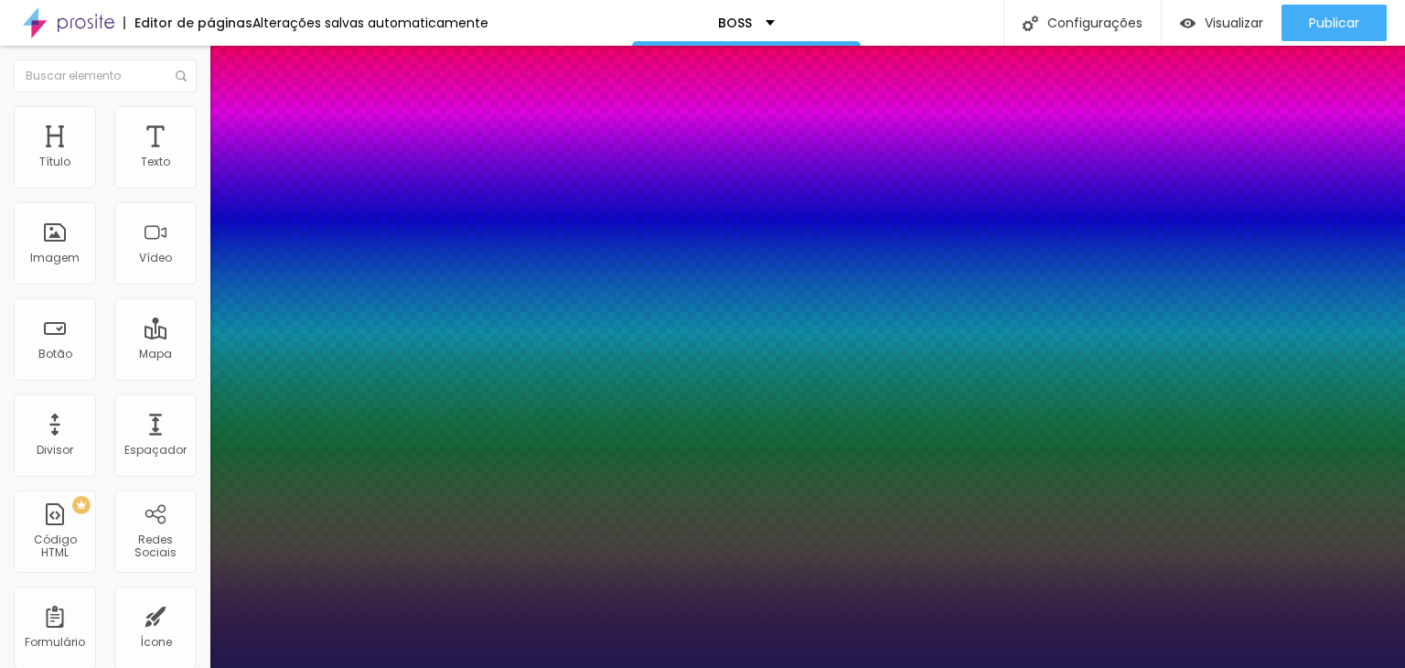
drag, startPoint x: 399, startPoint y: 309, endPoint x: 449, endPoint y: 312, distance: 50.4
click at [449, 312] on body "Editor de páginas Alterações salvas automaticamente BOSS Configurações Configur…" at bounding box center [702, 334] width 1405 height 668
click at [520, 667] on div at bounding box center [702, 668] width 1405 height 0
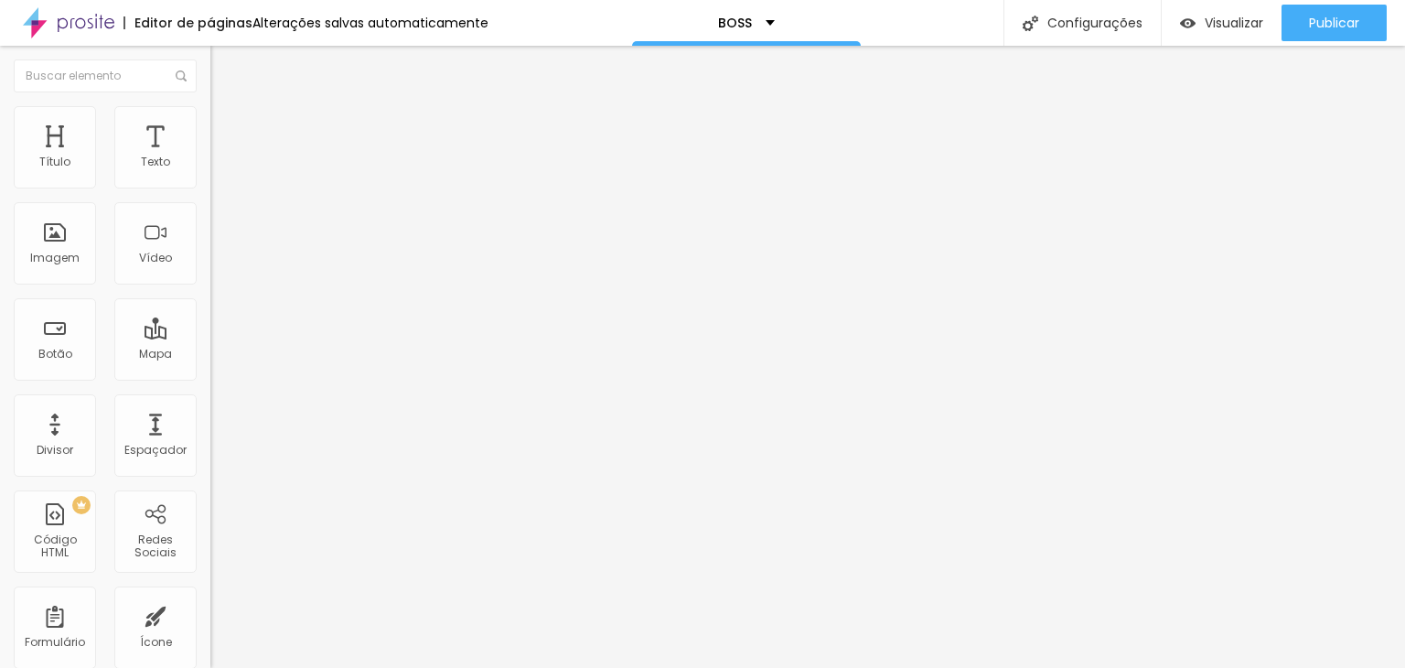
click at [210, 176] on button "button" at bounding box center [223, 165] width 26 height 19
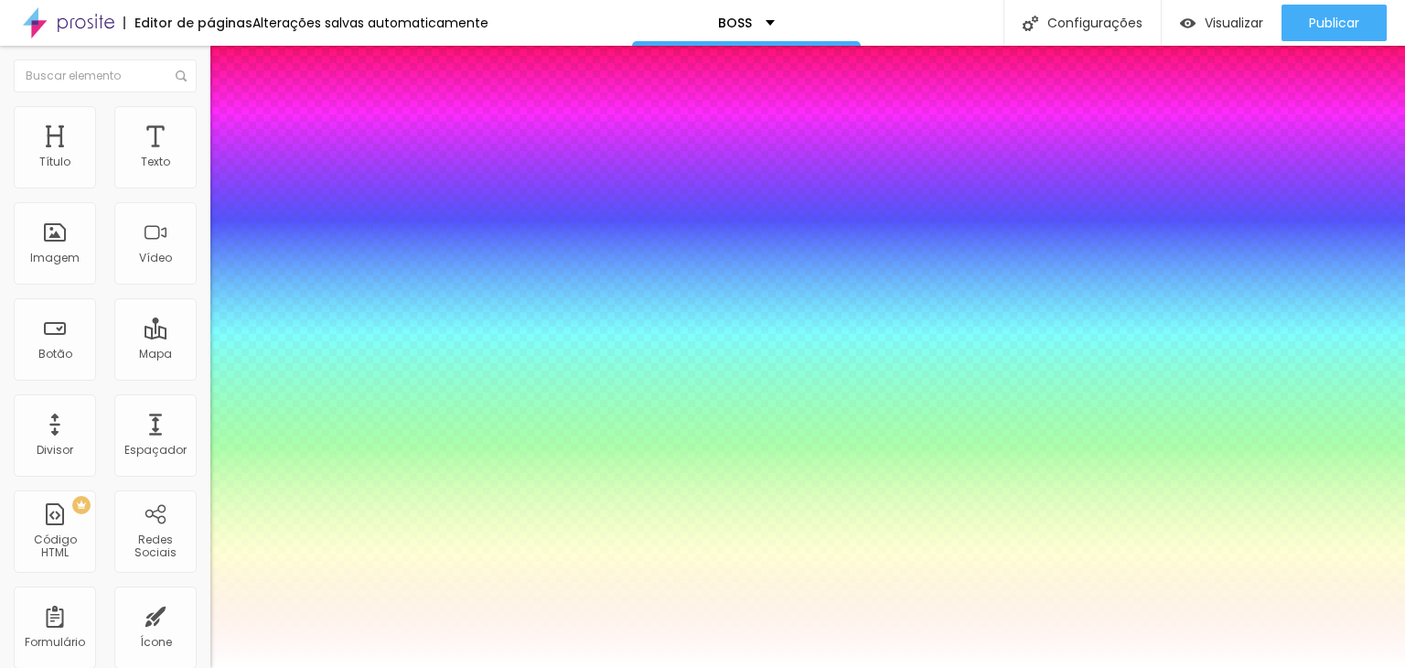
drag, startPoint x: 398, startPoint y: 314, endPoint x: 422, endPoint y: 313, distance: 23.8
click at [688, 667] on div at bounding box center [702, 668] width 1405 height 0
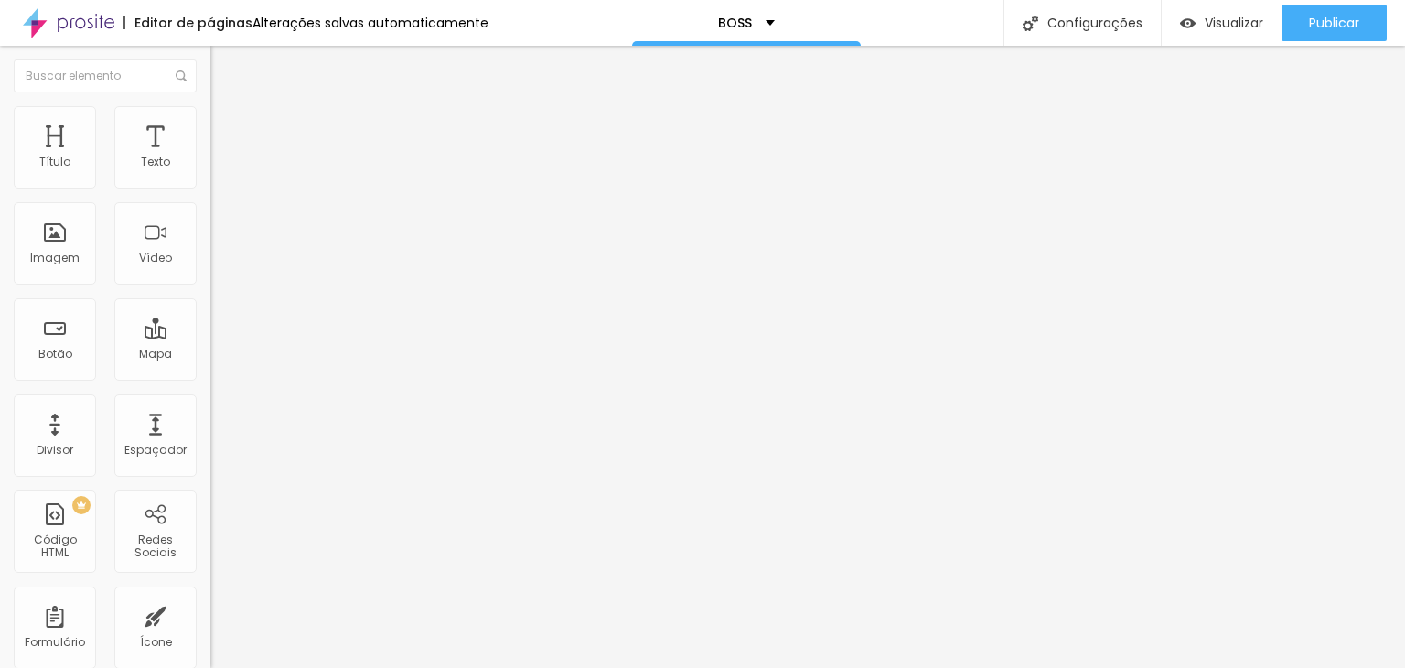
click at [218, 170] on icon "button" at bounding box center [223, 164] width 11 height 11
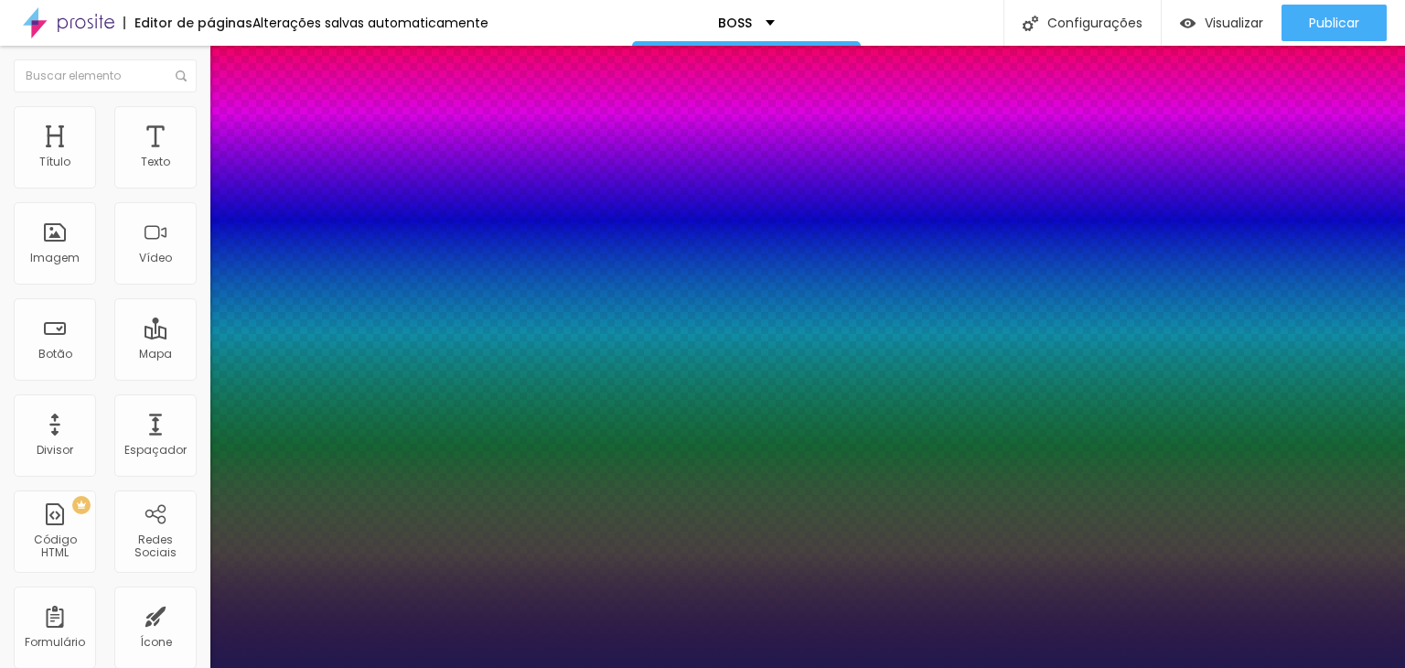
click at [721, 667] on div at bounding box center [702, 668] width 1405 height 0
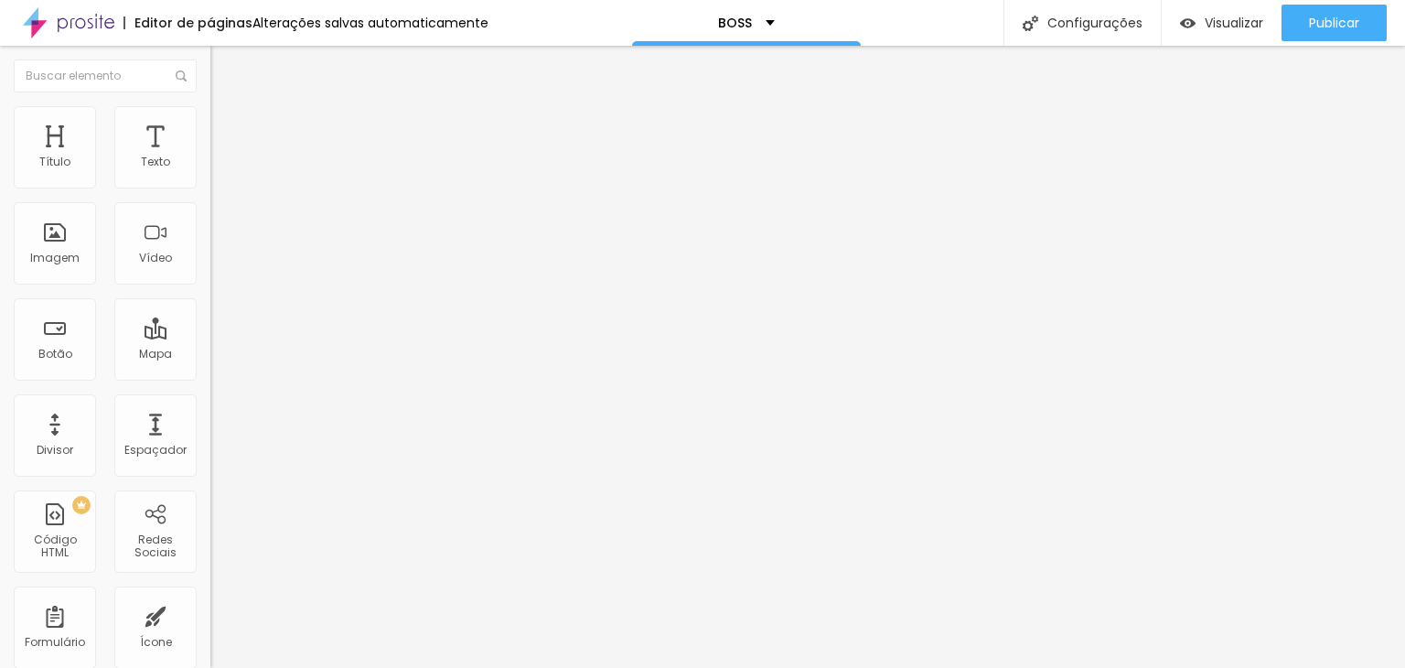
click at [210, 176] on button "button" at bounding box center [223, 165] width 26 height 19
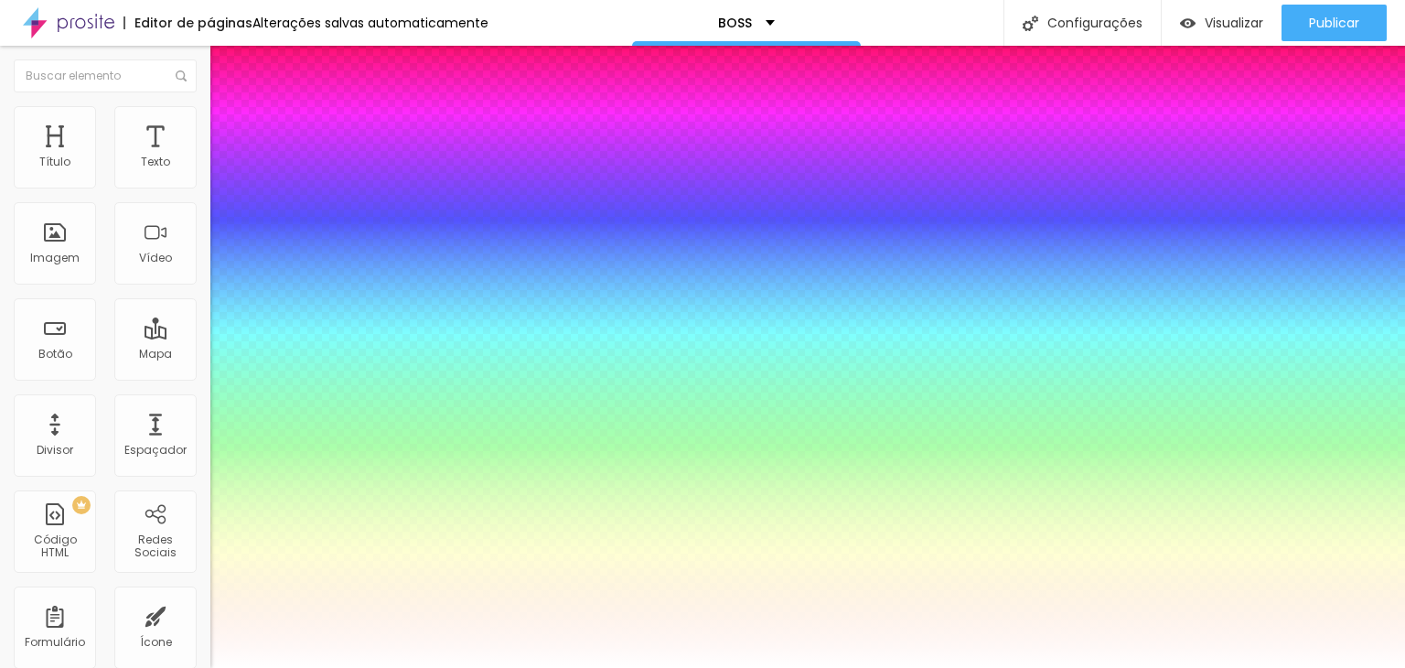
drag, startPoint x: 395, startPoint y: 304, endPoint x: 465, endPoint y: 312, distance: 70.0
click at [465, 312] on body "Editor de páginas Alterações salvas automaticamente BOSS Configurações Configur…" at bounding box center [702, 334] width 1405 height 668
click at [940, 667] on div at bounding box center [702, 668] width 1405 height 0
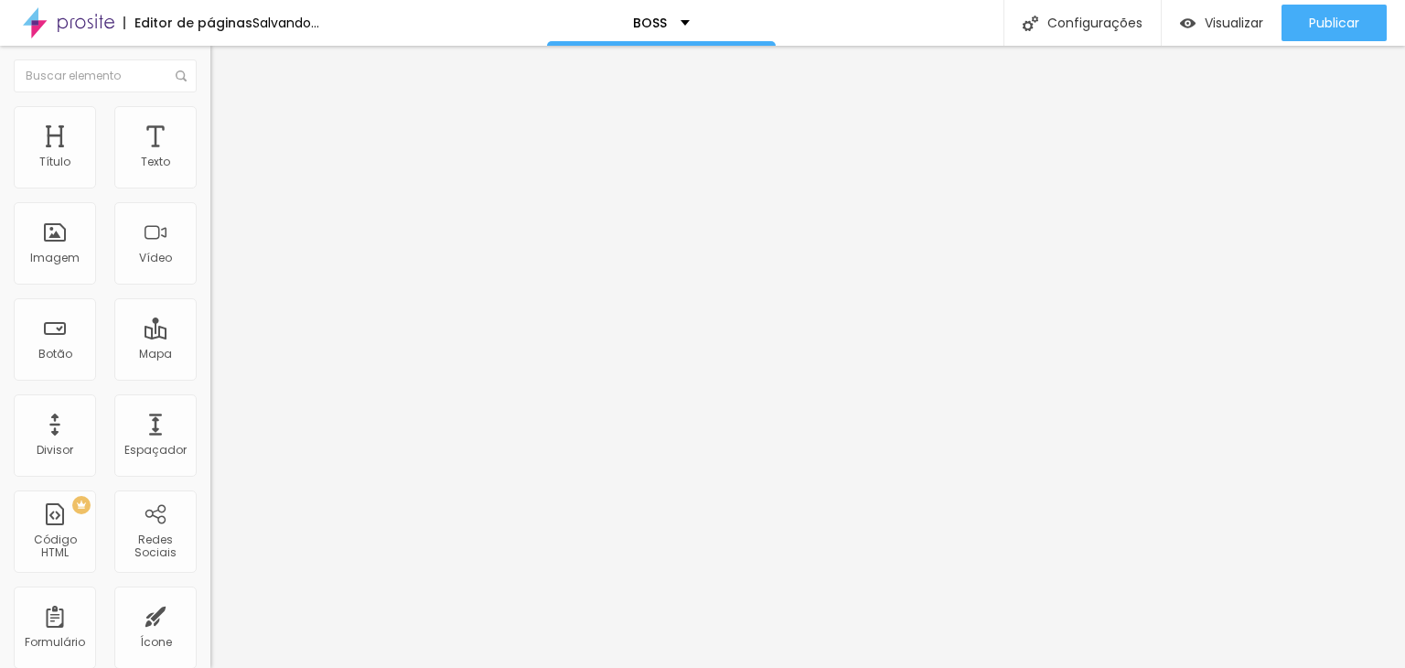
click at [210, 377] on input "[URL][DOMAIN_NAME]" at bounding box center [320, 368] width 220 height 18
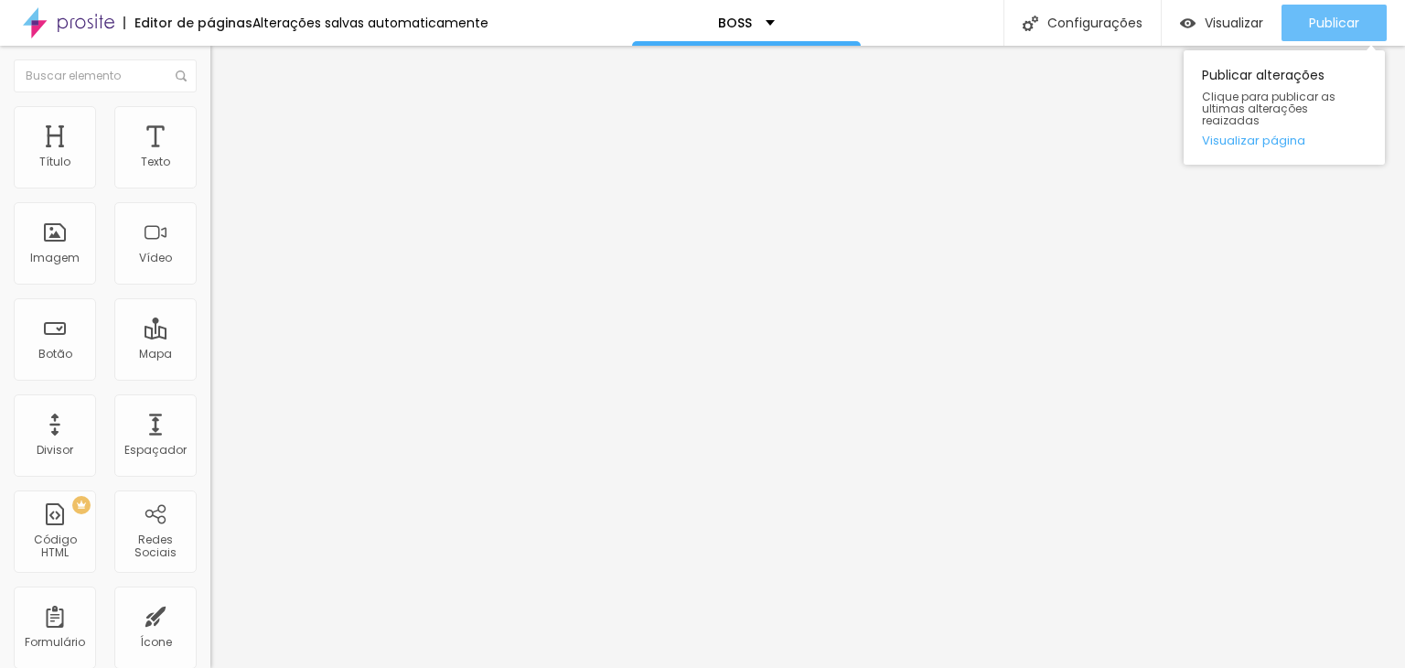
click at [1315, 32] on div "Publicar" at bounding box center [1334, 23] width 50 height 37
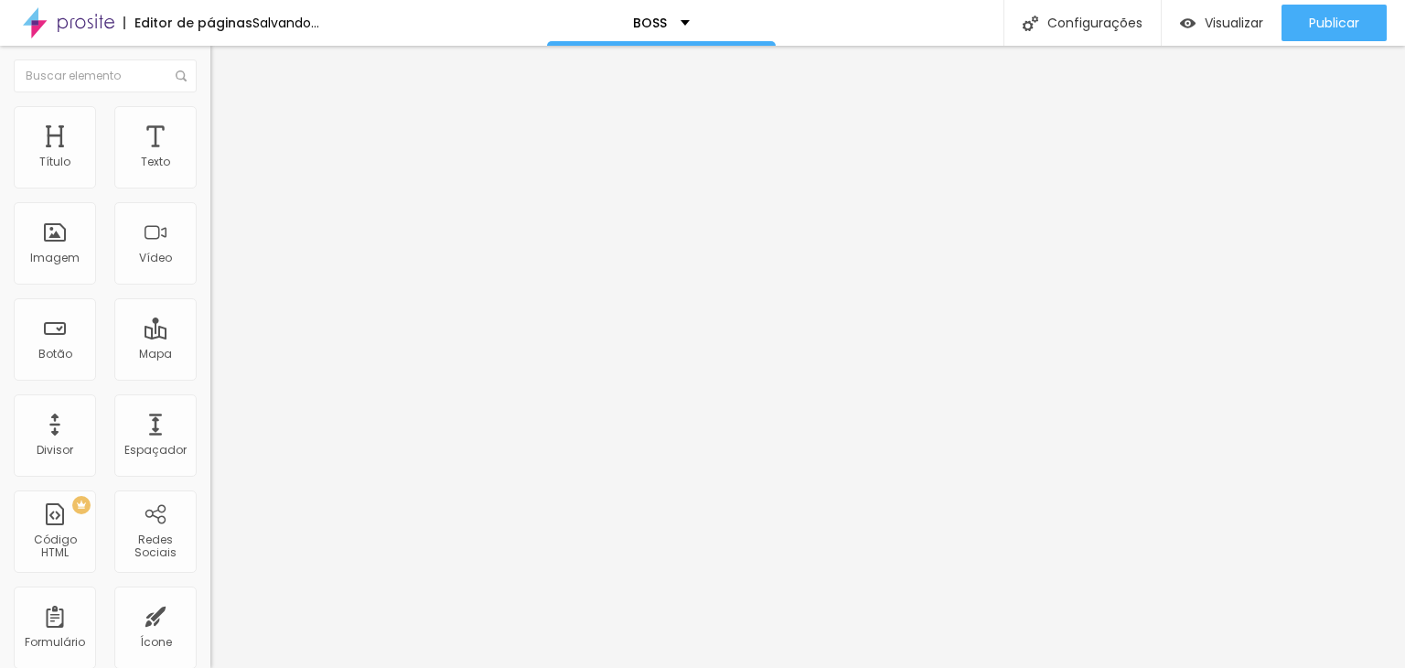
scroll to position [1, 9]
click at [210, 187] on input "text" at bounding box center [320, 177] width 220 height 18
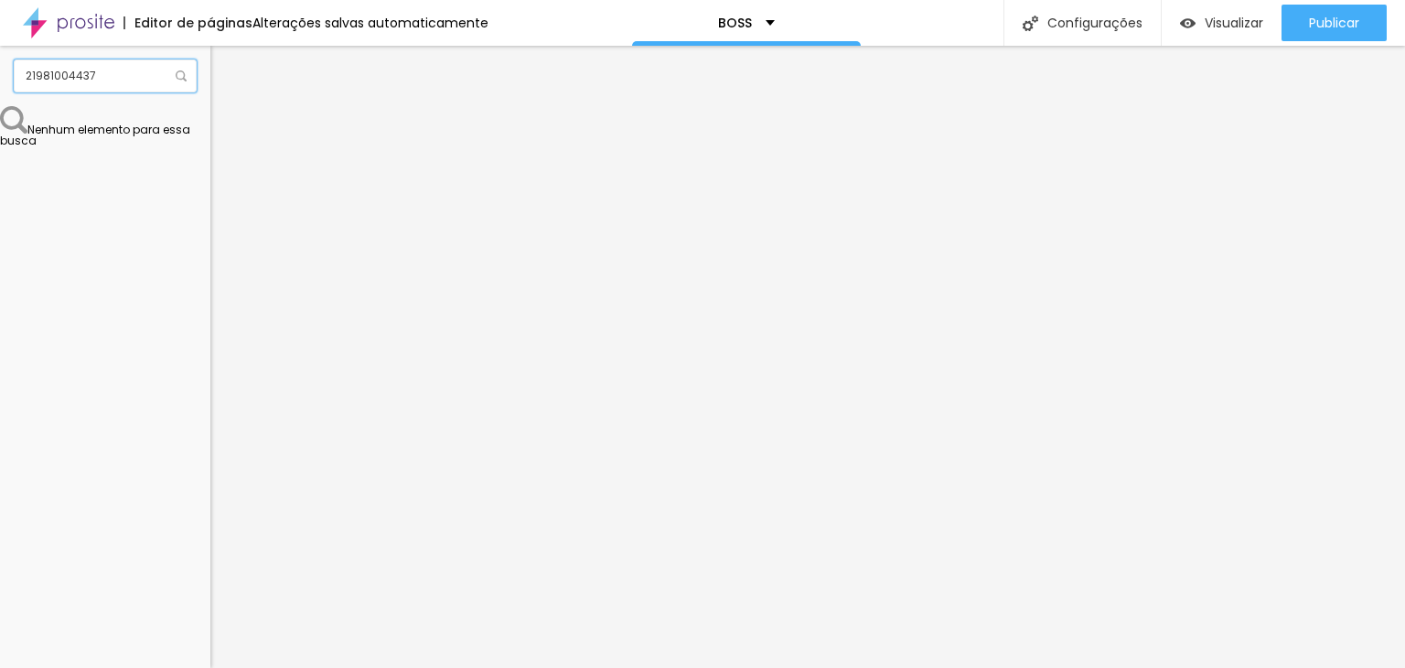
click at [153, 80] on input "21981004437" at bounding box center [105, 75] width 183 height 33
click at [778, 26] on div "BOSS" at bounding box center [746, 23] width 229 height 46
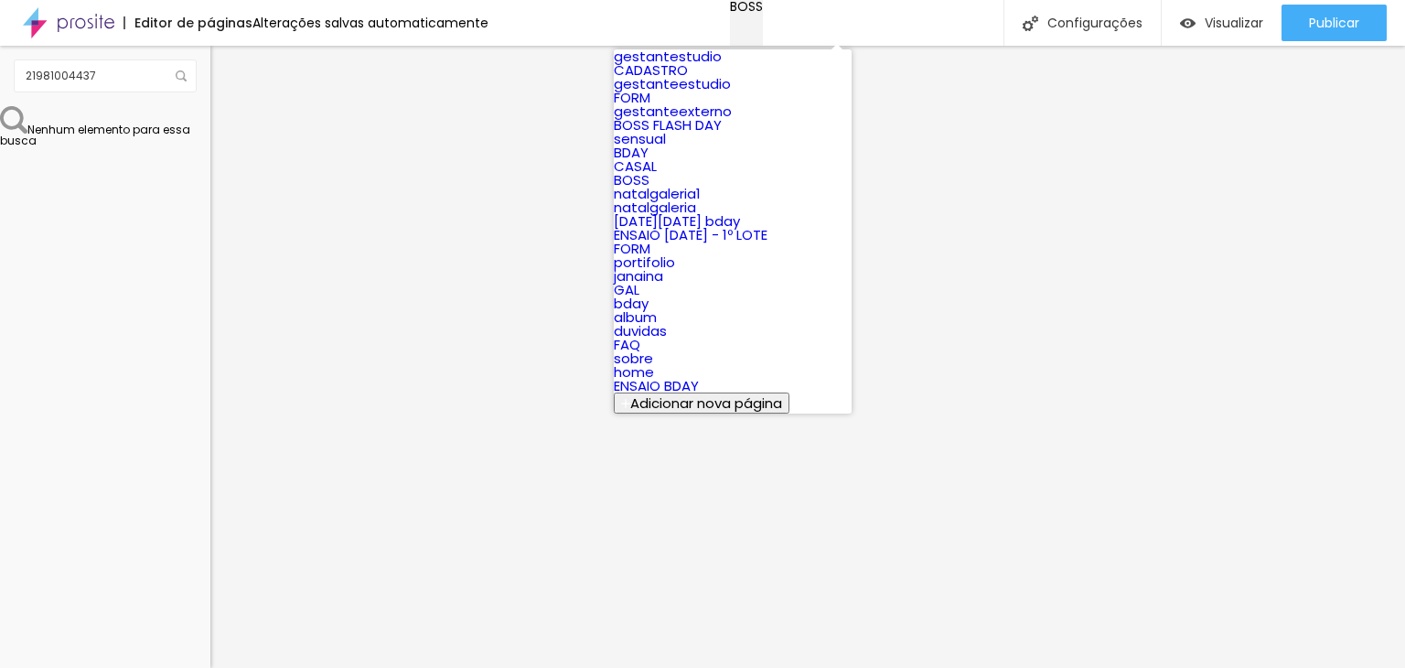
click at [763, 13] on div "BOSS" at bounding box center [746, 6] width 33 height 13
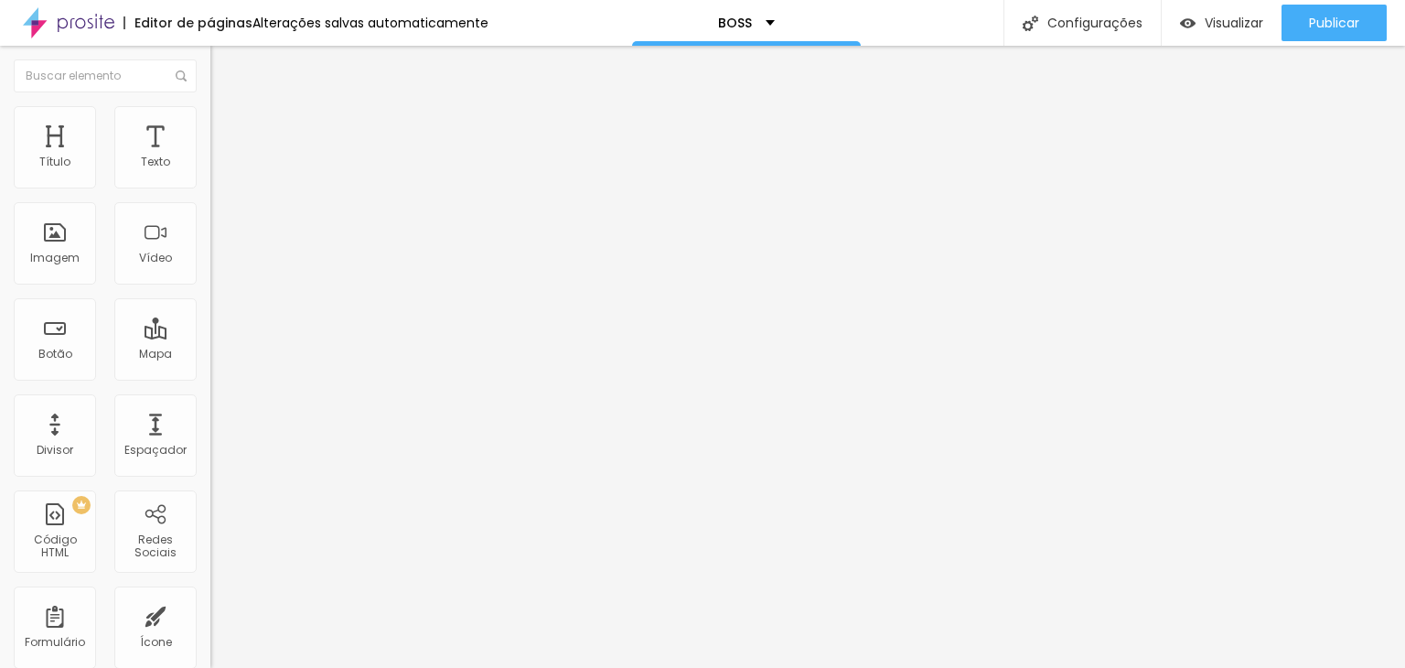
click at [310, 157] on span at bounding box center [315, 150] width 11 height 16
click at [310, 154] on img at bounding box center [315, 148] width 11 height 11
click at [310, 157] on span at bounding box center [315, 150] width 11 height 16
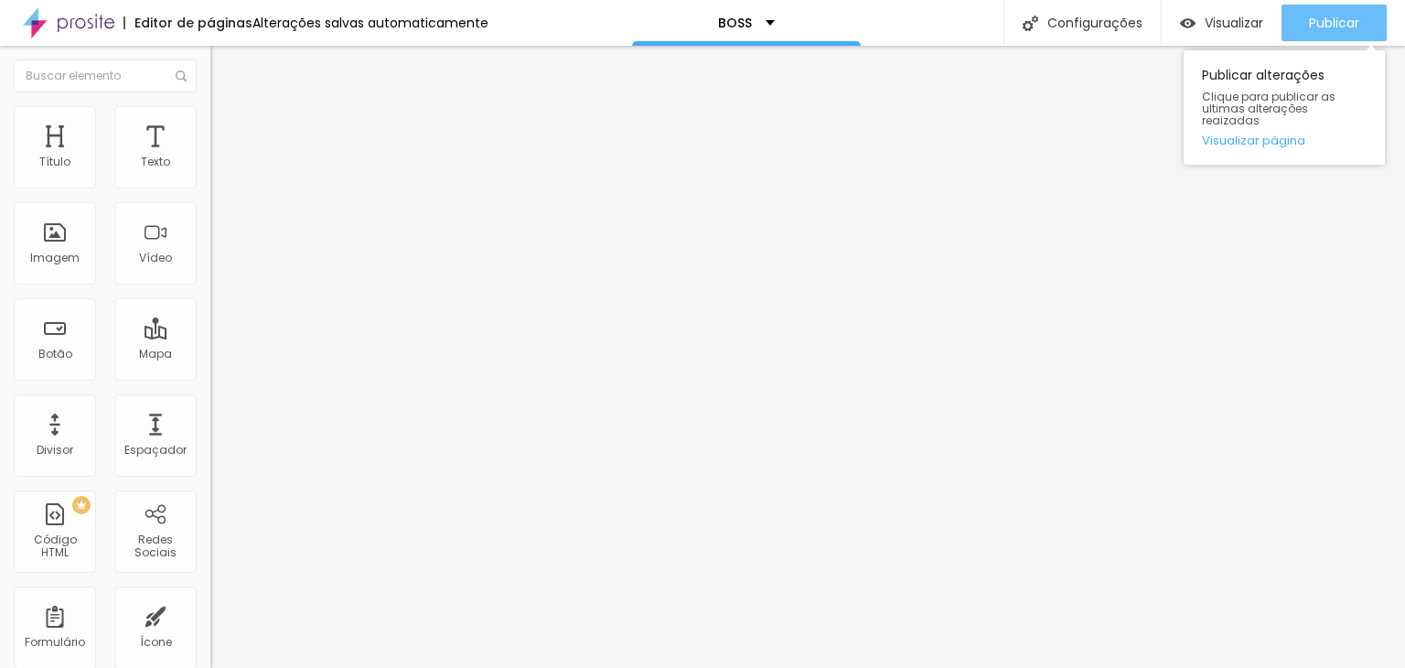
click at [1346, 24] on span "Publicar" at bounding box center [1334, 23] width 50 height 15
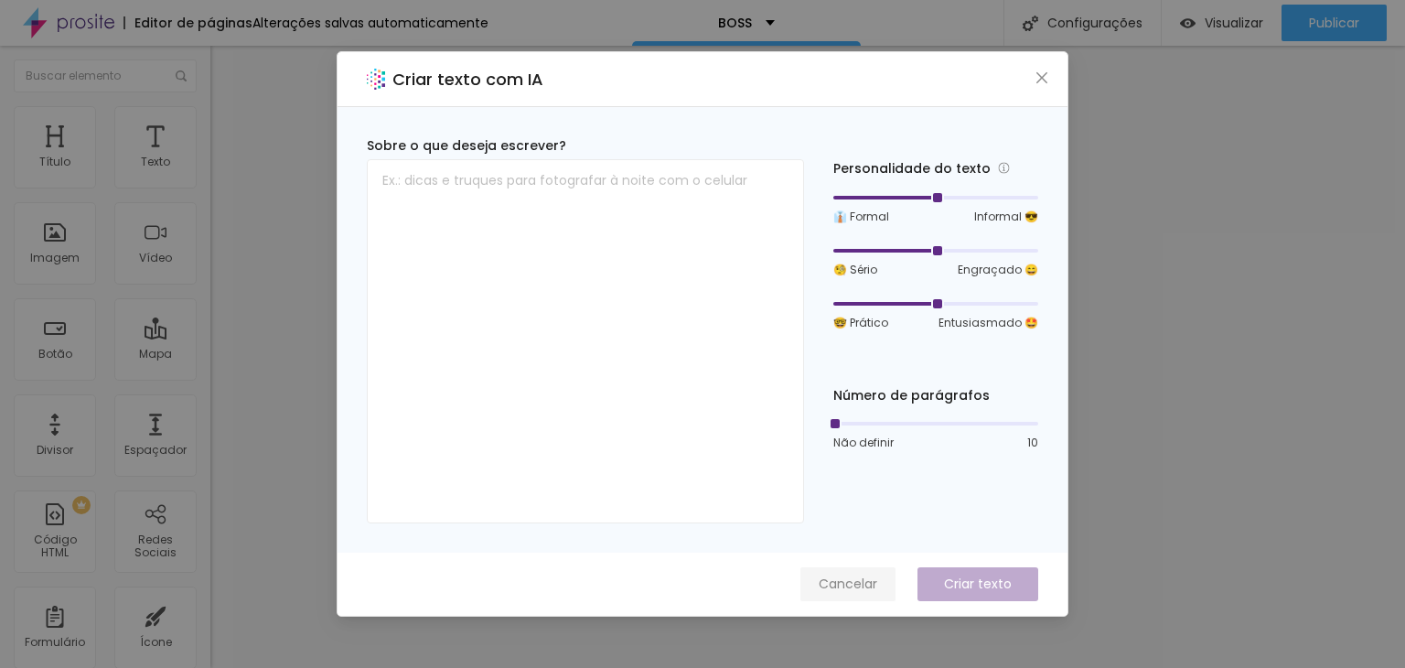
click at [865, 583] on span "Cancelar" at bounding box center [848, 583] width 59 height 19
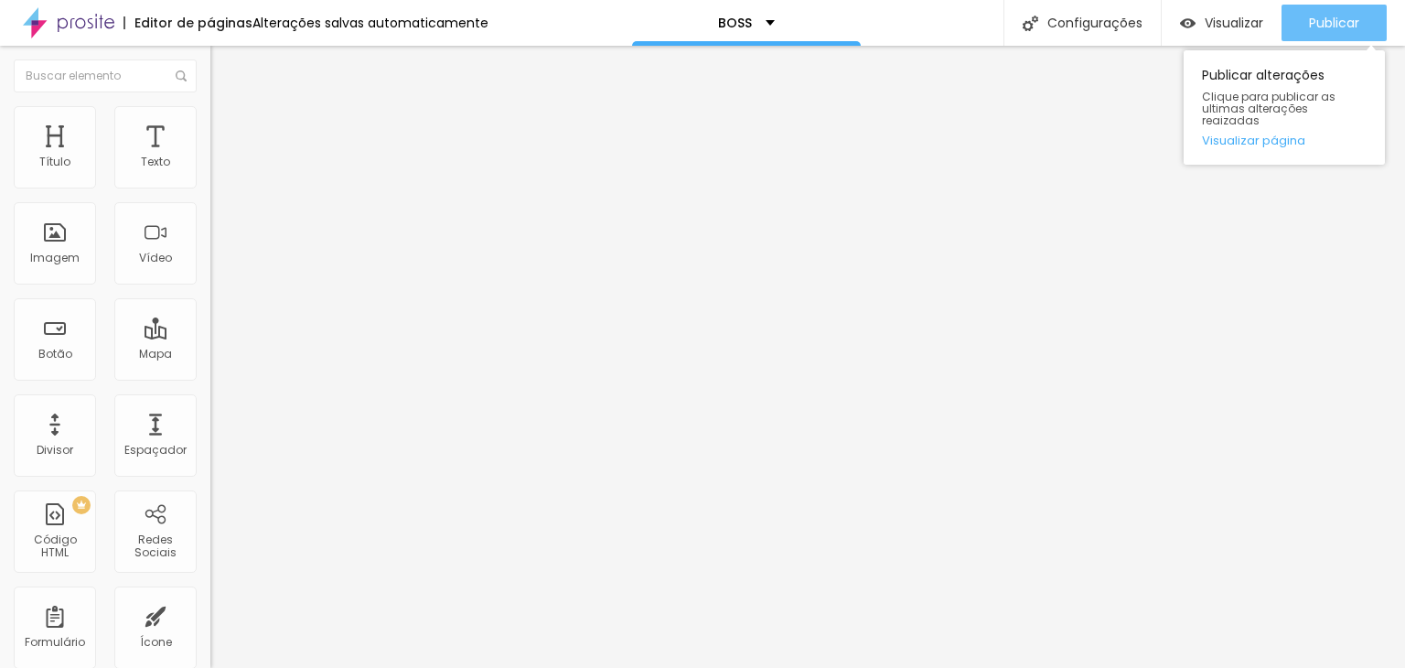
click at [1320, 29] on span "Publicar" at bounding box center [1334, 23] width 50 height 15
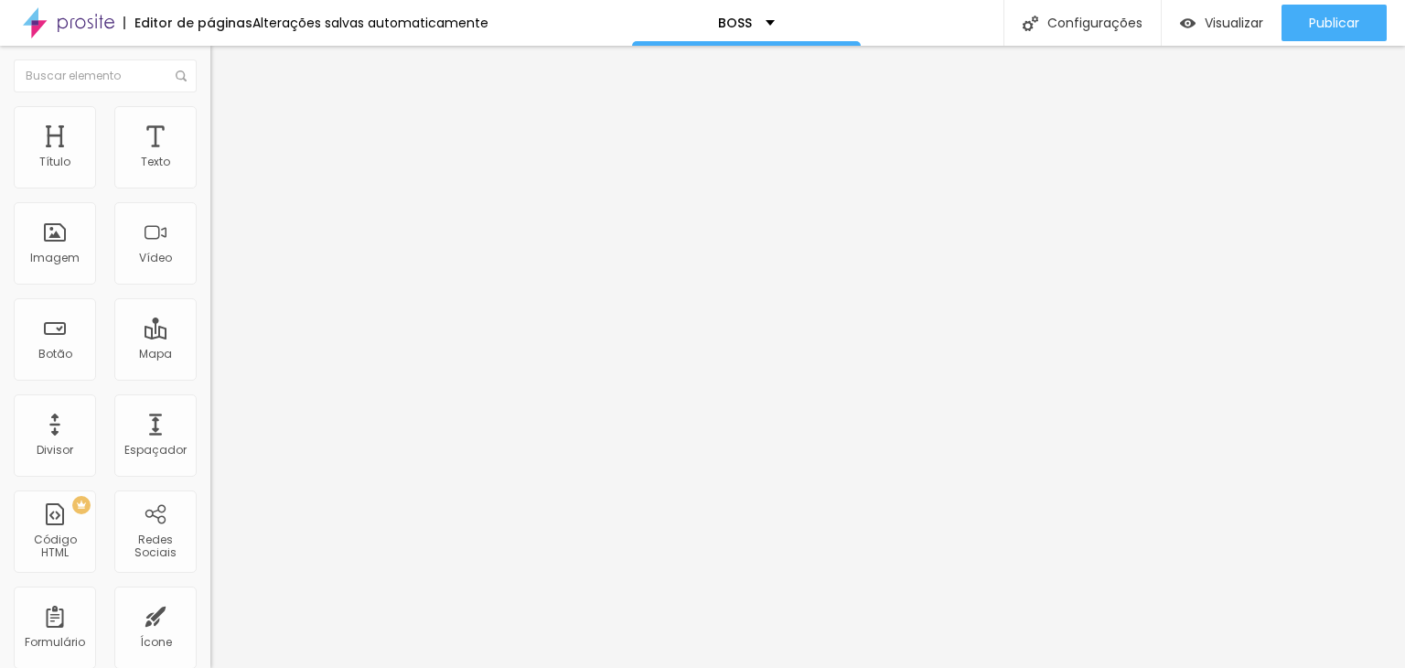
click at [210, 176] on button "button" at bounding box center [223, 165] width 26 height 19
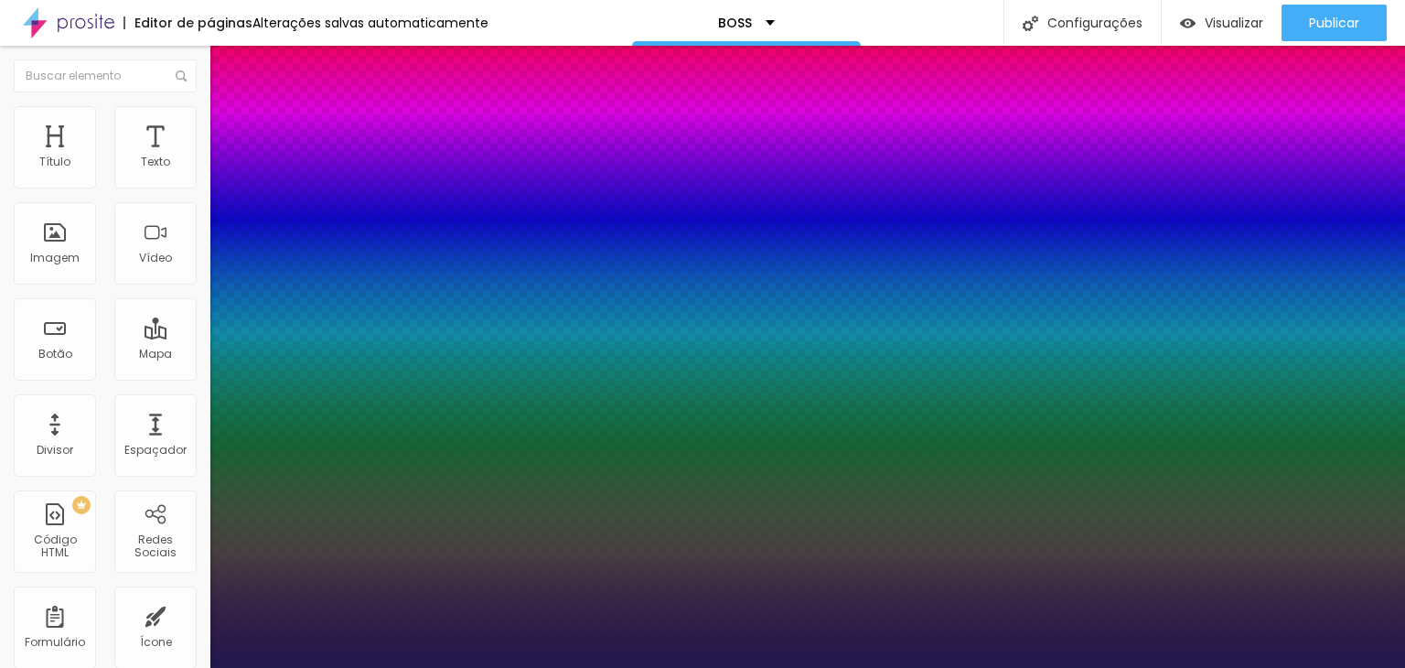
type input "1"
drag, startPoint x: 396, startPoint y: 316, endPoint x: 424, endPoint y: 309, distance: 29.1
type input "8"
type input "2"
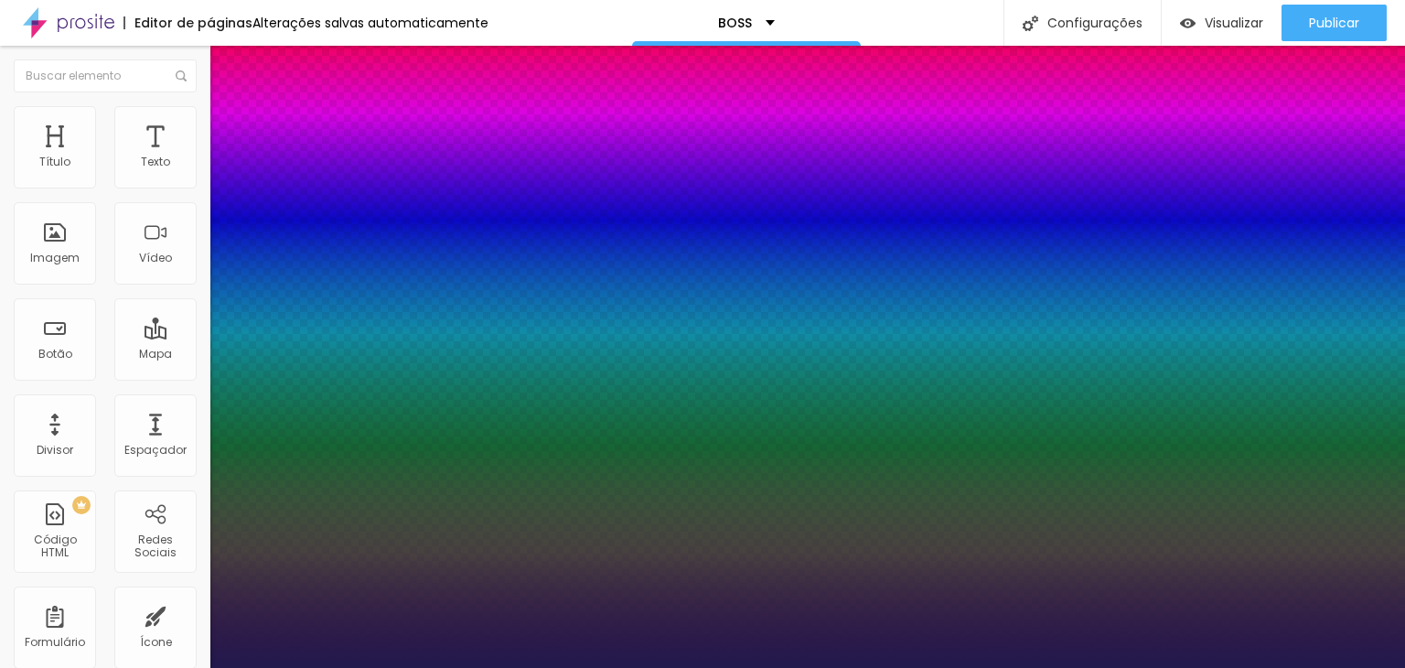
type input "1"
type input "24"
type input "1"
type input "24"
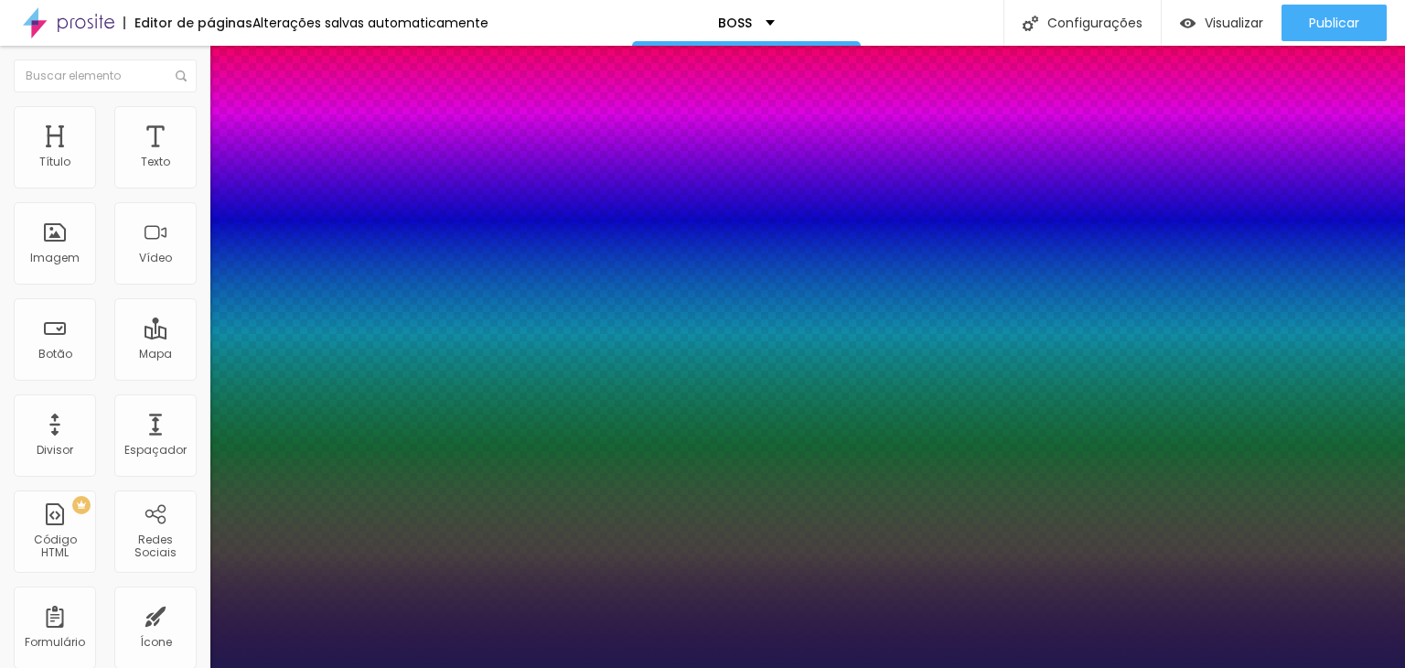
click at [705, 667] on div at bounding box center [702, 668] width 1405 height 0
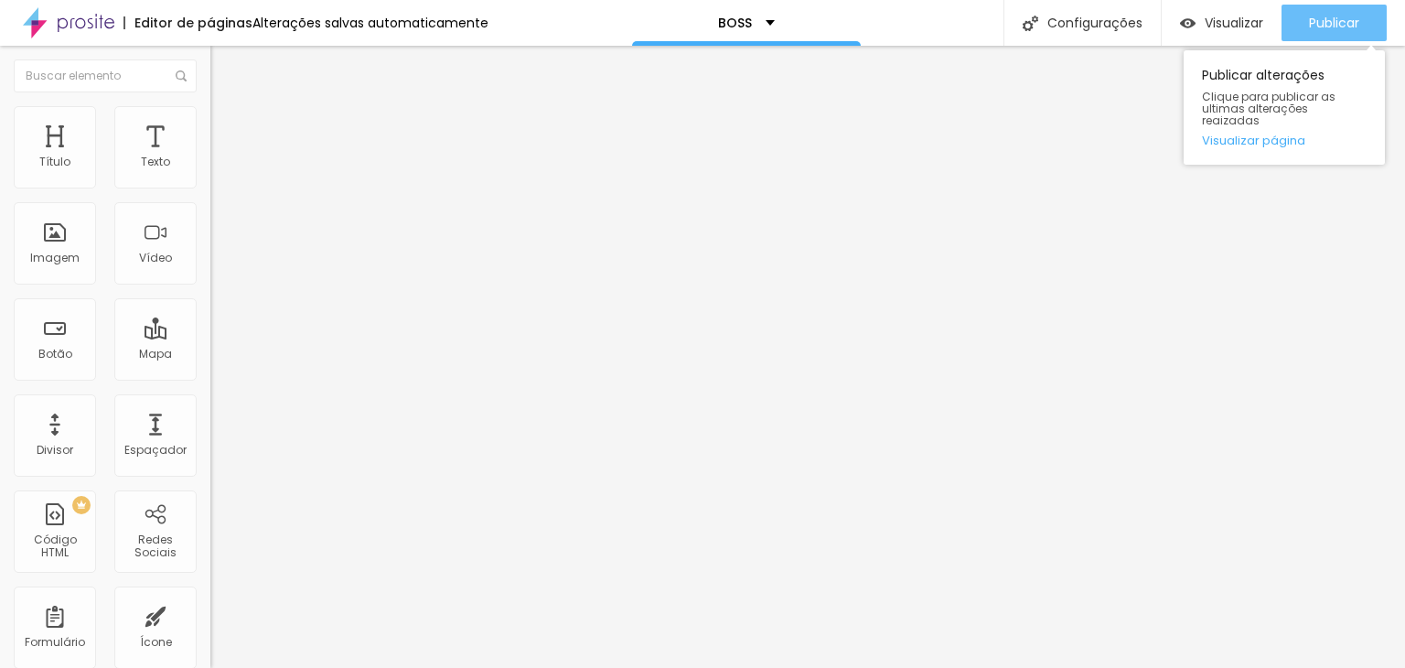
click at [1361, 27] on button "Publicar" at bounding box center [1334, 23] width 105 height 37
